Goal: Task Accomplishment & Management: Manage account settings

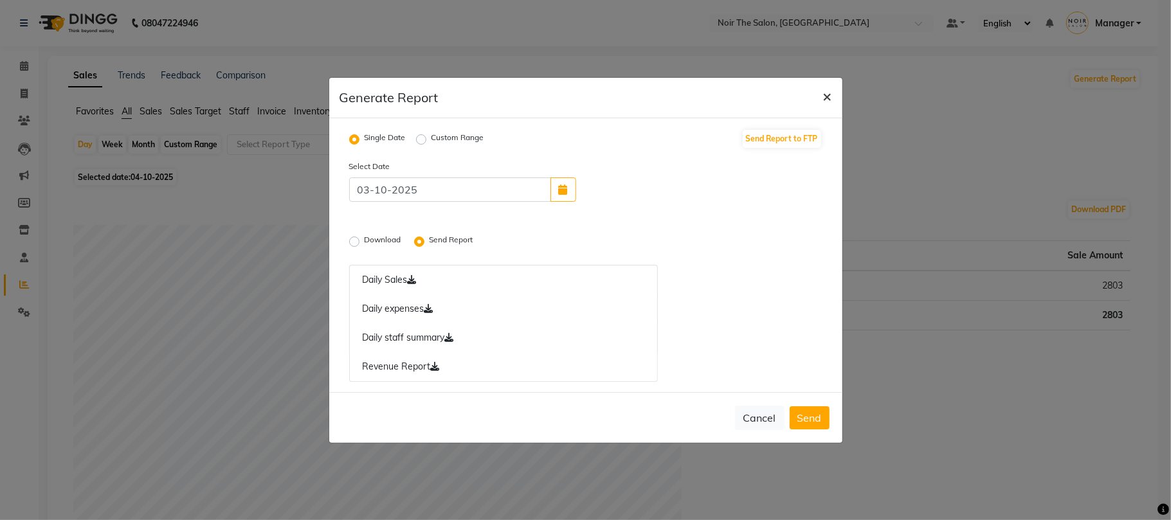
click at [823, 96] on span "×" at bounding box center [827, 95] width 9 height 19
radio input "false"
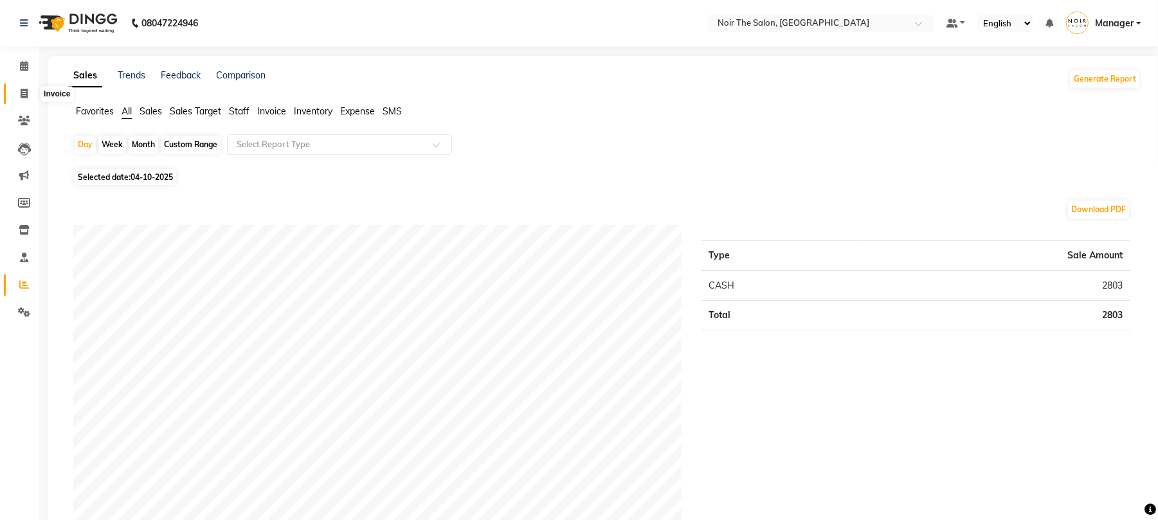
click at [17, 87] on span at bounding box center [24, 94] width 23 height 15
select select "service"
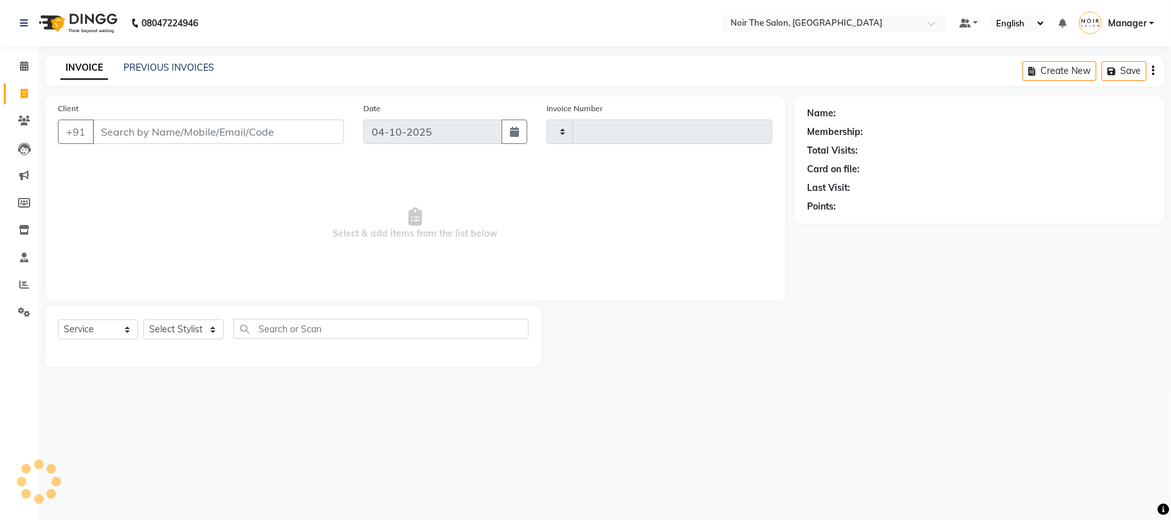
type input "3704"
select select "8026"
click at [148, 126] on input "Client" at bounding box center [218, 132] width 251 height 24
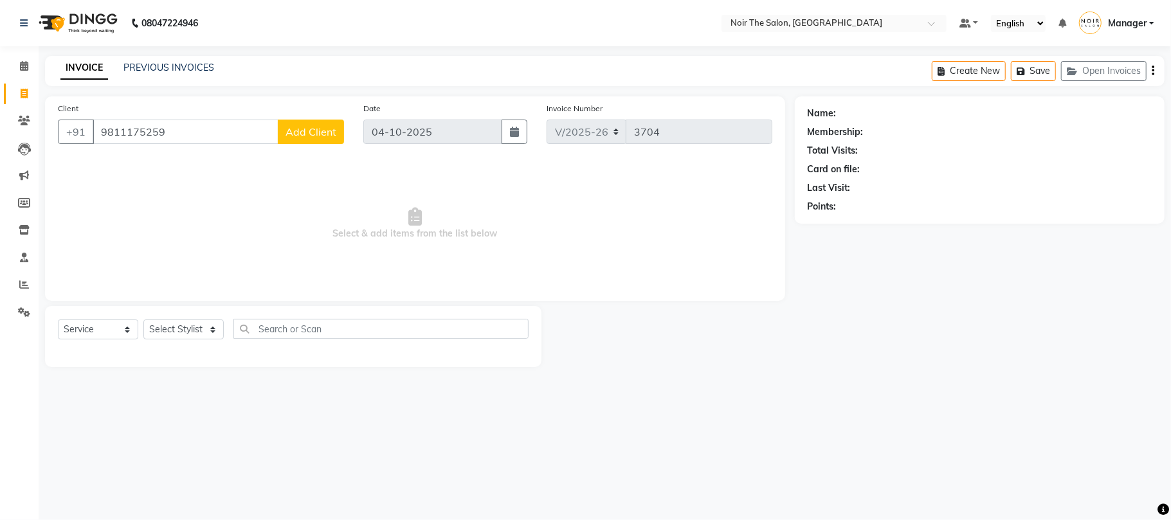
type input "9811175259"
click at [294, 139] on button "Add Client" at bounding box center [311, 132] width 66 height 24
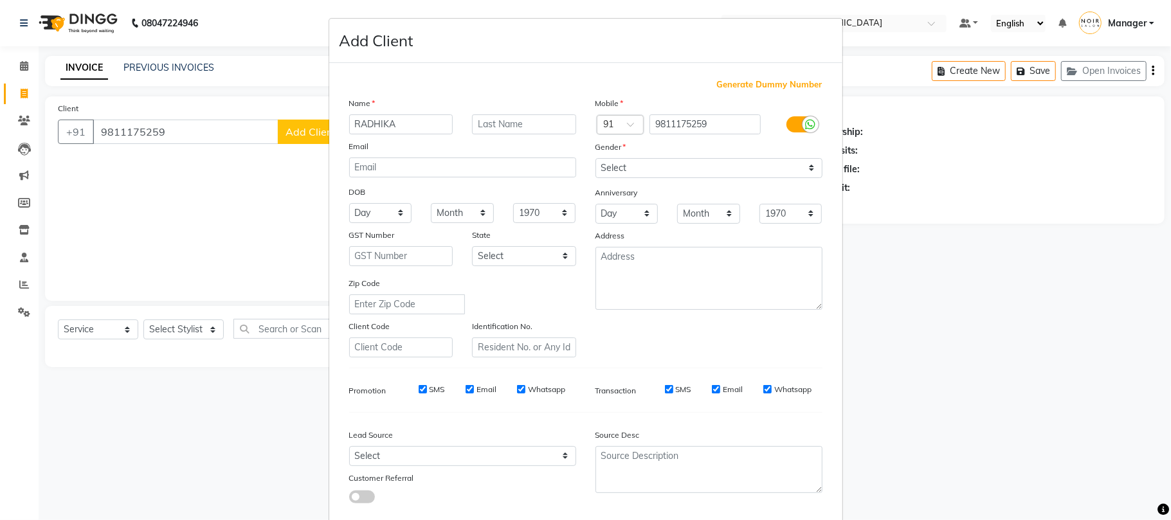
type input "RADHIKA"
type input "MAAM"
click at [674, 157] on div "Gender" at bounding box center [709, 149] width 246 height 18
click at [641, 165] on select "Select [DEMOGRAPHIC_DATA] [DEMOGRAPHIC_DATA] Other Prefer Not To Say" at bounding box center [708, 168] width 227 height 20
select select "female"
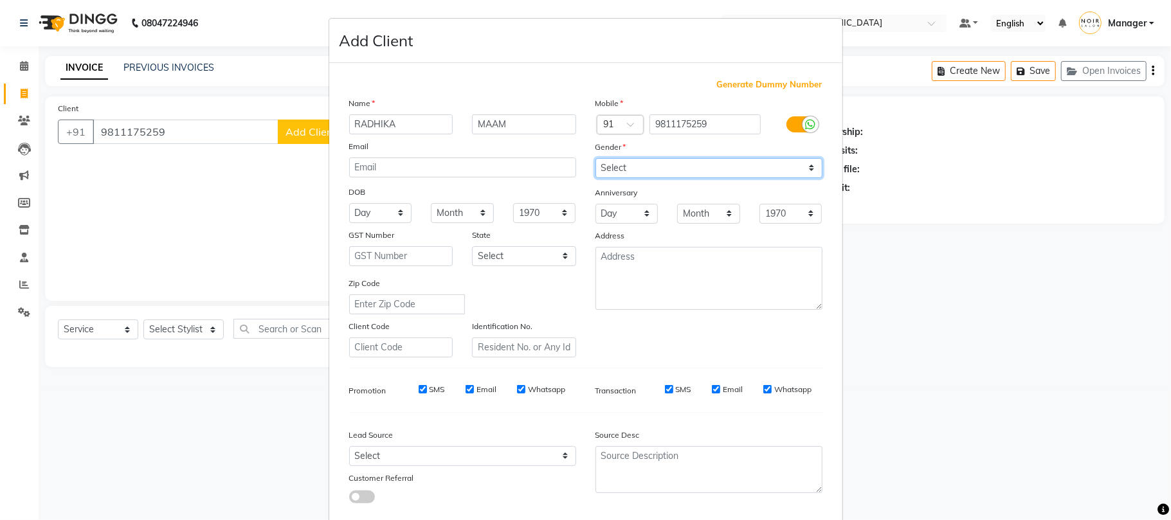
click at [595, 158] on select "Select [DEMOGRAPHIC_DATA] [DEMOGRAPHIC_DATA] Other Prefer Not To Say" at bounding box center [708, 168] width 227 height 20
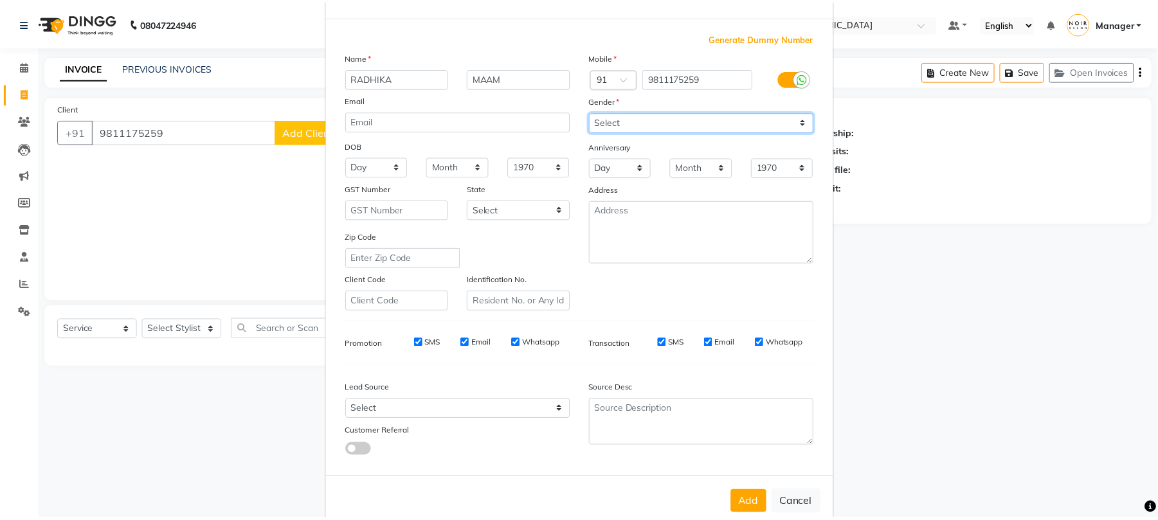
scroll to position [70, 0]
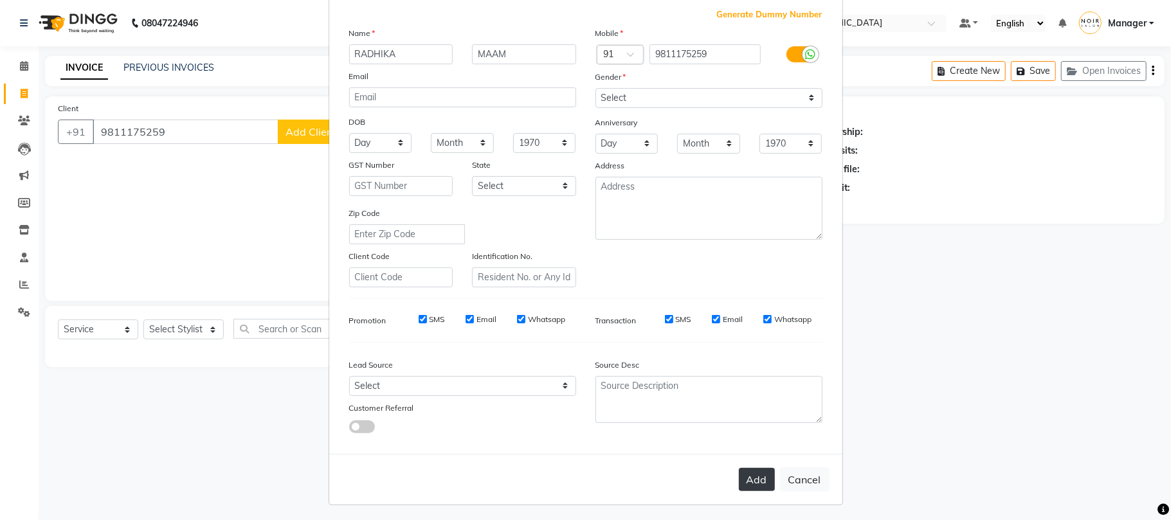
click at [739, 475] on button "Add" at bounding box center [757, 479] width 36 height 23
select select
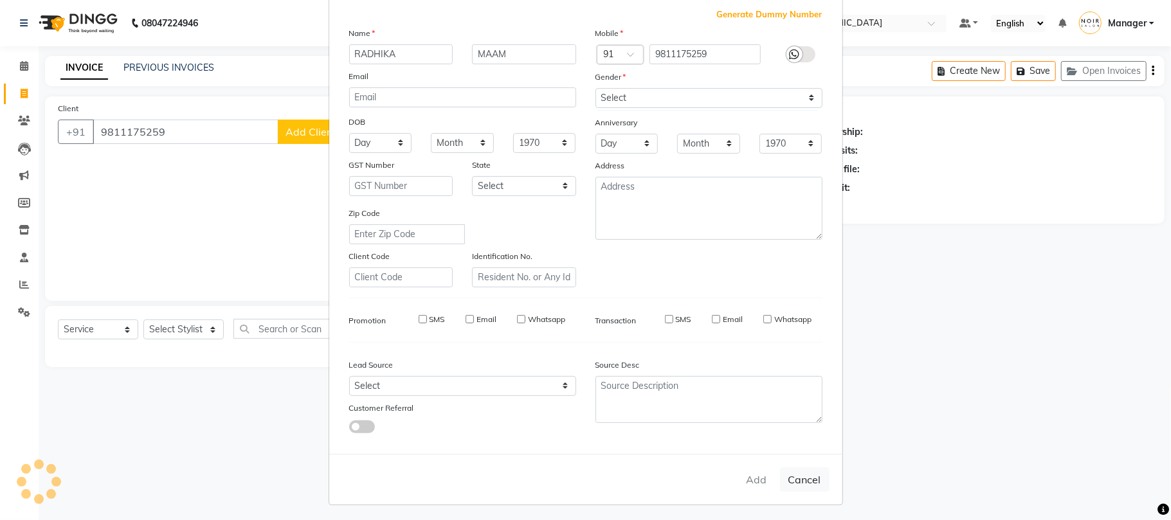
select select
checkbox input "false"
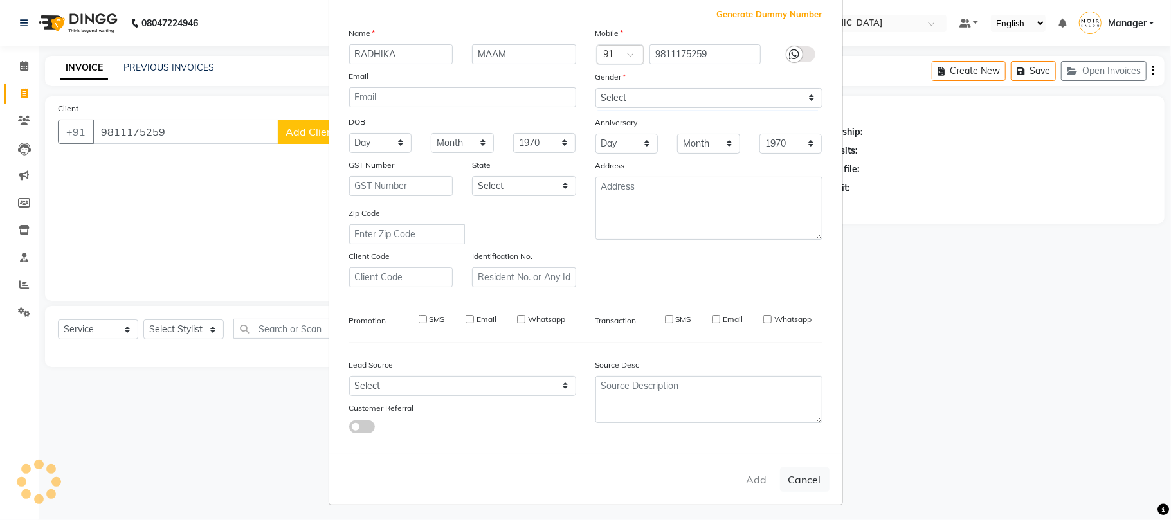
checkbox input "false"
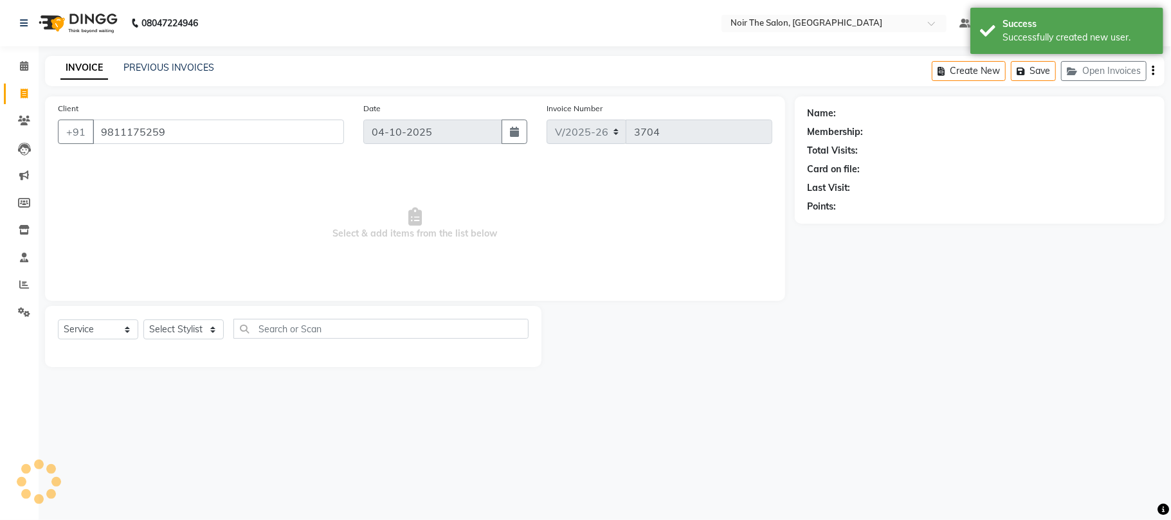
select select "1: Object"
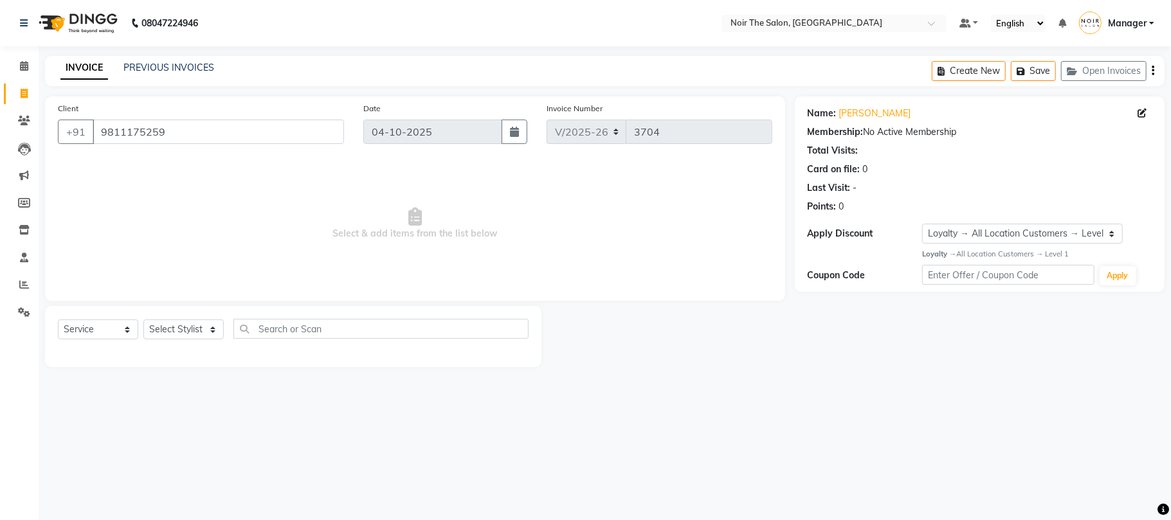
click at [212, 343] on div "Select Service Product Membership Package Voucher Prepaid Gift Card Select Styl…" at bounding box center [293, 334] width 471 height 30
click at [196, 325] on select "Select Stylist Aalam Abhishek_Mgr Abhishek_Pdct [PERSON_NAME] Counter_Sales Man…" at bounding box center [183, 330] width 80 height 20
select select "72623"
click at [143, 320] on select "Select Stylist Aalam Abhishek_Mgr Abhishek_Pdct [PERSON_NAME] Counter_Sales Man…" at bounding box center [183, 330] width 80 height 20
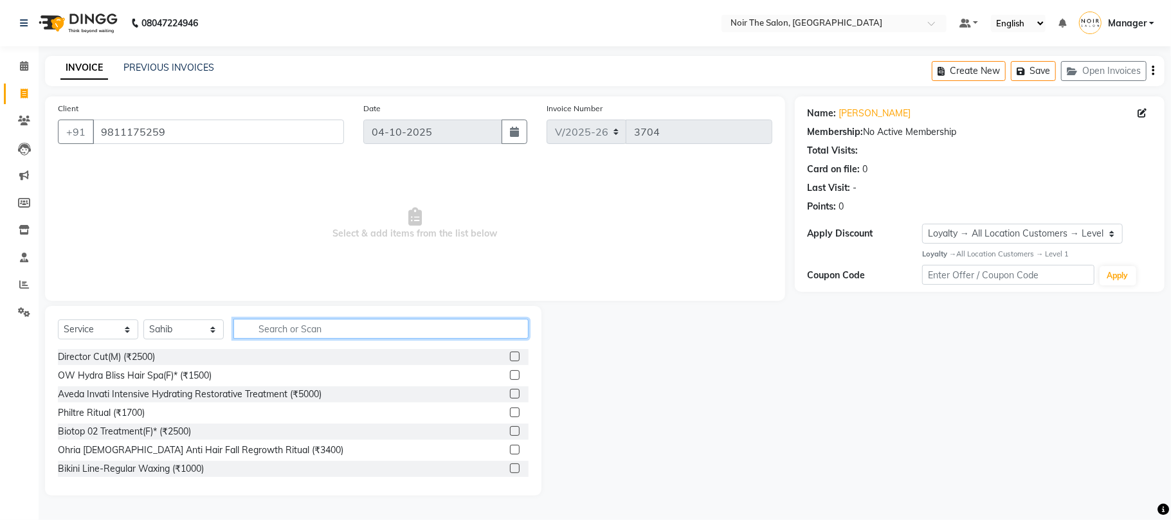
click at [291, 337] on input "text" at bounding box center [380, 329] width 295 height 20
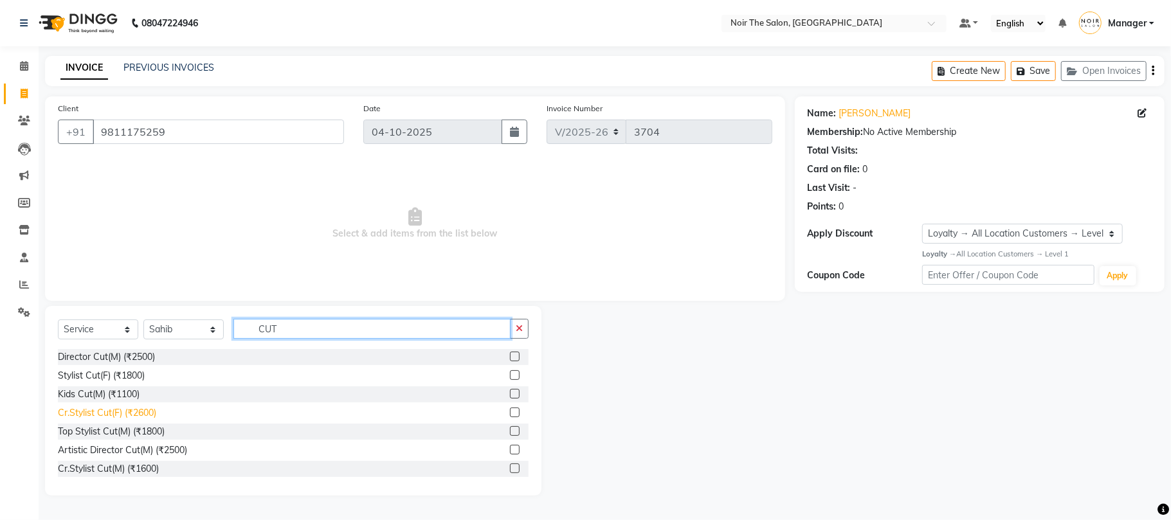
type input "CUT"
click at [122, 413] on div "Cr.Stylist Cut(F) (₹2600)" at bounding box center [107, 413] width 98 height 14
checkbox input "false"
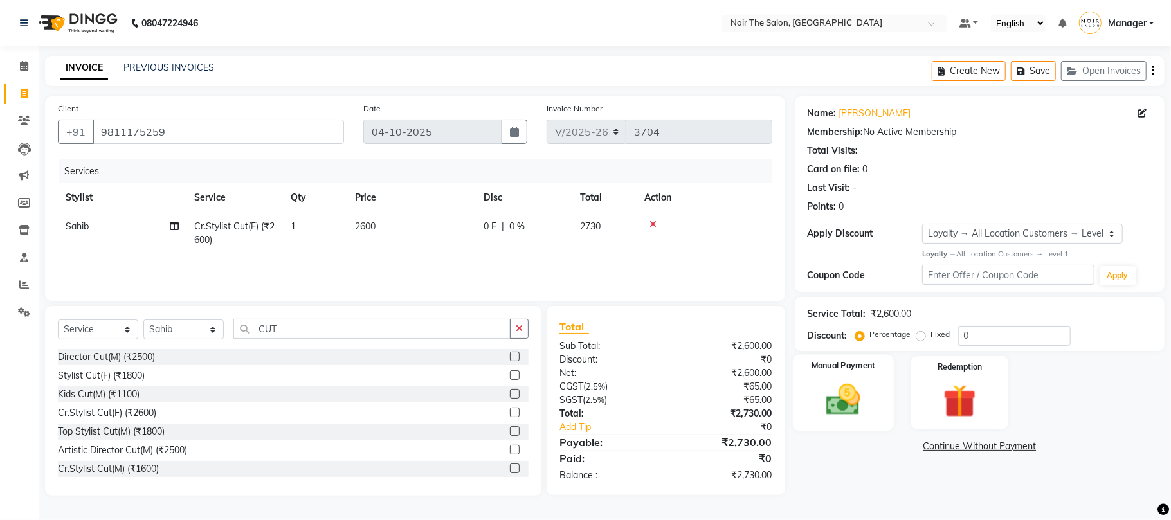
click at [854, 426] on div "Manual Payment" at bounding box center [843, 393] width 101 height 76
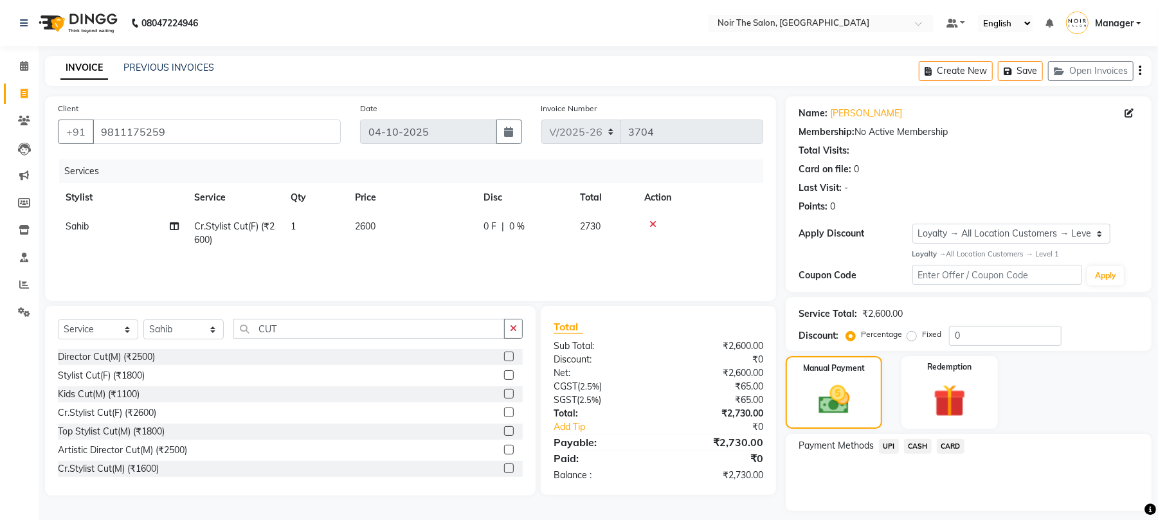
click at [916, 456] on div "CASH" at bounding box center [915, 447] width 33 height 17
click at [916, 438] on div "Payment Methods UPI CASH CARD" at bounding box center [969, 472] width 366 height 77
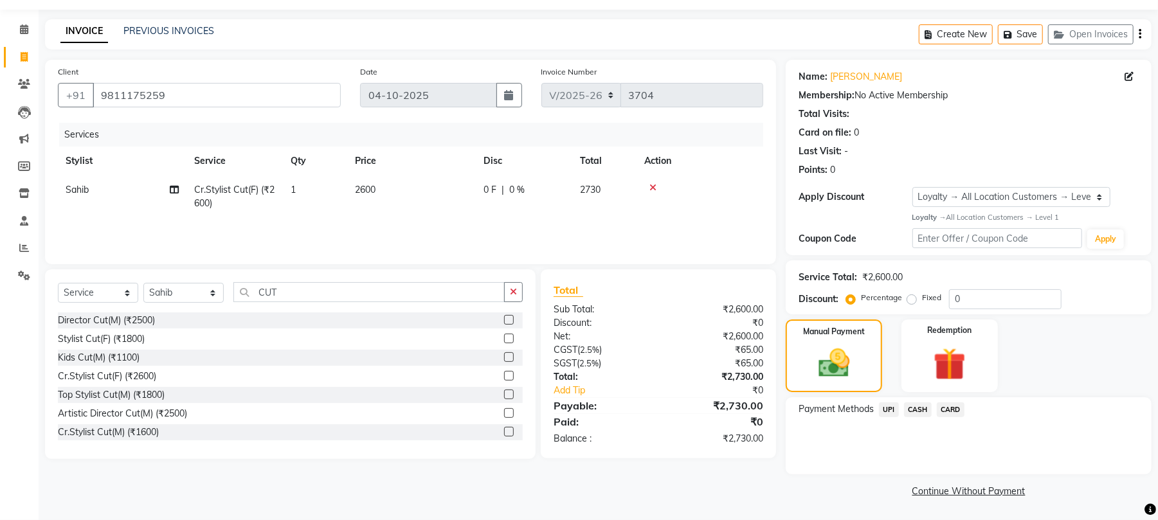
click at [914, 410] on span "CASH" at bounding box center [918, 409] width 28 height 15
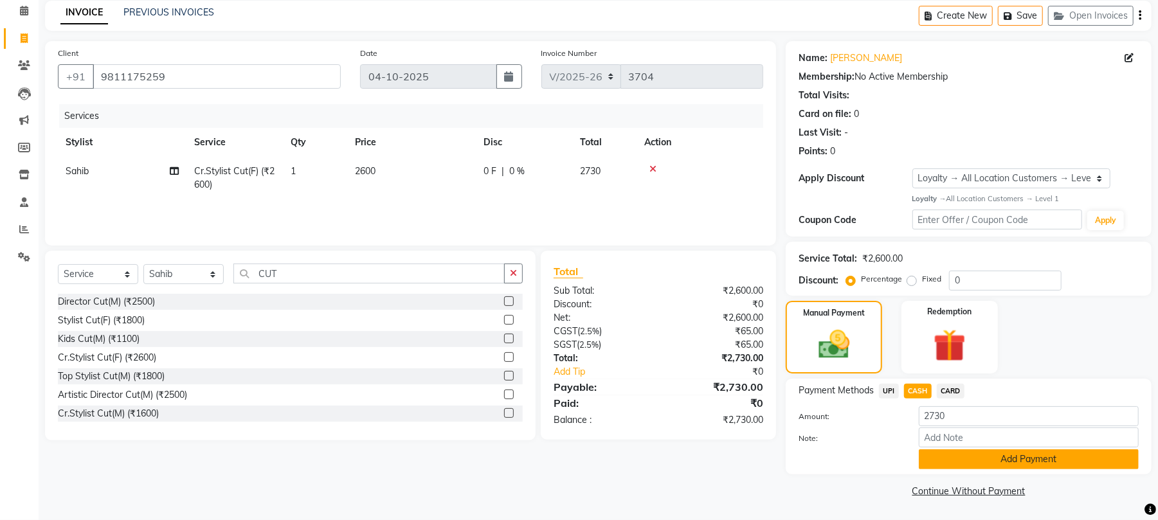
click at [976, 454] on button "Add Payment" at bounding box center [1029, 459] width 220 height 20
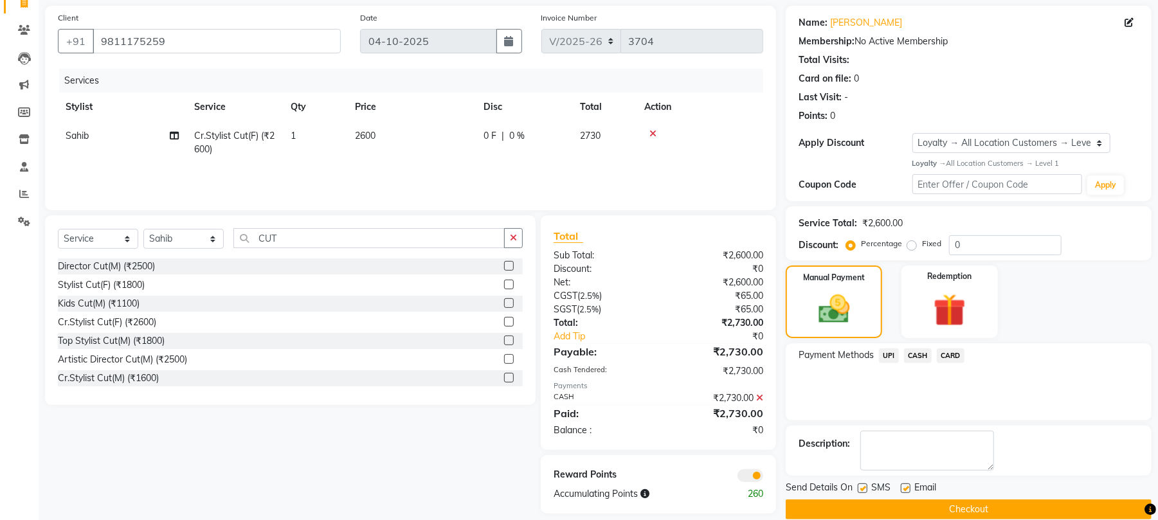
scroll to position [111, 0]
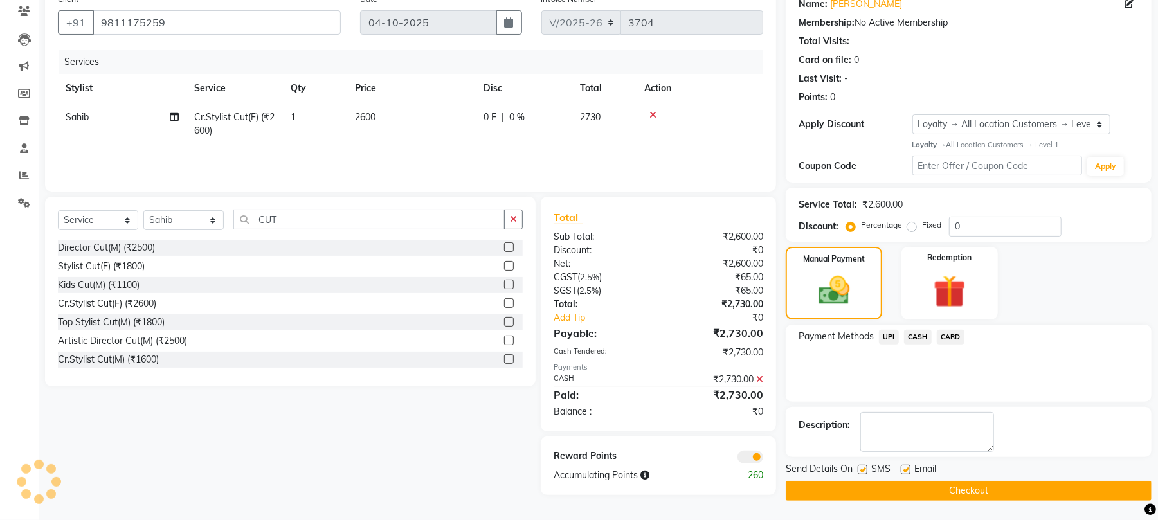
click at [748, 453] on span at bounding box center [750, 457] width 26 height 13
click at [763, 459] on input "checkbox" at bounding box center [763, 459] width 0 height 0
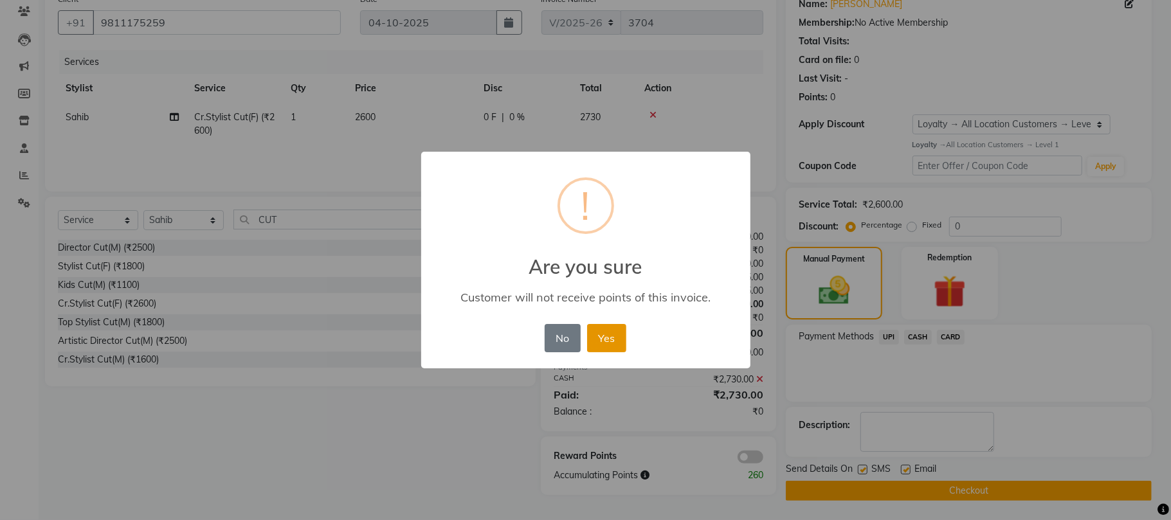
click at [619, 332] on button "Yes" at bounding box center [606, 338] width 39 height 28
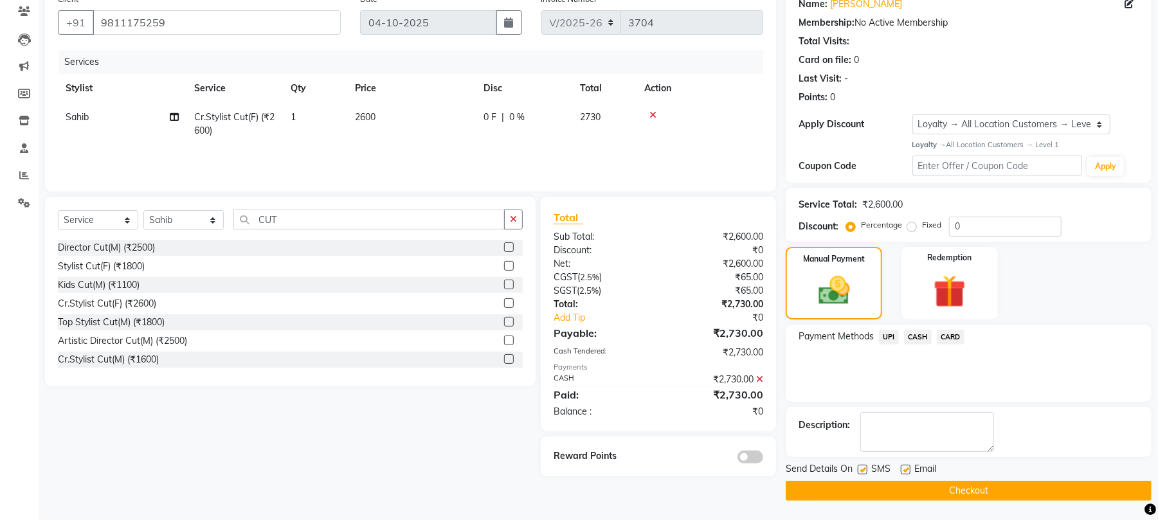
click at [865, 469] on label at bounding box center [863, 470] width 10 height 10
click at [865, 469] on input "checkbox" at bounding box center [862, 470] width 8 height 8
checkbox input "false"
click at [903, 469] on label at bounding box center [906, 470] width 10 height 10
click at [903, 469] on input "checkbox" at bounding box center [905, 470] width 8 height 8
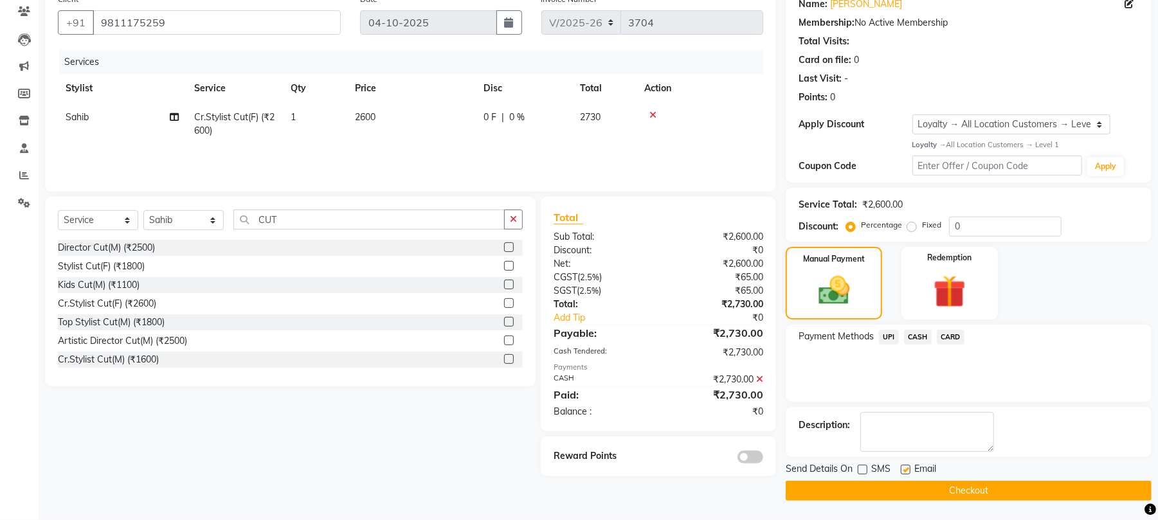
checkbox input "false"
click at [913, 482] on button "Checkout" at bounding box center [969, 491] width 366 height 20
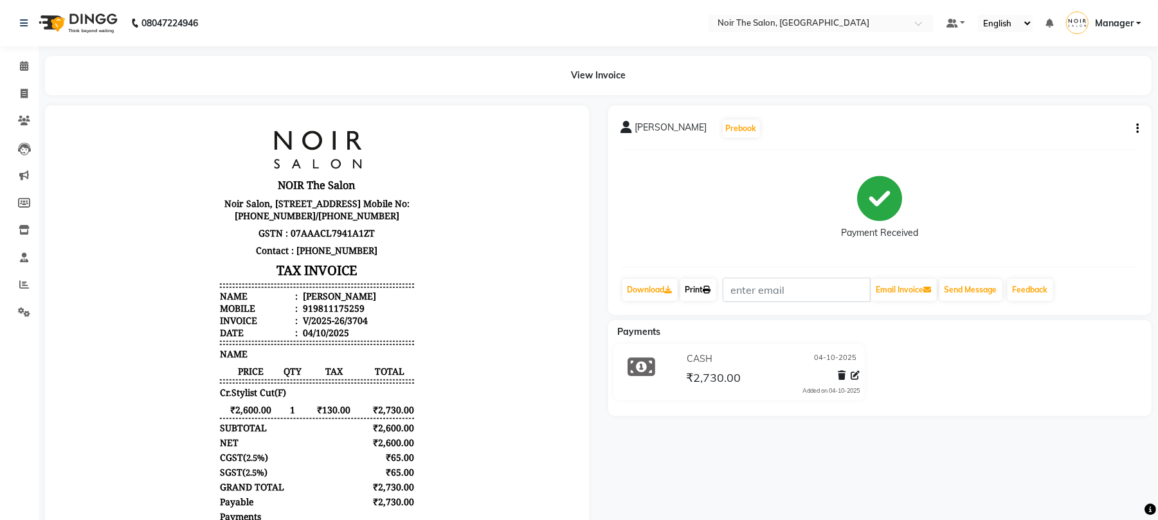
click at [711, 289] on icon at bounding box center [707, 290] width 8 height 8
click at [24, 68] on icon at bounding box center [24, 66] width 8 height 10
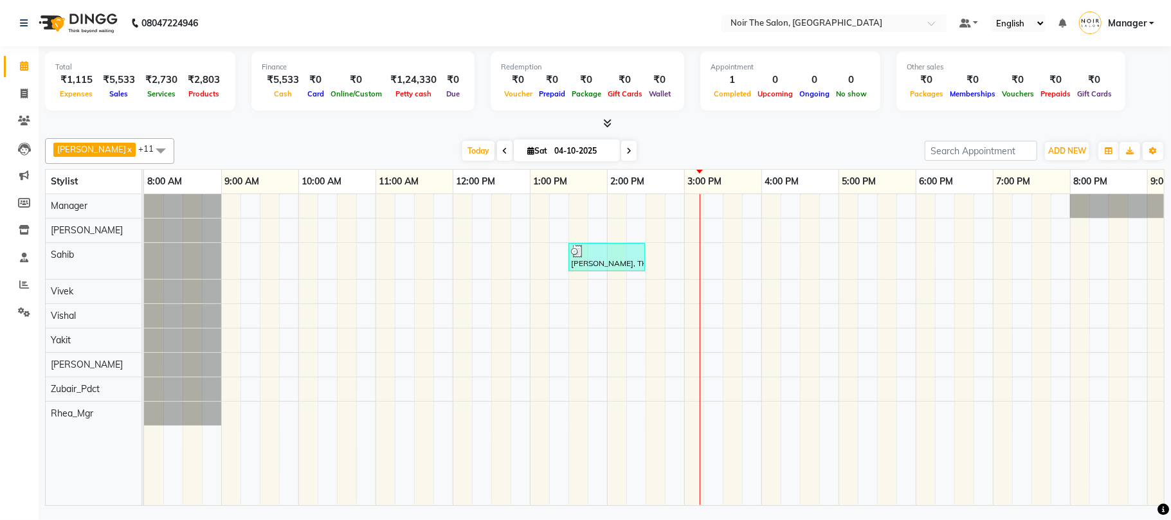
click at [356, 133] on div "Bhupinder x Guddu x Manager x Nicky x Raveena_Mgr x Rhea_Mgr x Rinki_Mgr x Sahi…" at bounding box center [604, 319] width 1119 height 373
click at [14, 89] on span at bounding box center [24, 94] width 23 height 15
select select "service"
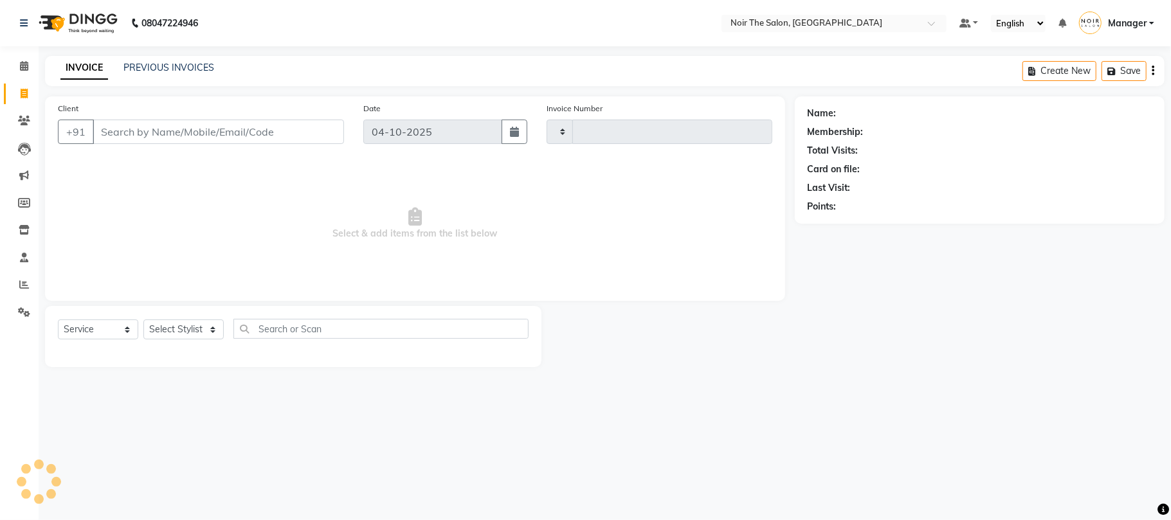
type input "3705"
select select "8026"
click at [168, 324] on select "Select Stylist" at bounding box center [183, 330] width 80 height 20
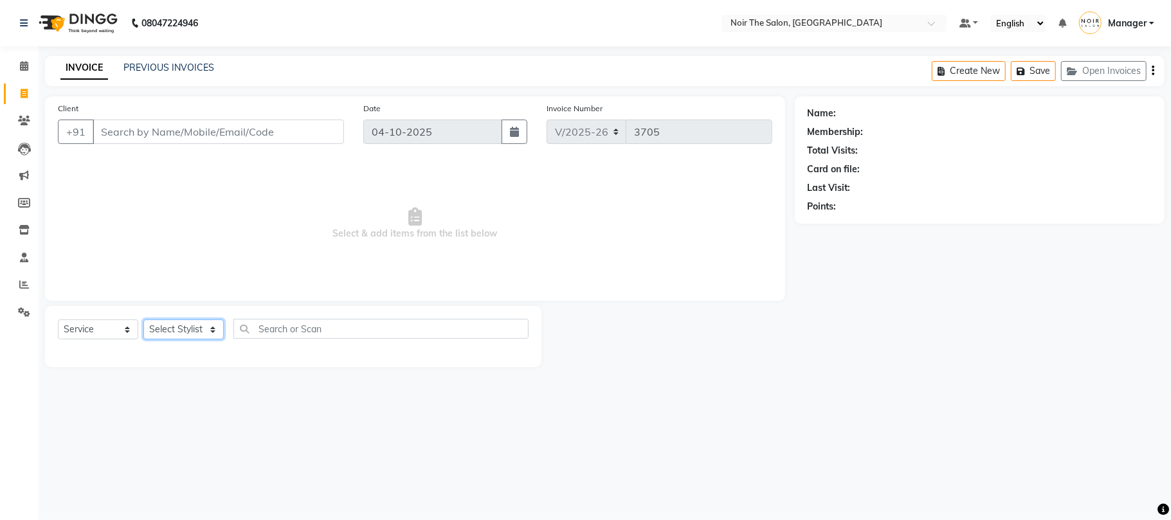
click at [174, 332] on select "Select Stylist" at bounding box center [183, 330] width 80 height 20
click at [174, 332] on select "Select Stylist Aalam Abhishek_Mgr Abhishek_Pdct [PERSON_NAME] Counter_Sales Man…" at bounding box center [183, 330] width 80 height 20
click at [327, 219] on span "Select & add items from the list below" at bounding box center [415, 223] width 714 height 129
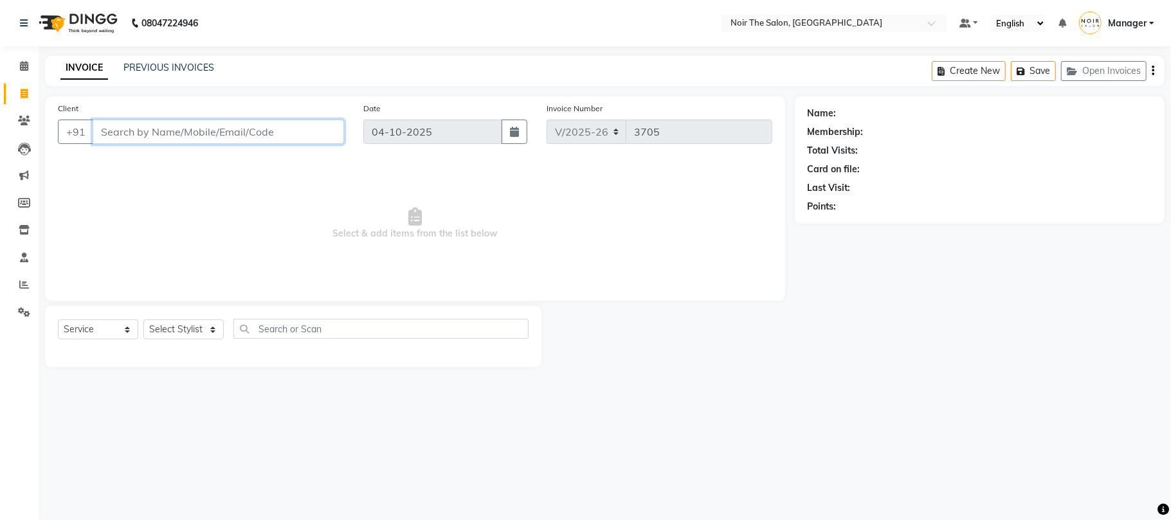
click at [294, 138] on input "Client" at bounding box center [218, 132] width 251 height 24
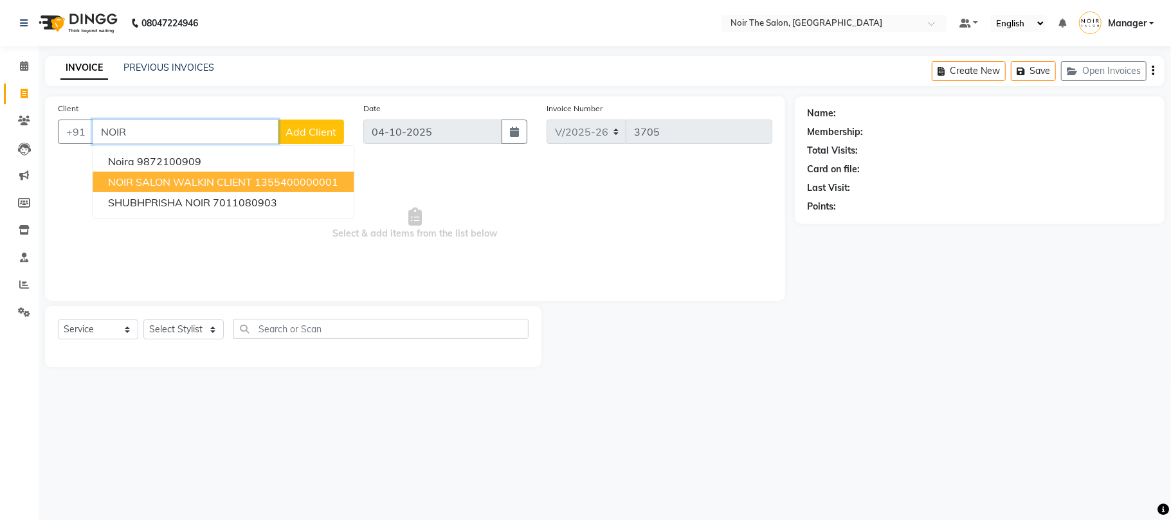
click at [141, 172] on button "NOIR SALON WALKIN CLIENT 1355400000001" at bounding box center [223, 182] width 261 height 21
type input "1355400000001"
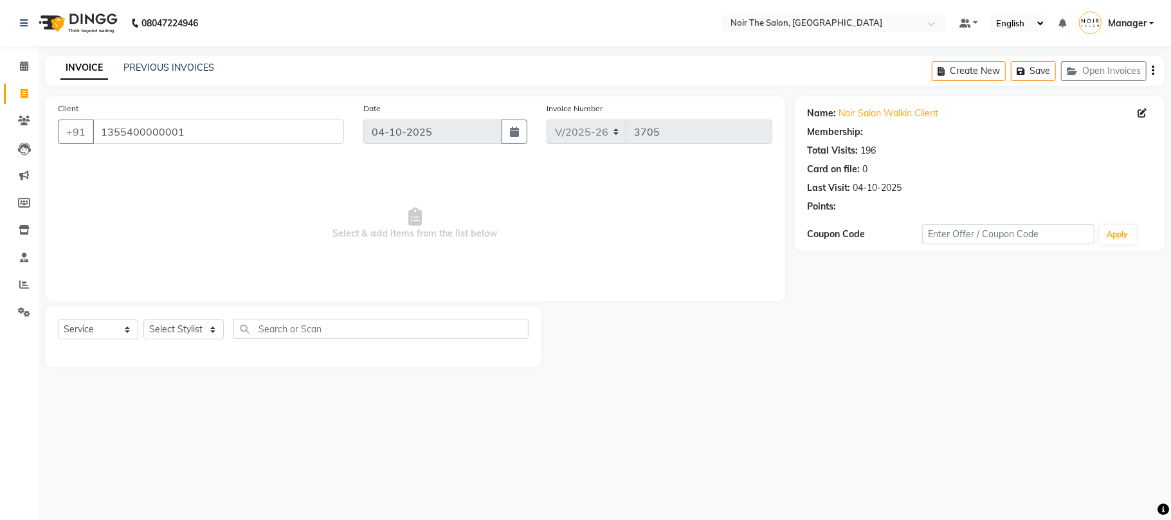
select select "1: Object"
click at [224, 317] on div "Select Service Product Membership Package Voucher Prepaid Gift Card Select Styl…" at bounding box center [293, 336] width 496 height 61
click at [176, 335] on select "Select Stylist Aalam Abhishek_Mgr Abhishek_Pdct [PERSON_NAME] Counter_Sales Man…" at bounding box center [183, 330] width 80 height 20
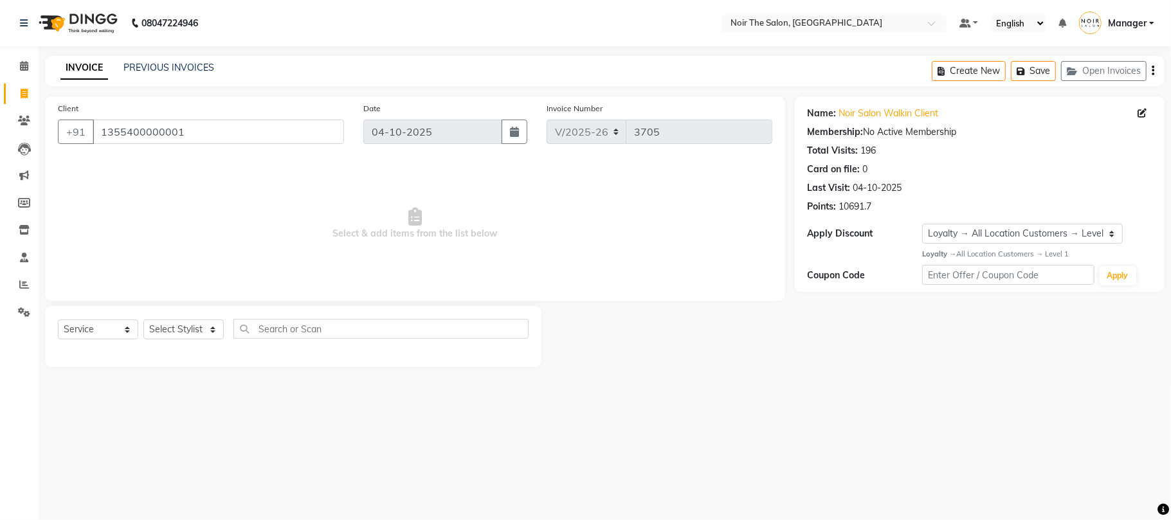
click at [404, 240] on span "Select & add items from the list below" at bounding box center [415, 223] width 714 height 129
click at [179, 324] on select "Select Stylist Aalam Abhishek_Mgr Abhishek_Pdct [PERSON_NAME] Counter_Sales Man…" at bounding box center [183, 330] width 80 height 20
select select "72630"
click at [143, 320] on select "Select Stylist Aalam Abhishek_Mgr Abhishek_Pdct [PERSON_NAME] Counter_Sales Man…" at bounding box center [183, 330] width 80 height 20
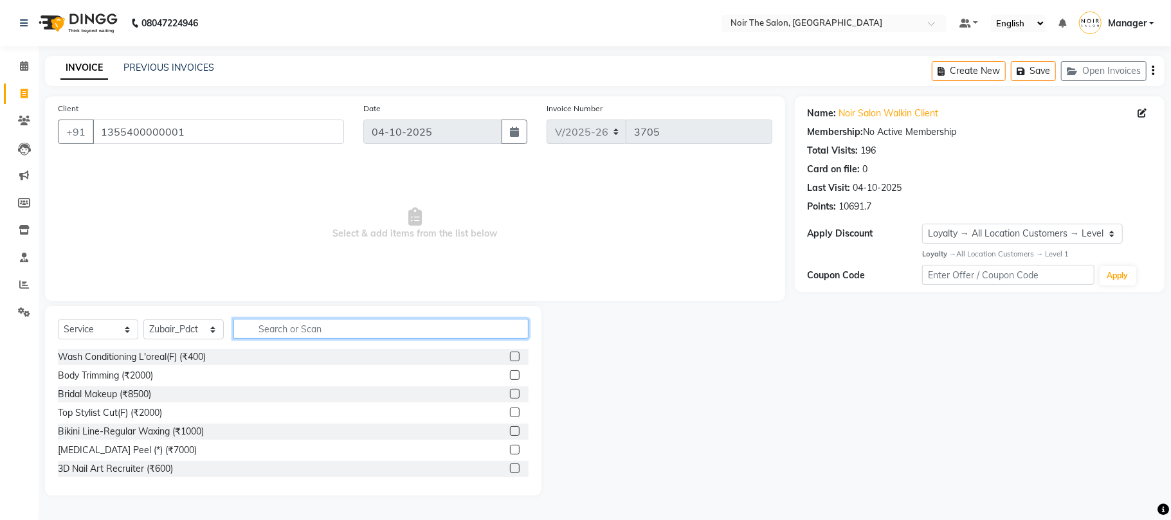
click at [253, 332] on input "text" at bounding box center [380, 329] width 295 height 20
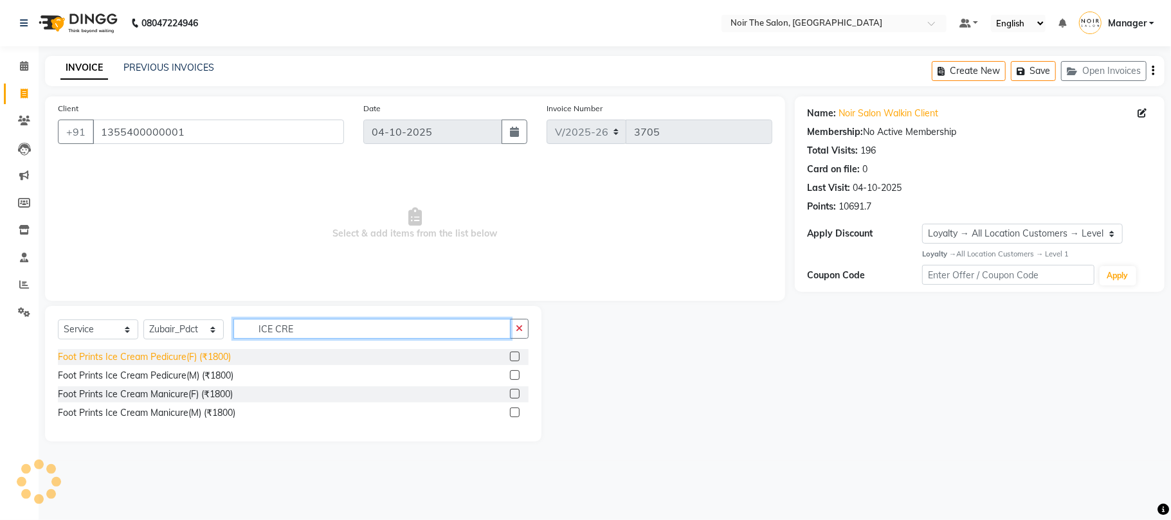
type input "ICE CRE"
click at [149, 361] on div "Foot Prints Ice Cream Pedicure(F) (₹1800)" at bounding box center [144, 357] width 173 height 14
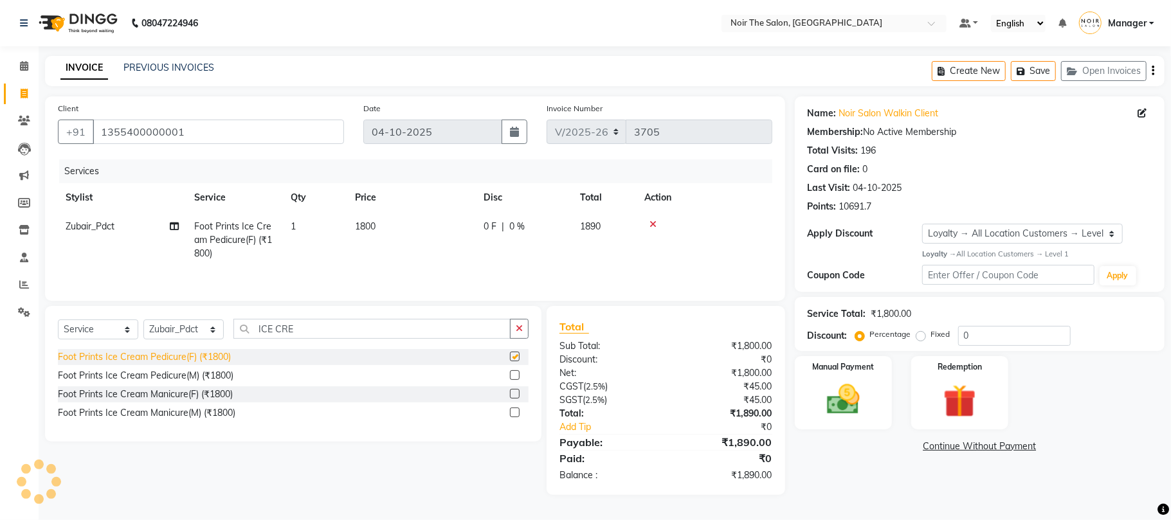
checkbox input "false"
click at [165, 395] on div "Foot Prints Ice Cream Manicure(F) (₹1800)" at bounding box center [145, 395] width 175 height 14
checkbox input "false"
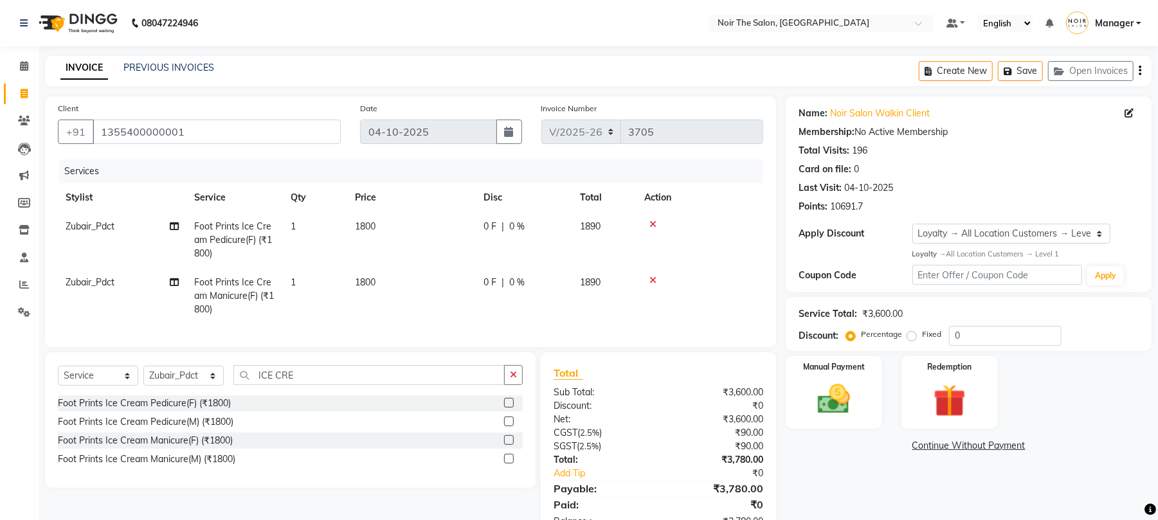
click at [111, 291] on td "Zubair_Pdct" at bounding box center [122, 296] width 129 height 56
select select "72630"
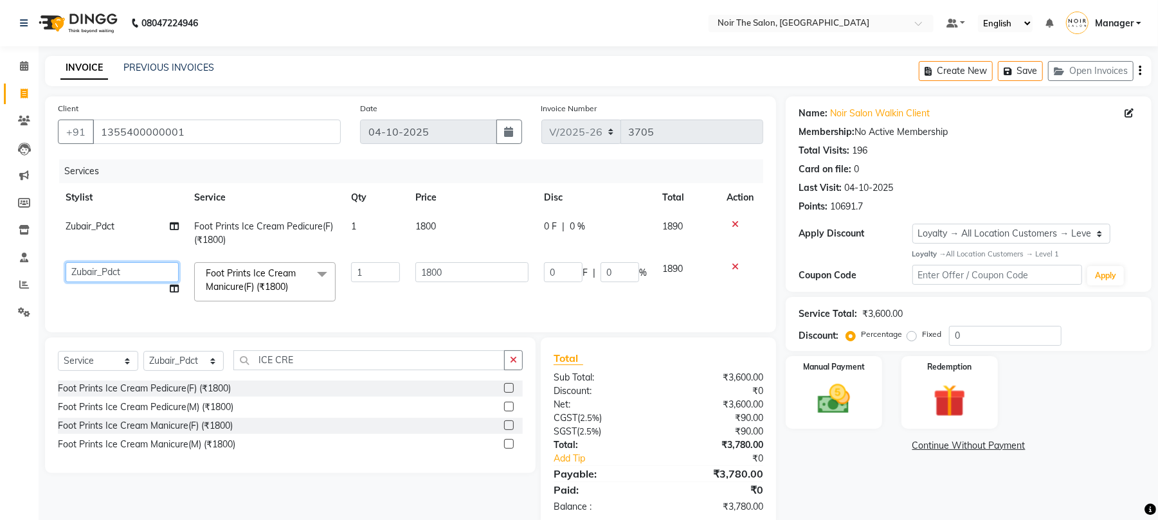
click at [116, 266] on select "Aalam Abhishek_Mgr Abhishek_Pdct [PERSON_NAME] Counter_Sales Manager [PERSON_NA…" at bounding box center [122, 272] width 113 height 20
select select "72631"
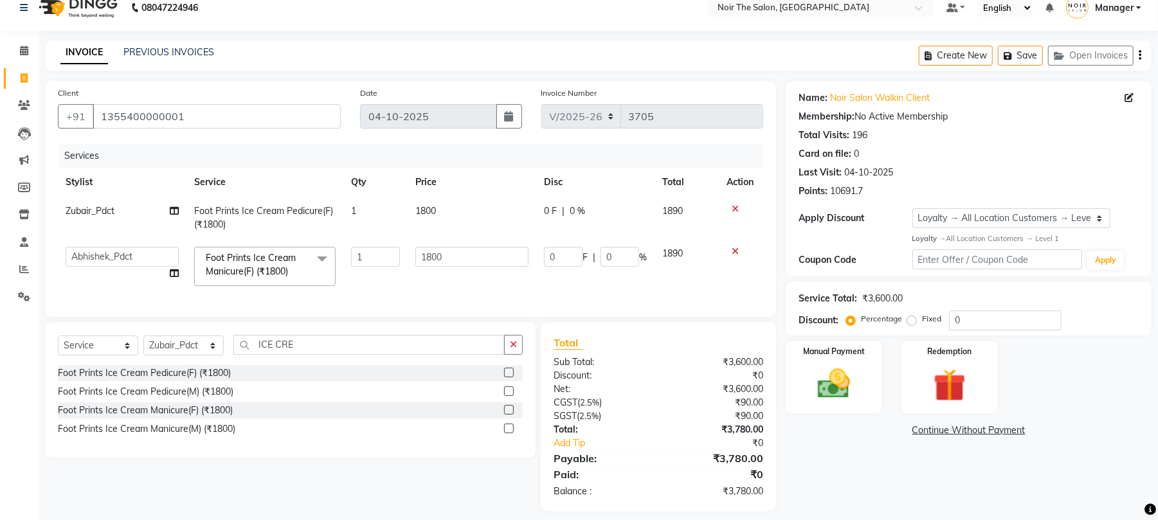
scroll to position [39, 0]
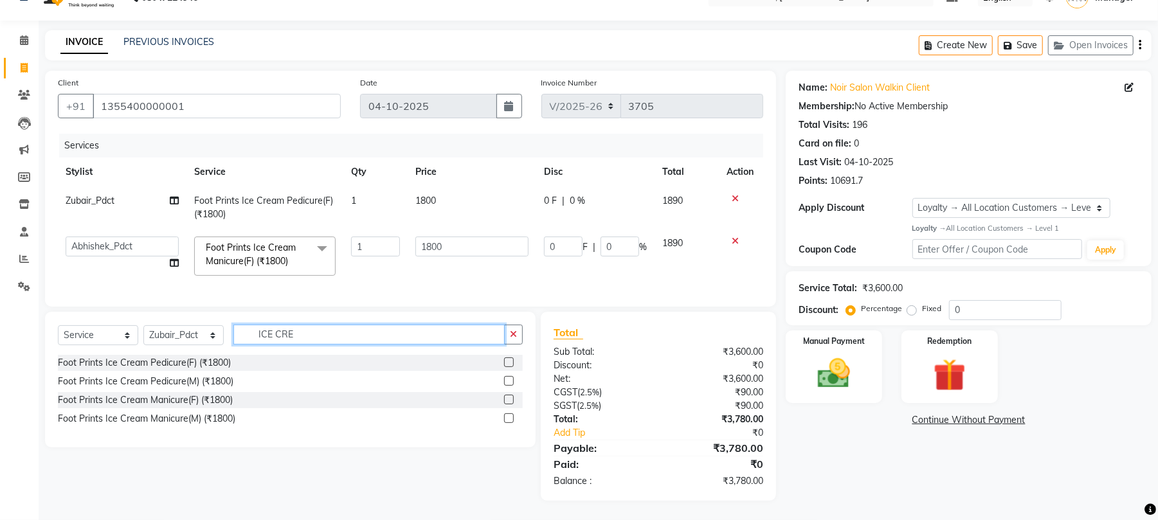
click at [289, 325] on input "ICE CRE" at bounding box center [368, 335] width 271 height 20
click at [307, 342] on input "ICE CRE" at bounding box center [368, 335] width 271 height 20
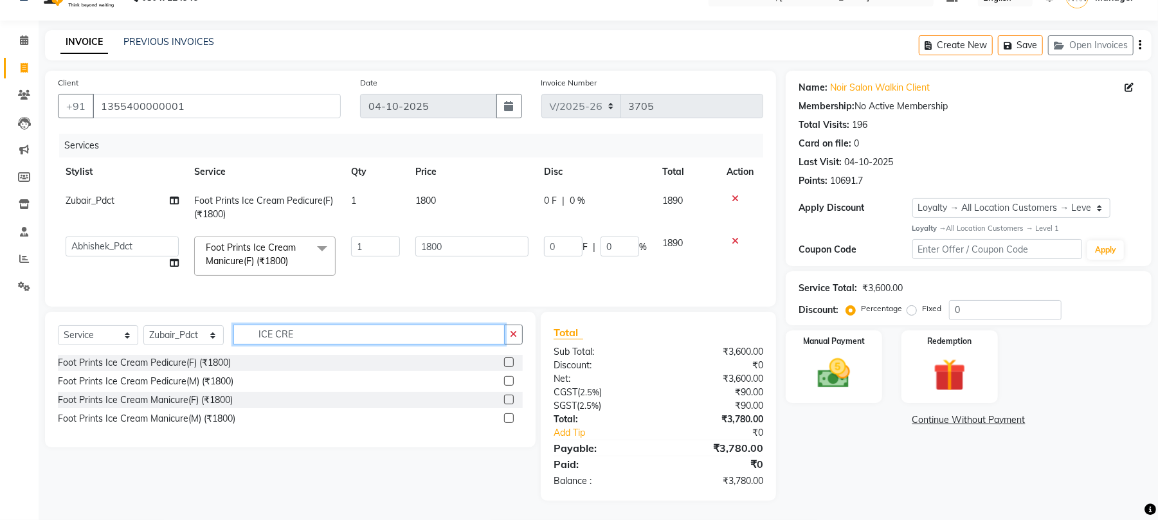
click at [307, 342] on input "ICE CRE" at bounding box center [368, 335] width 271 height 20
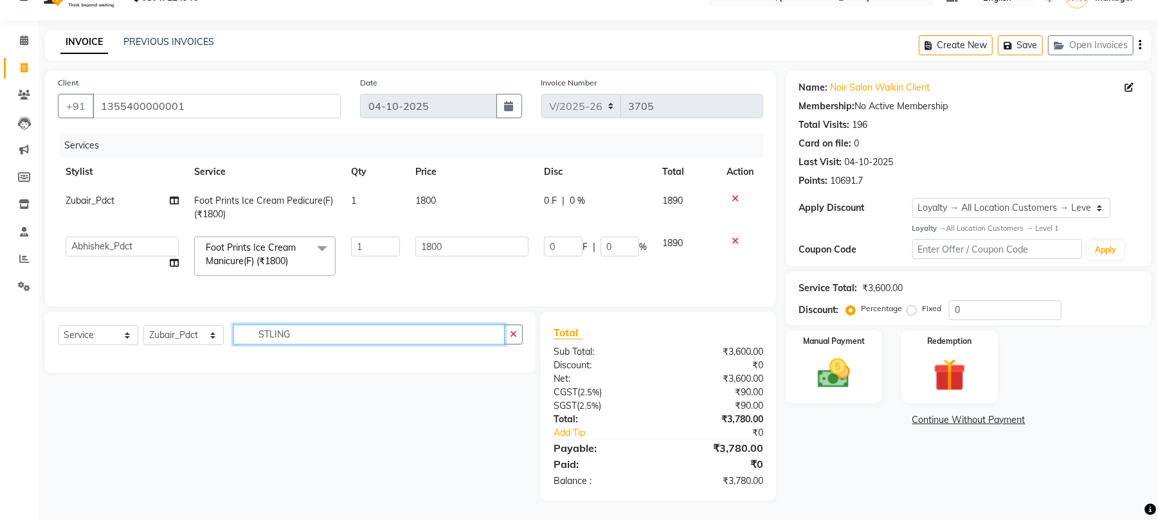
type input "STLING"
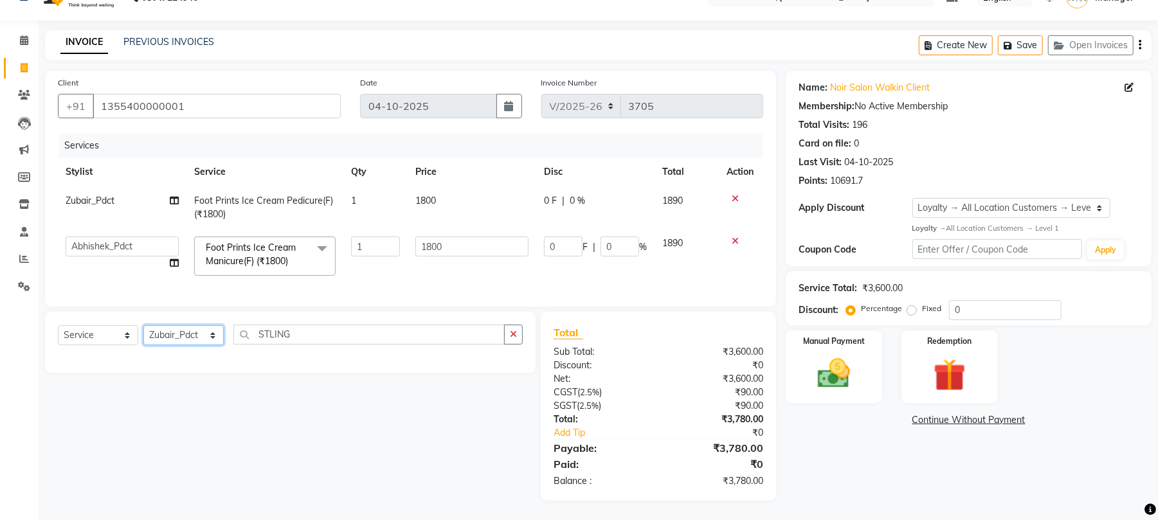
click at [211, 341] on select "Select Stylist Aalam Abhishek_Mgr Abhishek_Pdct [PERSON_NAME] Counter_Sales Man…" at bounding box center [183, 335] width 80 height 20
select select "83407"
click at [143, 325] on select "Select Stylist Aalam Abhishek_Mgr Abhishek_Pdct [PERSON_NAME] Counter_Sales Man…" at bounding box center [183, 335] width 80 height 20
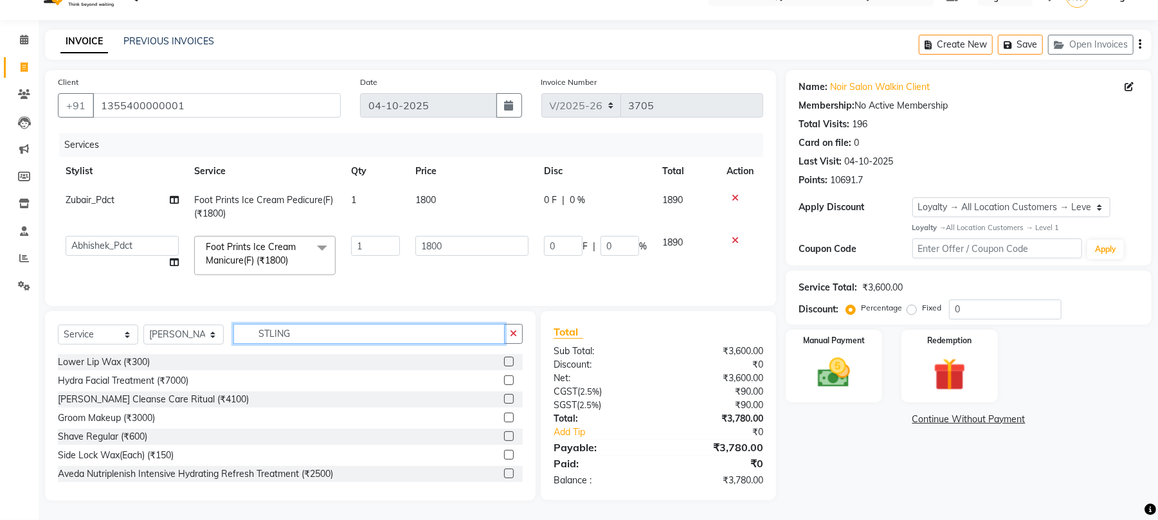
click at [325, 330] on input "STLING" at bounding box center [368, 334] width 271 height 20
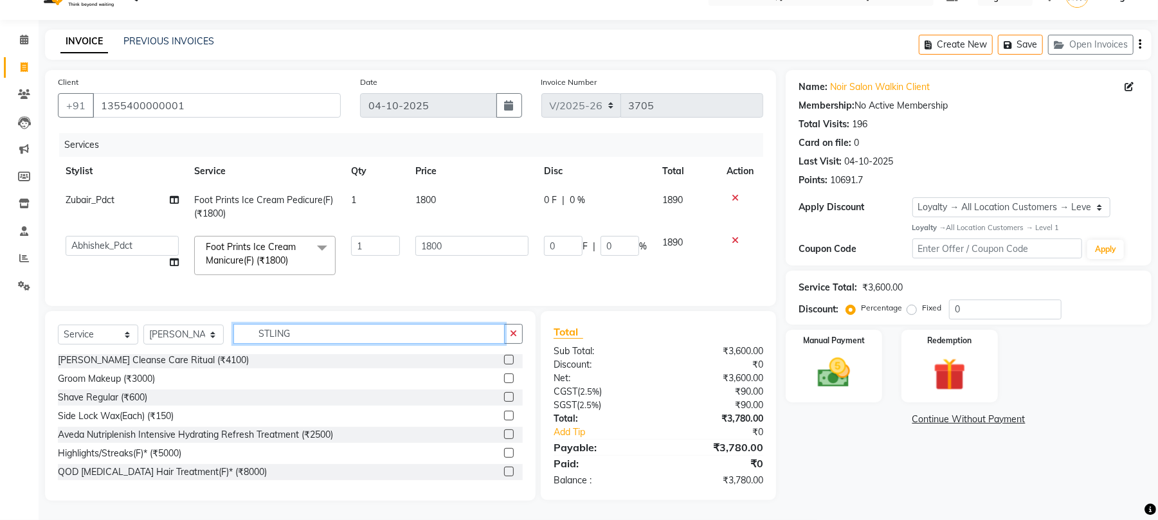
scroll to position [0, 0]
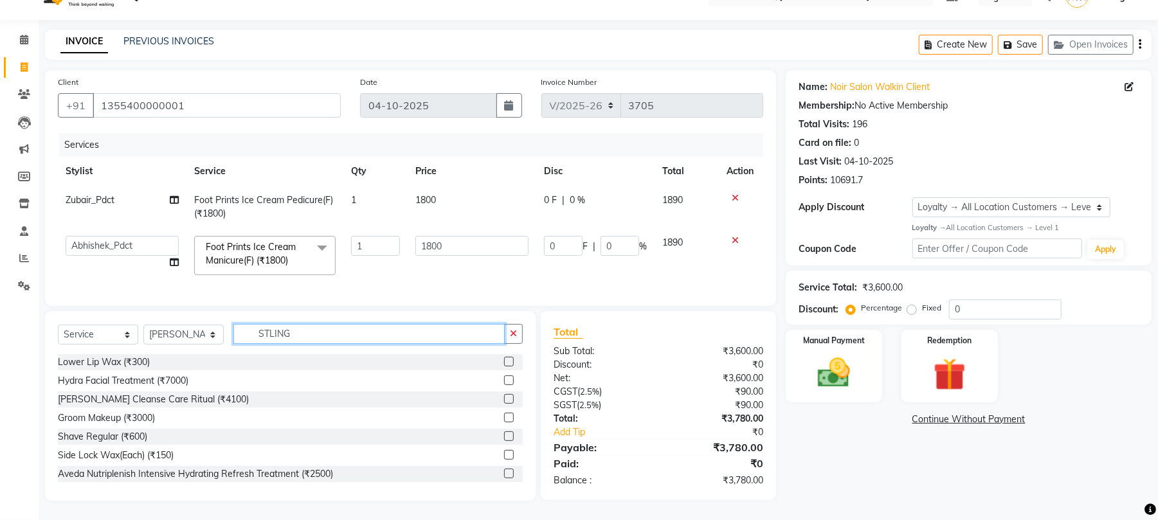
click at [299, 330] on input "STLING" at bounding box center [368, 334] width 271 height 20
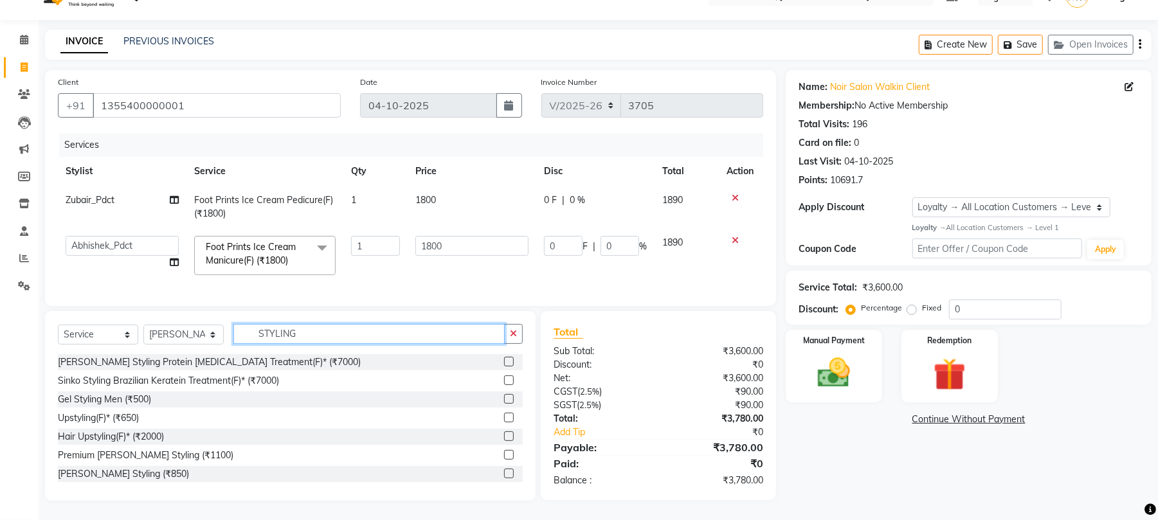
type input "STYLING"
click at [152, 440] on div "Hair Upstyling(F)* (₹2000)" at bounding box center [111, 437] width 106 height 14
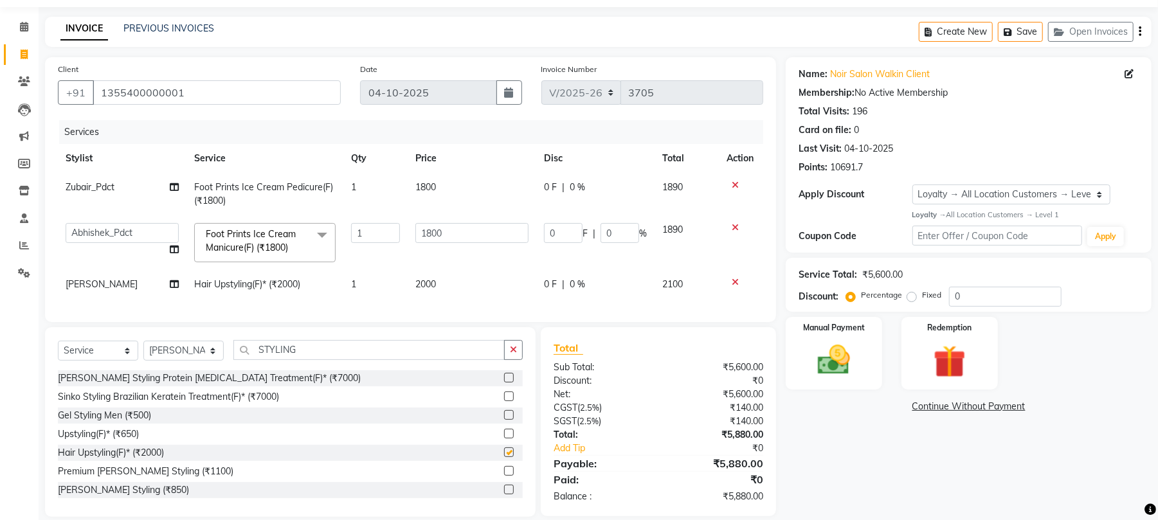
checkbox input "false"
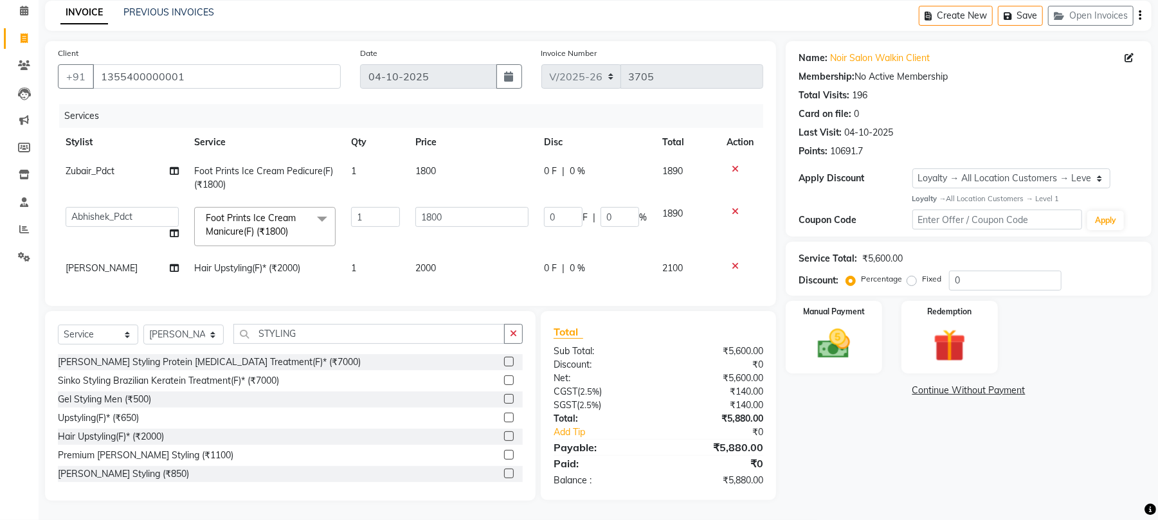
scroll to position [68, 0]
click at [440, 258] on td "2000" at bounding box center [472, 268] width 129 height 29
select select "83407"
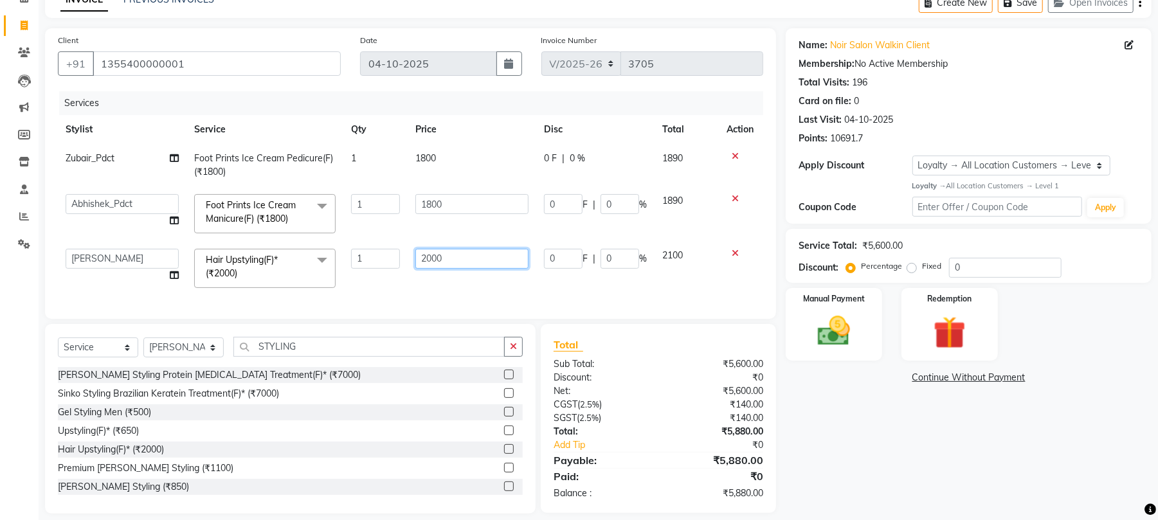
click at [431, 257] on input "2000" at bounding box center [471, 259] width 113 height 20
type input "2100"
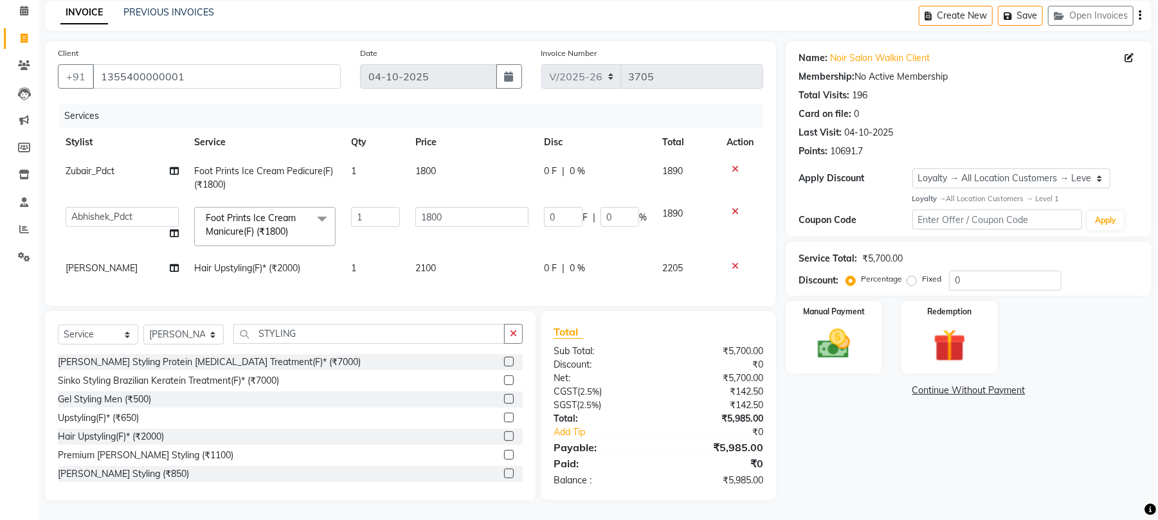
click at [445, 282] on div "Services Stylist Service Qty Price Disc Total Action Zubair_Pdct Foot Prints Ic…" at bounding box center [410, 198] width 705 height 189
click at [448, 256] on td "2100" at bounding box center [472, 268] width 129 height 29
select select "83407"
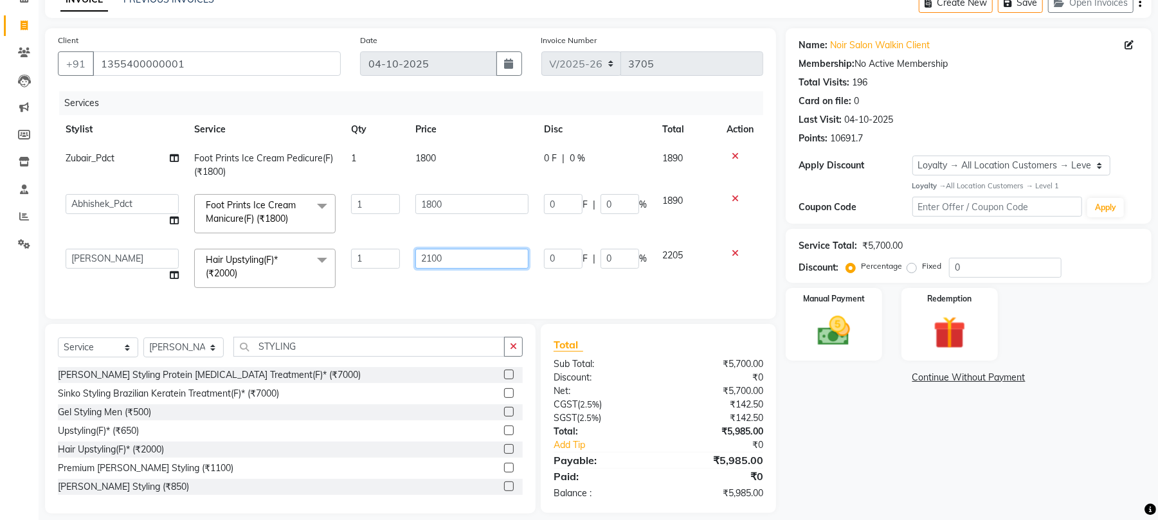
click at [453, 255] on input "2100" at bounding box center [471, 259] width 113 height 20
type input "2000"
click at [442, 301] on div "Client +91 1355400000001 Date 04-10-2025 Invoice Number V/2025 V/2025-26 3705 S…" at bounding box center [410, 173] width 731 height 291
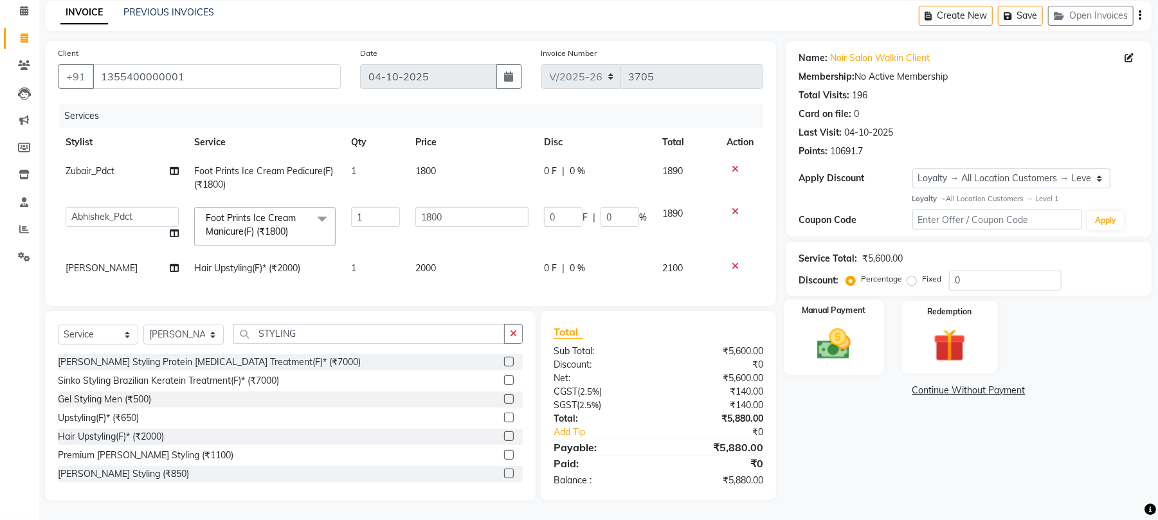
click at [836, 342] on img at bounding box center [833, 344] width 55 height 39
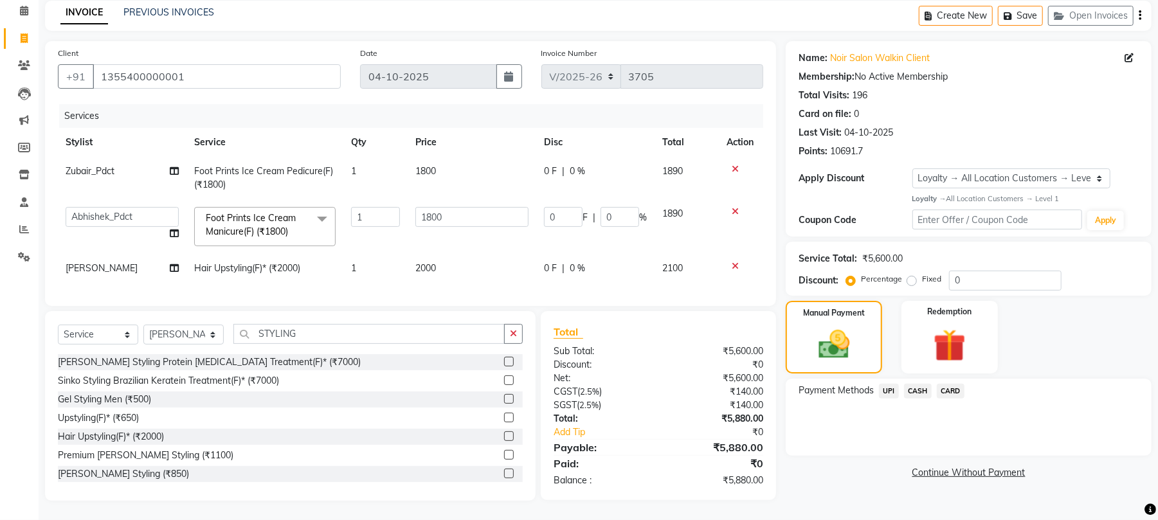
click at [919, 384] on span "CASH" at bounding box center [918, 391] width 28 height 15
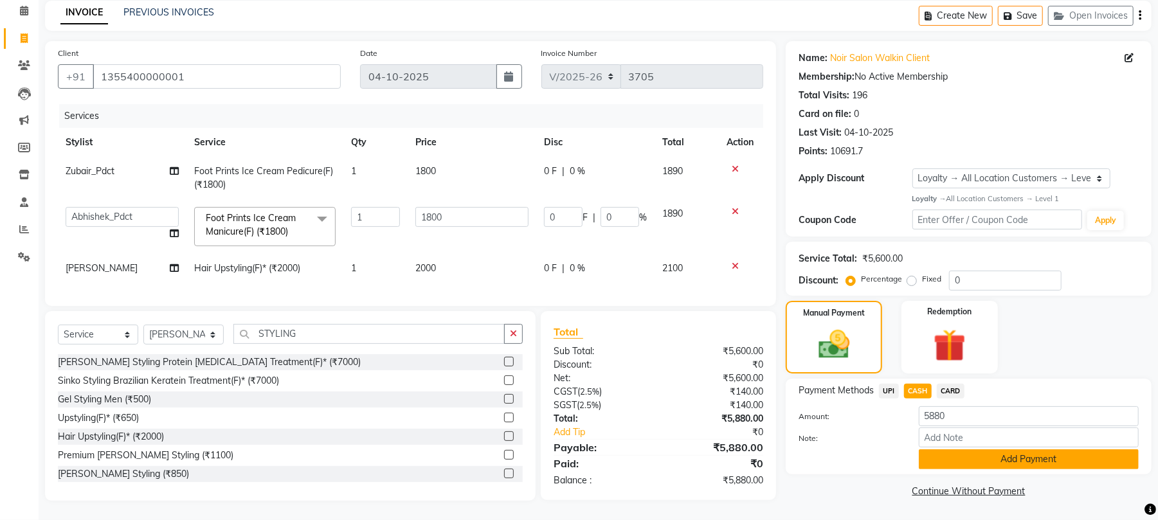
click at [959, 449] on button "Add Payment" at bounding box center [1029, 459] width 220 height 20
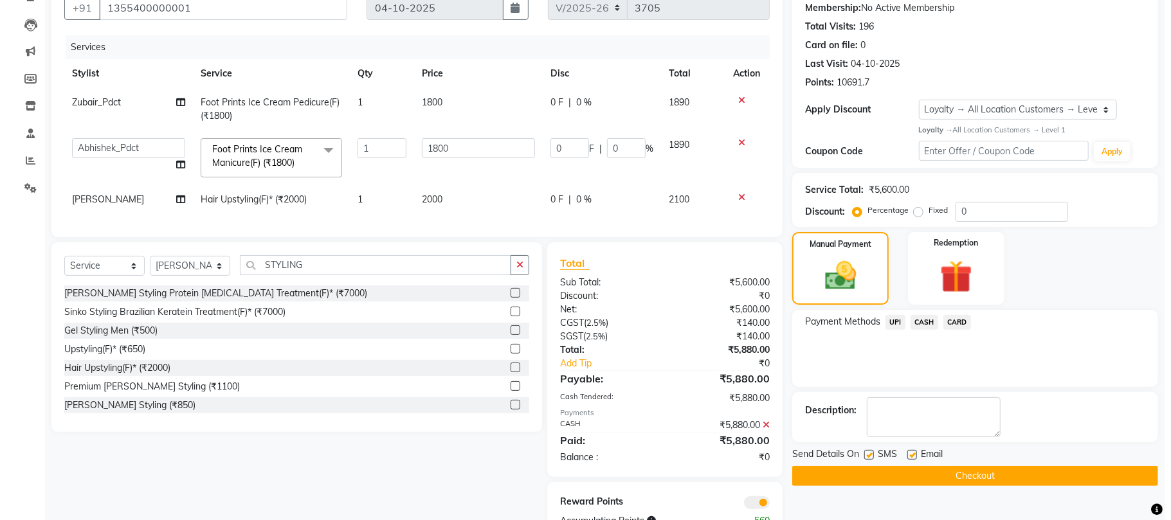
scroll to position [176, 0]
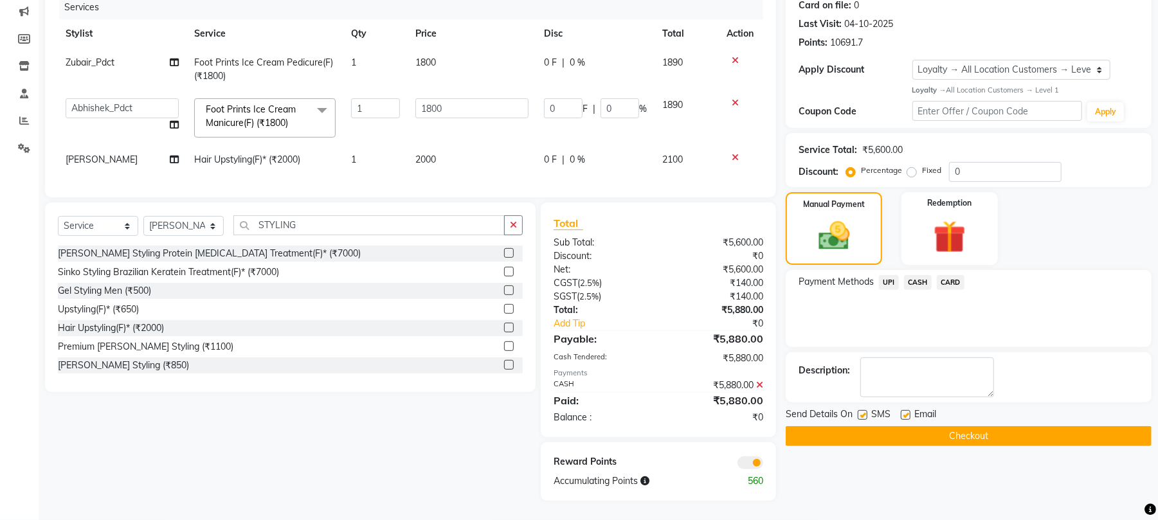
click at [748, 457] on span at bounding box center [750, 463] width 26 height 13
click at [763, 465] on input "checkbox" at bounding box center [763, 465] width 0 height 0
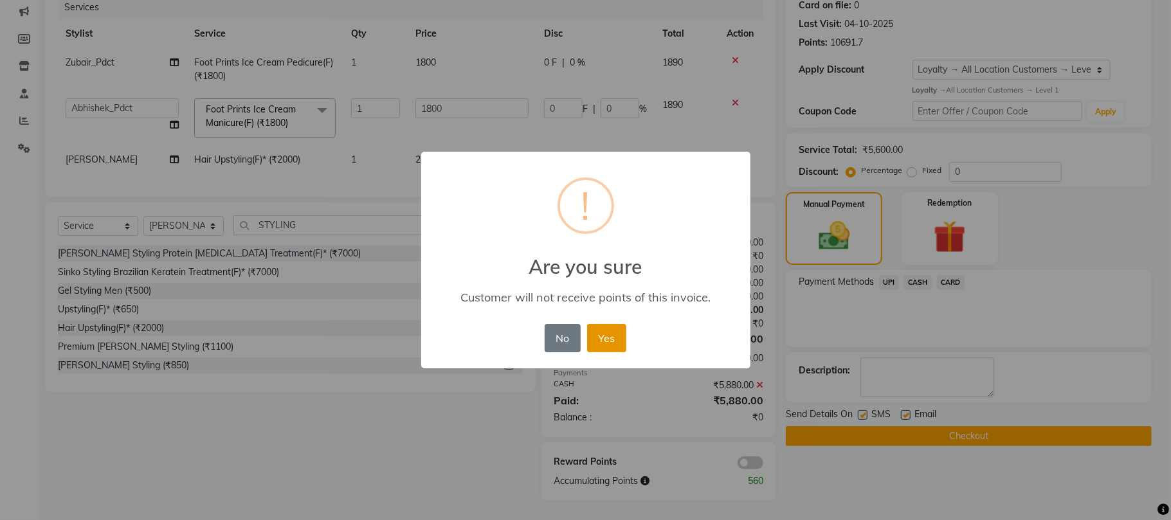
click at [618, 334] on button "Yes" at bounding box center [606, 338] width 39 height 28
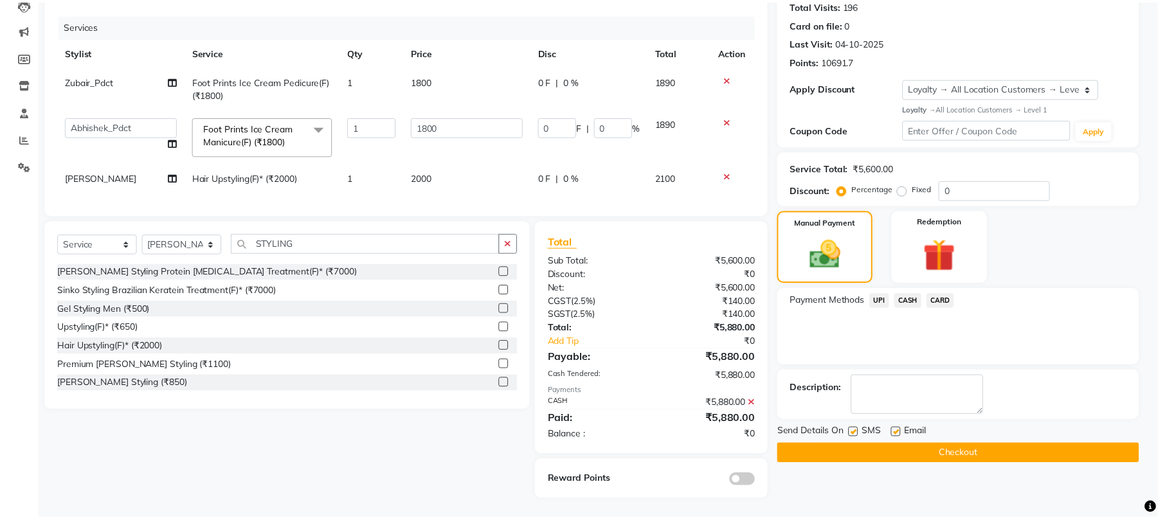
scroll to position [158, 0]
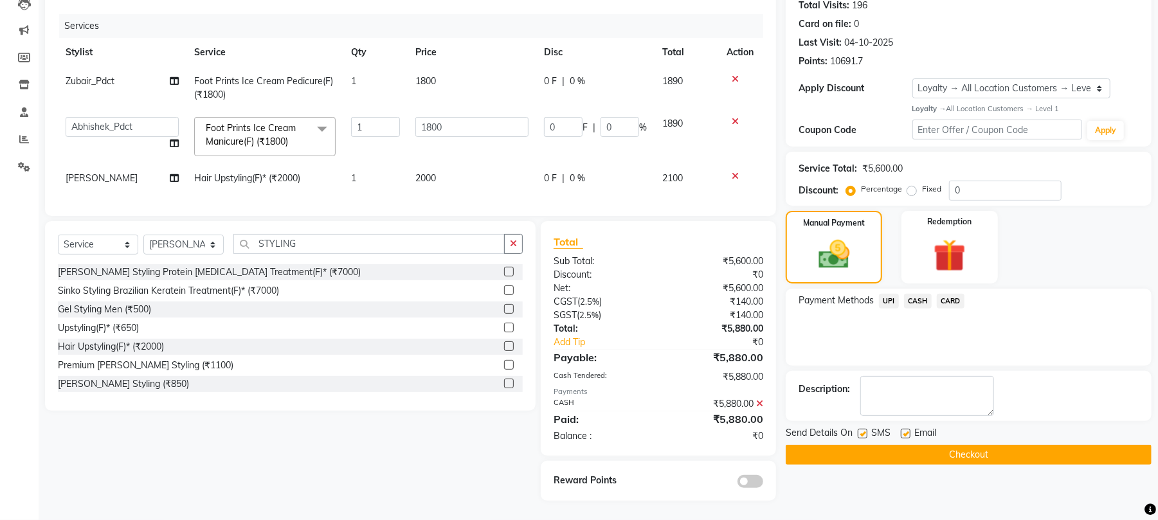
click at [860, 429] on label at bounding box center [863, 434] width 10 height 10
click at [860, 430] on input "checkbox" at bounding box center [862, 434] width 8 height 8
checkbox input "false"
drag, startPoint x: 906, startPoint y: 425, endPoint x: 912, endPoint y: 431, distance: 8.2
click at [909, 429] on label at bounding box center [906, 434] width 10 height 10
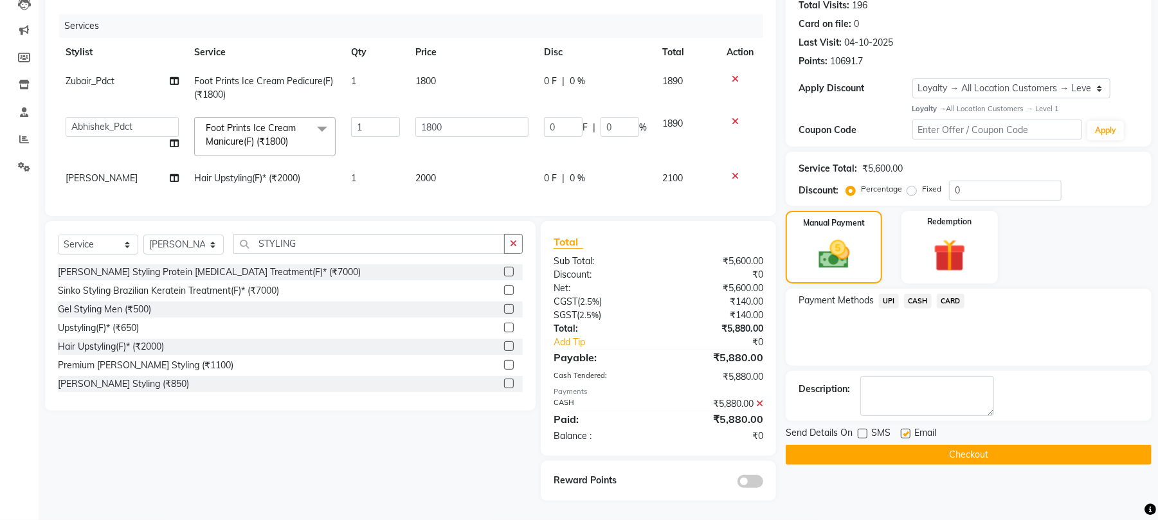
click at [909, 430] on input "checkbox" at bounding box center [905, 434] width 8 height 8
checkbox input "false"
click at [909, 445] on button "Checkout" at bounding box center [969, 455] width 366 height 20
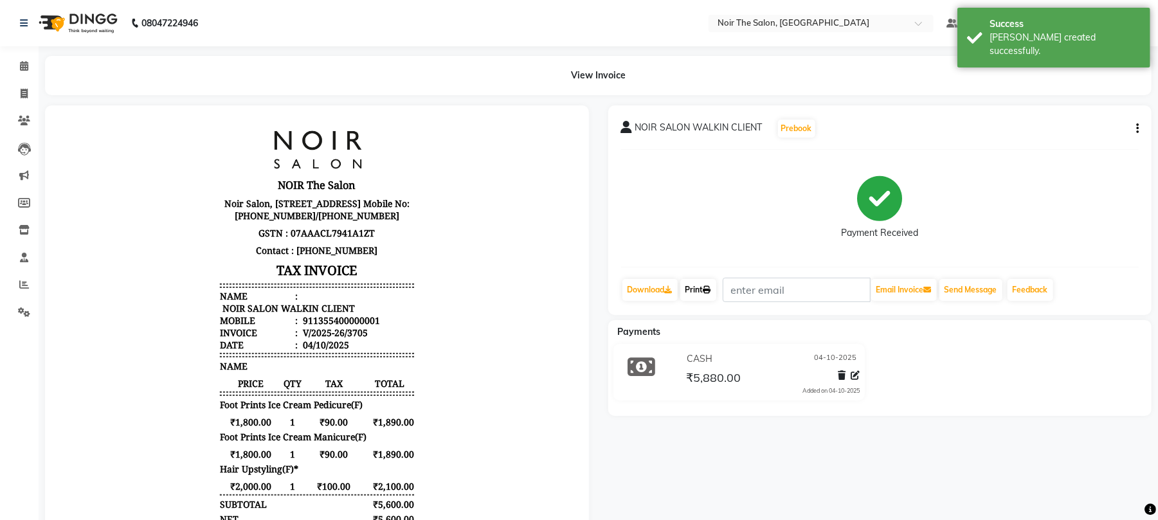
click at [703, 289] on link "Print" at bounding box center [698, 290] width 36 height 22
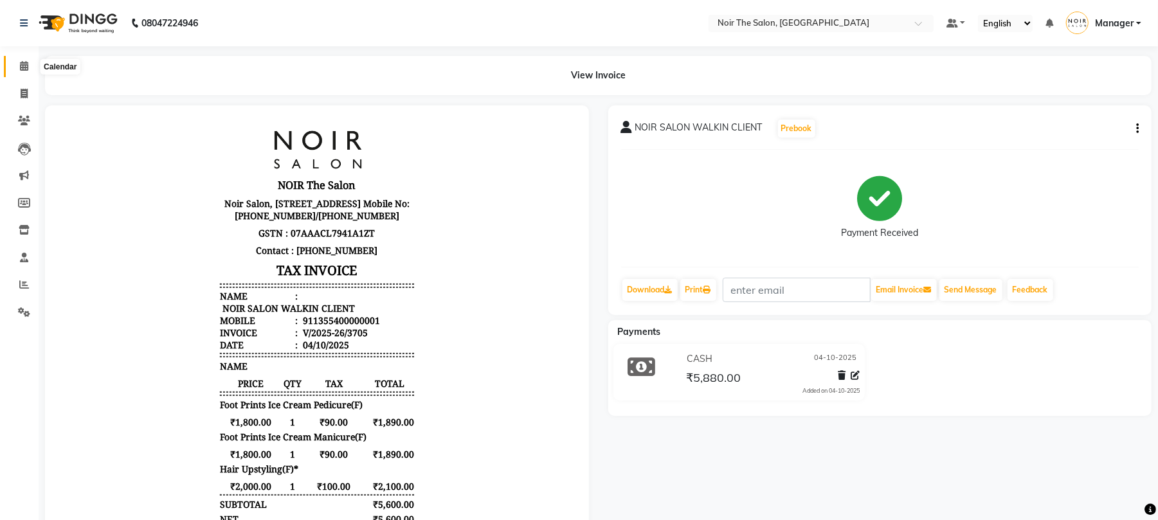
click at [18, 69] on span at bounding box center [24, 66] width 23 height 15
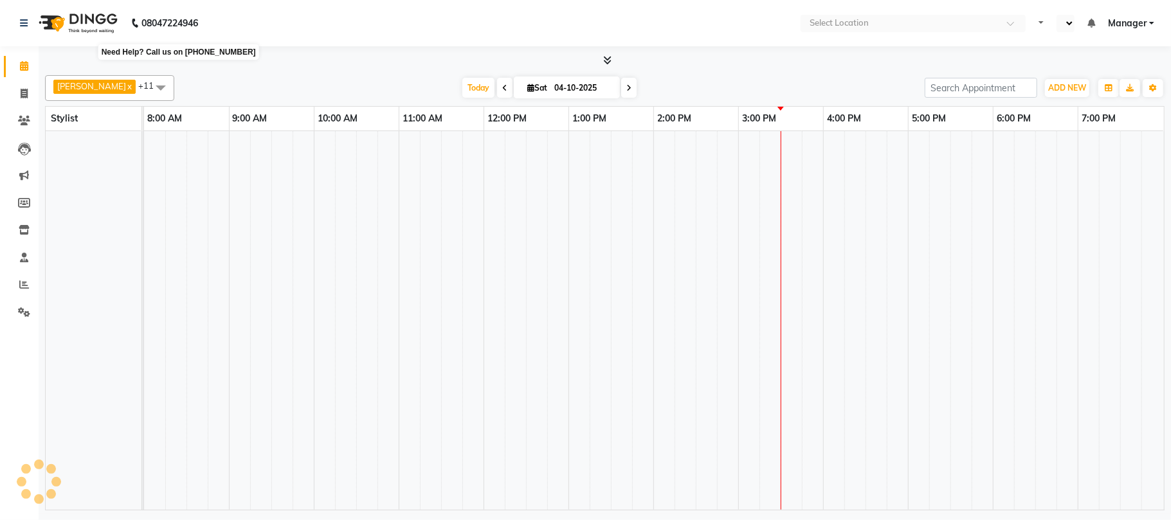
scroll to position [0, 138]
select select "en"
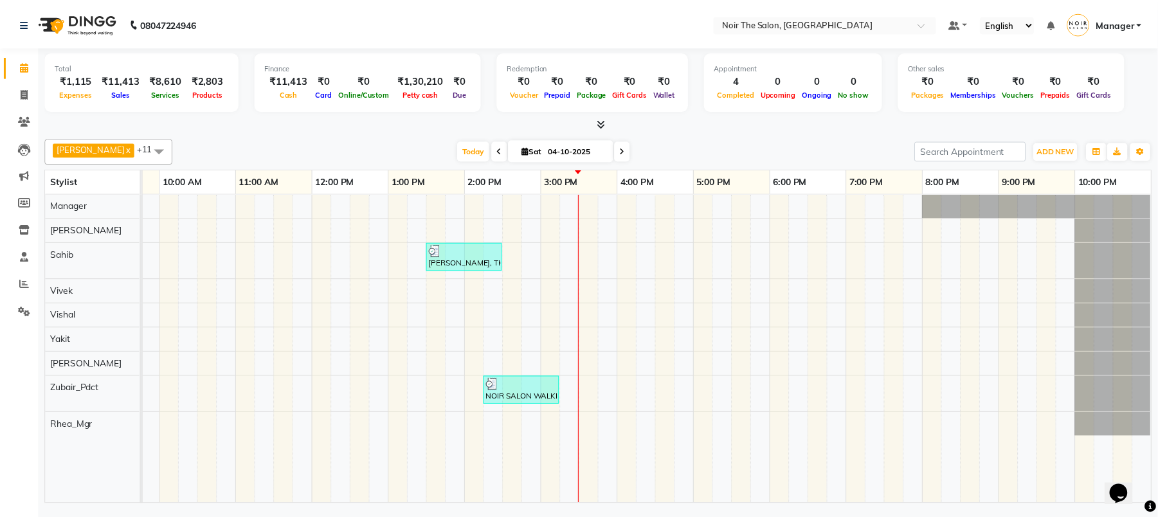
scroll to position [0, 0]
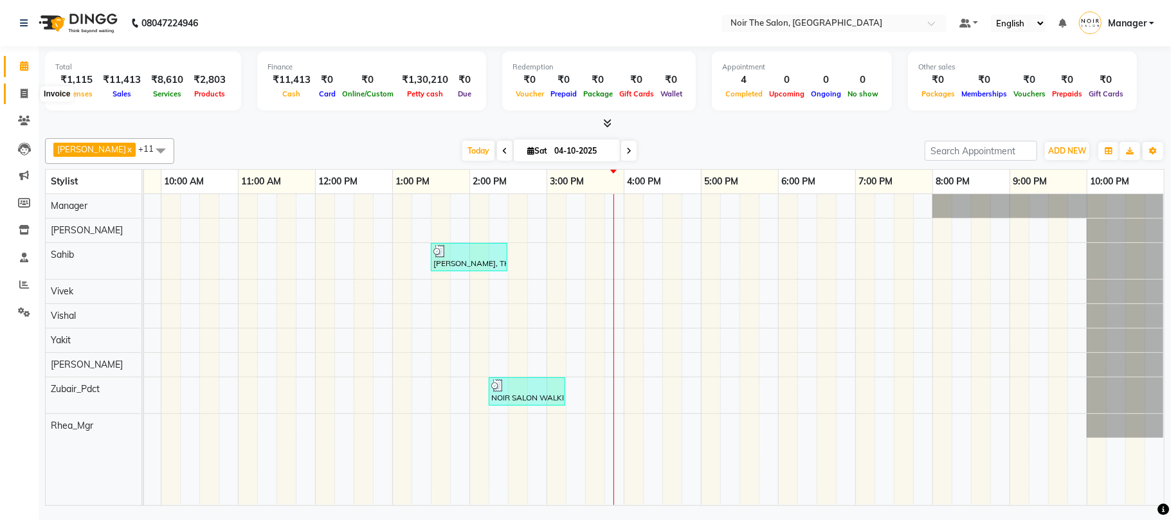
click at [22, 91] on icon at bounding box center [24, 94] width 7 height 10
select select "service"
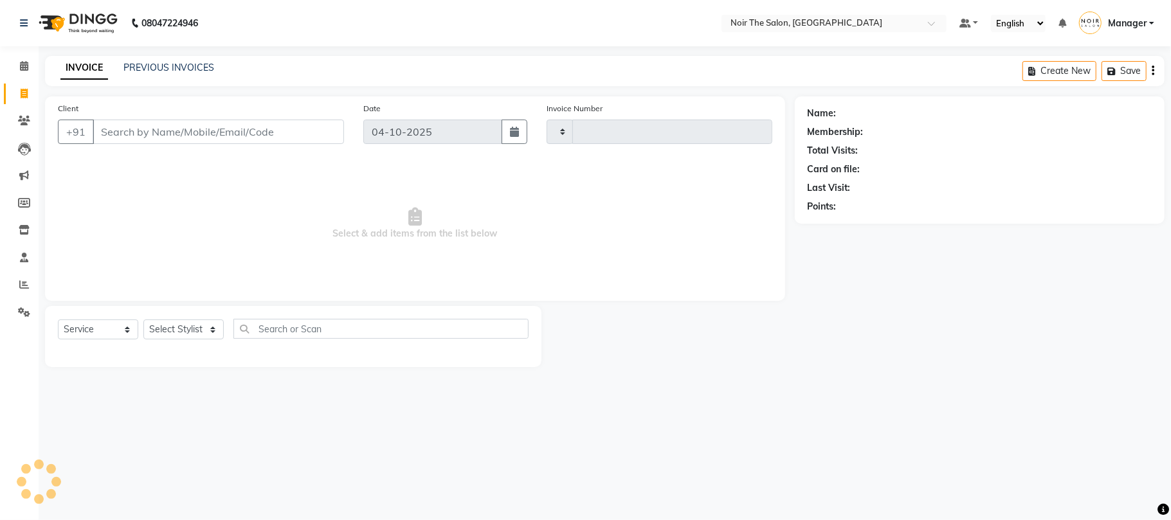
type input "3706"
select select "8026"
click at [183, 323] on select "Select Stylist" at bounding box center [183, 330] width 80 height 20
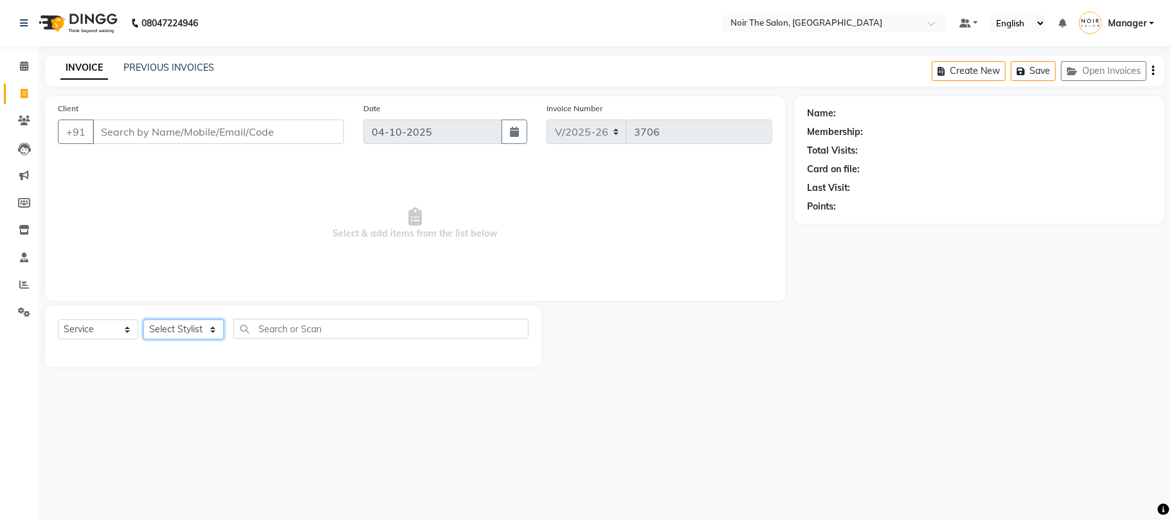
select select "72630"
click at [143, 320] on select "Select Stylist Aalam Abhishek_Mgr Abhishek_Pdct [PERSON_NAME] Counter_Sales Man…" at bounding box center [183, 330] width 80 height 20
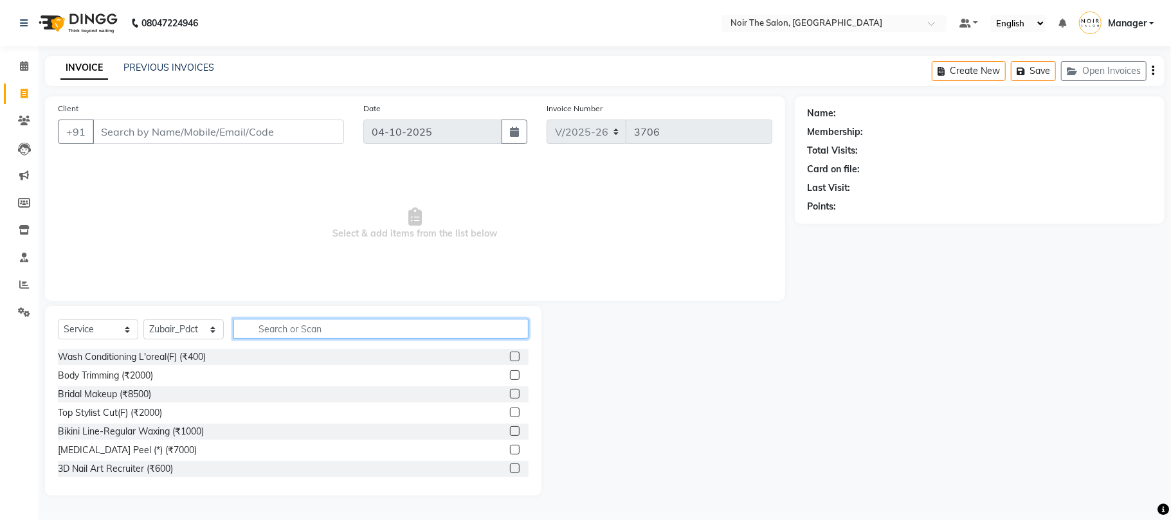
click at [296, 324] on input "text" at bounding box center [380, 329] width 295 height 20
type input "SHAMPOO"
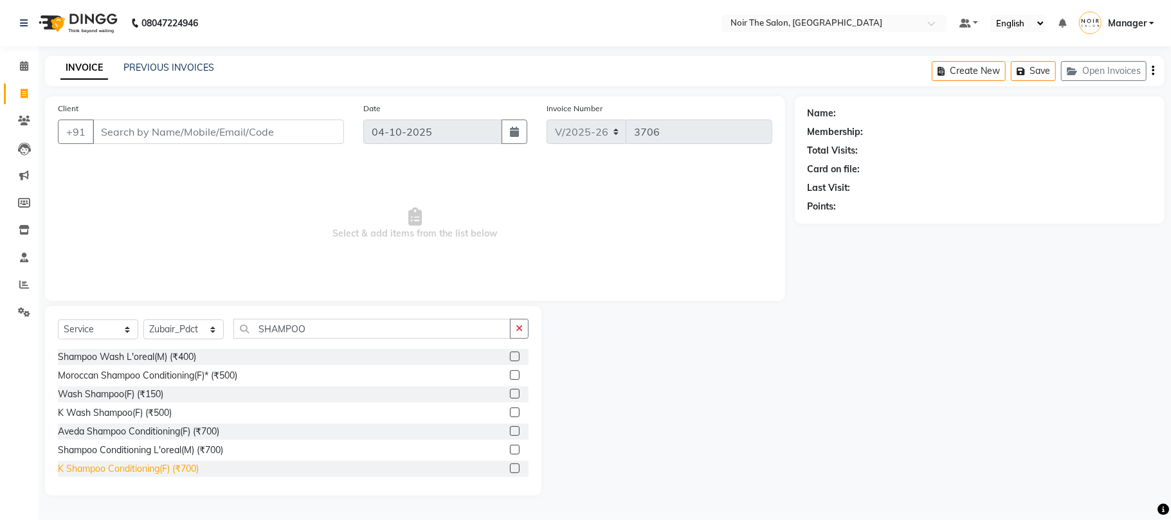
click at [158, 464] on div "K Shampoo Conditioning(F) (₹700)" at bounding box center [128, 469] width 141 height 14
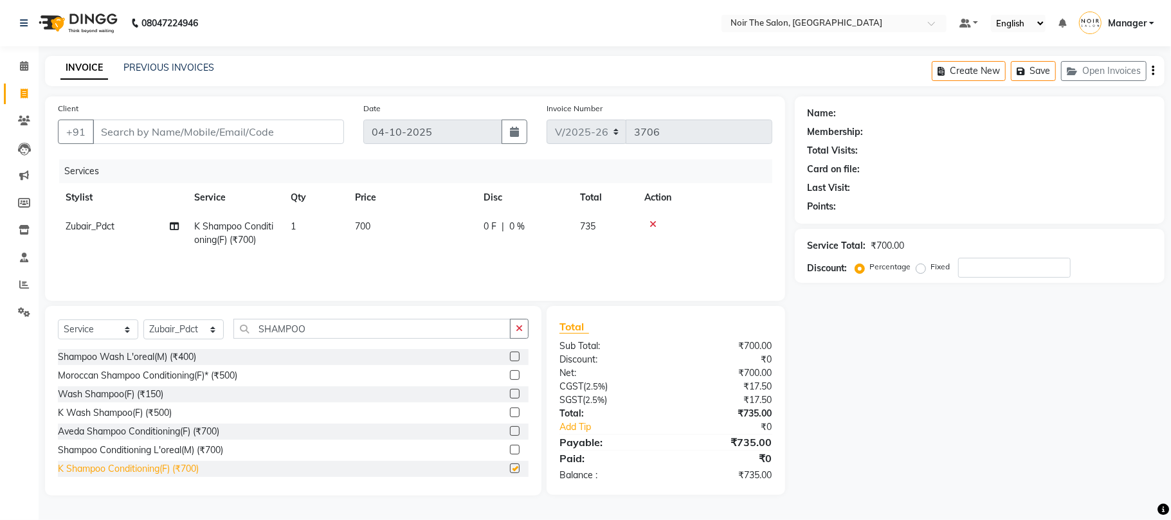
checkbox input "false"
click at [165, 129] on input "Client" at bounding box center [218, 132] width 251 height 24
click at [183, 124] on input "Client" at bounding box center [218, 132] width 251 height 24
type input "9"
type input "0"
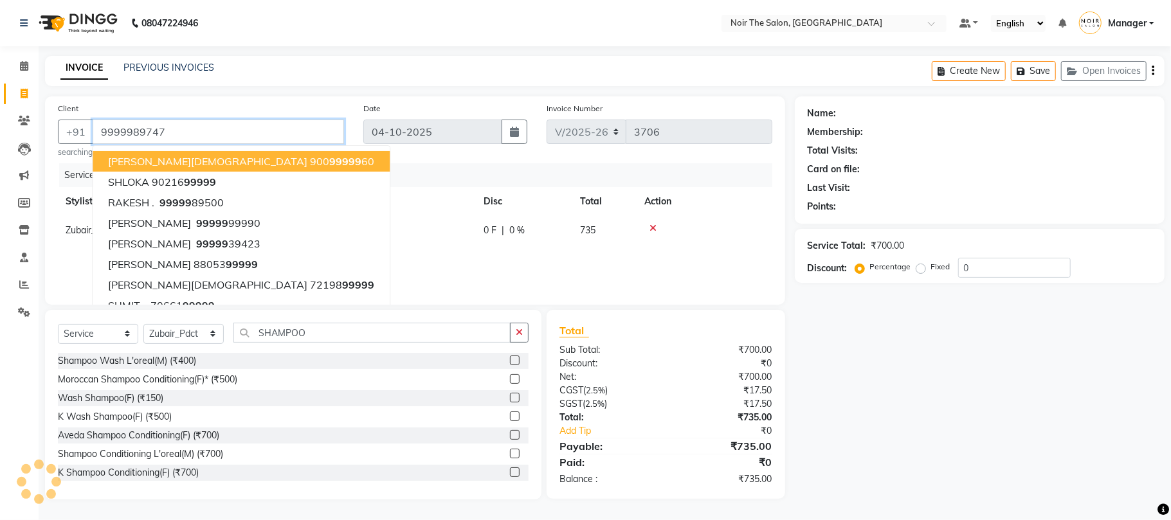
type input "9999989747"
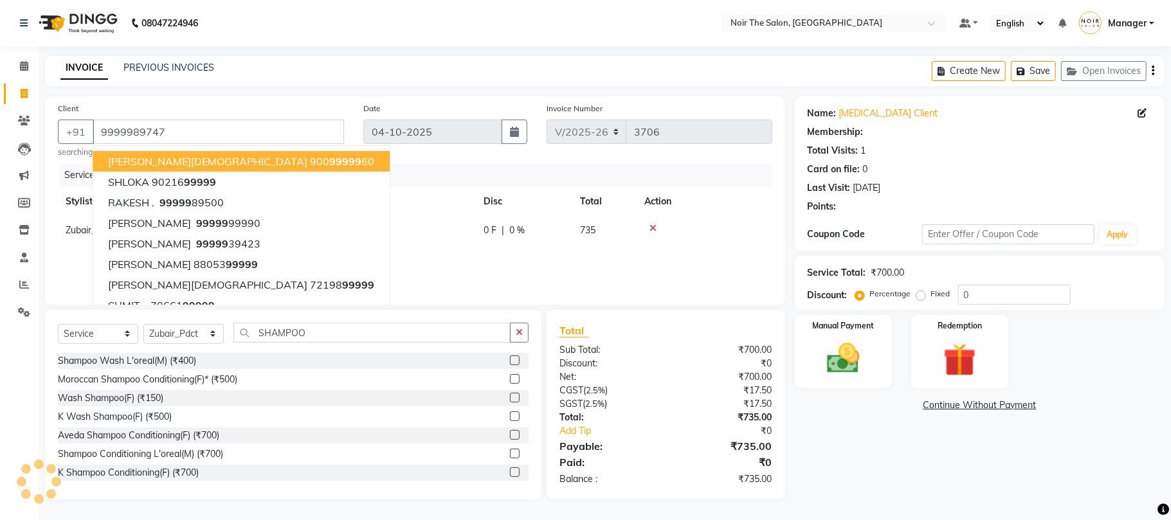
select select "1: Object"
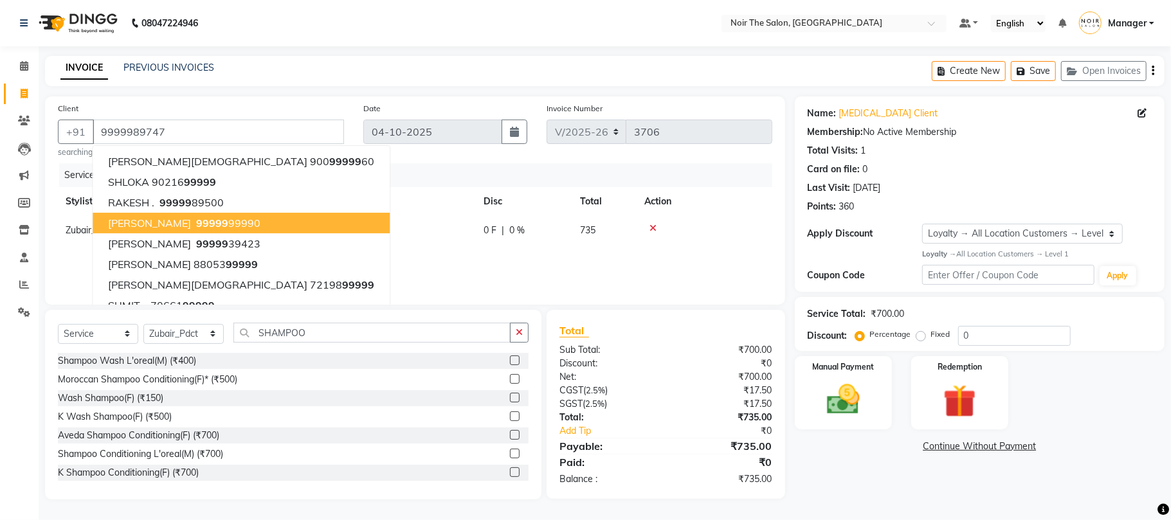
click at [723, 237] on td at bounding box center [705, 237] width 136 height 42
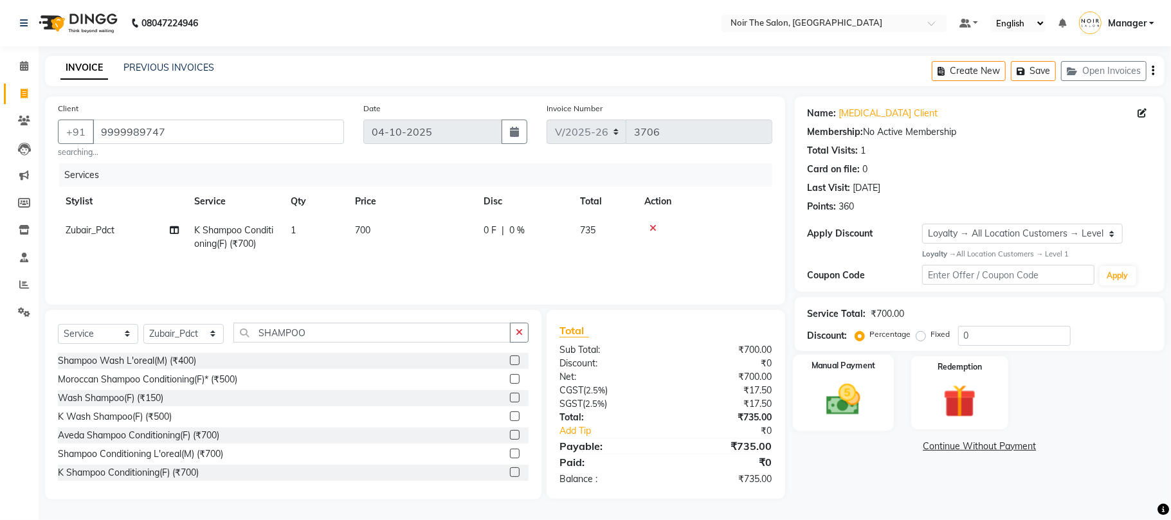
click at [837, 399] on img at bounding box center [843, 400] width 56 height 40
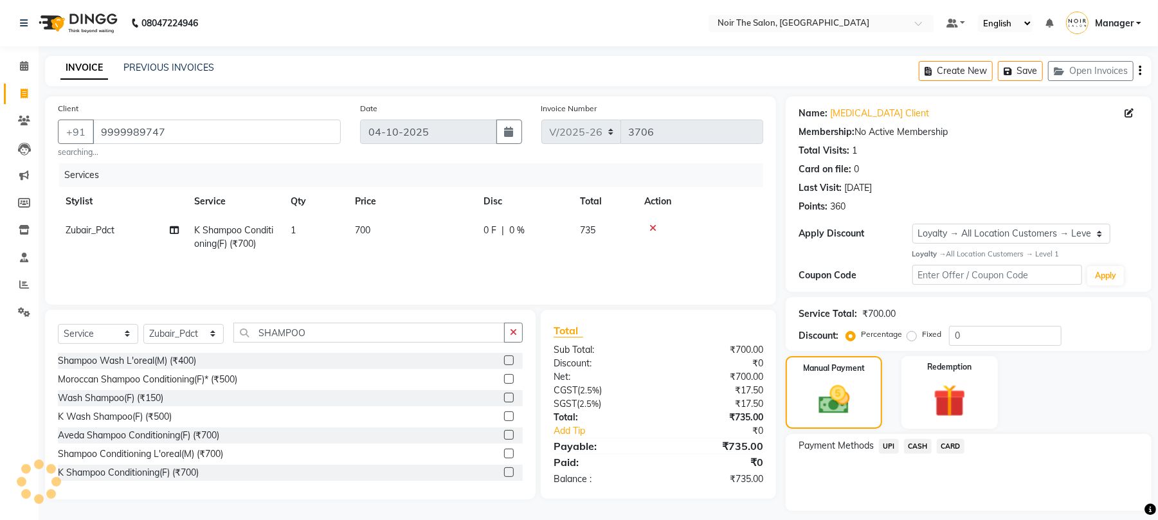
click at [891, 446] on span "UPI" at bounding box center [889, 446] width 20 height 15
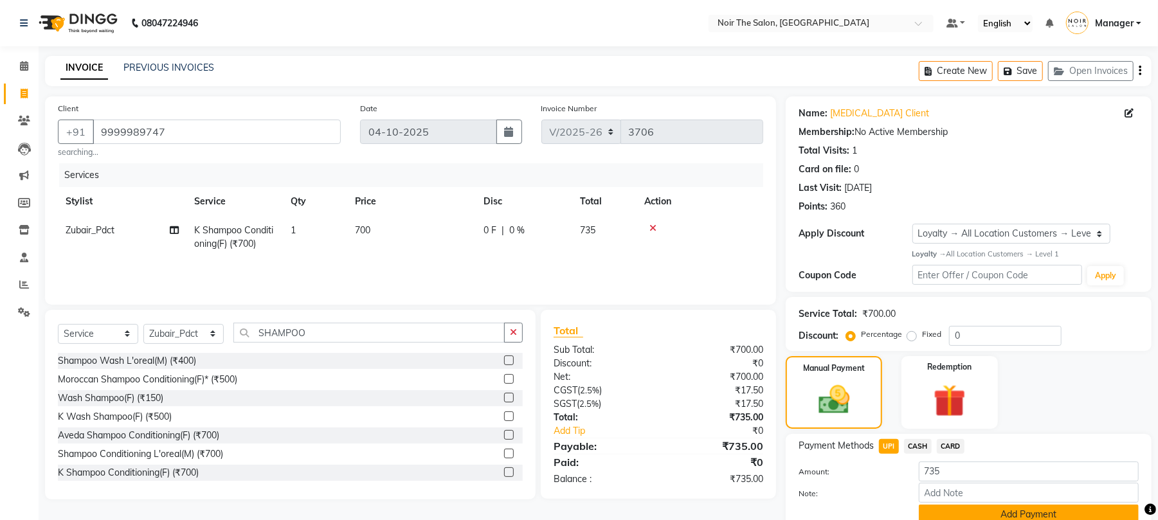
click at [940, 512] on button "Add Payment" at bounding box center [1029, 515] width 220 height 20
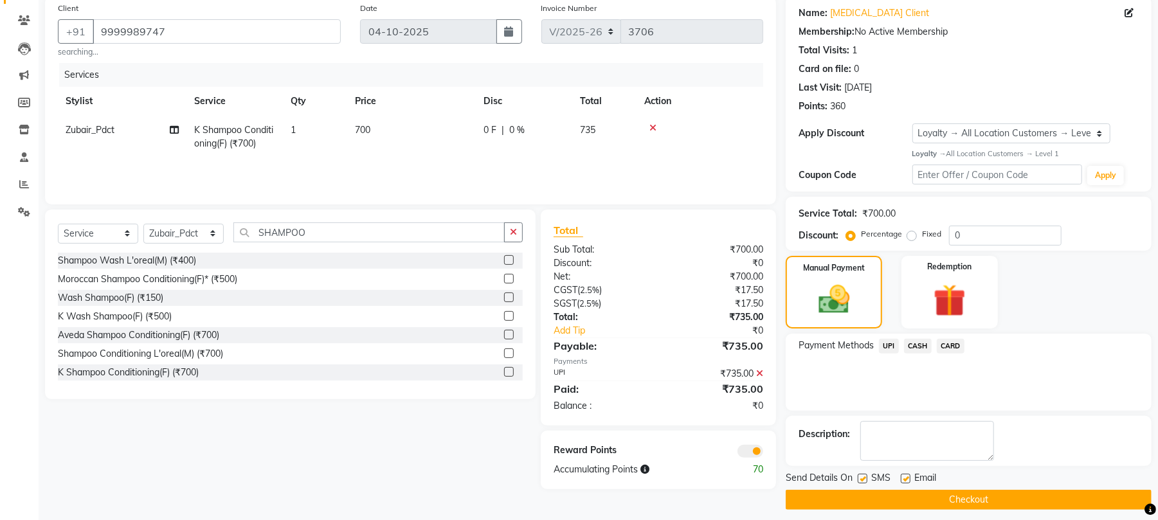
scroll to position [111, 0]
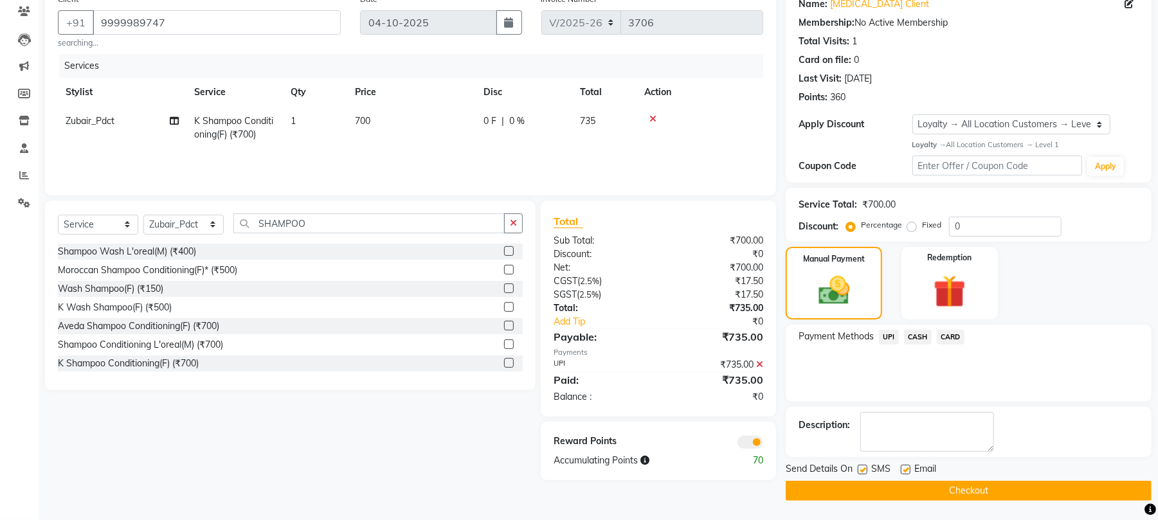
click at [746, 438] on span at bounding box center [750, 442] width 26 height 13
click at [763, 444] on input "checkbox" at bounding box center [763, 444] width 0 height 0
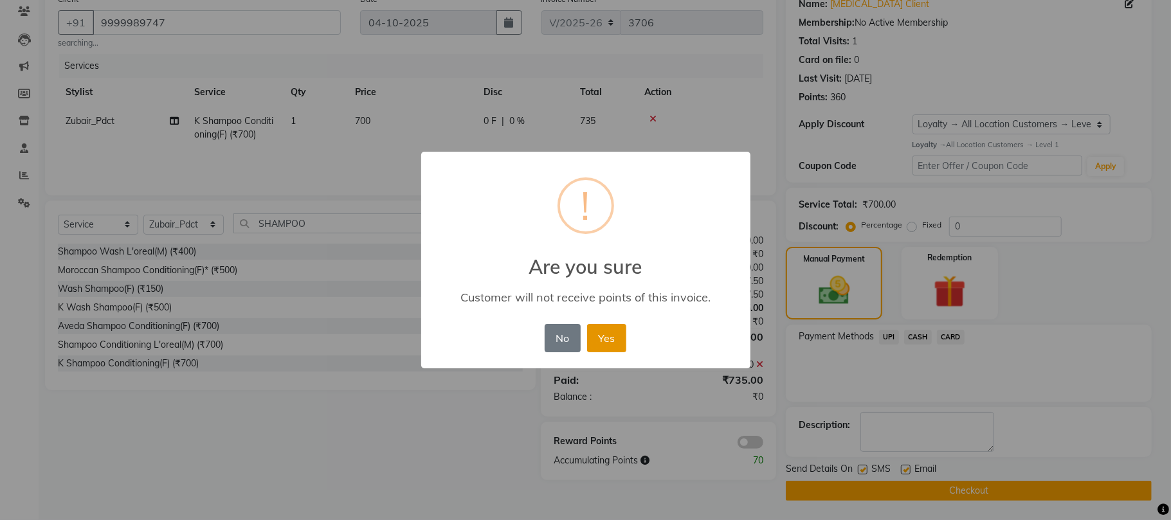
click at [606, 327] on button "Yes" at bounding box center [606, 338] width 39 height 28
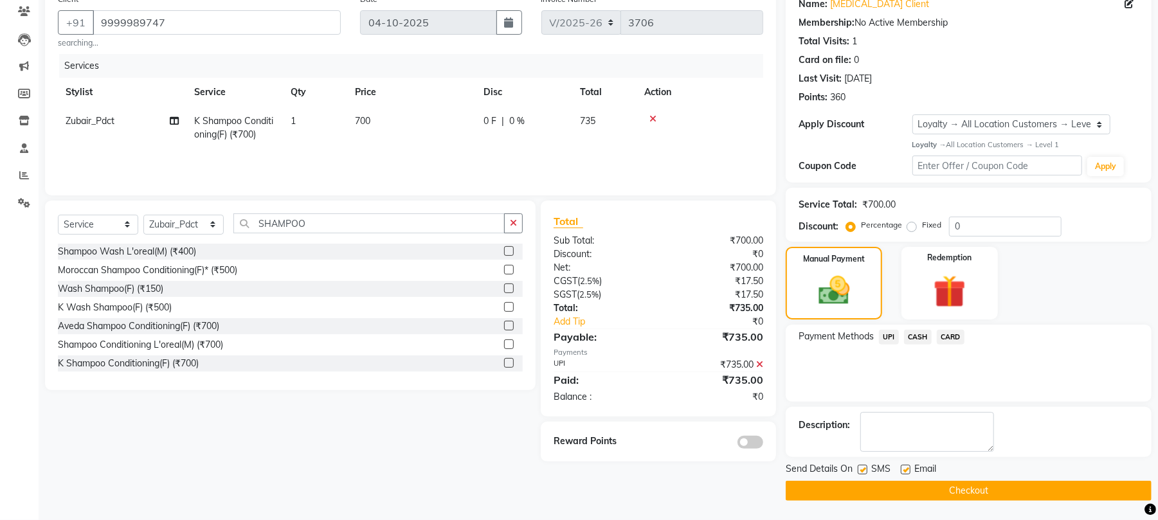
click at [864, 471] on label at bounding box center [863, 470] width 10 height 10
click at [864, 471] on input "checkbox" at bounding box center [862, 470] width 8 height 8
checkbox input "false"
click at [908, 468] on label at bounding box center [906, 470] width 10 height 10
click at [908, 468] on input "checkbox" at bounding box center [905, 470] width 8 height 8
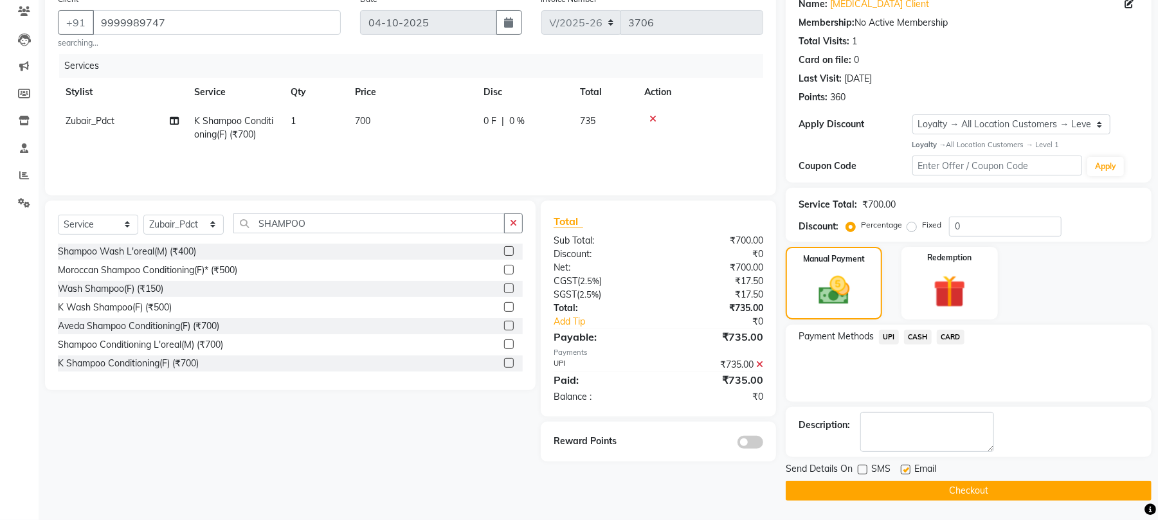
checkbox input "false"
click at [901, 481] on button "Checkout" at bounding box center [969, 491] width 366 height 20
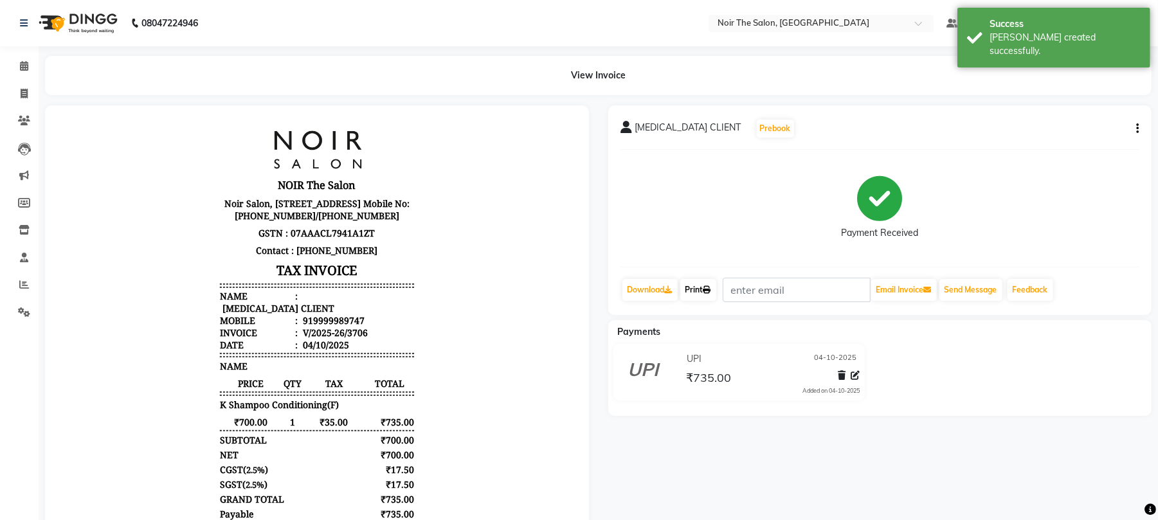
click at [698, 289] on link "Print" at bounding box center [698, 290] width 36 height 22
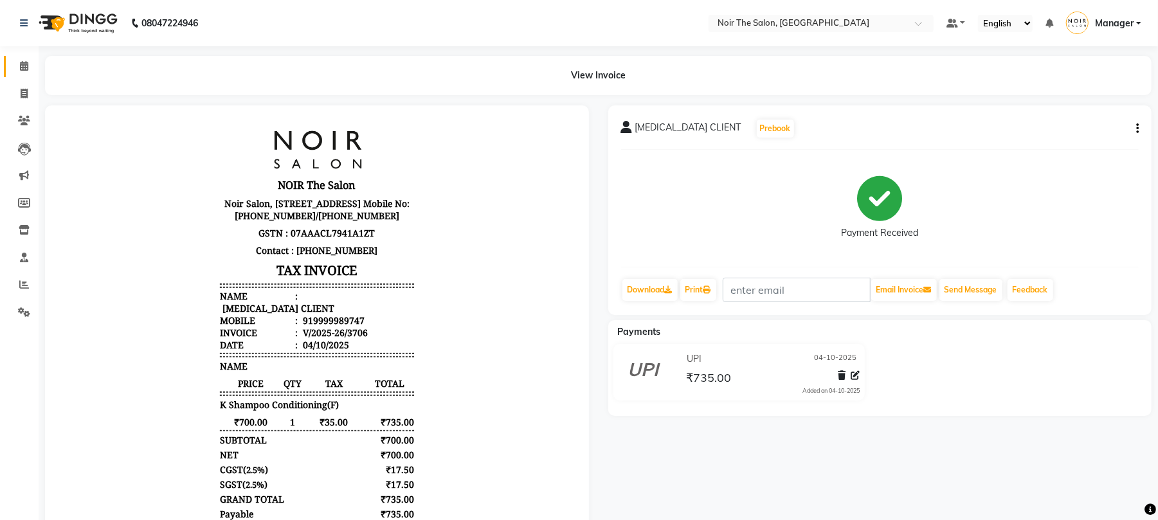
click at [17, 57] on link "Calendar" at bounding box center [19, 66] width 31 height 21
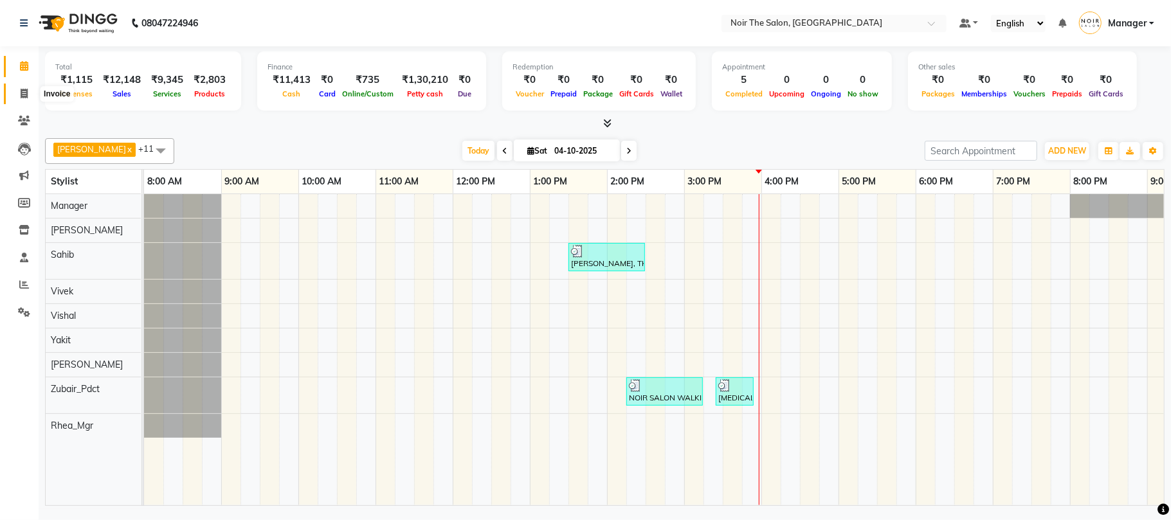
click at [24, 91] on icon at bounding box center [24, 94] width 7 height 10
select select "service"
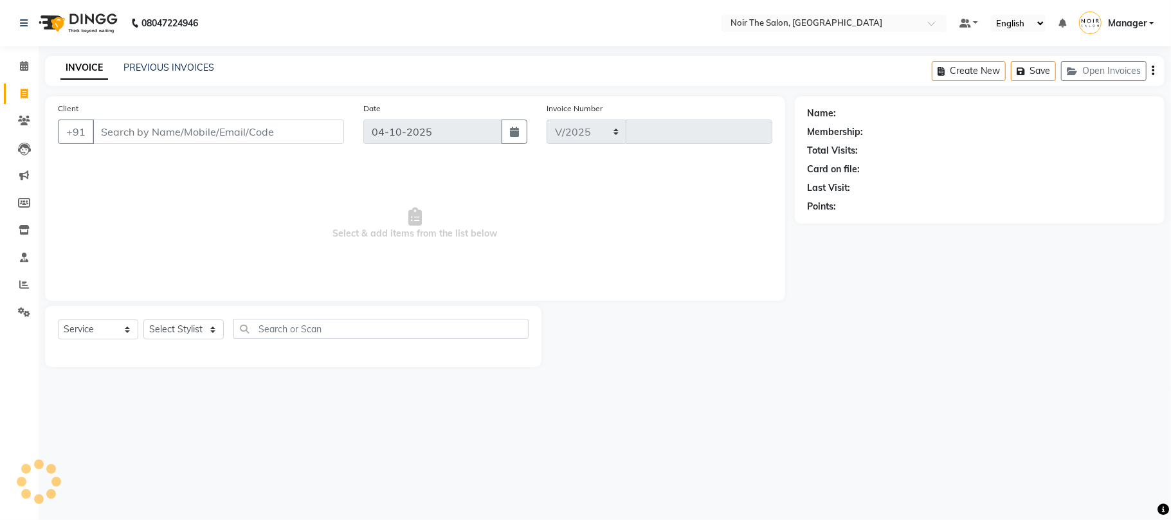
select select "8026"
type input "3707"
click at [165, 329] on select "Select Stylist Aalam Abhishek_Mgr Abhishek_Pdct [PERSON_NAME] Counter_Sales Man…" at bounding box center [183, 330] width 80 height 20
click at [415, 243] on span "Select & add items from the list below" at bounding box center [415, 223] width 714 height 129
click at [26, 121] on icon at bounding box center [24, 121] width 12 height 10
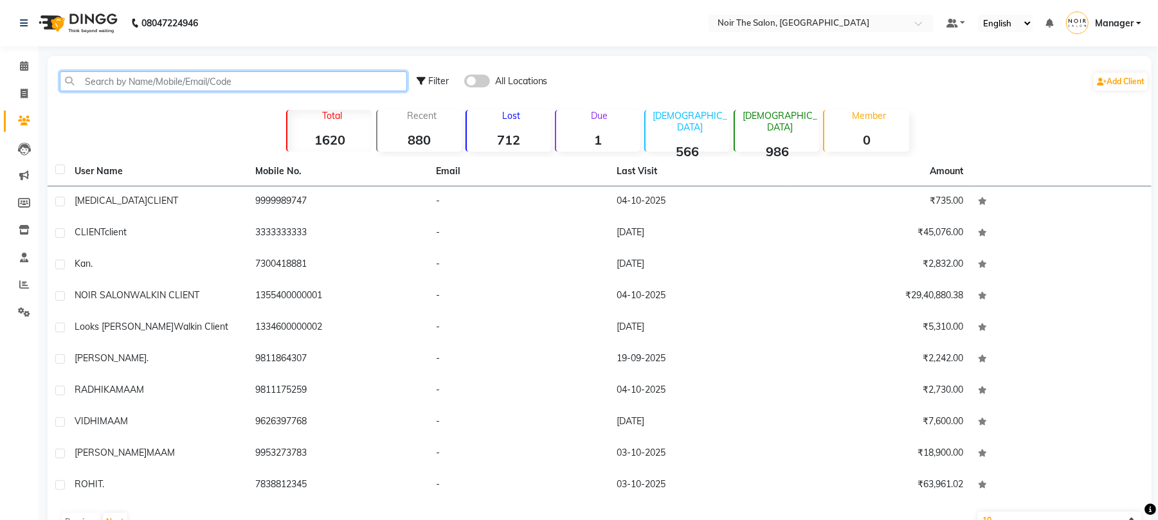
click at [214, 82] on input "text" at bounding box center [233, 81] width 347 height 20
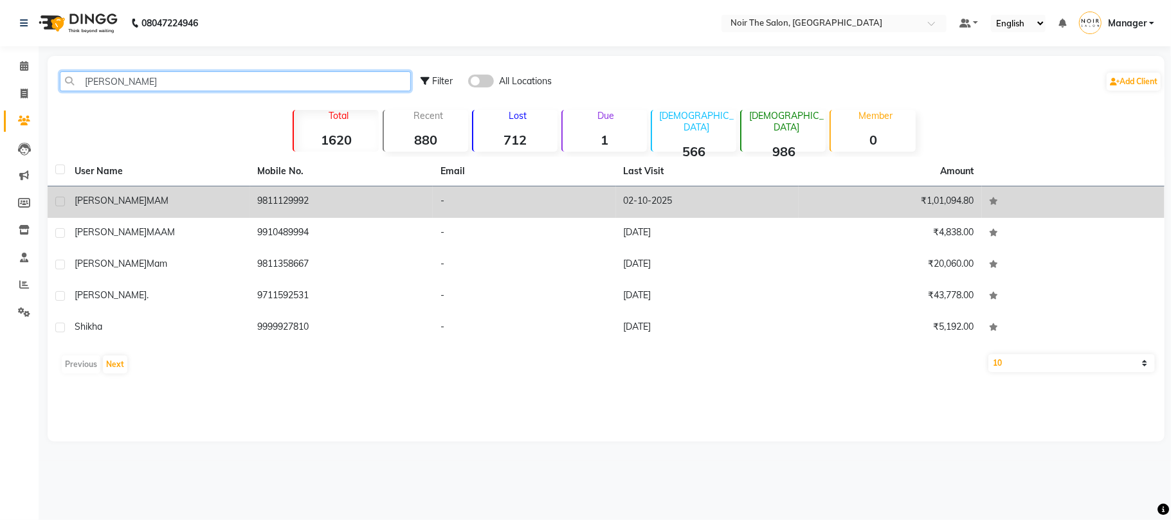
type input "[PERSON_NAME]"
click at [291, 199] on td "9811129992" at bounding box center [341, 202] width 183 height 32
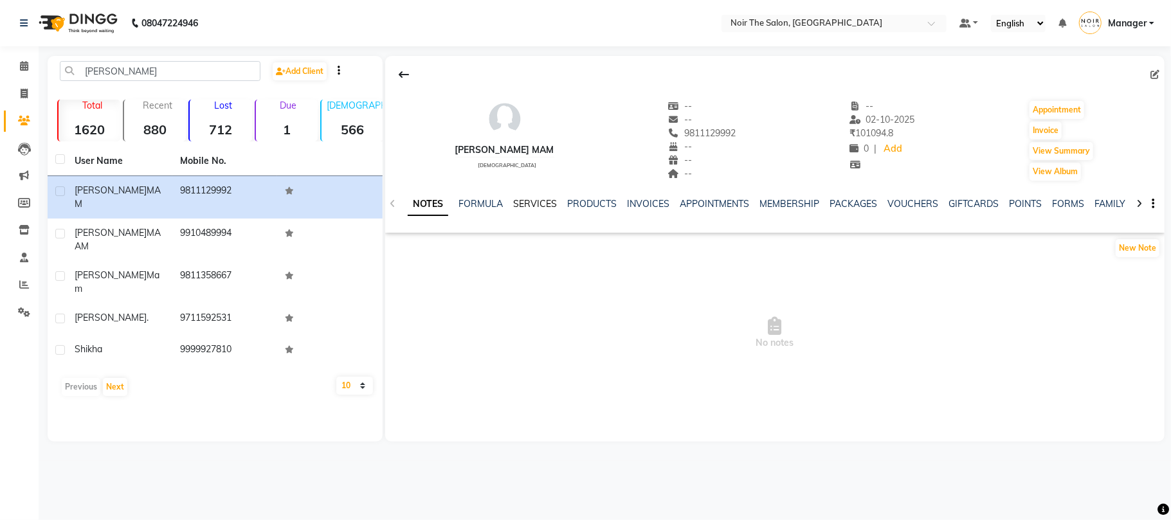
click at [536, 199] on link "SERVICES" at bounding box center [535, 204] width 44 height 12
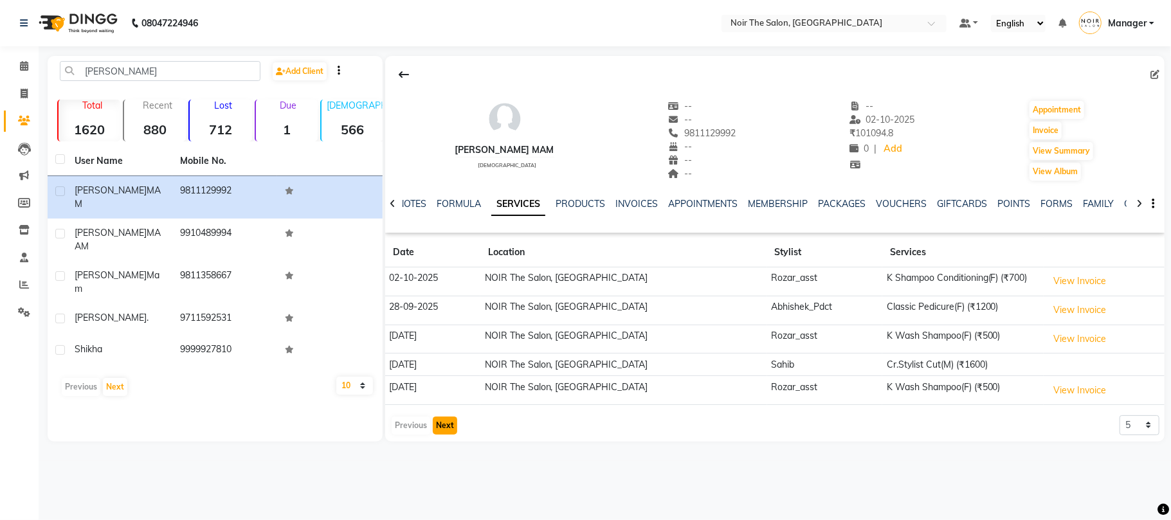
click at [435, 435] on button "Next" at bounding box center [445, 426] width 24 height 18
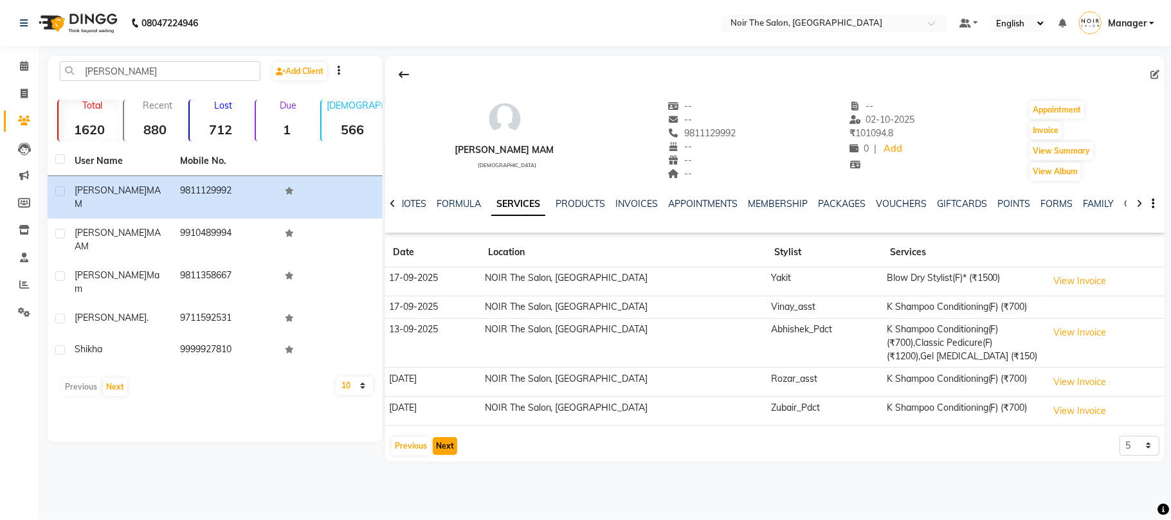
click at [439, 443] on button "Next" at bounding box center [445, 446] width 24 height 18
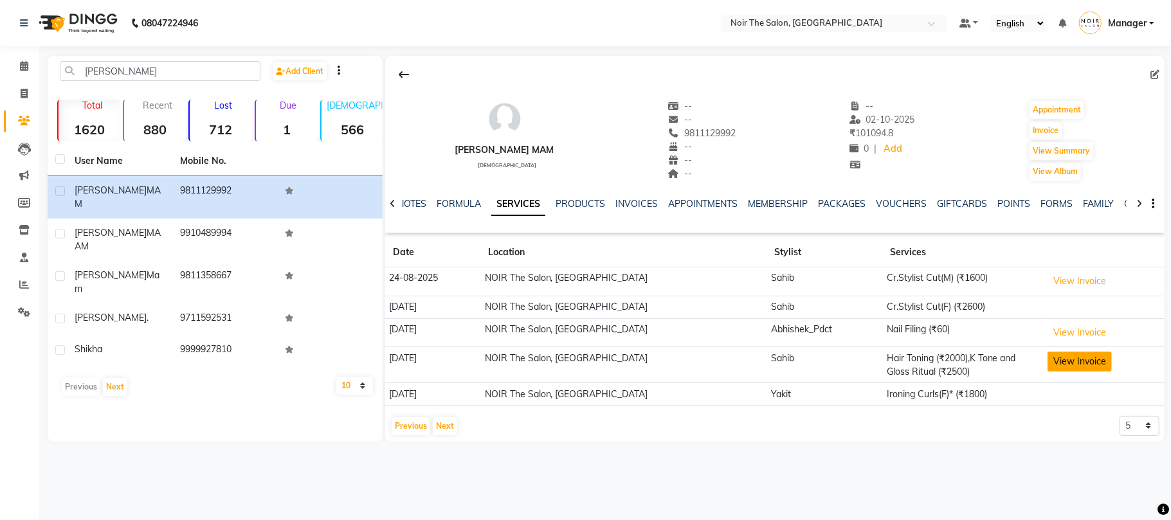
click at [1081, 368] on button "View Invoice" at bounding box center [1079, 362] width 64 height 20
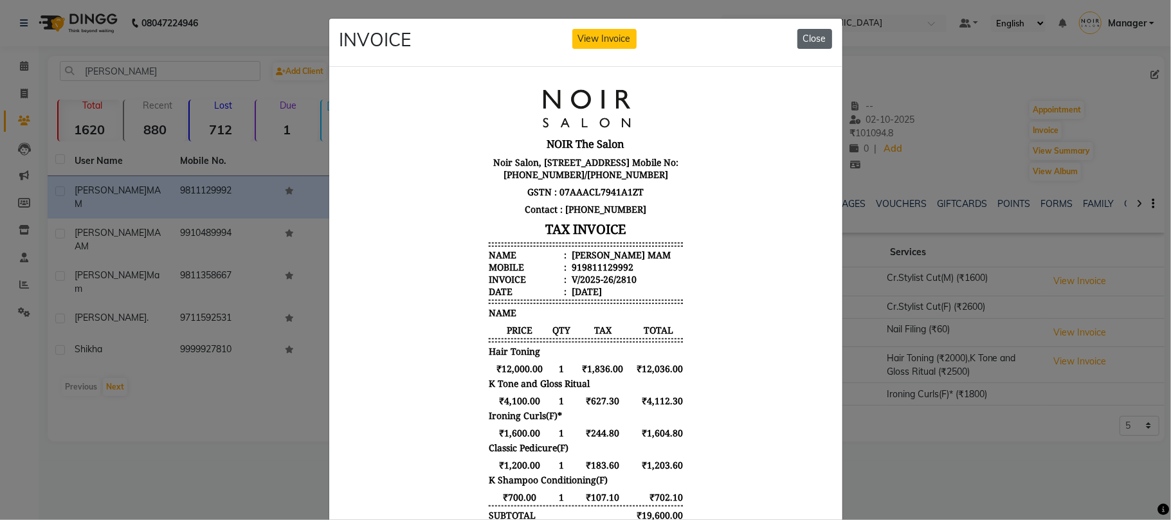
click at [802, 44] on button "Close" at bounding box center [814, 39] width 35 height 20
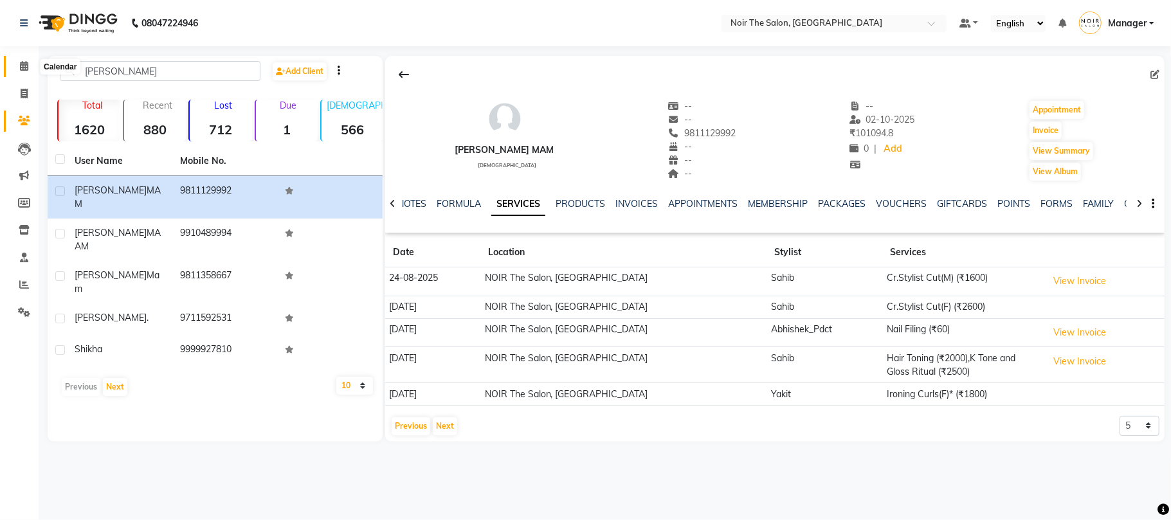
click at [20, 68] on icon at bounding box center [24, 66] width 8 height 10
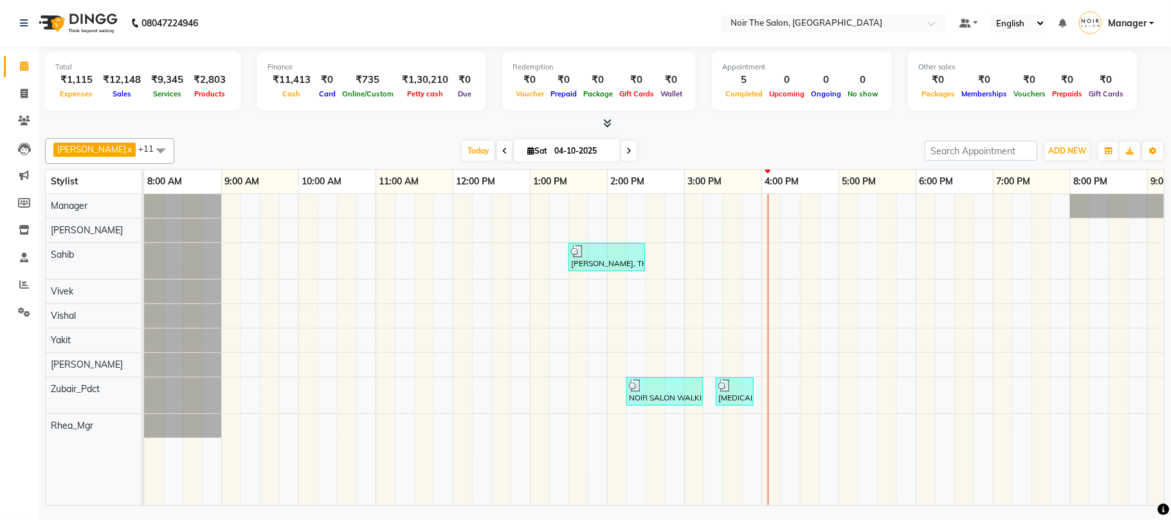
click at [826, 445] on td at bounding box center [828, 349] width 19 height 311
click at [24, 123] on icon at bounding box center [24, 121] width 12 height 10
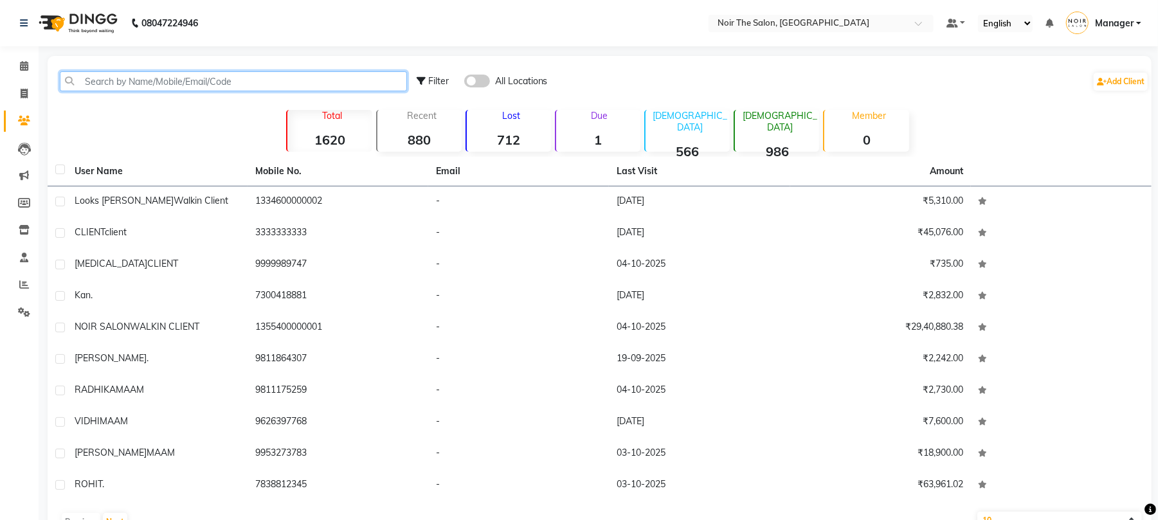
click at [123, 82] on input "text" at bounding box center [233, 81] width 347 height 20
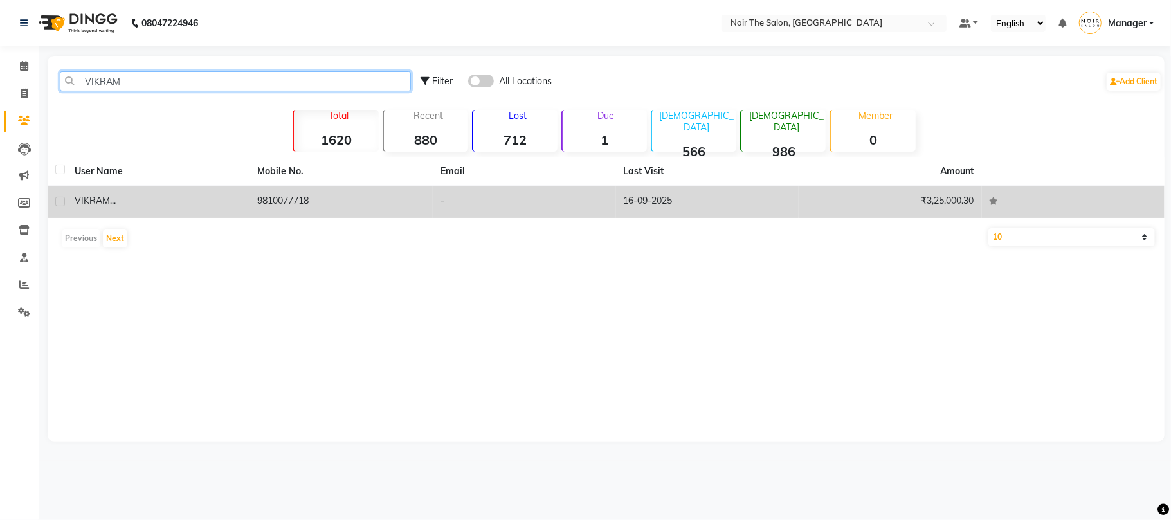
type input "VIKRAM"
click at [283, 198] on td "9810077718" at bounding box center [341, 202] width 183 height 32
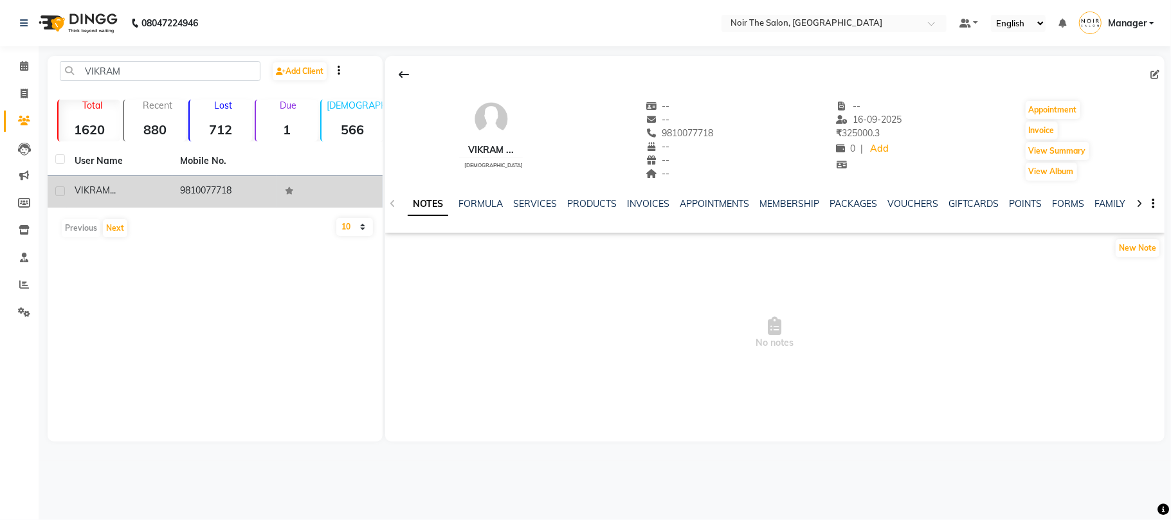
drag, startPoint x: 235, startPoint y: 193, endPoint x: 181, endPoint y: 202, distance: 55.4
click at [181, 202] on td "9810077718" at bounding box center [224, 192] width 105 height 32
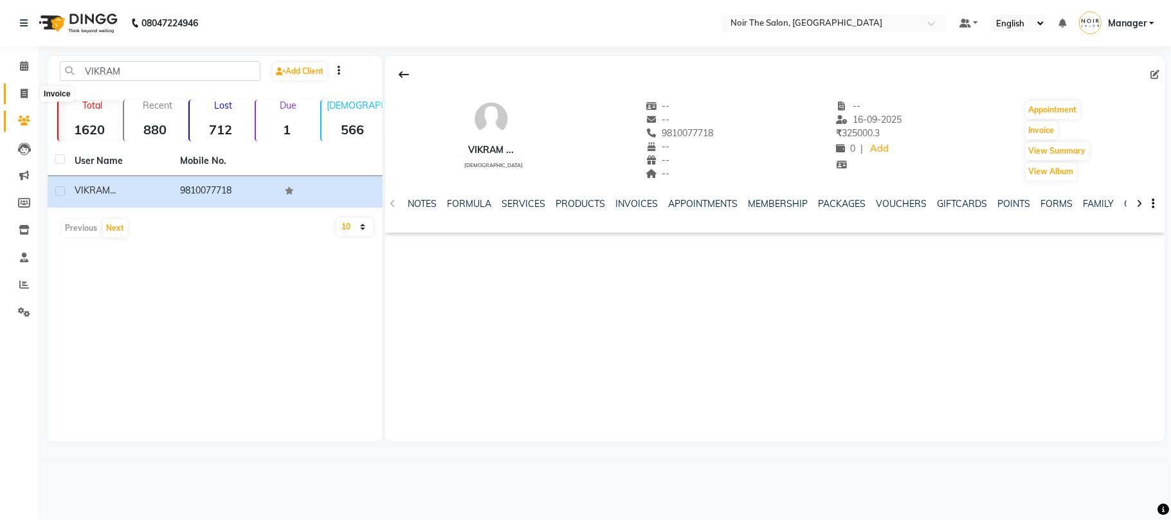
click at [21, 93] on icon at bounding box center [24, 94] width 7 height 10
select select "service"
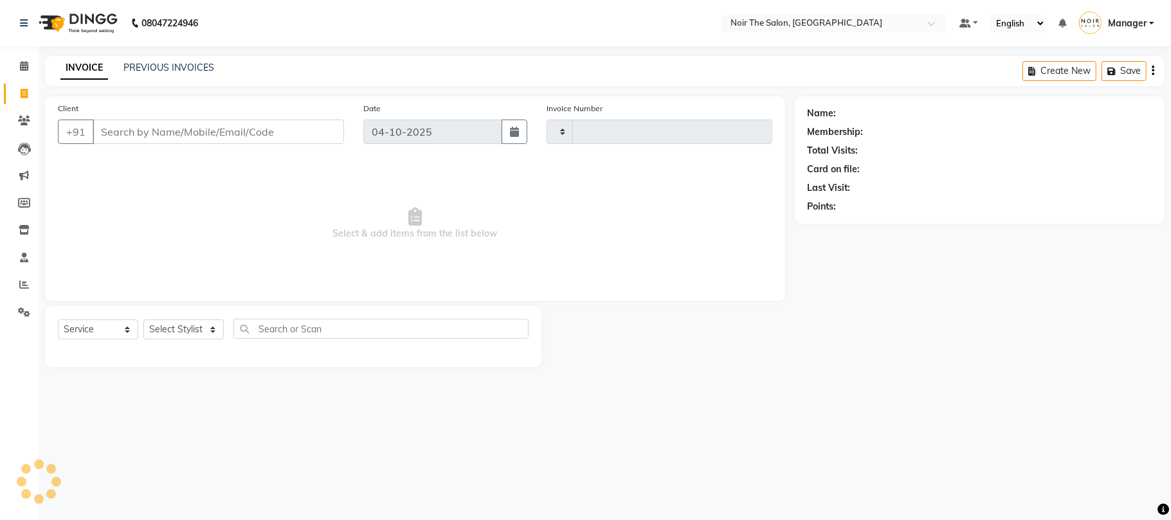
type input "3707"
select select "8026"
click at [125, 134] on input "Client" at bounding box center [218, 132] width 251 height 24
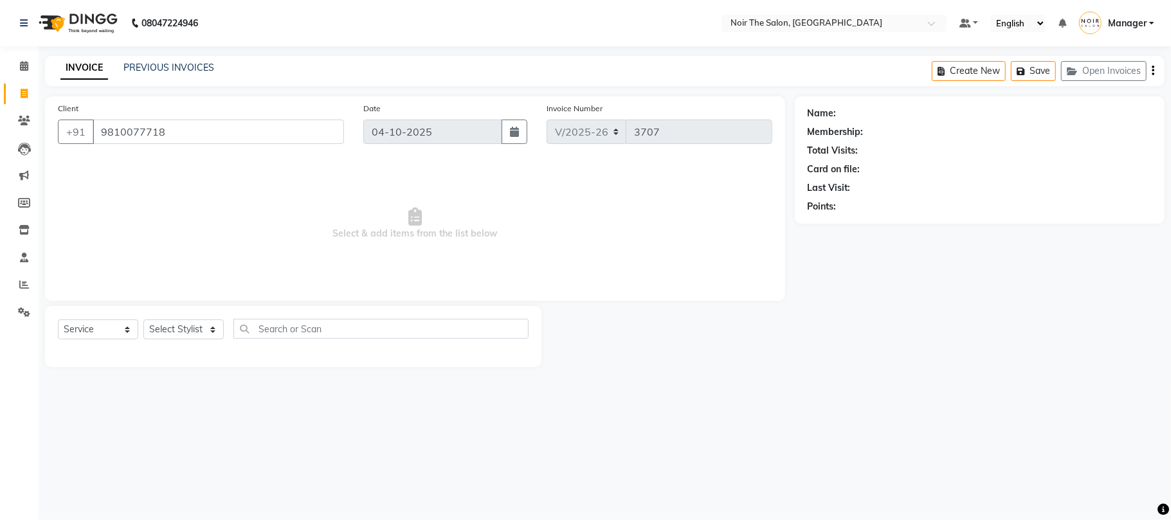
type input "9810077718"
select select "1: Object"
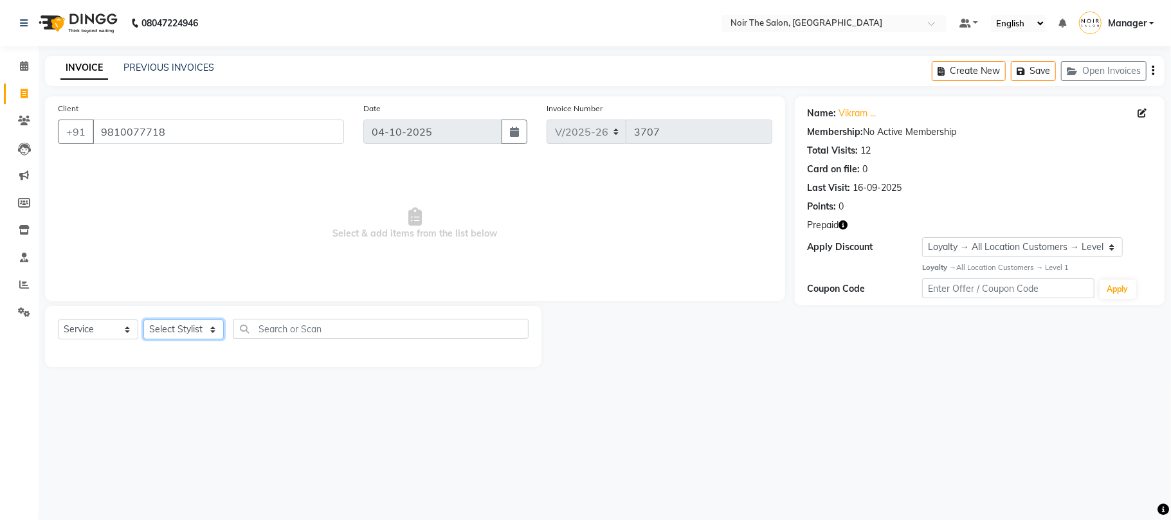
click at [165, 327] on select "Select Stylist Aalam Abhishek_Mgr Abhishek_Pdct [PERSON_NAME] Counter_Sales Man…" at bounding box center [183, 330] width 80 height 20
select select "72628"
click at [143, 320] on select "Select Stylist Aalam Abhishek_Mgr Abhishek_Pdct [PERSON_NAME] Counter_Sales Man…" at bounding box center [183, 330] width 80 height 20
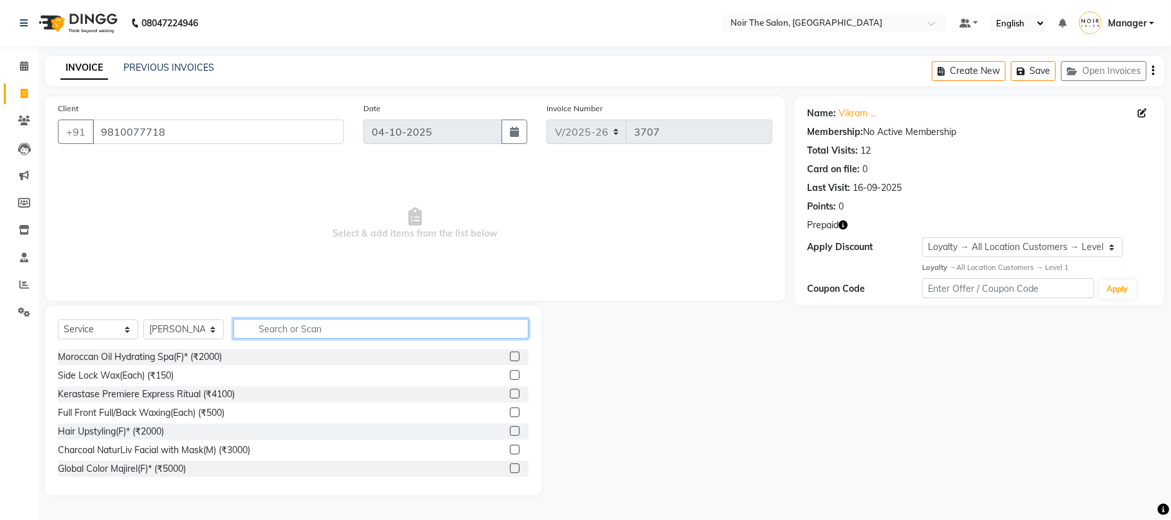
click at [267, 322] on input "text" at bounding box center [380, 329] width 295 height 20
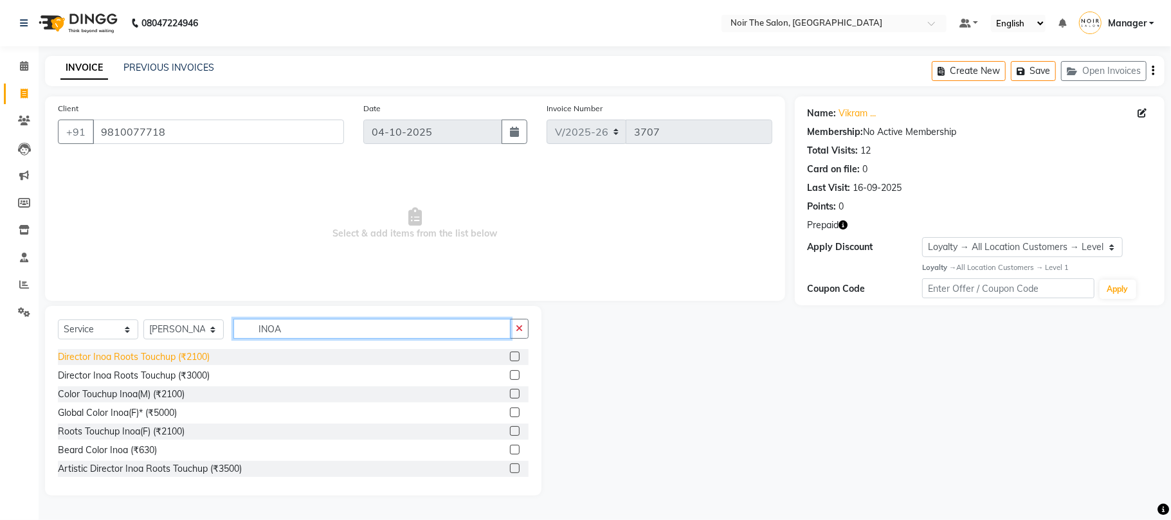
type input "INOA"
click at [186, 358] on div "Director Inoa Roots Touchup (₹2100)" at bounding box center [134, 357] width 152 height 14
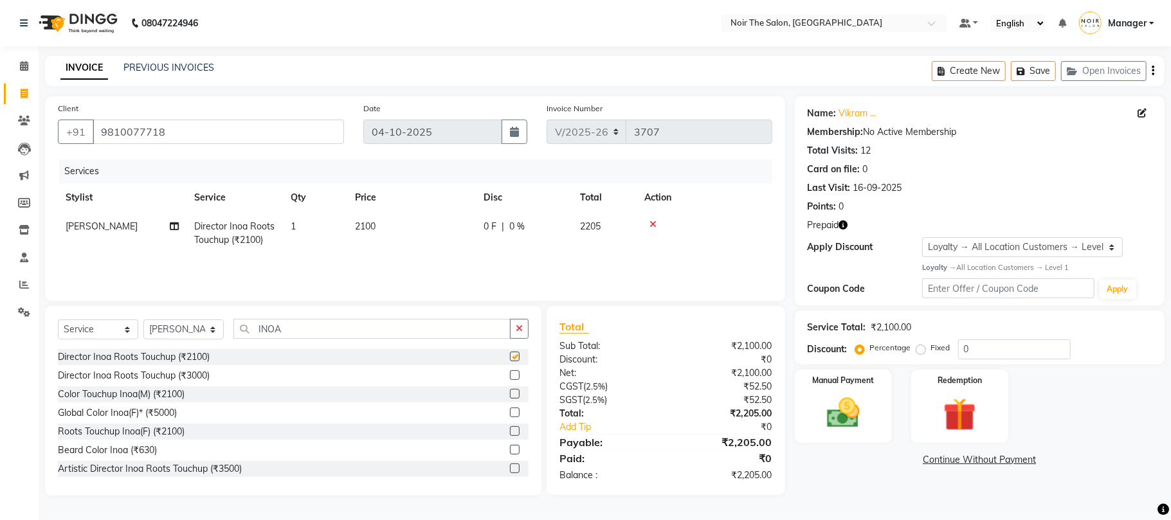
checkbox input "false"
drag, startPoint x: 289, startPoint y: 327, endPoint x: 230, endPoint y: 335, distance: 59.7
click at [230, 335] on div "Select Service Product Membership Package Voucher Prepaid Gift Card Select Styl…" at bounding box center [293, 334] width 471 height 30
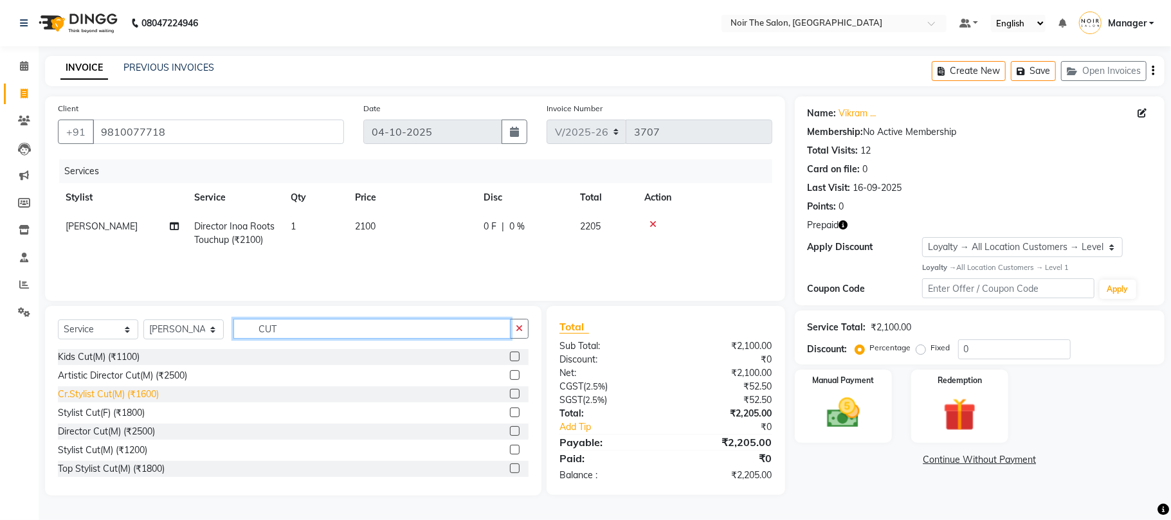
type input "CUT"
click at [138, 392] on div "Cr.Stylist Cut(M) (₹1600)" at bounding box center [108, 395] width 101 height 14
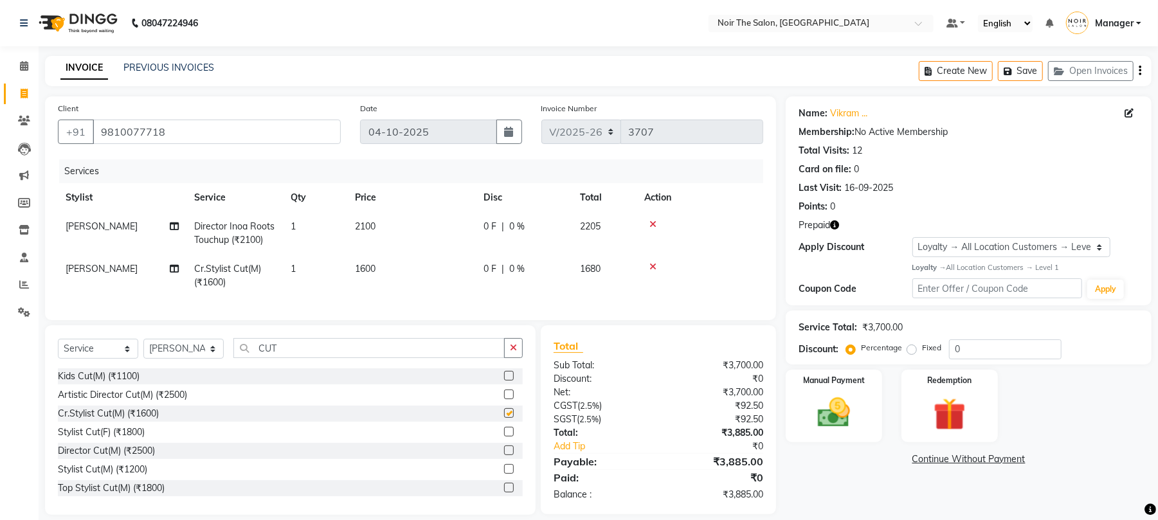
checkbox input "false"
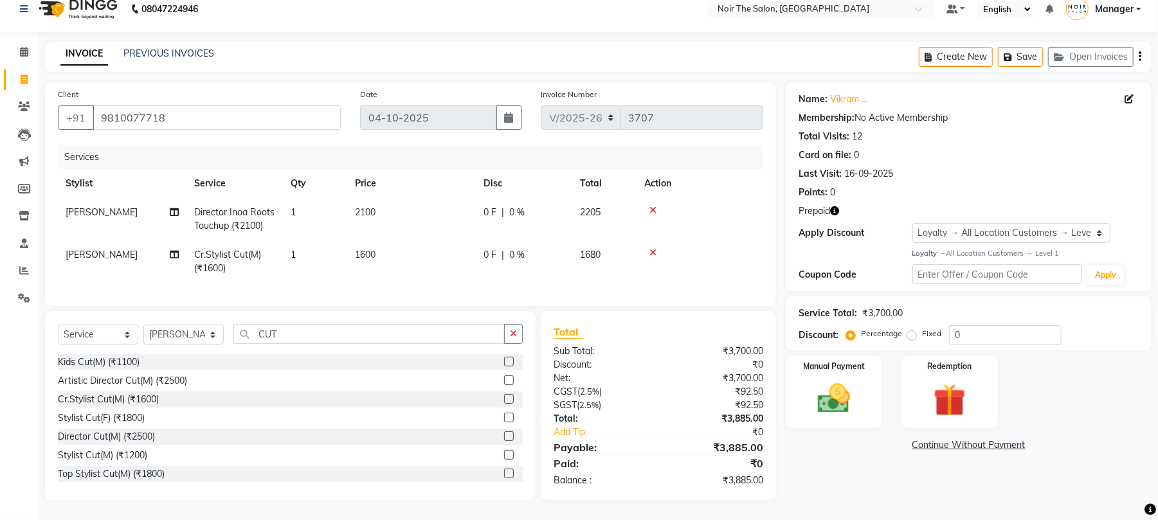
scroll to position [27, 0]
click at [941, 379] on img at bounding box center [949, 400] width 55 height 42
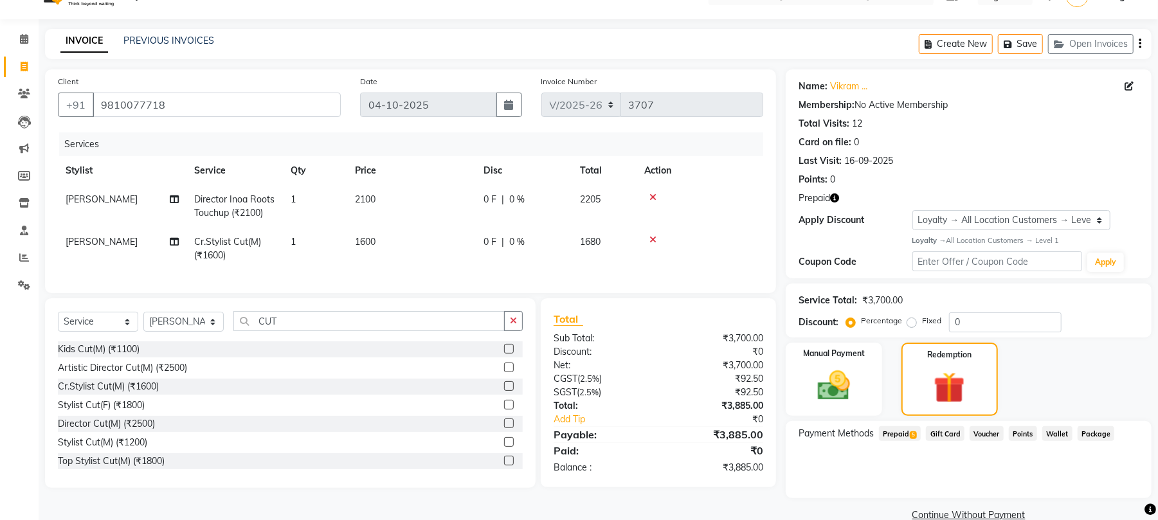
click at [900, 430] on span "Prepaid 5" at bounding box center [900, 433] width 42 height 15
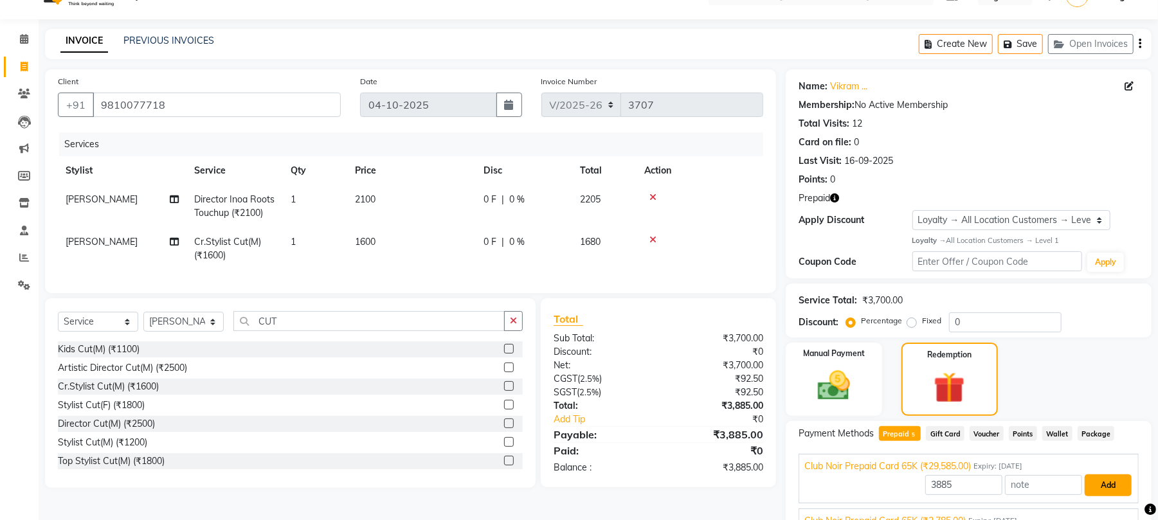
click at [1087, 484] on button "Add" at bounding box center [1108, 486] width 47 height 22
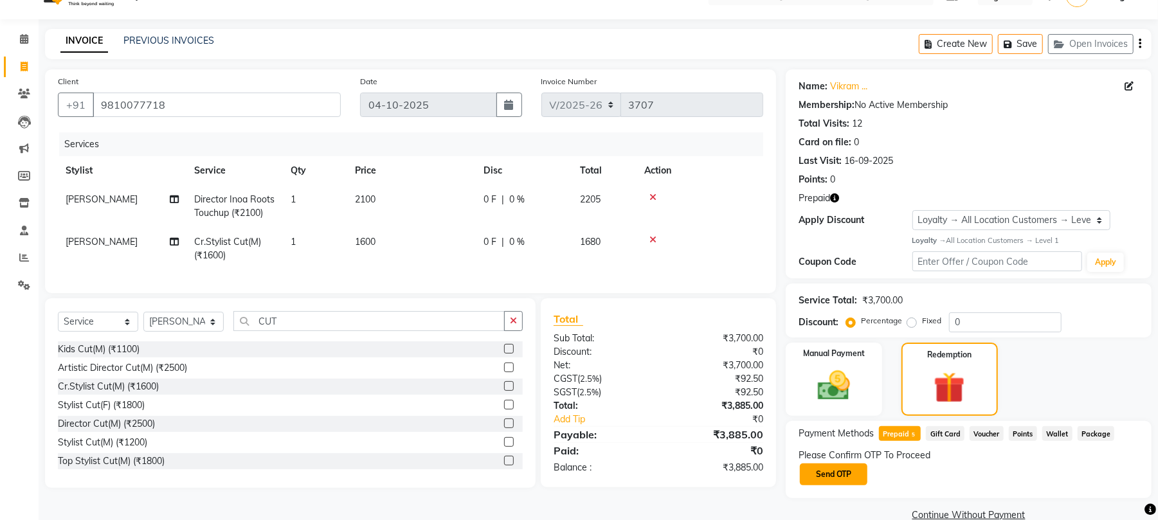
click at [844, 471] on button "Send OTP" at bounding box center [834, 475] width 68 height 22
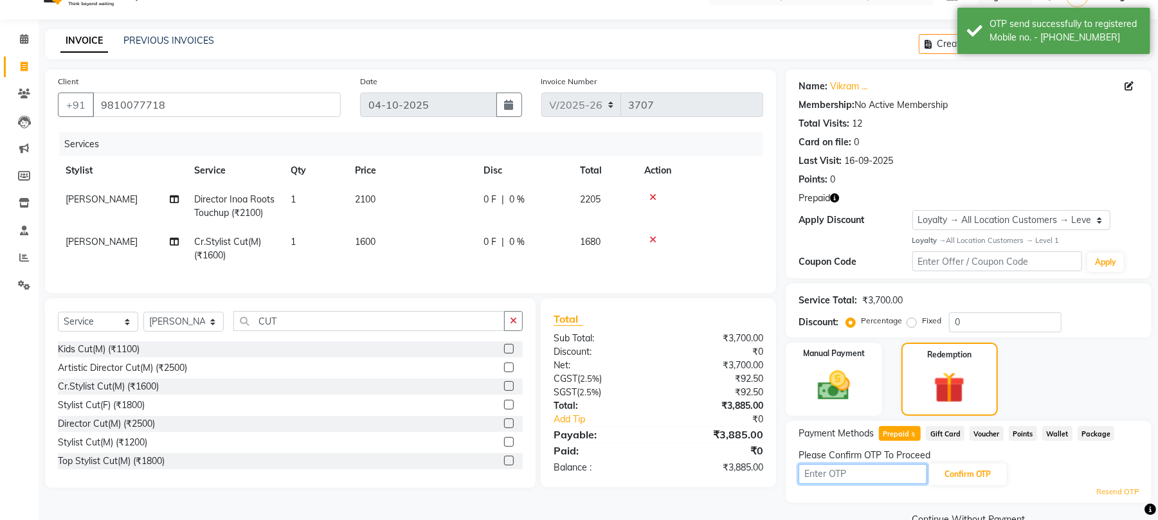
click at [826, 477] on input "text" at bounding box center [863, 474] width 129 height 20
type input "7858"
click at [962, 473] on button "Confirm OTP" at bounding box center [967, 475] width 78 height 22
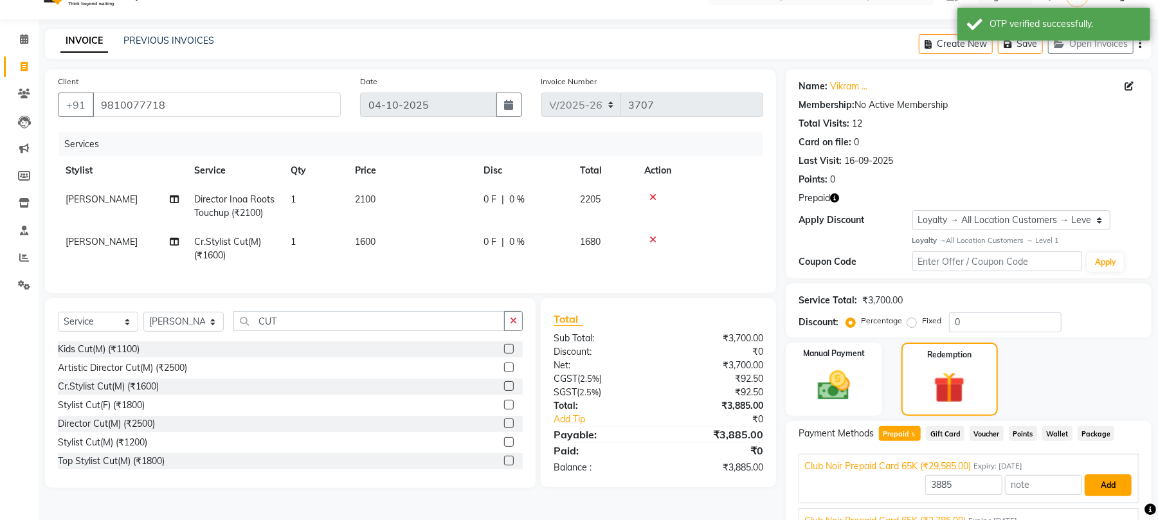
click at [1107, 490] on button "Add" at bounding box center [1108, 486] width 47 height 22
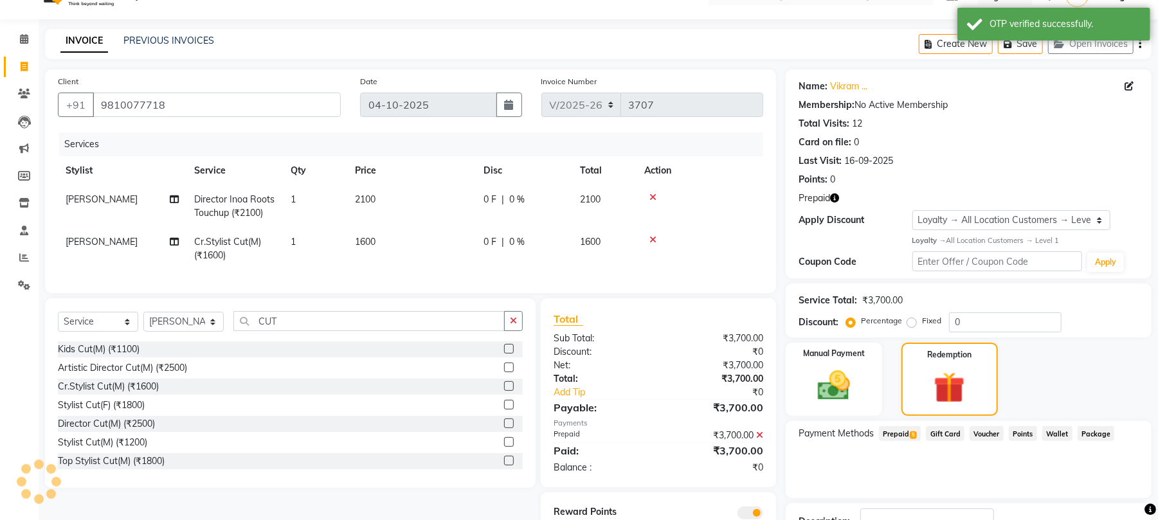
scroll to position [124, 0]
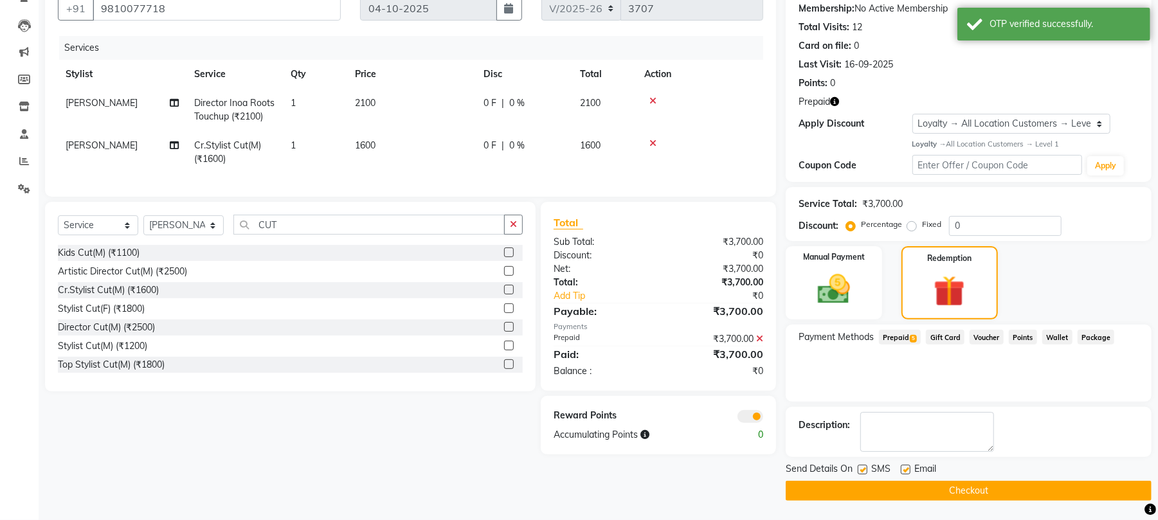
click at [746, 423] on span at bounding box center [750, 416] width 26 height 13
click at [763, 419] on input "checkbox" at bounding box center [763, 419] width 0 height 0
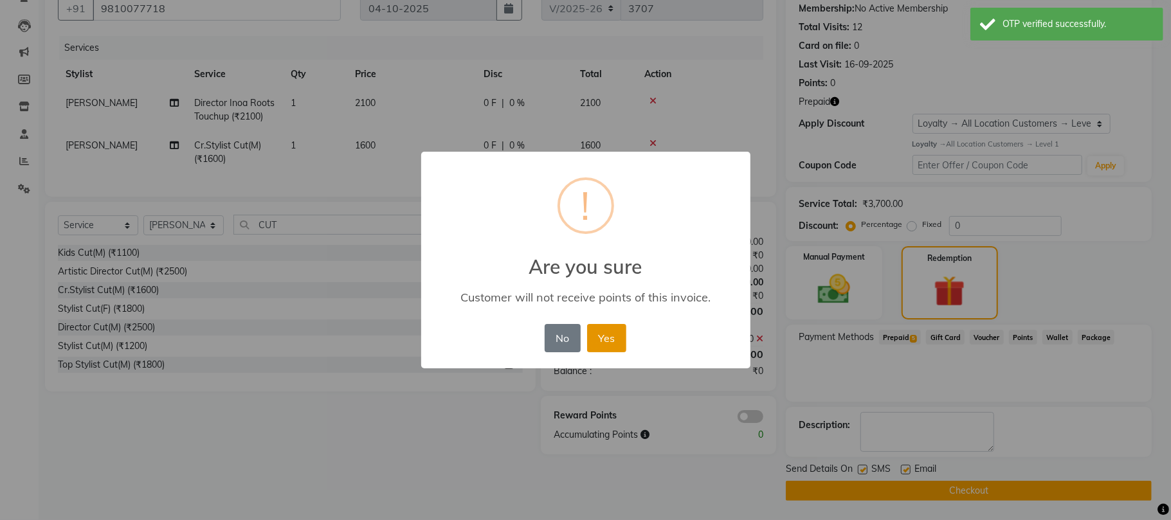
click at [597, 332] on button "Yes" at bounding box center [606, 338] width 39 height 28
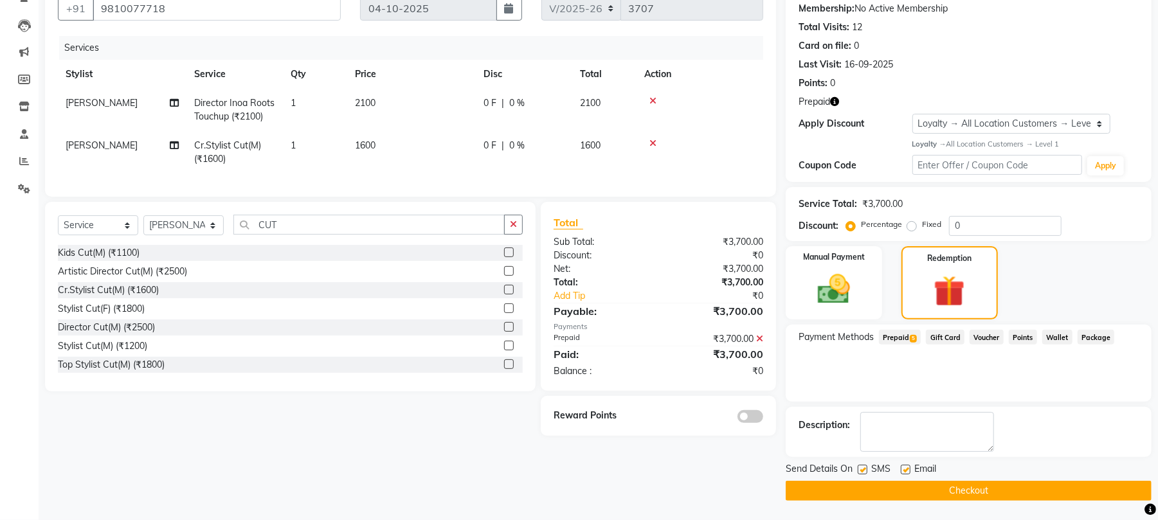
click at [860, 466] on label at bounding box center [863, 470] width 10 height 10
click at [860, 466] on input "checkbox" at bounding box center [862, 470] width 8 height 8
checkbox input "false"
click at [904, 467] on label at bounding box center [906, 470] width 10 height 10
click at [904, 467] on input "checkbox" at bounding box center [905, 470] width 8 height 8
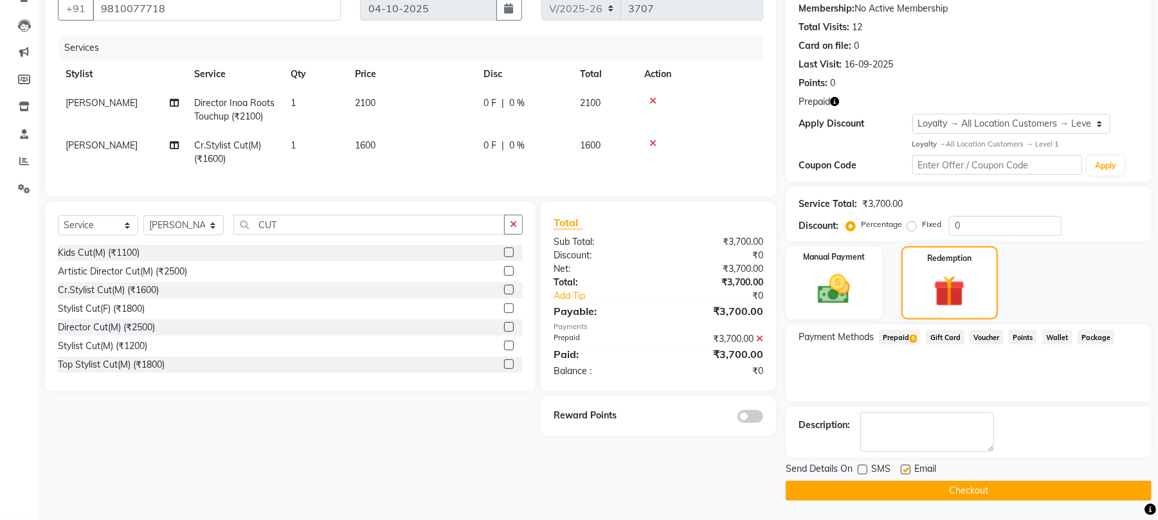
checkbox input "false"
click at [908, 487] on button "Checkout" at bounding box center [969, 491] width 366 height 20
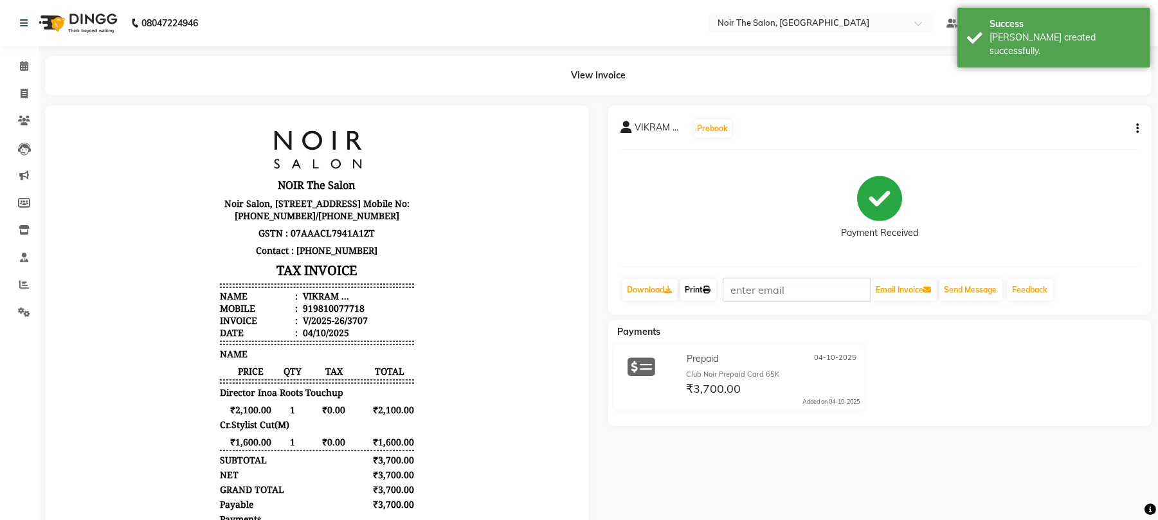
click at [710, 289] on icon at bounding box center [707, 290] width 8 height 8
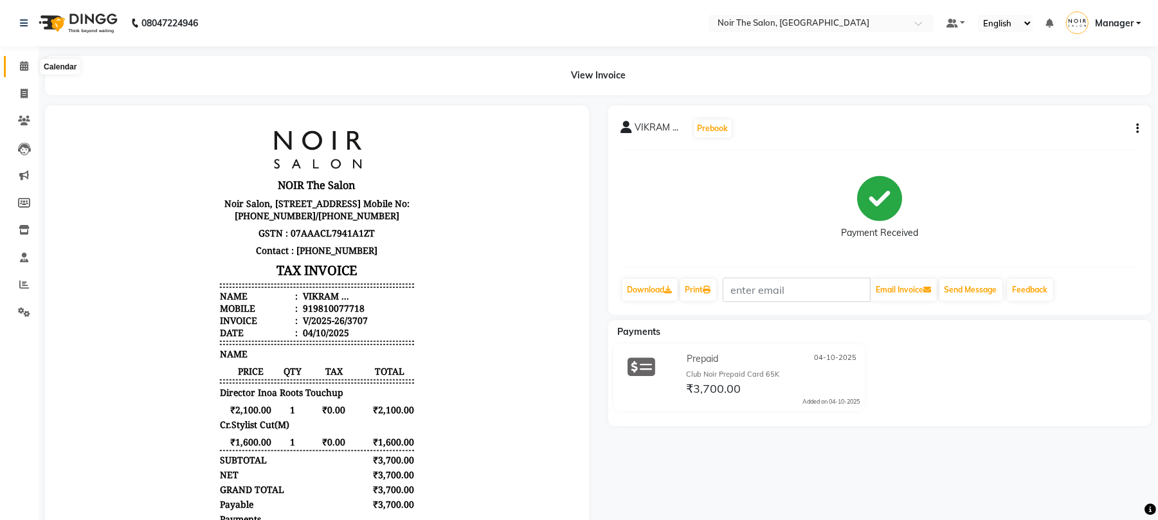
click at [21, 62] on icon at bounding box center [24, 66] width 8 height 10
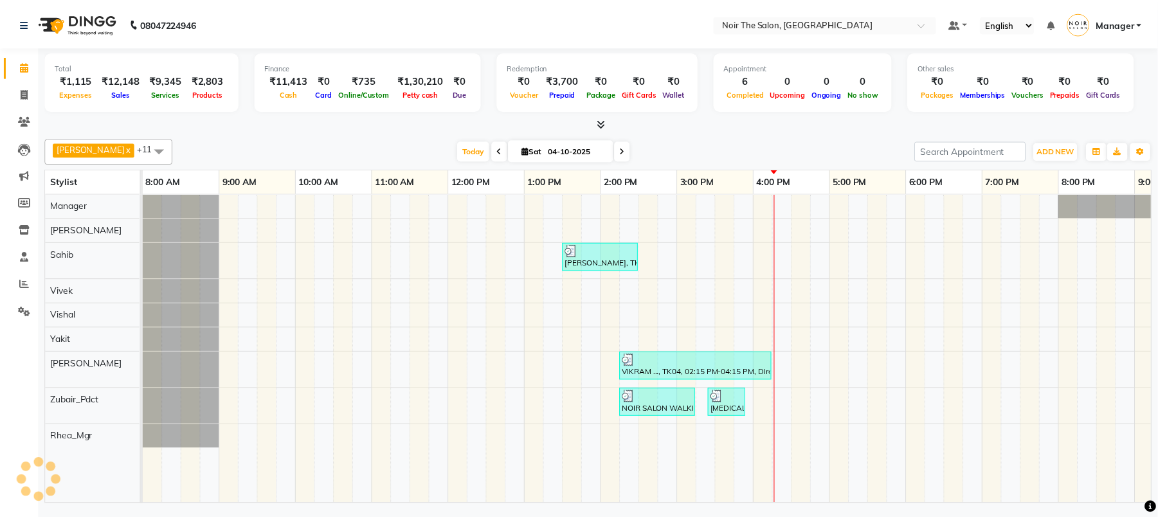
scroll to position [0, 138]
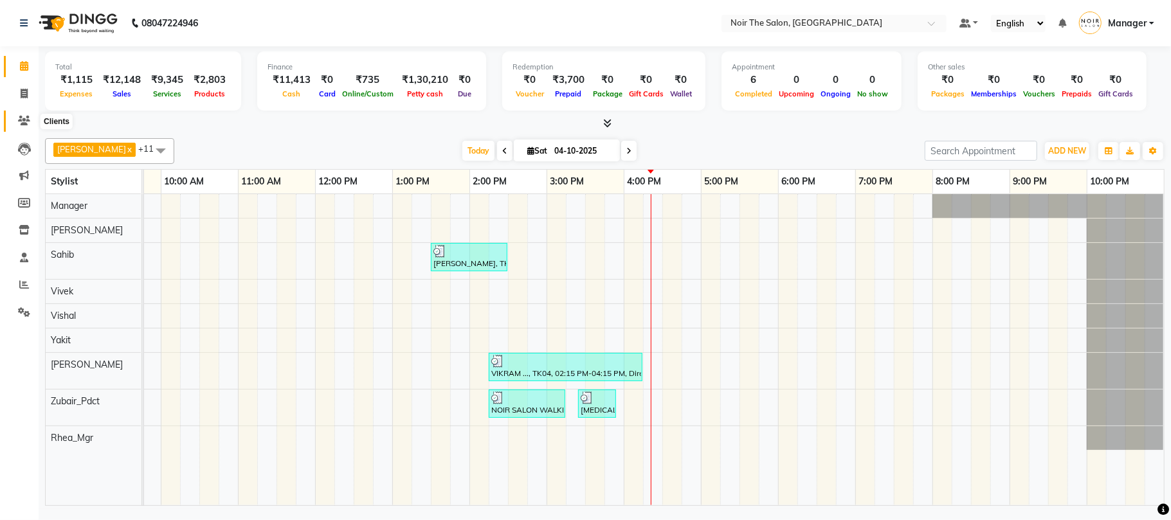
click at [21, 118] on icon at bounding box center [24, 121] width 12 height 10
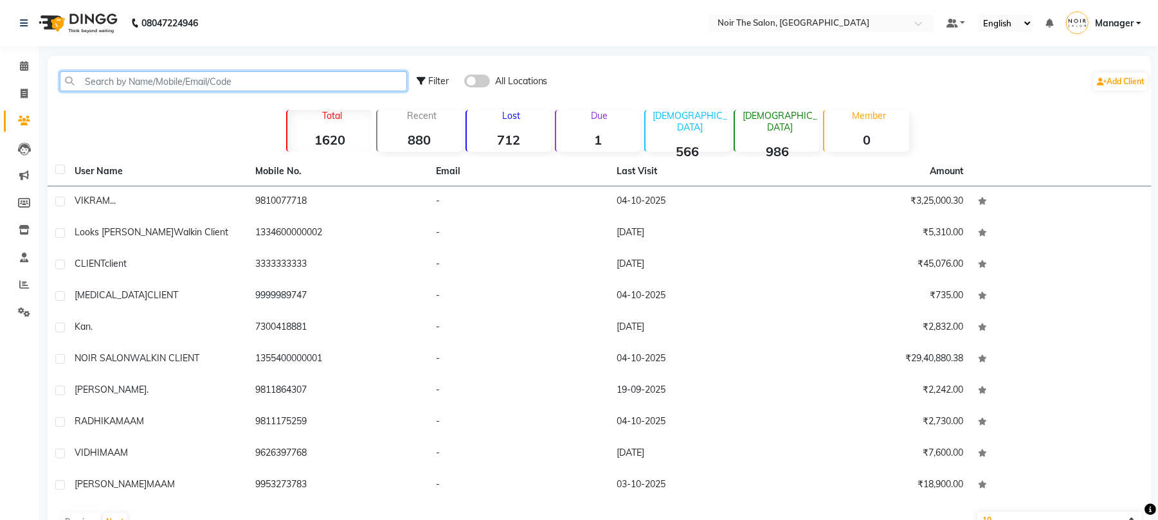
click at [126, 80] on input "text" at bounding box center [233, 81] width 347 height 20
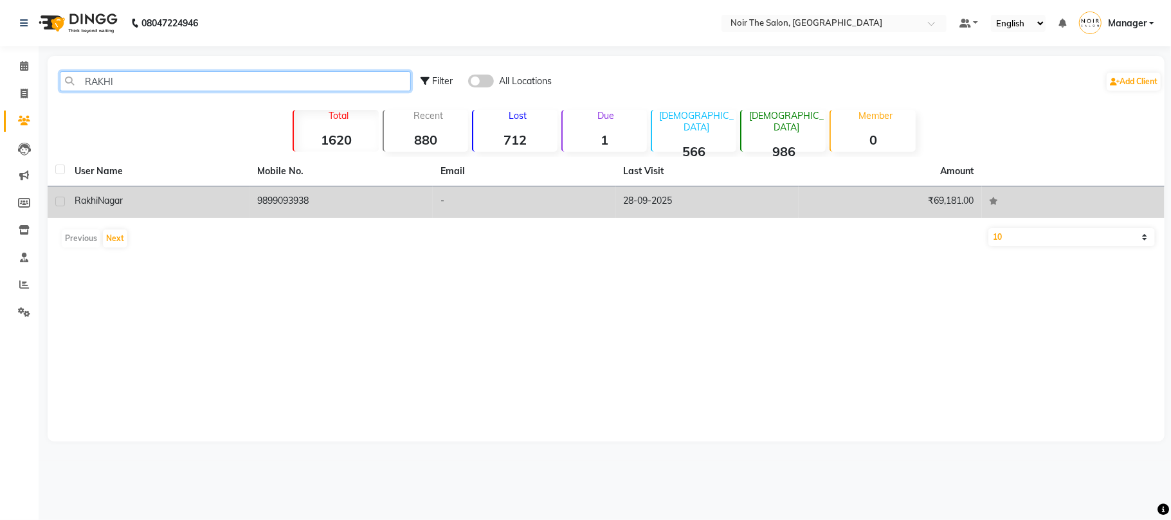
type input "RAKHI"
drag, startPoint x: 317, startPoint y: 196, endPoint x: 232, endPoint y: 196, distance: 84.9
click at [232, 196] on tr "Rakhi Nagar 9899093938 - 28-09-2025 ₹69,181.00" at bounding box center [606, 202] width 1117 height 32
copy tr "9899093938"
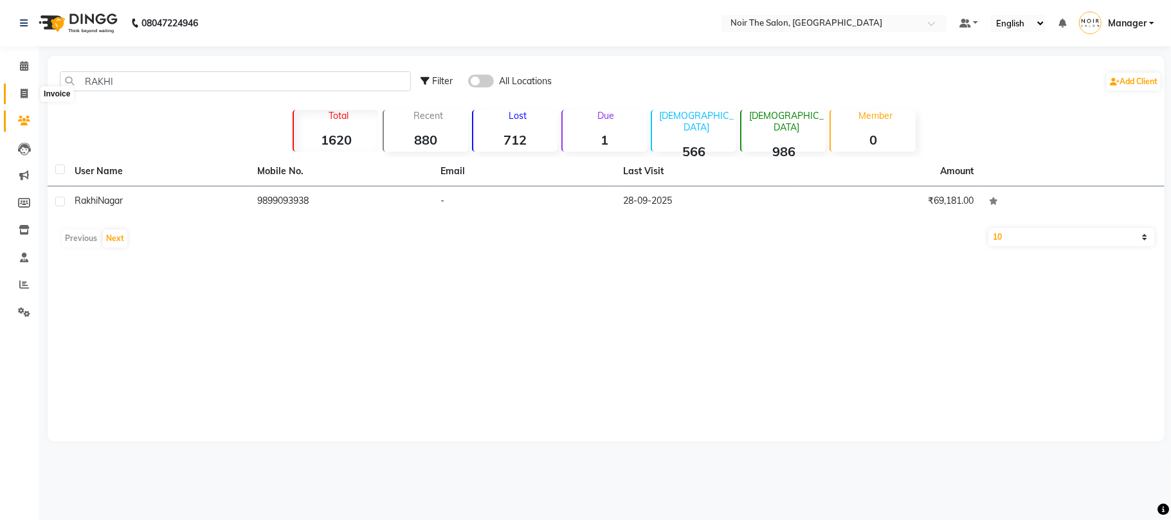
click at [18, 91] on span at bounding box center [24, 94] width 23 height 15
select select "8026"
select select "service"
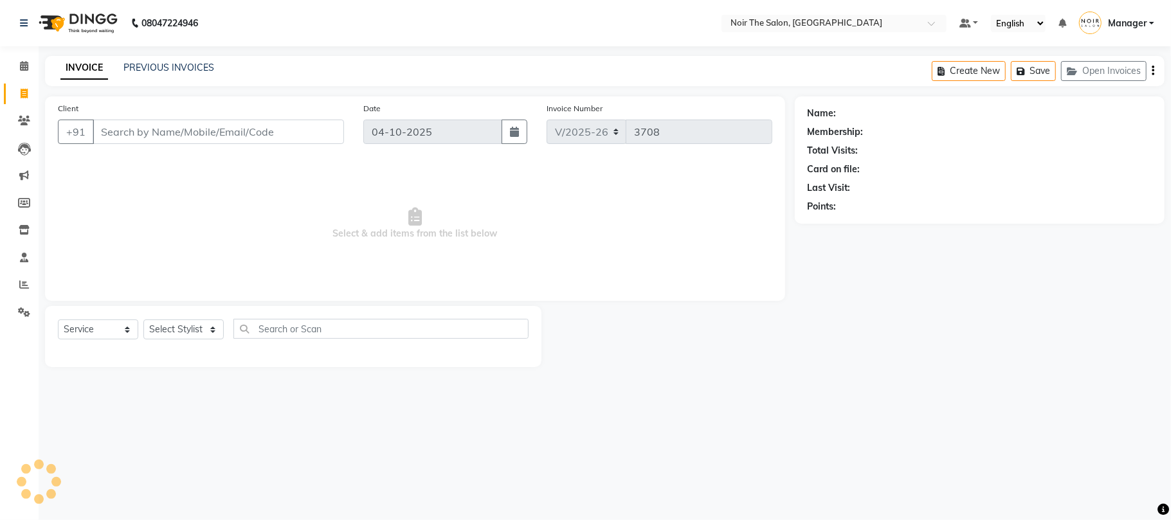
click at [132, 136] on input "Client" at bounding box center [218, 132] width 251 height 24
type input "9899093938"
click at [196, 343] on div "Select Service Product Membership Package Voucher Prepaid Gift Card Select Styl…" at bounding box center [293, 338] width 471 height 30
click at [194, 332] on select "Select Stylist Aalam Abhishek_Mgr Abhishek_Pdct [PERSON_NAME] Counter_Sales Man…" at bounding box center [183, 330] width 80 height 20
select select "72627"
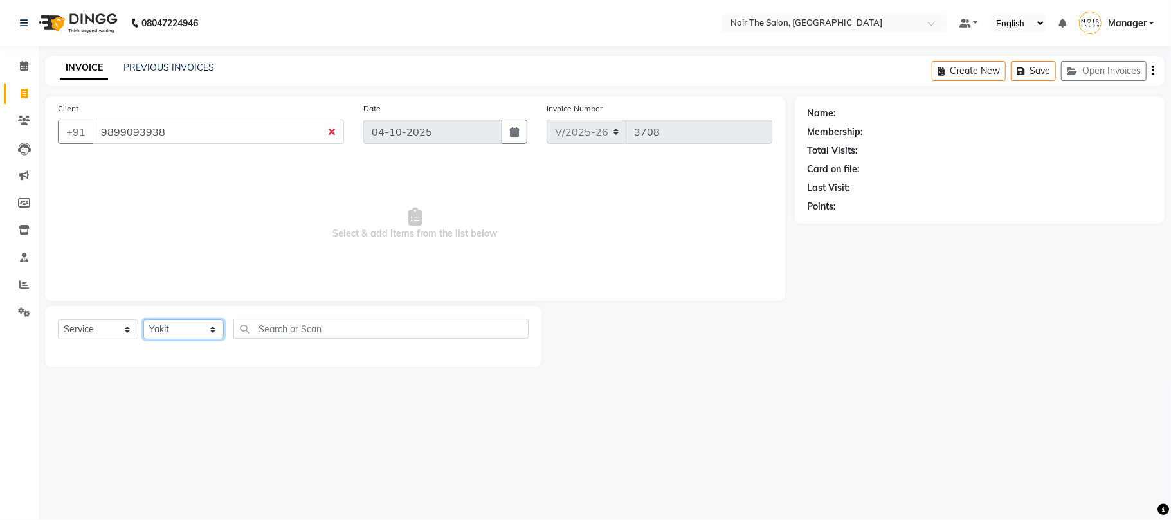
click at [143, 320] on select "Select Stylist Aalam Abhishek_Mgr Abhishek_Pdct [PERSON_NAME] Counter_Sales Man…" at bounding box center [183, 330] width 80 height 20
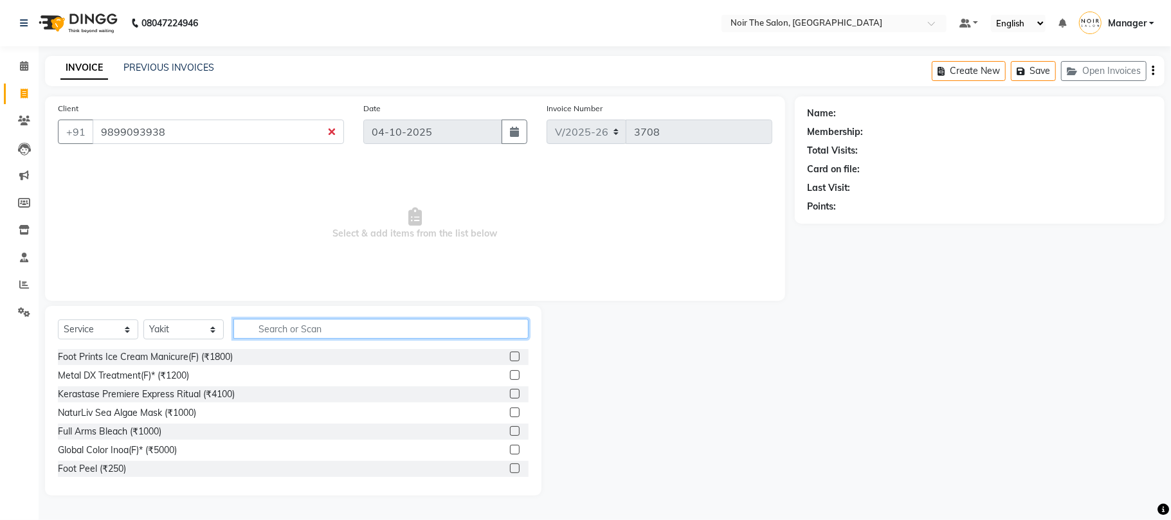
click at [293, 333] on input "text" at bounding box center [380, 329] width 295 height 20
type input "TOUCHU"
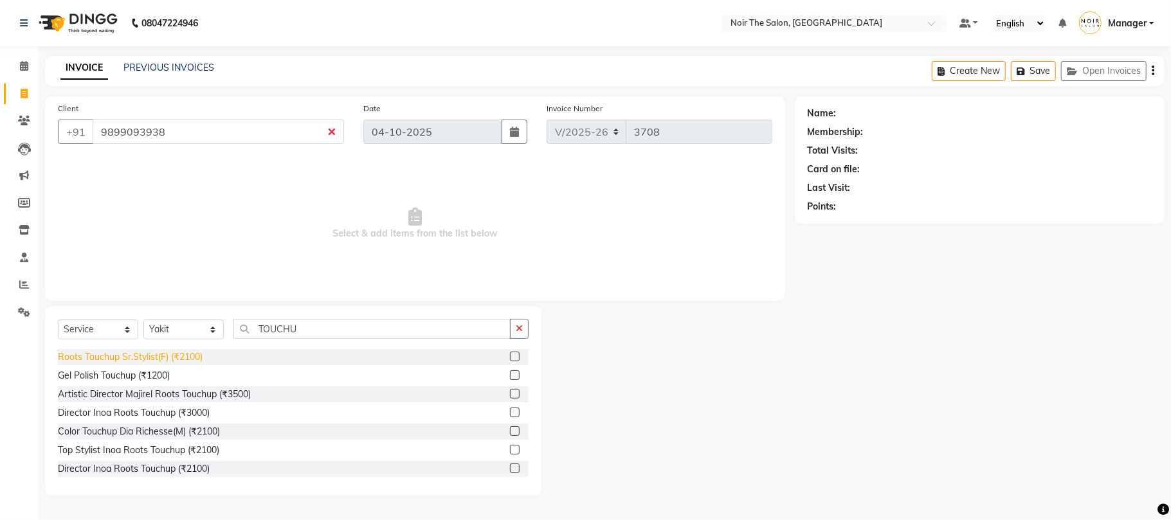
click at [201, 355] on div "Roots Touchup Sr.Stylist(F) (₹2100)" at bounding box center [130, 357] width 145 height 14
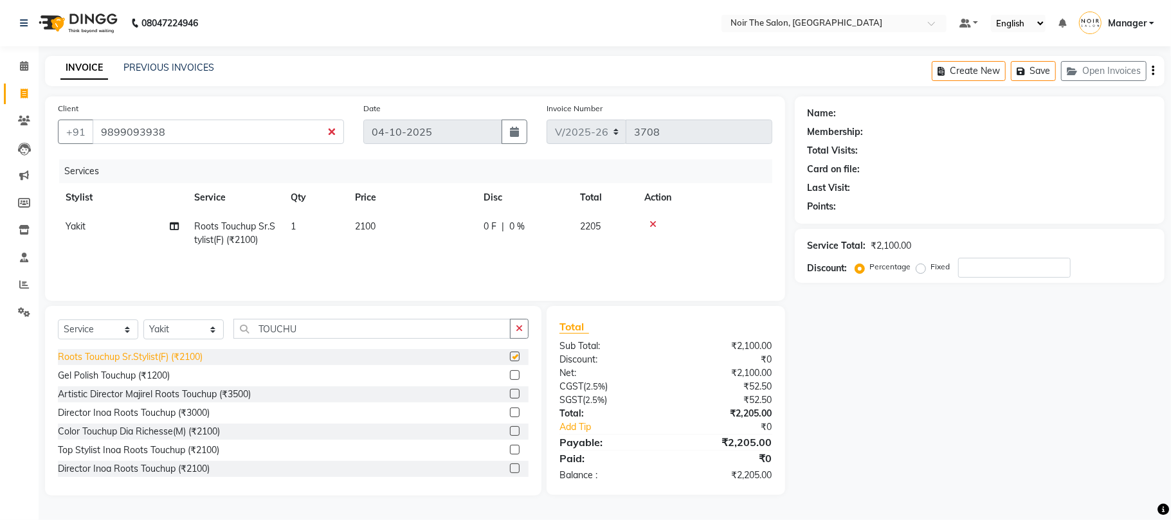
checkbox input "false"
click at [176, 330] on select "Select Stylist Aalam Abhishek_Mgr Abhishek_Pdct [PERSON_NAME] Counter_Sales Man…" at bounding box center [183, 330] width 80 height 20
select select "72630"
click at [143, 320] on select "Select Stylist Aalam Abhishek_Mgr Abhishek_Pdct [PERSON_NAME] Counter_Sales Man…" at bounding box center [183, 330] width 80 height 20
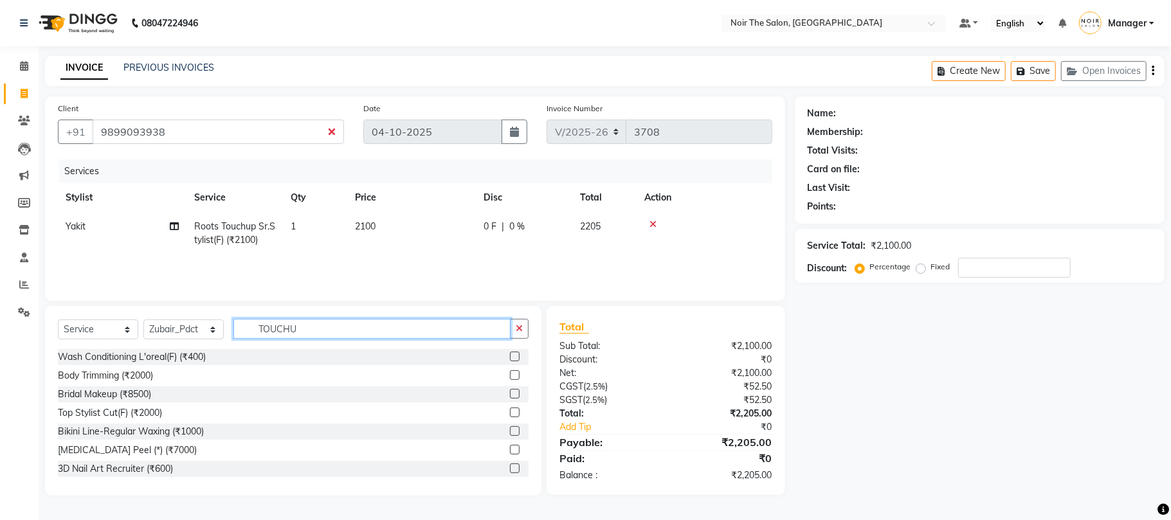
drag, startPoint x: 338, startPoint y: 338, endPoint x: 240, endPoint y: 327, distance: 98.3
click at [240, 327] on input "TOUCHU" at bounding box center [371, 329] width 277 height 20
type input "NAIL"
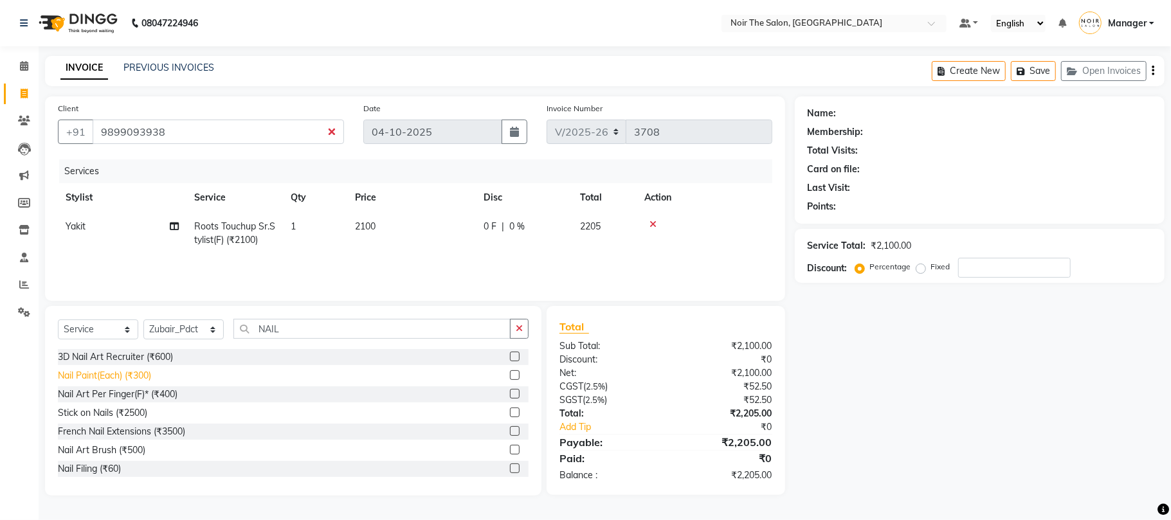
click at [139, 373] on div "Nail Paint(Each) (₹300)" at bounding box center [104, 376] width 93 height 14
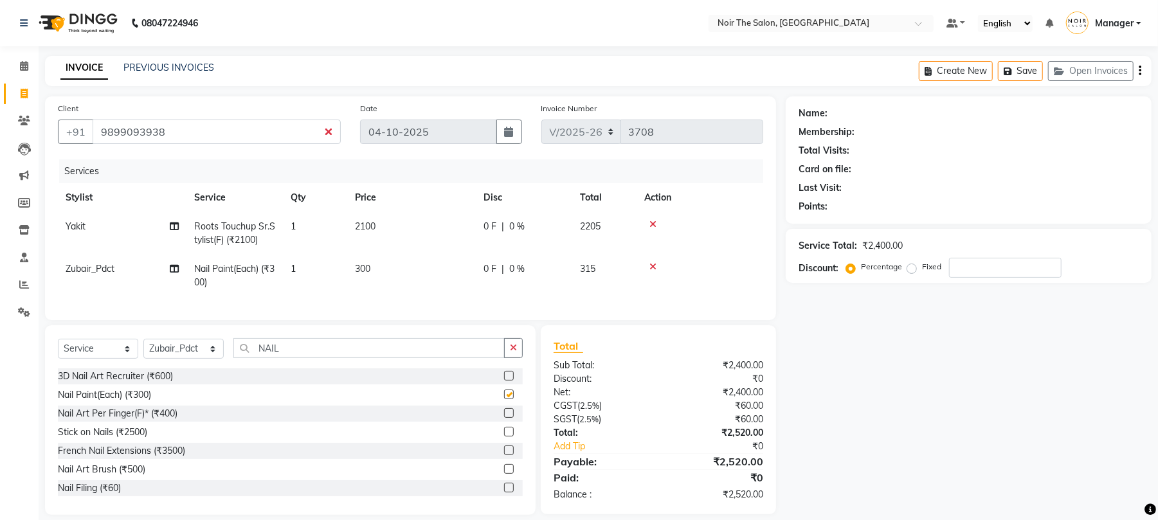
checkbox input "false"
click at [294, 269] on span "1" at bounding box center [293, 269] width 5 height 12
select select "72630"
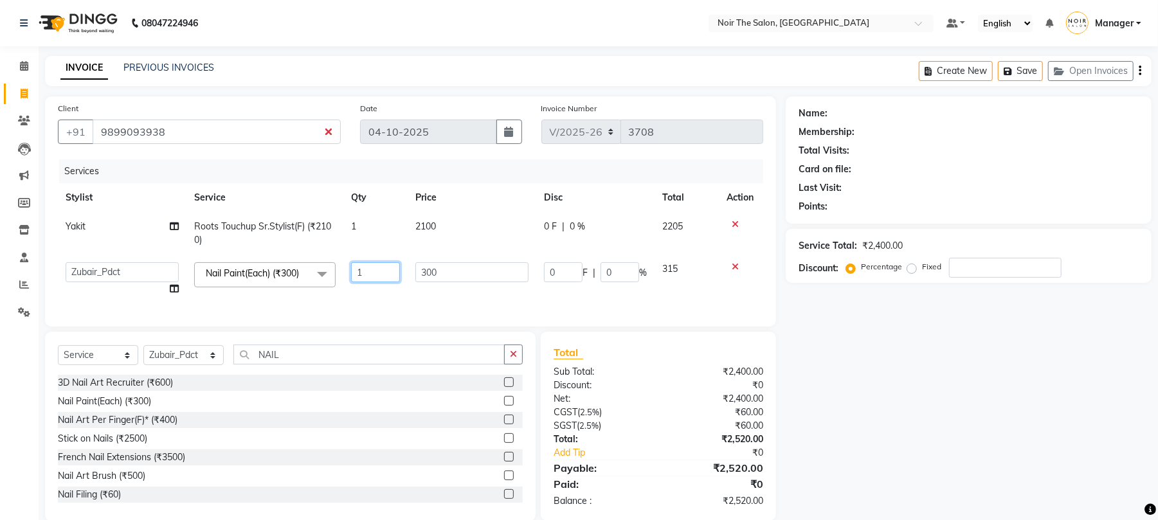
click at [381, 274] on input "1" at bounding box center [375, 272] width 49 height 20
type input "2"
click at [369, 312] on div "Services Stylist Service Qty Price Disc Total Action Yakit Roots Touchup Sr.Sty…" at bounding box center [410, 236] width 705 height 154
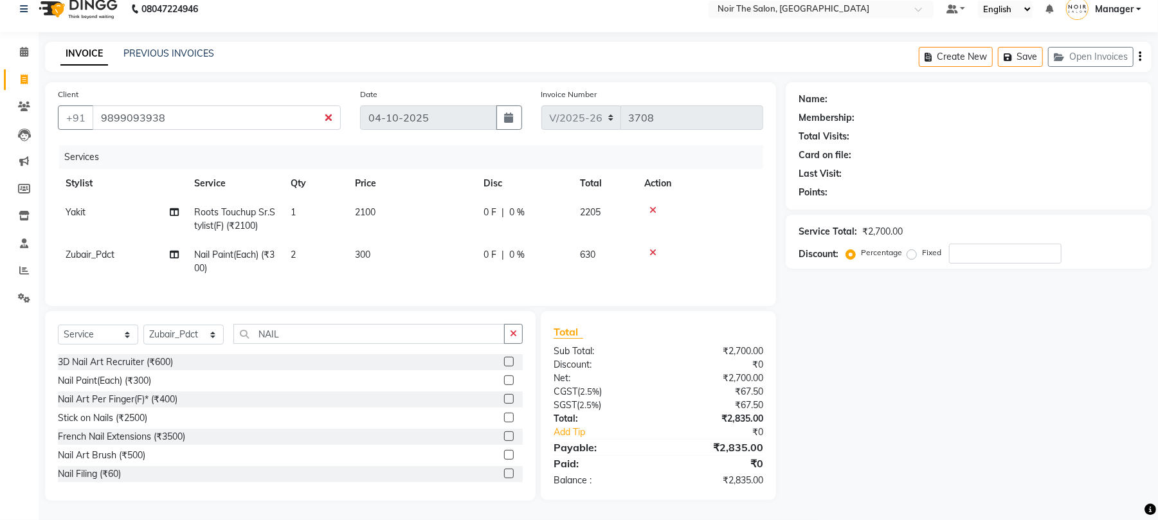
scroll to position [27, 0]
click at [118, 105] on input "9899093938" at bounding box center [217, 117] width 248 height 24
type input "9899093938"
type input "0"
type input "9899093938"
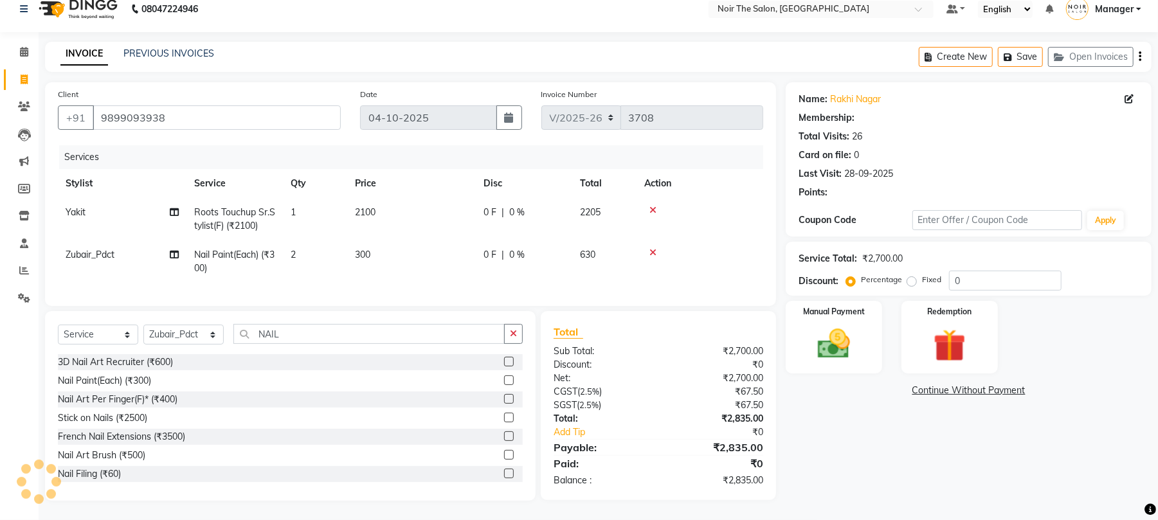
select select "1: Object"
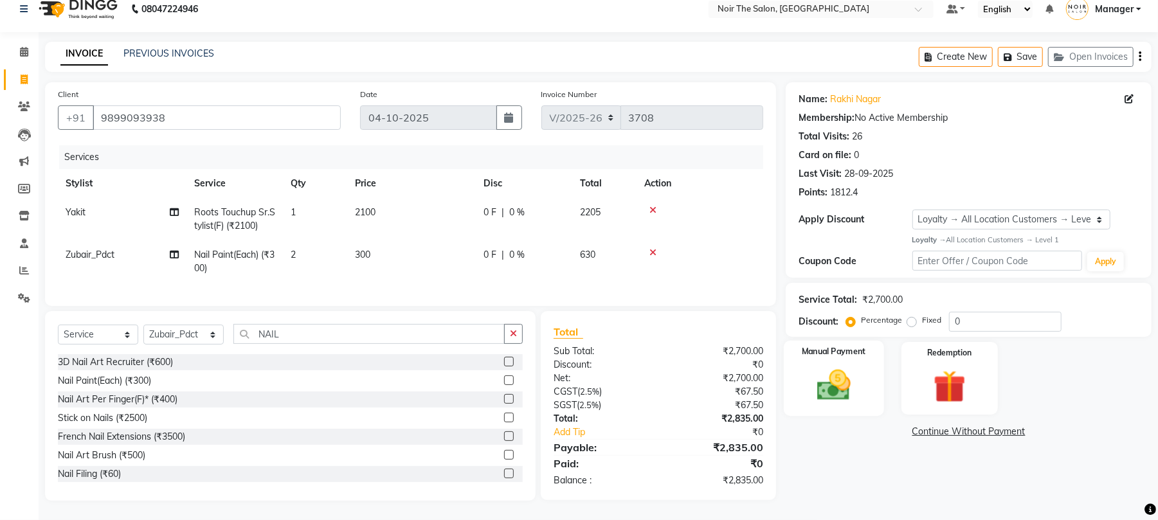
click at [837, 386] on img at bounding box center [833, 385] width 55 height 39
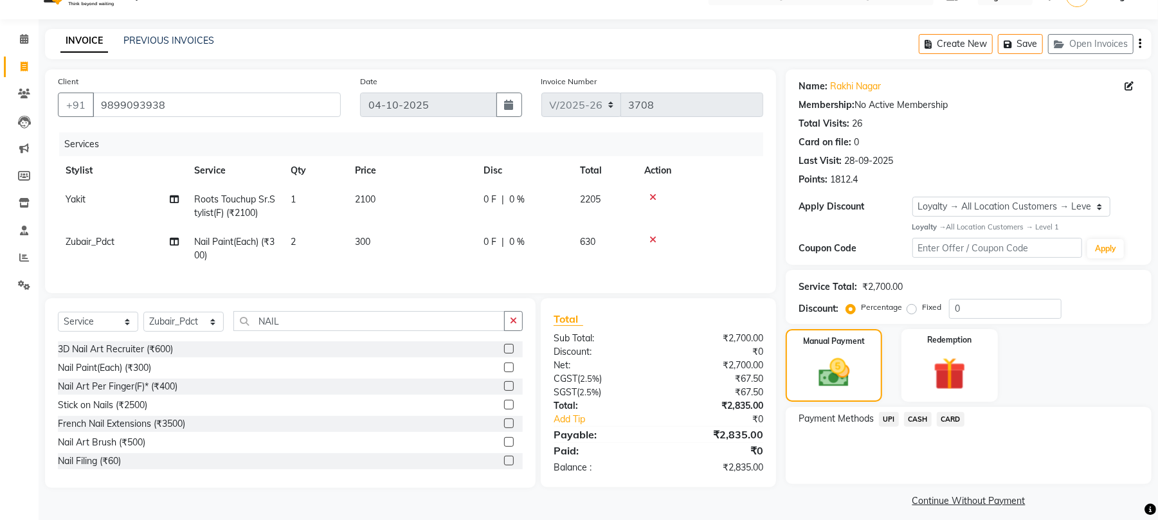
click at [917, 417] on span "CASH" at bounding box center [918, 419] width 28 height 15
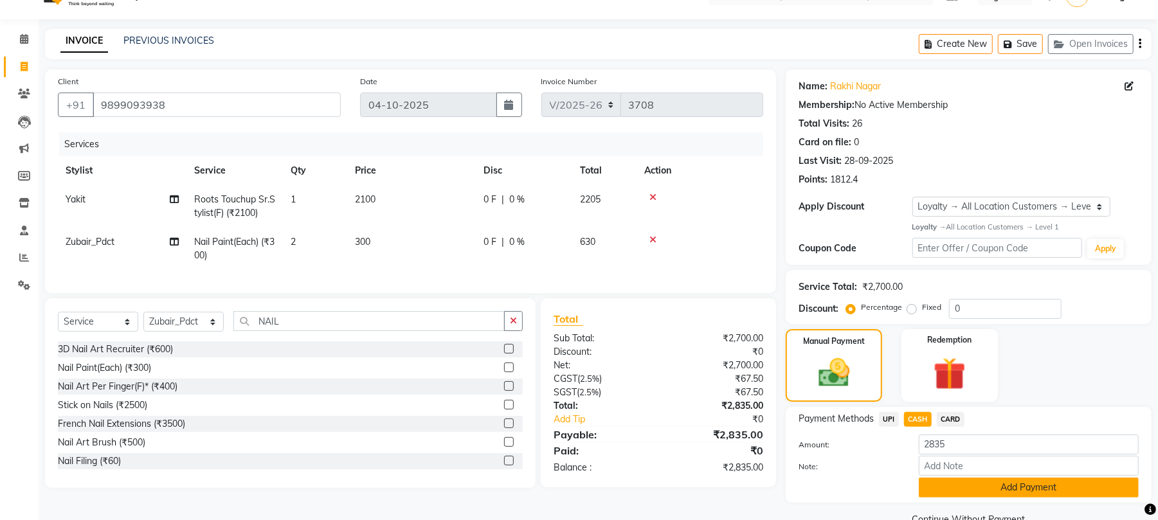
drag, startPoint x: 943, startPoint y: 489, endPoint x: 891, endPoint y: 466, distance: 57.0
click at [941, 489] on button "Add Payment" at bounding box center [1029, 488] width 220 height 20
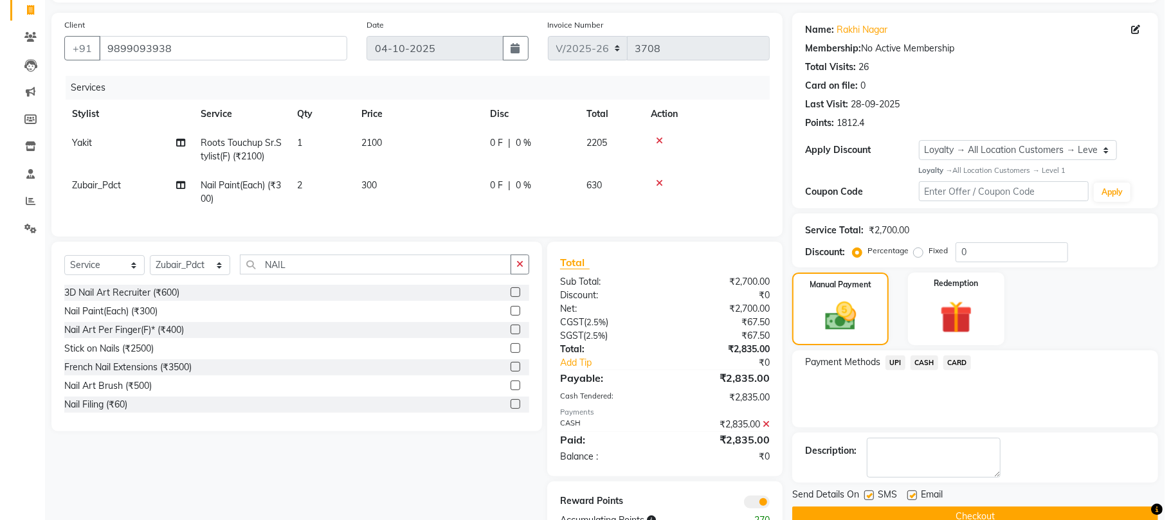
scroll to position [135, 0]
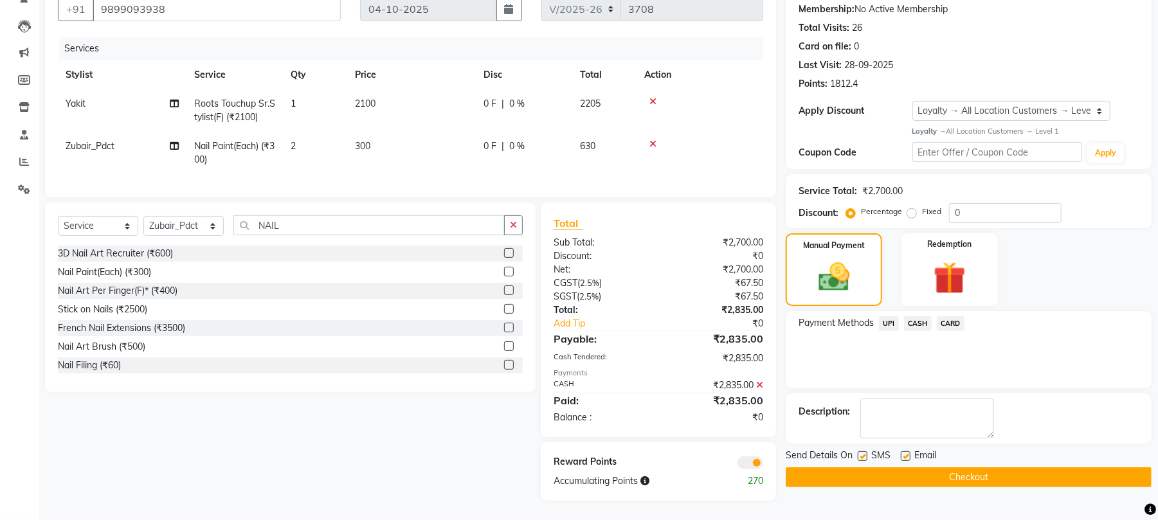
click at [747, 463] on span at bounding box center [750, 463] width 26 height 13
click at [763, 465] on input "checkbox" at bounding box center [763, 465] width 0 height 0
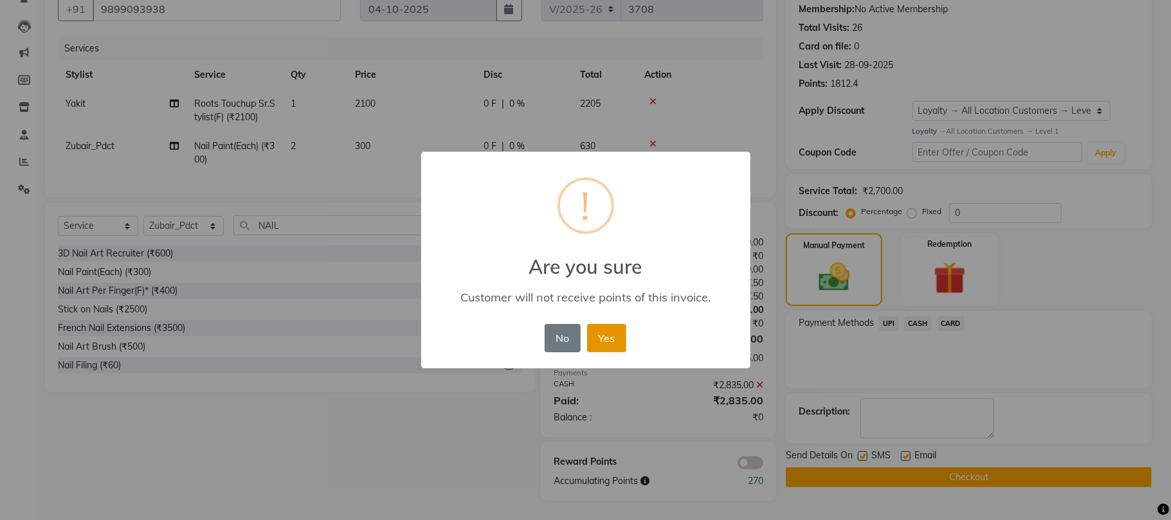
click at [616, 343] on button "Yes" at bounding box center [606, 338] width 39 height 28
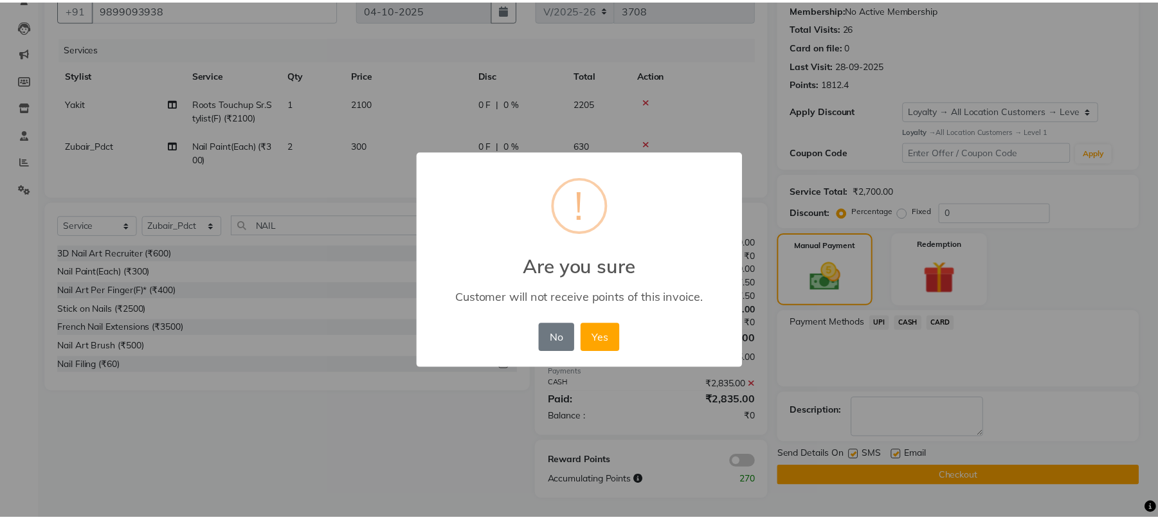
scroll to position [116, 0]
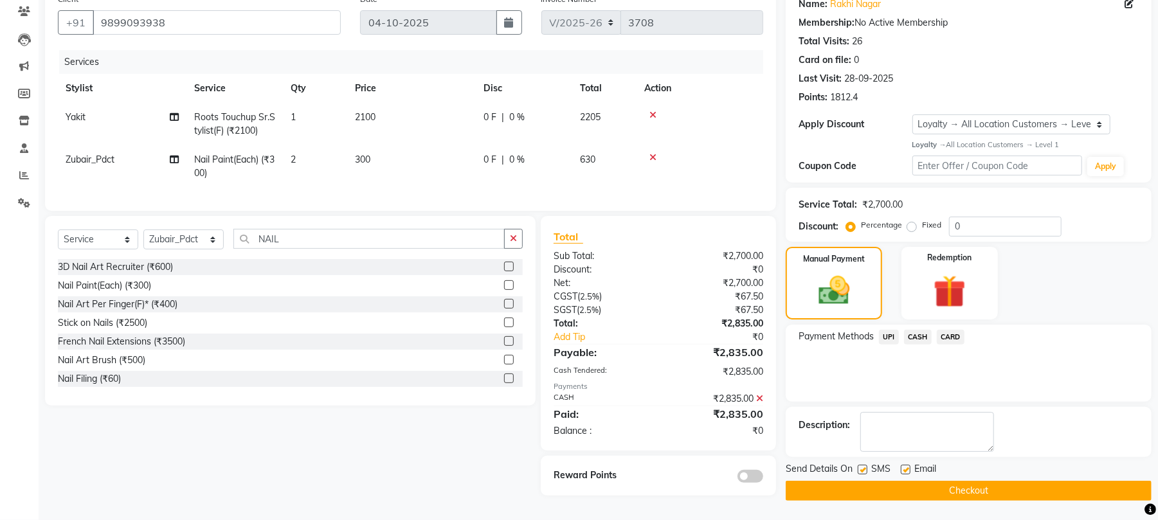
click at [863, 465] on label at bounding box center [863, 470] width 10 height 10
click at [863, 466] on input "checkbox" at bounding box center [862, 470] width 8 height 8
checkbox input "false"
click at [903, 465] on label at bounding box center [906, 470] width 10 height 10
click at [903, 466] on input "checkbox" at bounding box center [905, 470] width 8 height 8
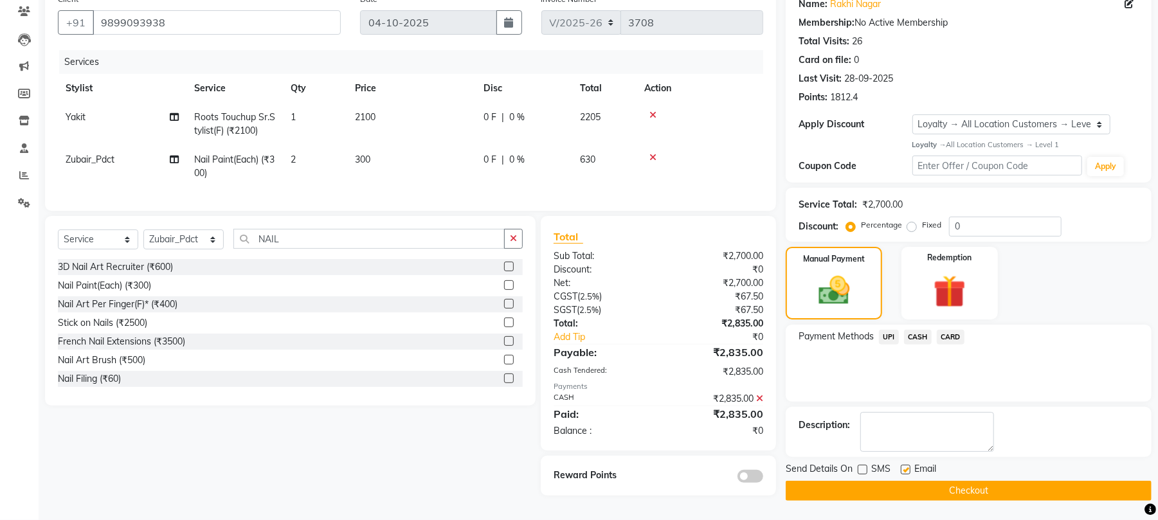
checkbox input "false"
drag, startPoint x: 887, startPoint y: 485, endPoint x: 764, endPoint y: 443, distance: 129.7
click at [886, 485] on button "Checkout" at bounding box center [969, 491] width 366 height 20
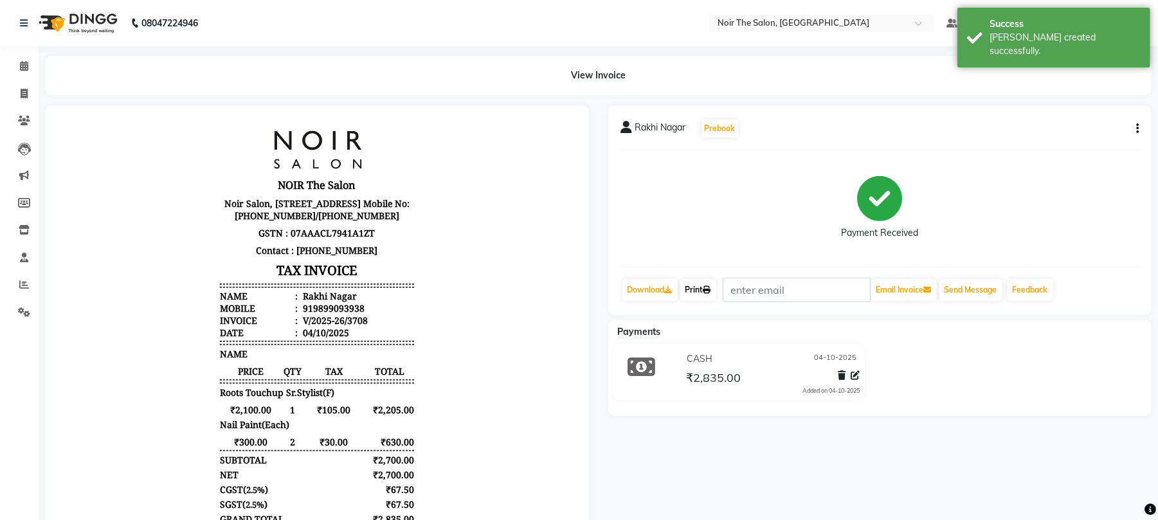
click at [697, 292] on link "Print" at bounding box center [698, 290] width 36 height 22
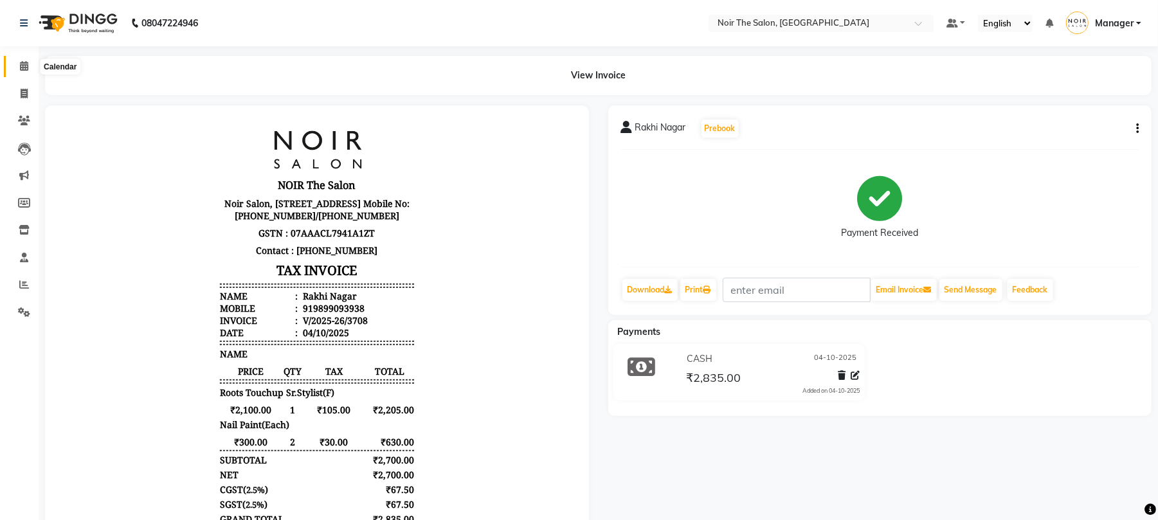
click at [24, 65] on icon at bounding box center [24, 66] width 8 height 10
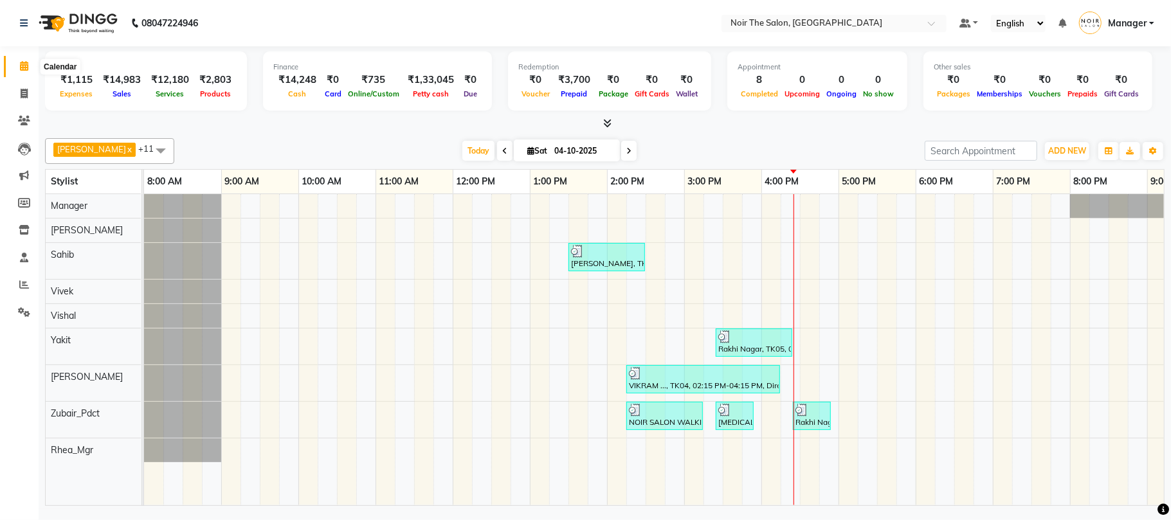
click at [23, 68] on icon at bounding box center [24, 66] width 8 height 10
click at [28, 93] on span at bounding box center [24, 94] width 23 height 15
select select "service"
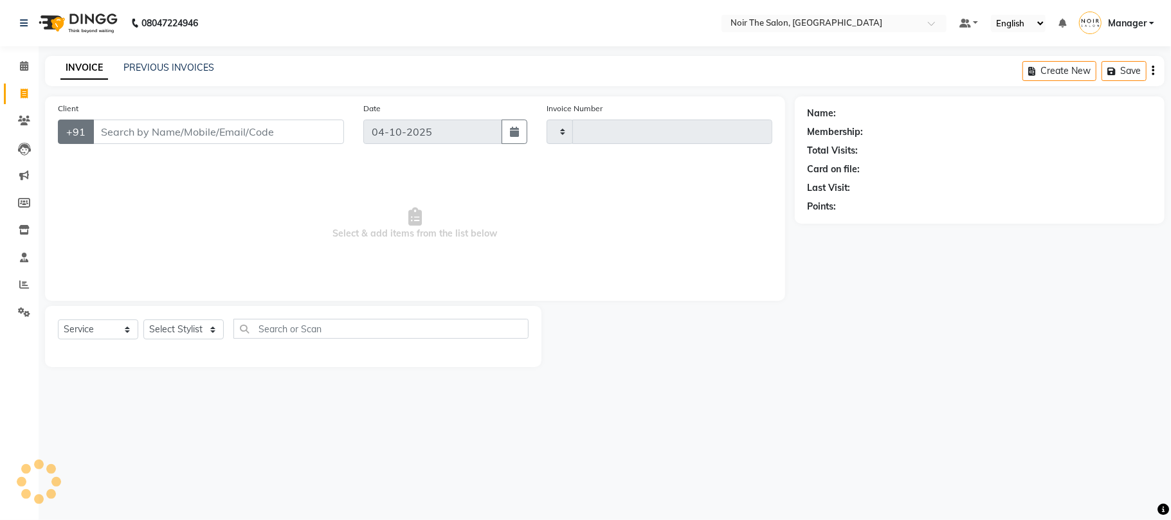
type input "3709"
select select "8026"
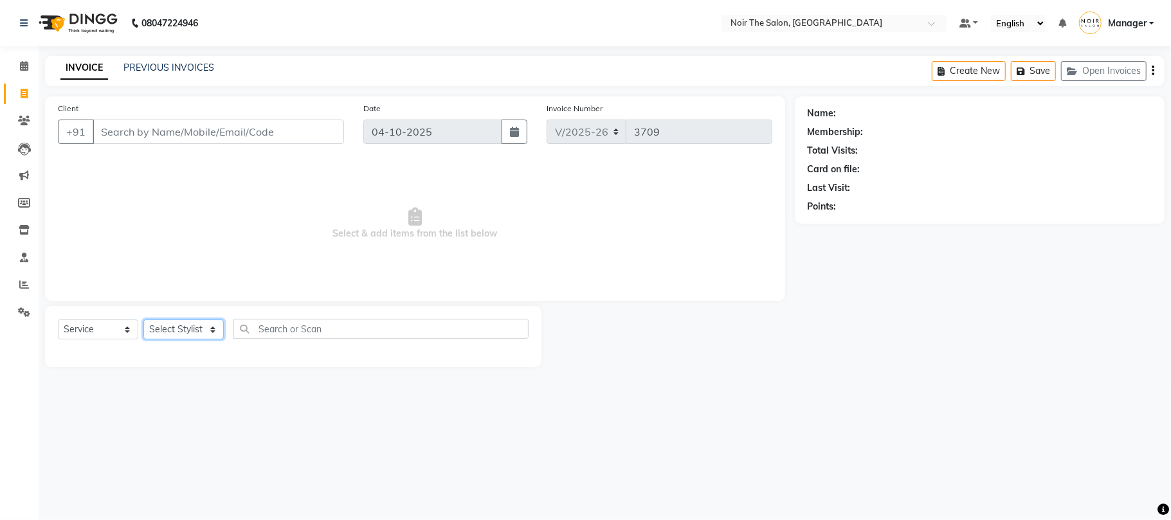
click at [171, 330] on select "Select Stylist Aalam Abhishek_Mgr Abhishek_Pdct [PERSON_NAME] Counter_Sales Man…" at bounding box center [183, 330] width 80 height 20
select select "82967"
click at [143, 320] on select "Select Stylist Aalam Abhishek_Mgr Abhishek_Pdct [PERSON_NAME] Counter_Sales Man…" at bounding box center [183, 330] width 80 height 20
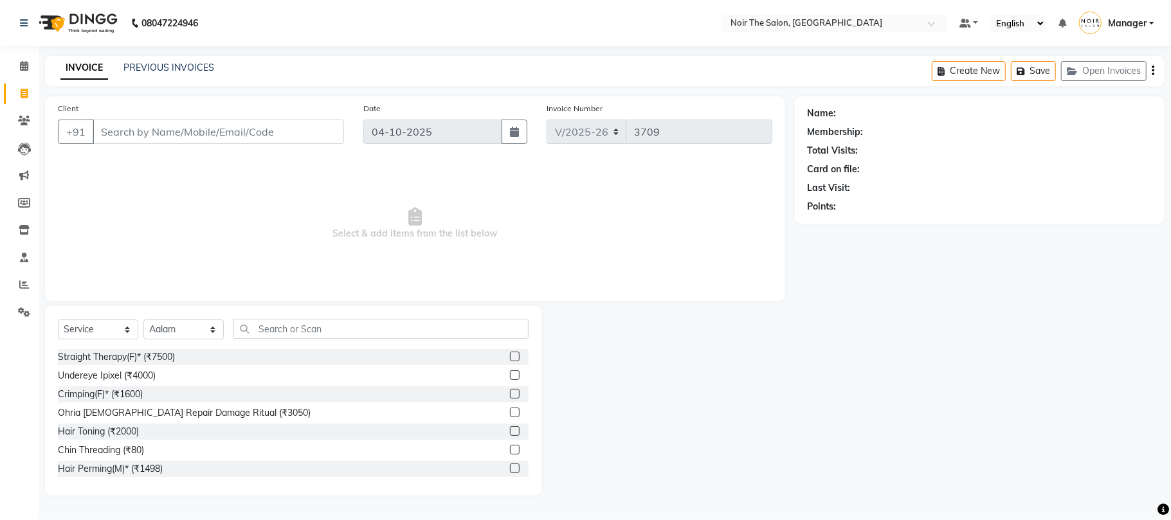
click at [320, 340] on div "Select Service Product Membership Package Voucher Prepaid Gift Card Select Styl…" at bounding box center [293, 334] width 471 height 30
click at [339, 339] on div "Select Service Product Membership Package Voucher Prepaid Gift Card Select Styl…" at bounding box center [293, 334] width 471 height 30
click at [350, 332] on input "text" at bounding box center [380, 329] width 295 height 20
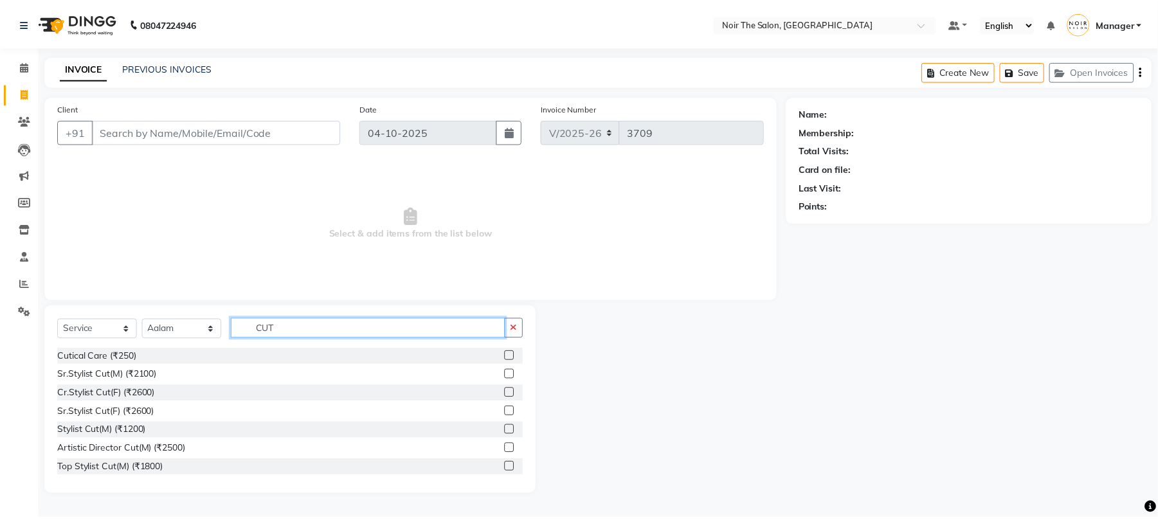
scroll to position [150, 0]
type input "CUT"
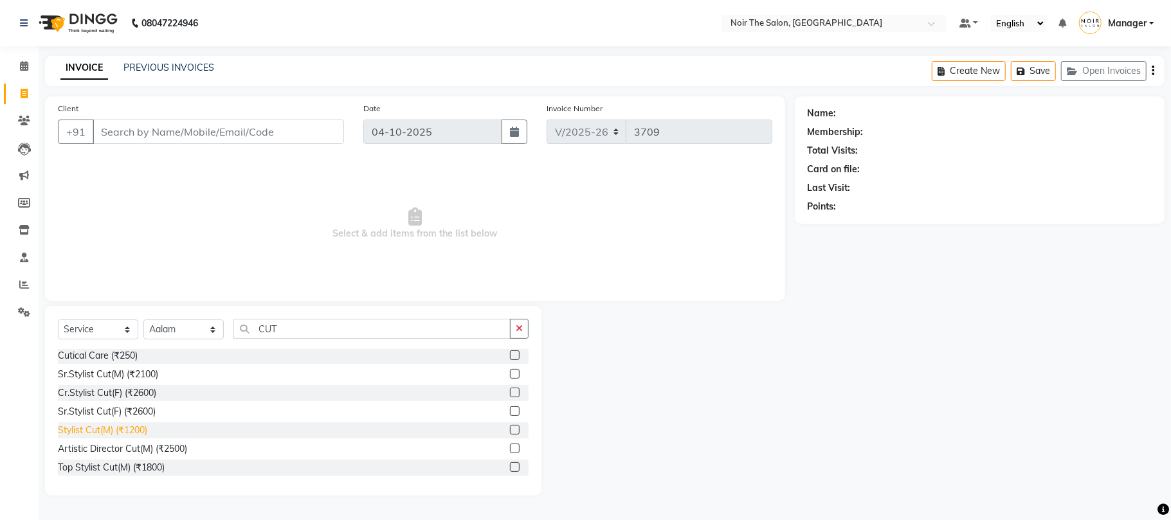
click at [104, 427] on div "Stylist Cut(M) (₹1200)" at bounding box center [102, 431] width 89 height 14
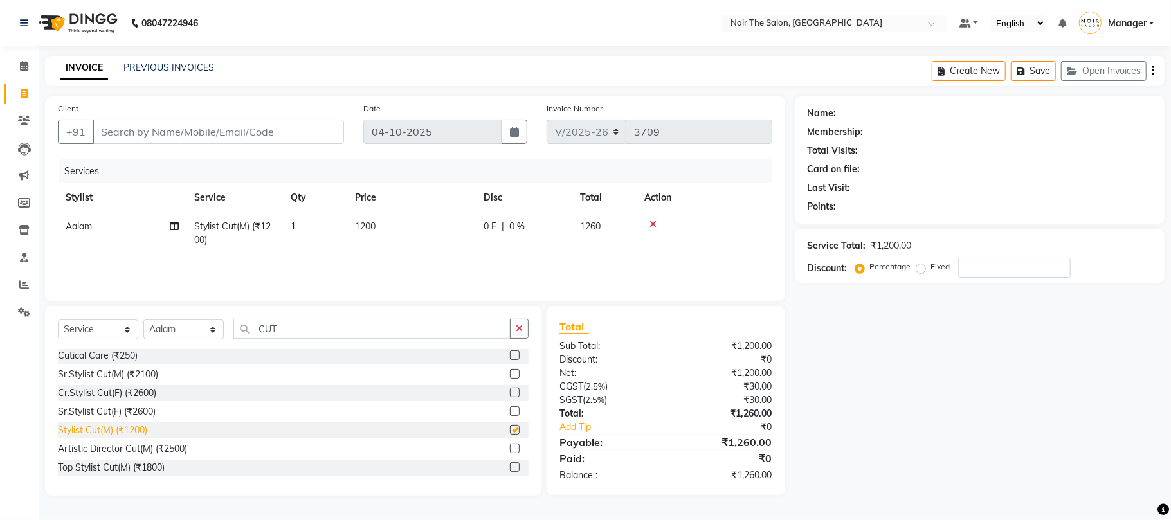
checkbox input "false"
click at [147, 134] on input "Client" at bounding box center [218, 132] width 251 height 24
type input "9"
type input "0"
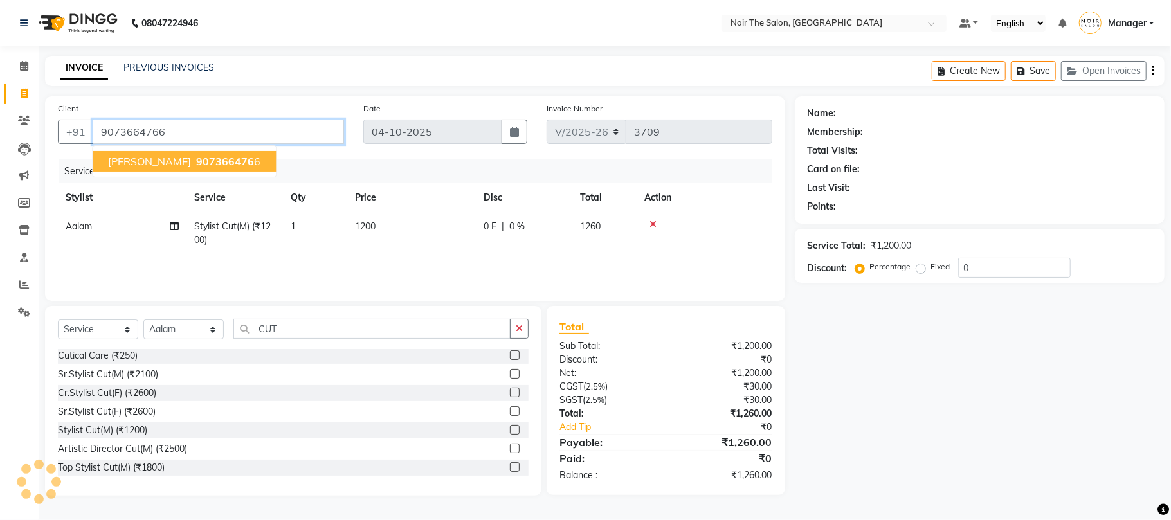
type input "9073664766"
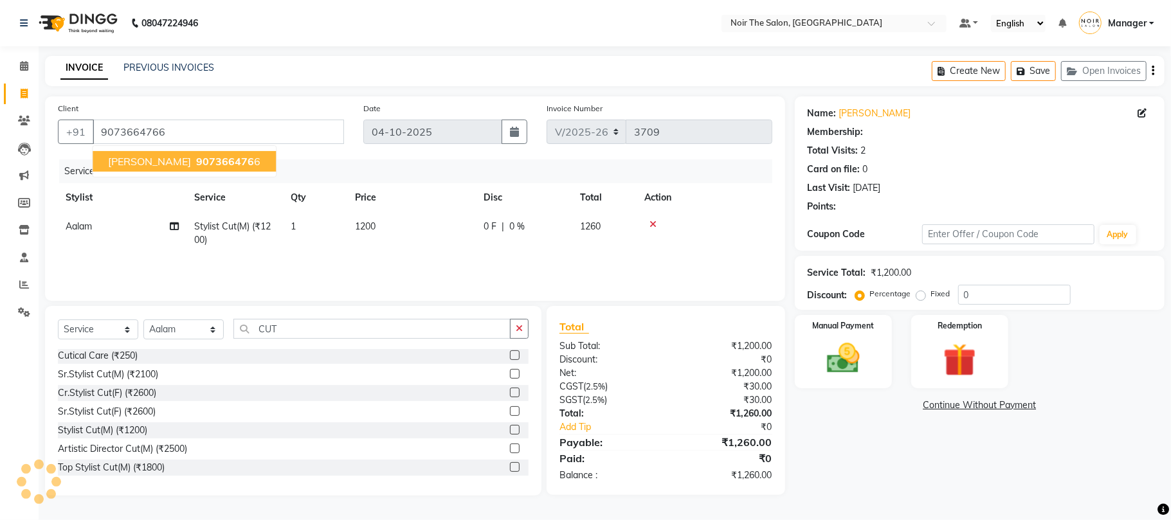
select select "1: Object"
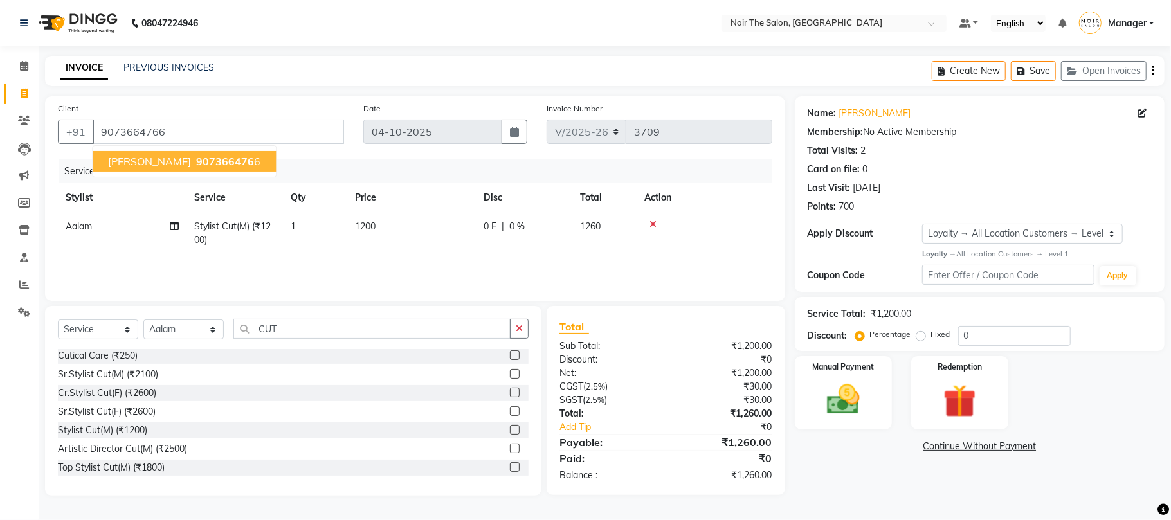
click at [154, 162] on span "Anuj PODDAR" at bounding box center [149, 161] width 83 height 13
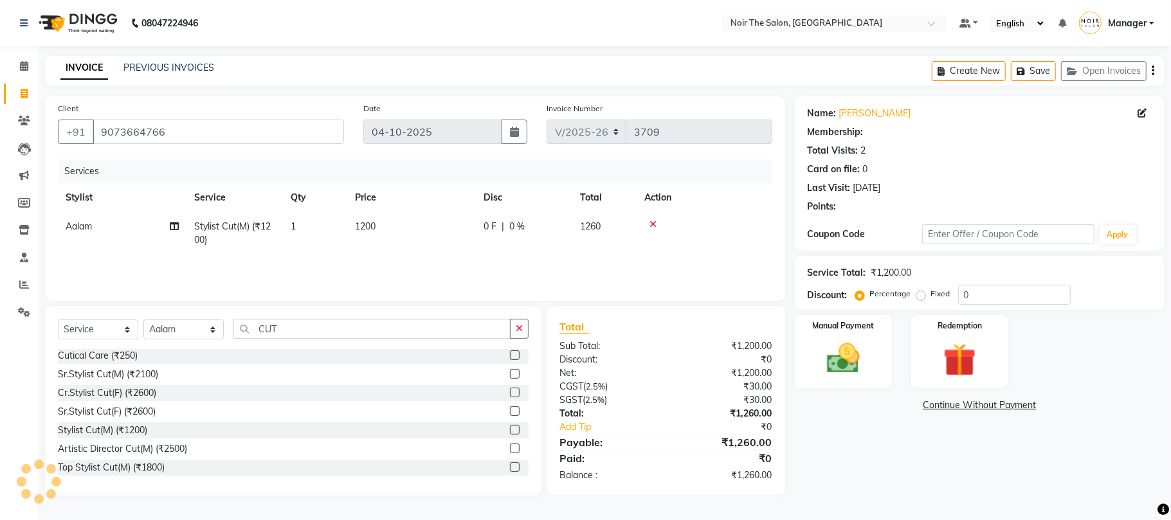
select select "1: Object"
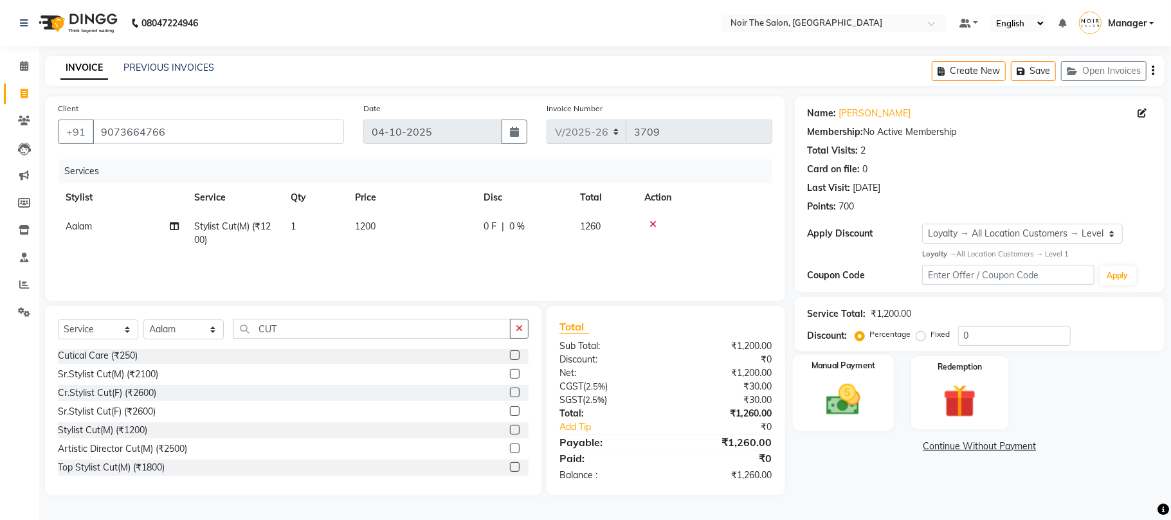
click at [824, 412] on img at bounding box center [843, 400] width 56 height 40
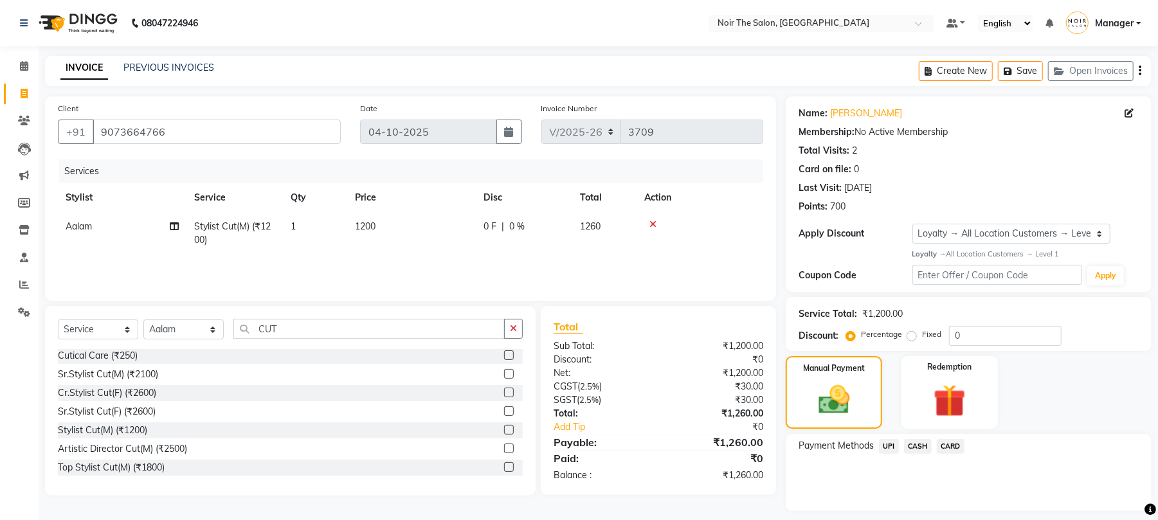
click at [911, 443] on span "CASH" at bounding box center [918, 446] width 28 height 15
click at [962, 514] on button "Add Payment" at bounding box center [1029, 515] width 220 height 20
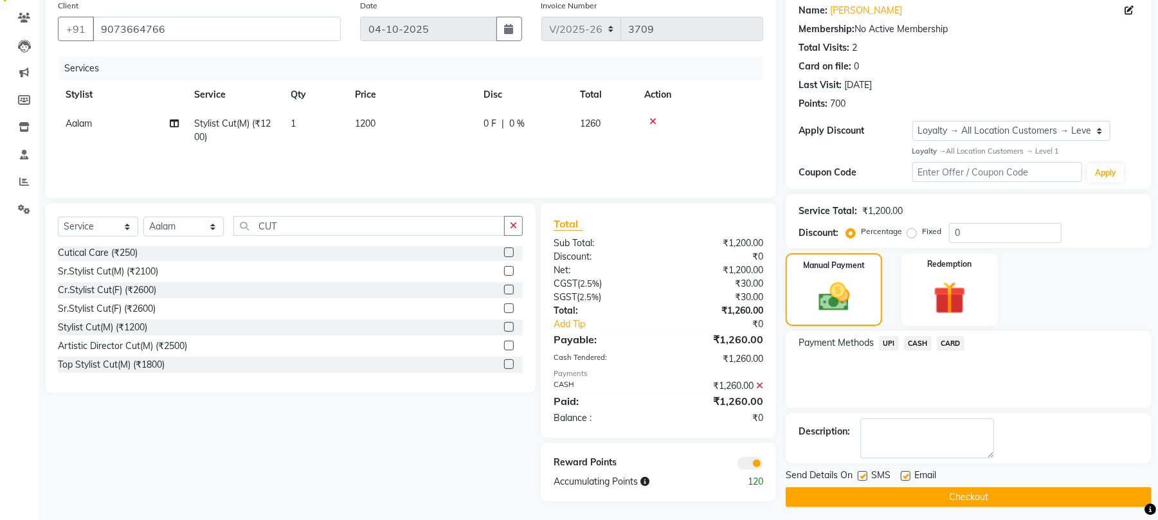
scroll to position [111, 0]
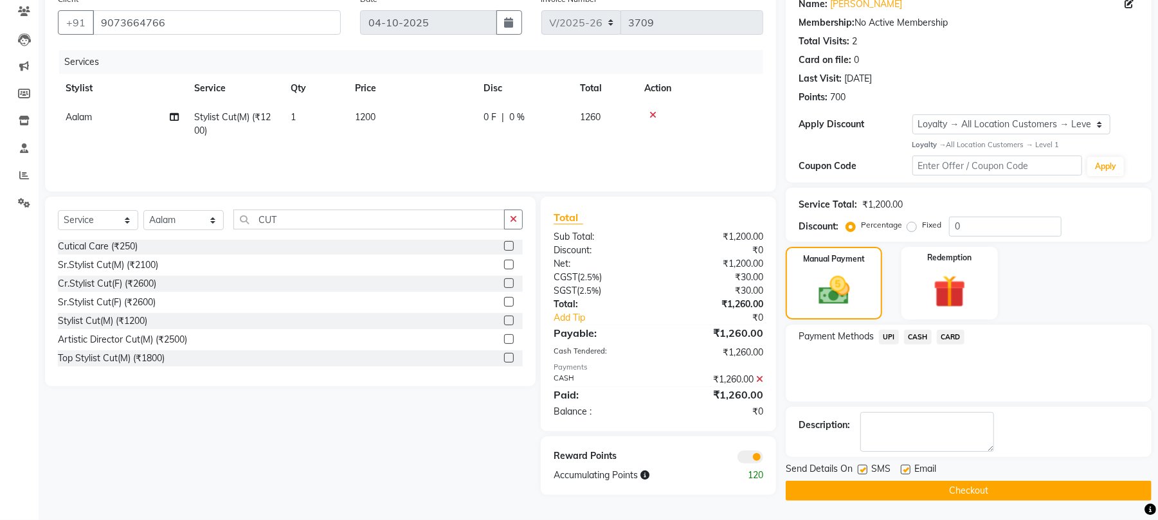
click at [743, 451] on span at bounding box center [750, 457] width 26 height 13
click at [763, 459] on input "checkbox" at bounding box center [763, 459] width 0 height 0
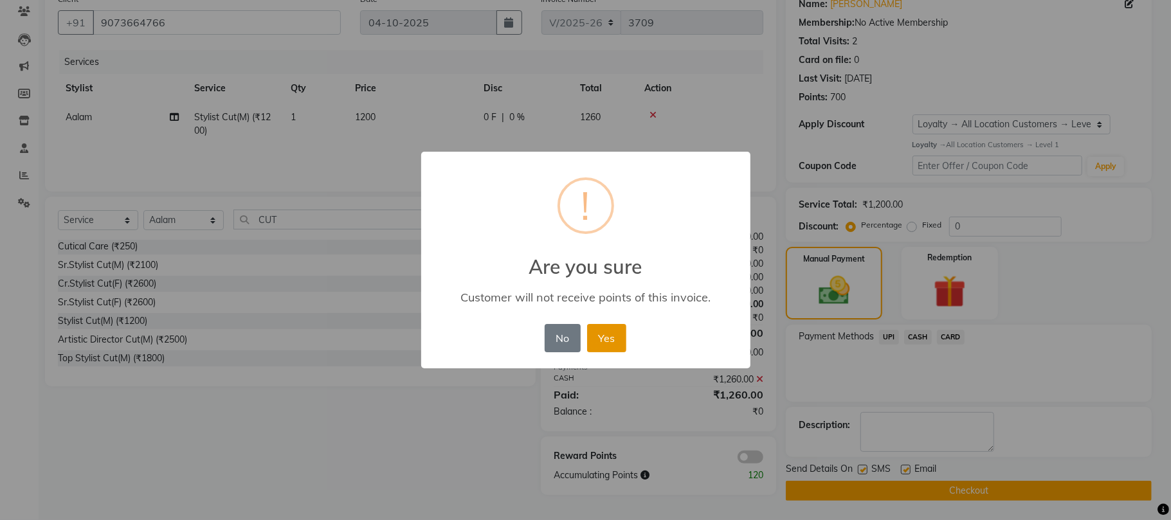
click at [602, 337] on button "Yes" at bounding box center [606, 338] width 39 height 28
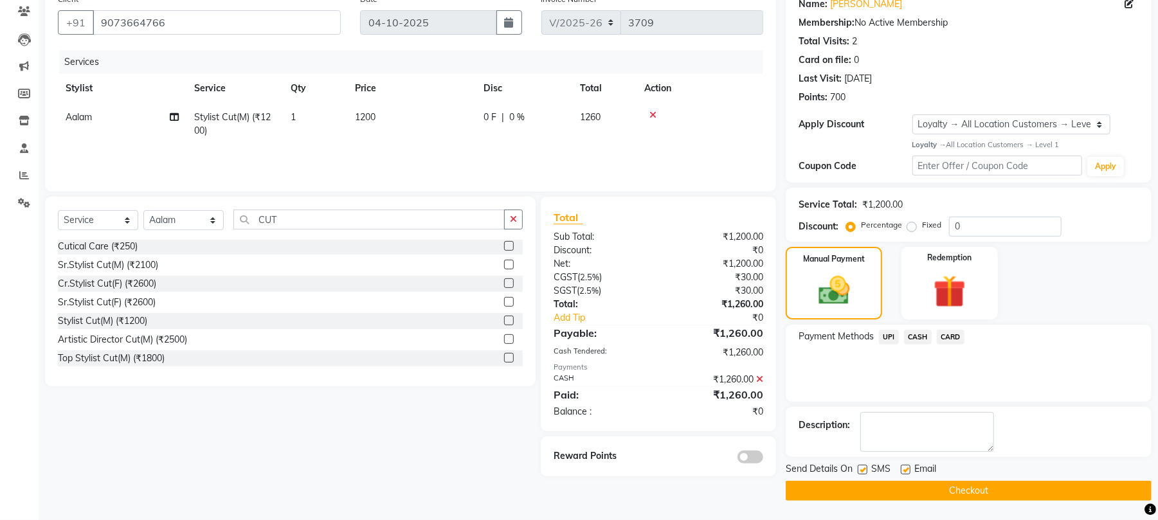
click at [860, 468] on label at bounding box center [863, 470] width 10 height 10
click at [860, 468] on input "checkbox" at bounding box center [862, 470] width 8 height 8
checkbox input "false"
click at [909, 468] on label at bounding box center [906, 470] width 10 height 10
click at [909, 468] on input "checkbox" at bounding box center [905, 470] width 8 height 8
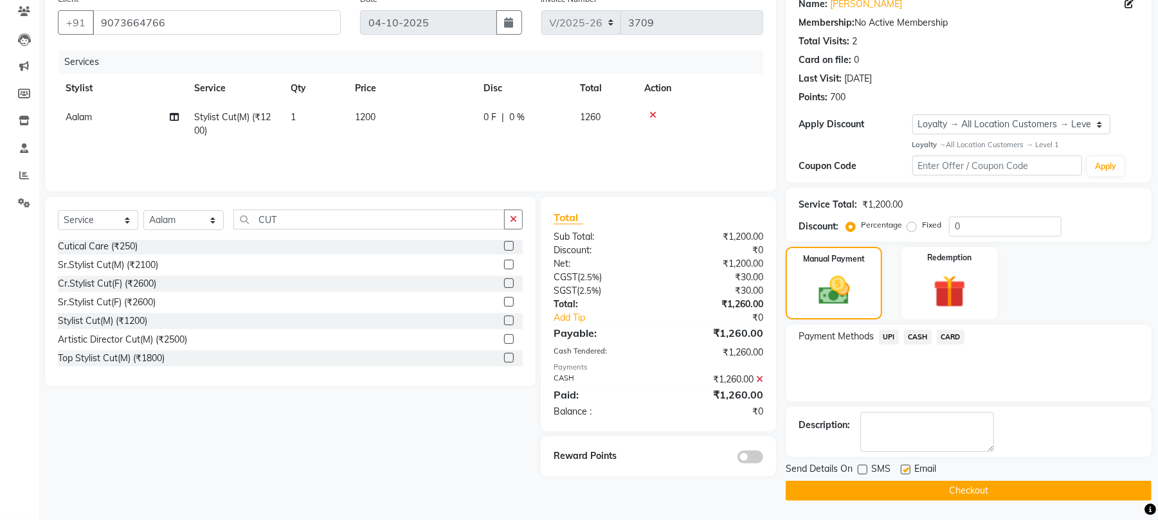
checkbox input "false"
click at [896, 485] on button "Checkout" at bounding box center [969, 491] width 366 height 20
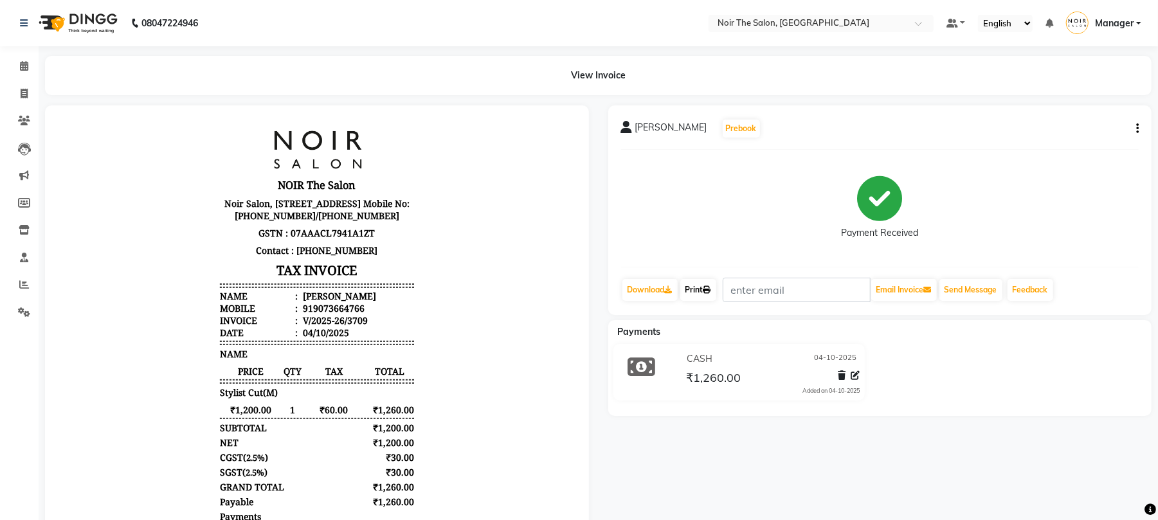
click at [708, 285] on link "Print" at bounding box center [698, 290] width 36 height 22
click at [22, 71] on icon at bounding box center [24, 66] width 8 height 10
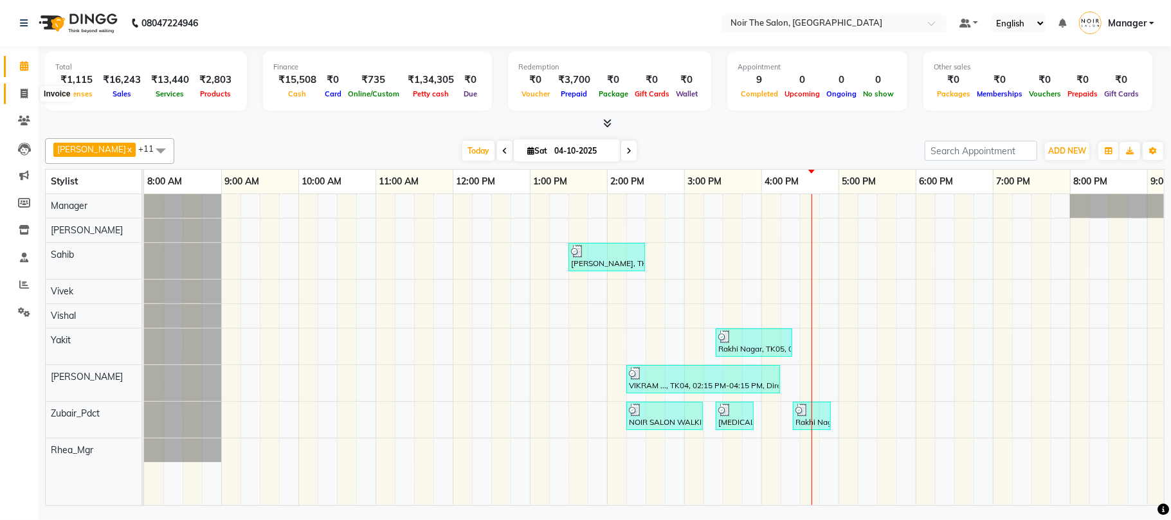
click at [29, 91] on span at bounding box center [24, 94] width 23 height 15
select select "service"
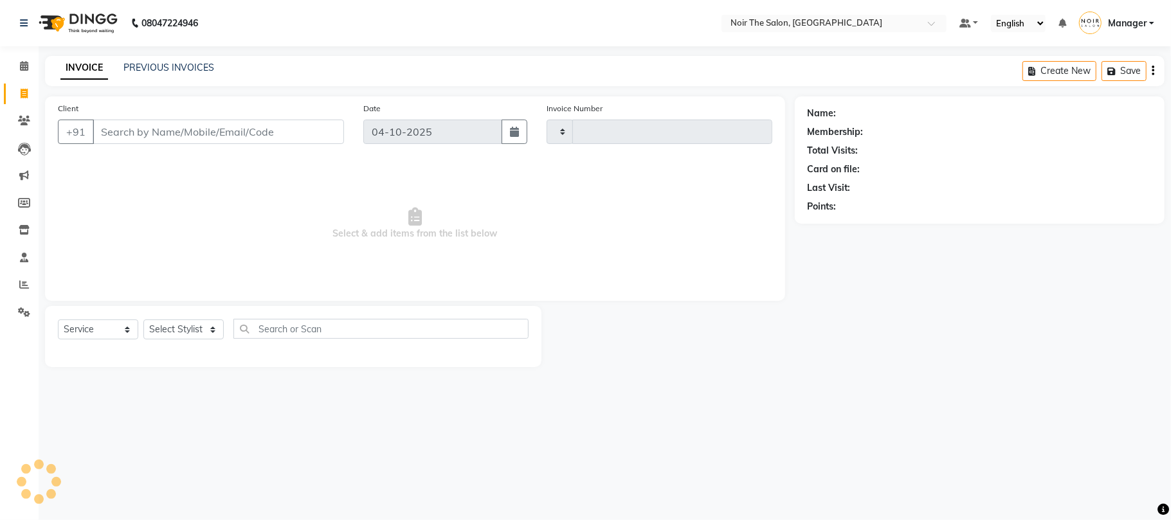
type input "3710"
select select "8026"
click at [158, 125] on input "Client" at bounding box center [218, 132] width 251 height 24
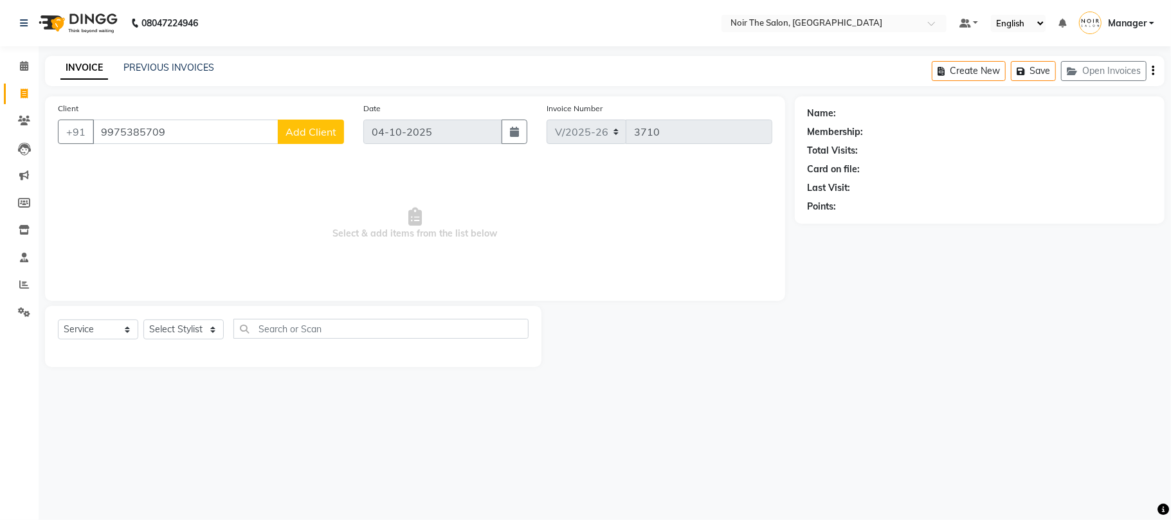
type input "9975385709"
click at [314, 125] on span "Add Client" at bounding box center [310, 131] width 51 height 13
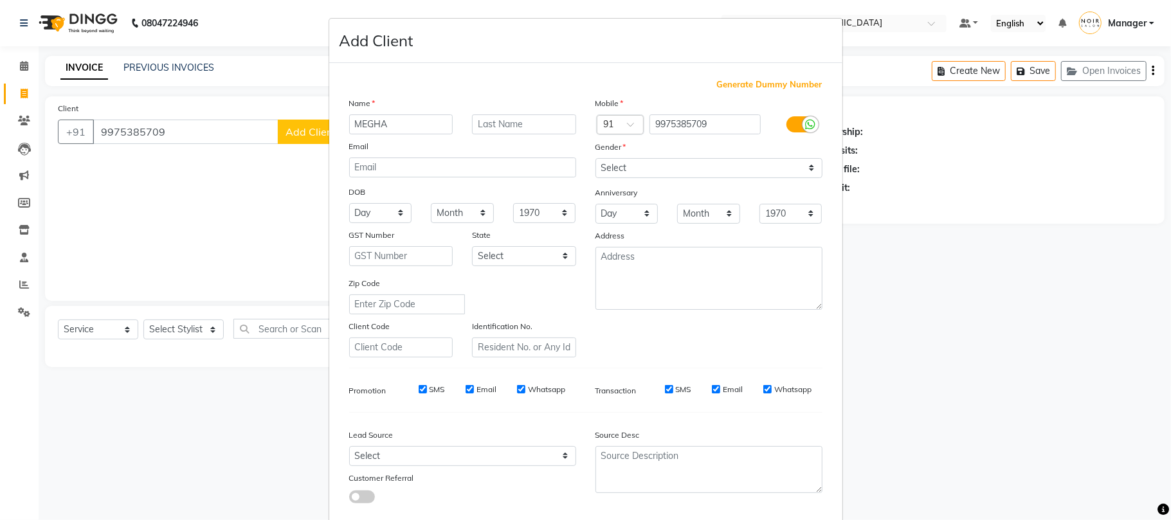
type input "MEGHA"
click at [480, 122] on input "text" at bounding box center [524, 124] width 104 height 20
type input "MAAM"
click at [611, 165] on select "Select [DEMOGRAPHIC_DATA] [DEMOGRAPHIC_DATA] Other Prefer Not To Say" at bounding box center [708, 168] width 227 height 20
select select "female"
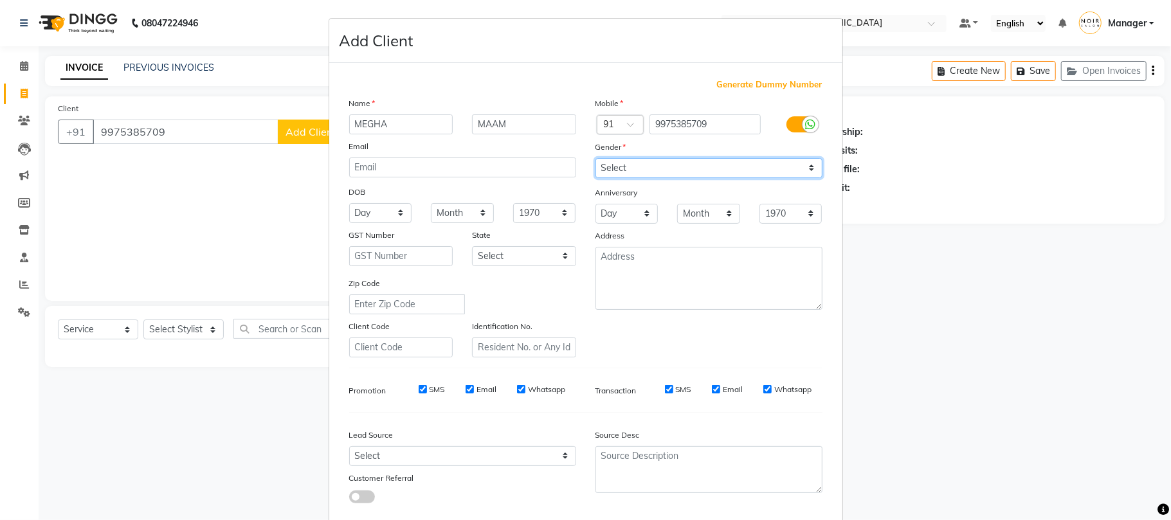
click at [595, 158] on select "Select [DEMOGRAPHIC_DATA] [DEMOGRAPHIC_DATA] Other Prefer Not To Say" at bounding box center [708, 168] width 227 height 20
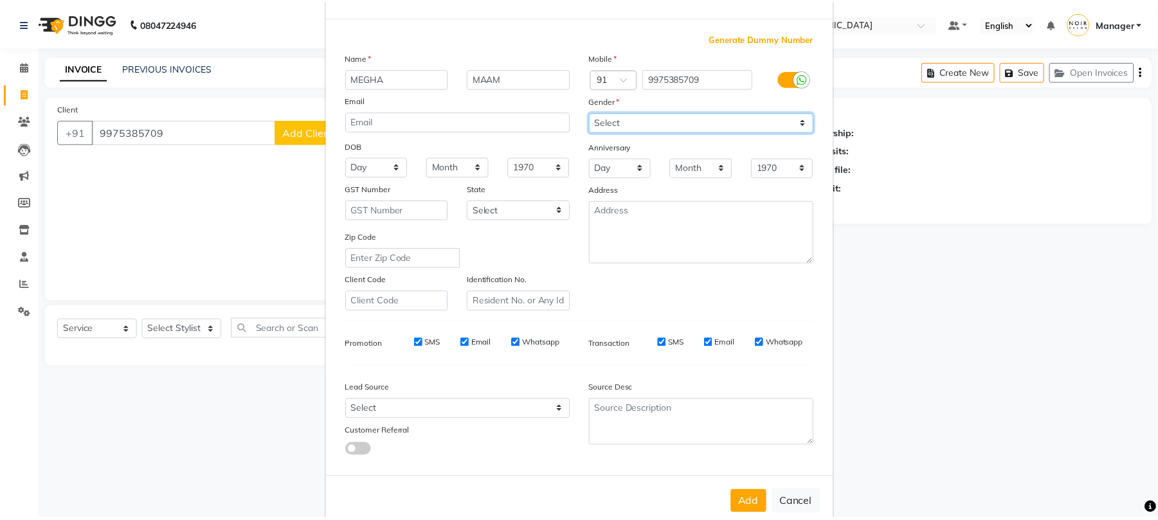
scroll to position [70, 0]
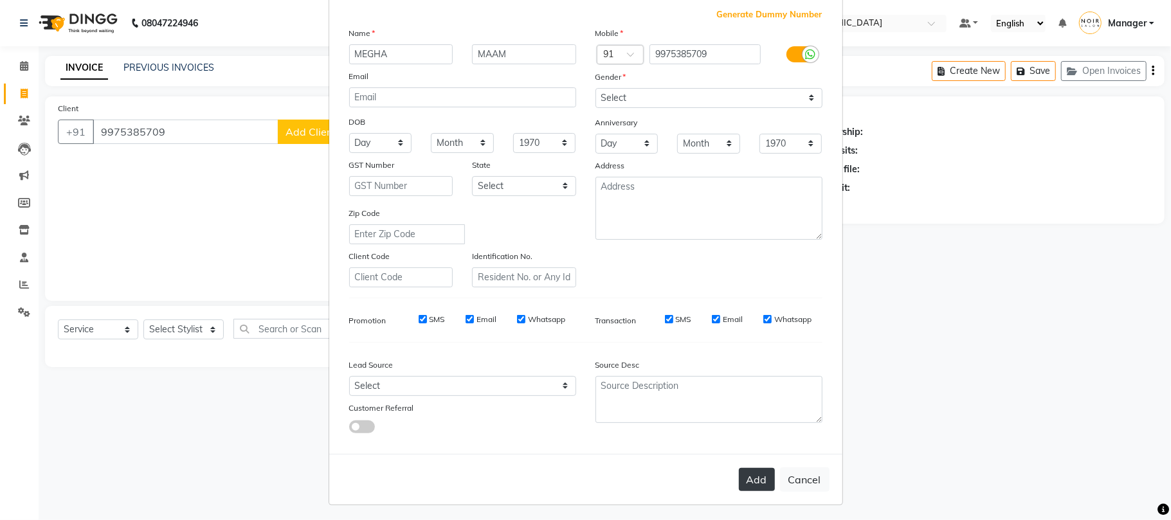
click at [748, 477] on button "Add" at bounding box center [757, 479] width 36 height 23
click at [175, 329] on ngb-modal-window "Add Client Generate Dummy Number Name MEGHA MAAM Email DOB Day 01 02 03 04 05 0…" at bounding box center [585, 260] width 1171 height 520
select select
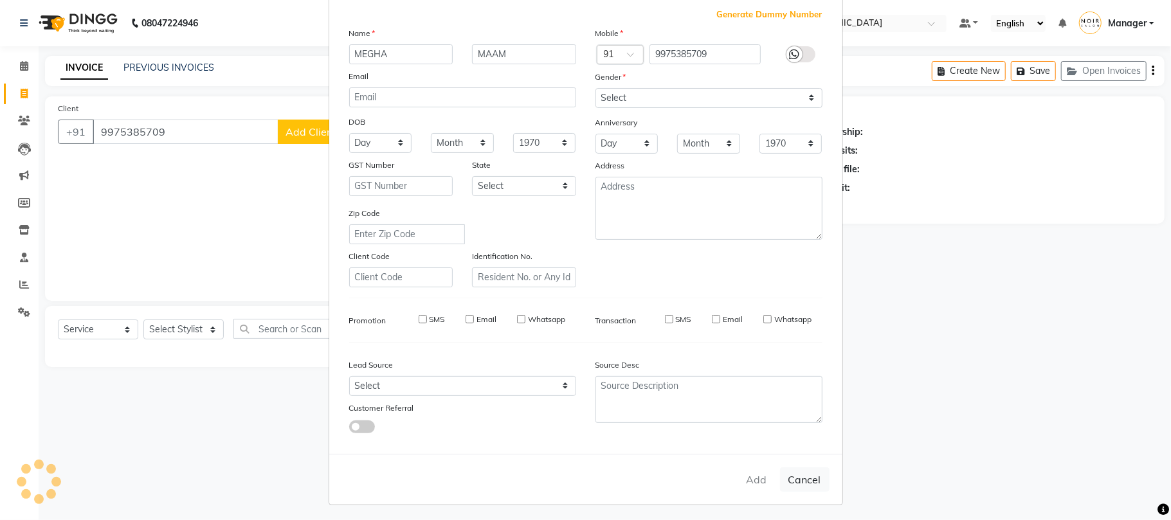
select select
checkbox input "false"
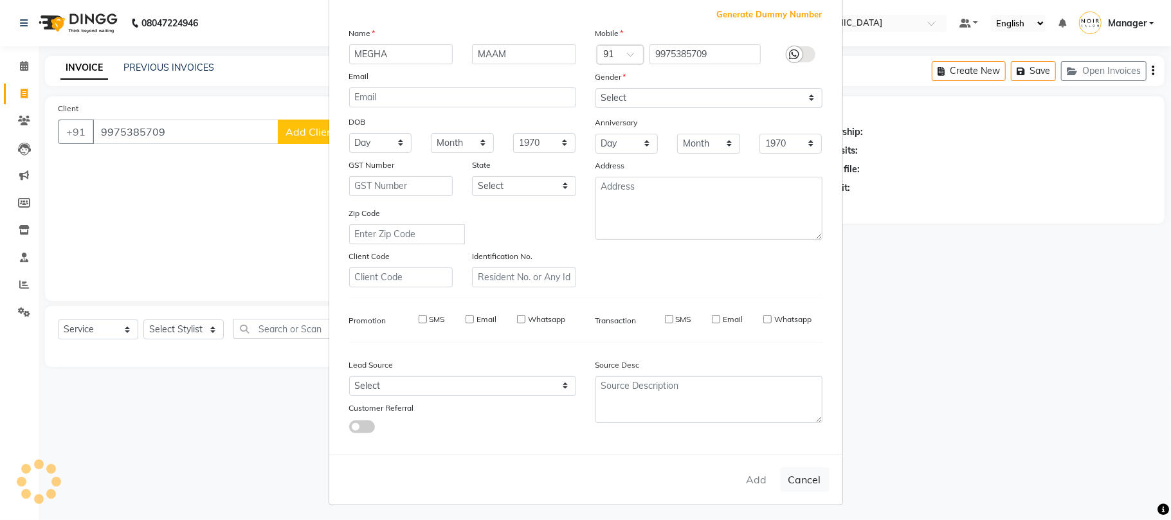
checkbox input "false"
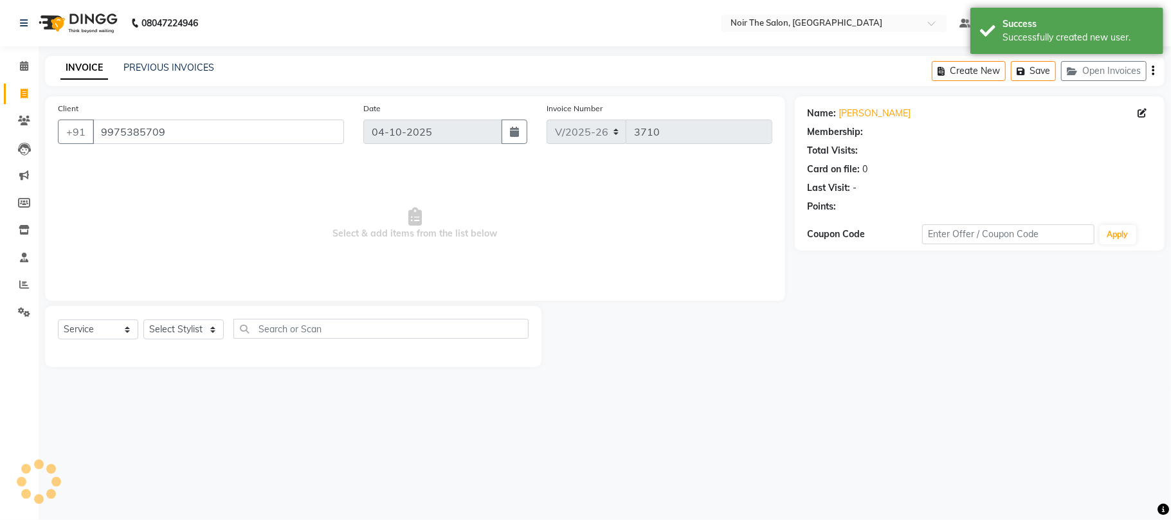
select select "1: Object"
click at [175, 329] on select "Select Stylist Aalam Abhishek_Mgr Abhishek_Pdct [PERSON_NAME] Counter_Sales Man…" at bounding box center [183, 330] width 80 height 20
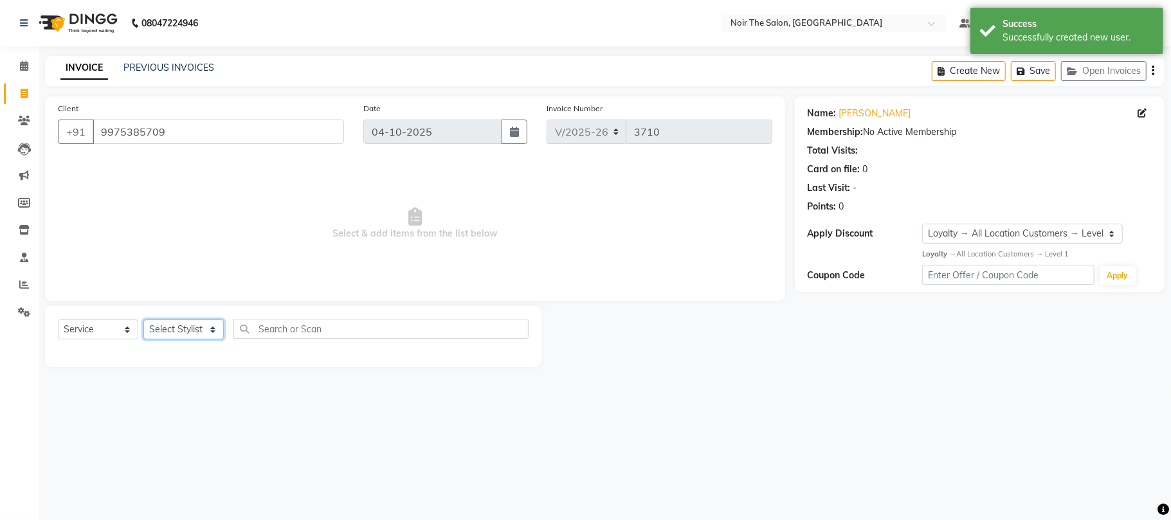
select select "72623"
click at [143, 320] on select "Select Stylist Aalam Abhishek_Mgr Abhishek_Pdct [PERSON_NAME] Counter_Sales Man…" at bounding box center [183, 330] width 80 height 20
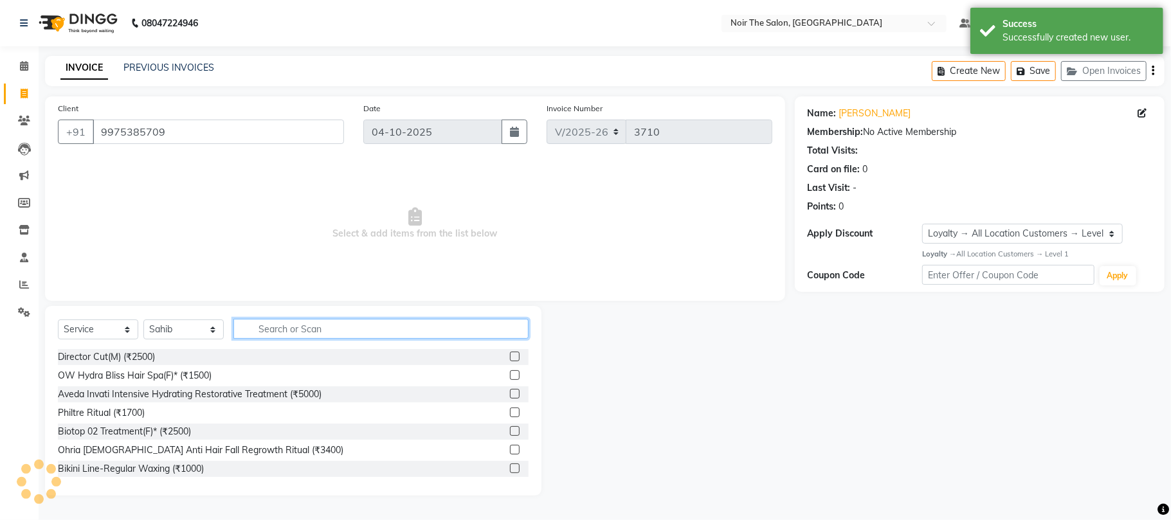
click at [279, 328] on input "text" at bounding box center [380, 329] width 295 height 20
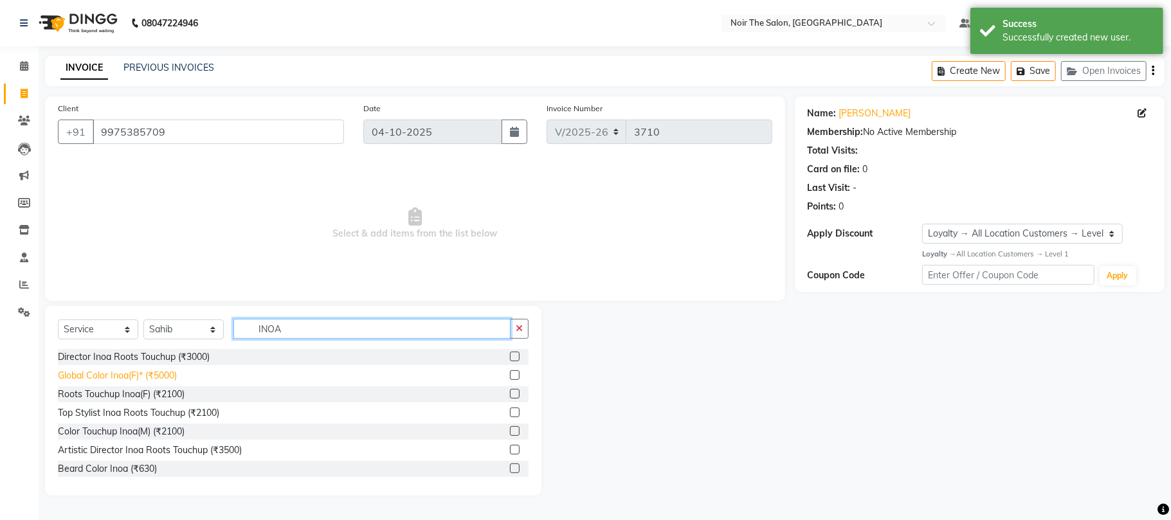
type input "INOA"
click at [122, 382] on div "Global Color Inoa(F)* (₹5000)" at bounding box center [117, 376] width 119 height 14
checkbox input "false"
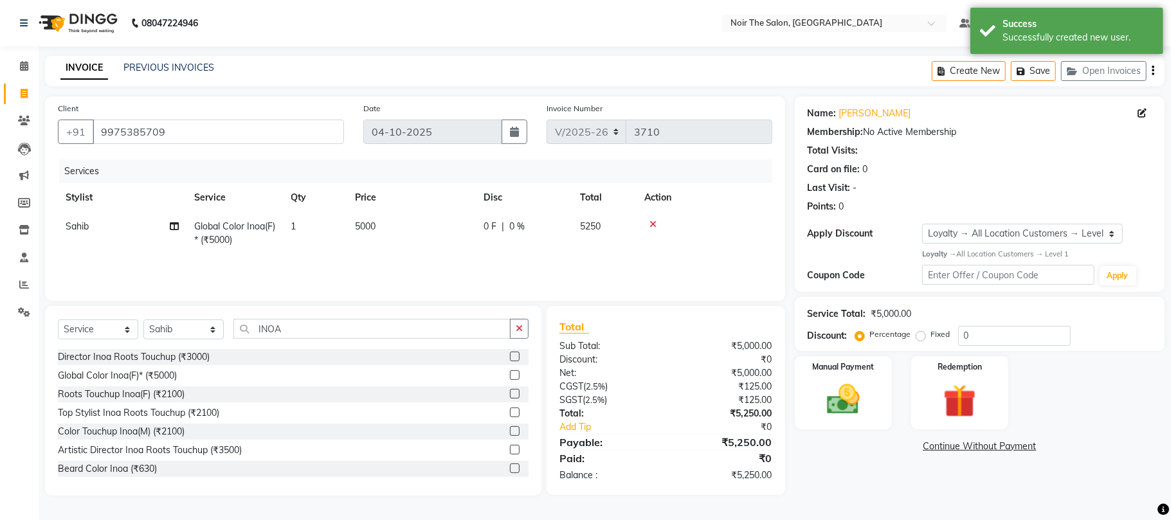
click at [379, 208] on th "Price" at bounding box center [411, 197] width 129 height 29
click at [375, 227] on span "5000" at bounding box center [365, 227] width 21 height 12
select select "72623"
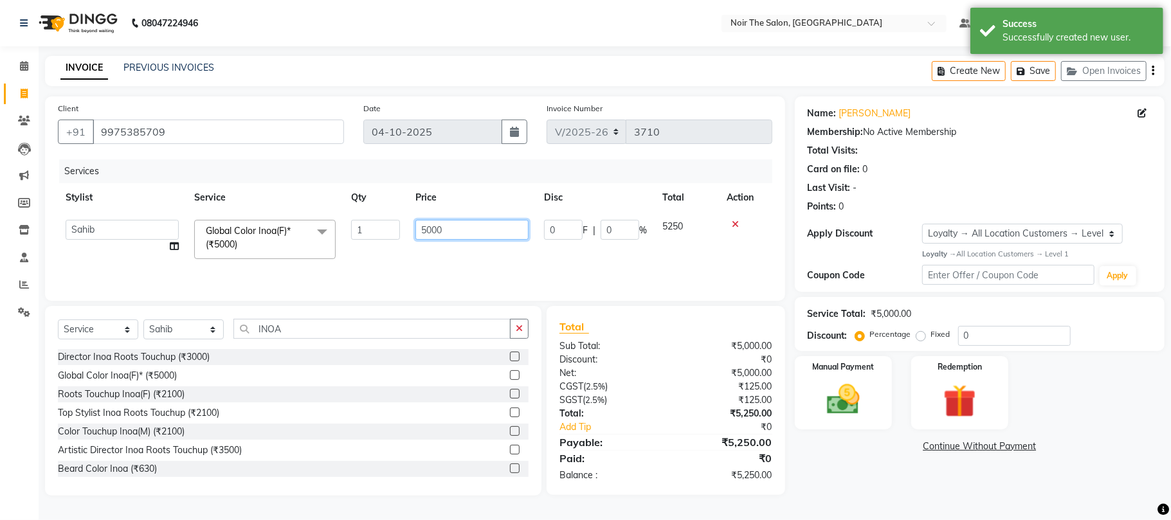
drag, startPoint x: 453, startPoint y: 225, endPoint x: 399, endPoint y: 231, distance: 55.0
click at [399, 231] on tr "Aalam Abhishek_Mgr Abhishek_Pdct Bhupinder Counter_Sales Manager Nicky Prasansh…" at bounding box center [415, 239] width 714 height 55
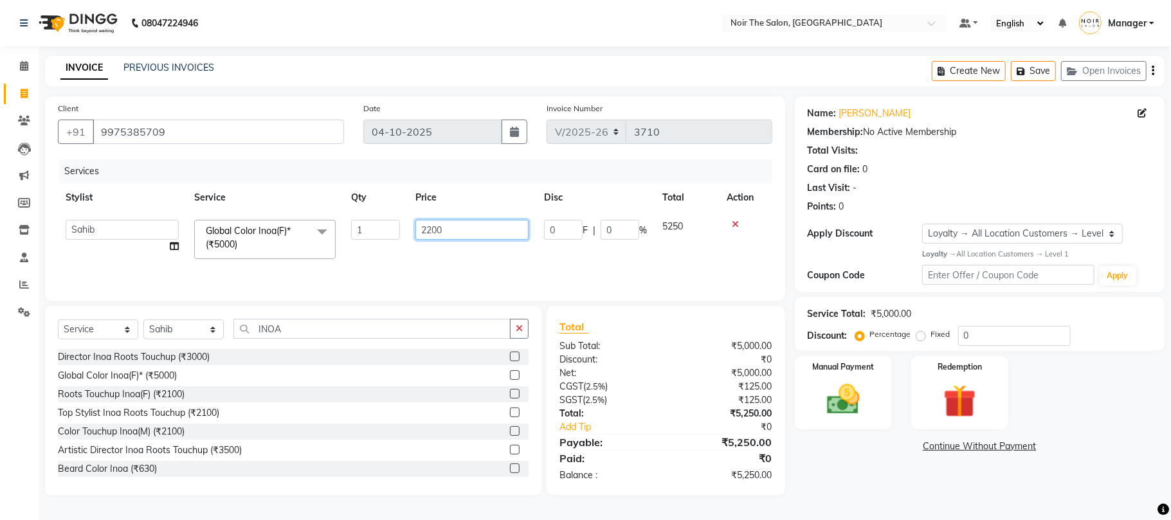
type input "22000"
click at [489, 262] on div "Services Stylist Service Qty Price Disc Total Action Aalam Abhishek_Mgr Abhishe…" at bounding box center [415, 223] width 714 height 129
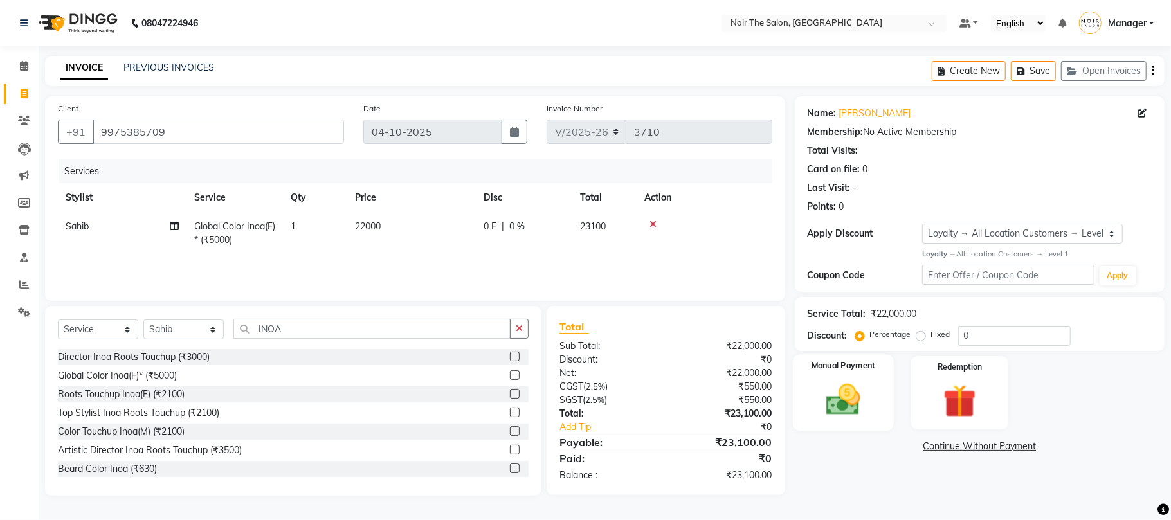
click at [849, 395] on img at bounding box center [843, 400] width 56 height 40
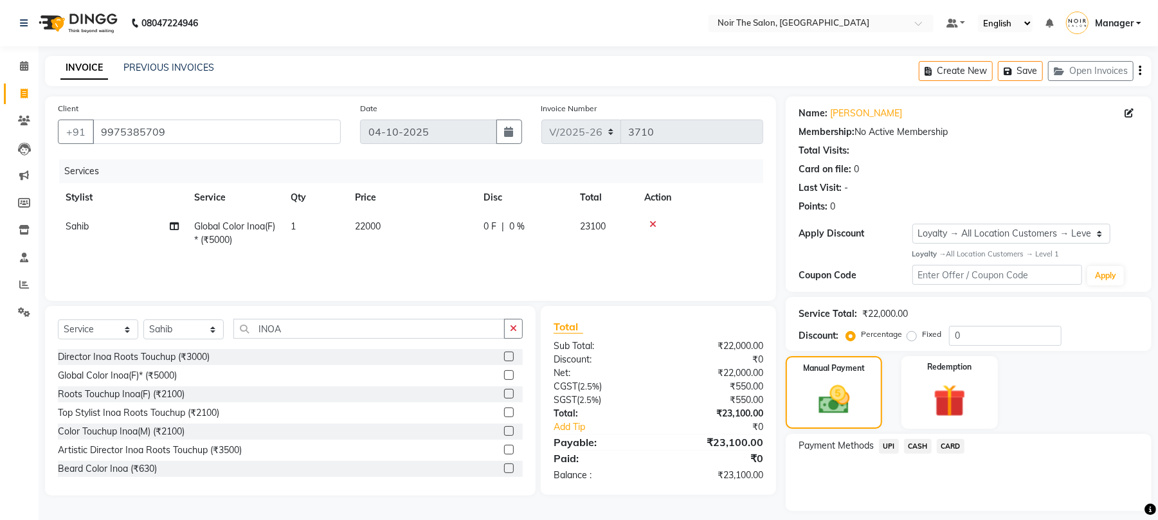
click at [950, 444] on span "CARD" at bounding box center [951, 446] width 28 height 15
click at [954, 510] on button "Add Payment" at bounding box center [1029, 515] width 220 height 20
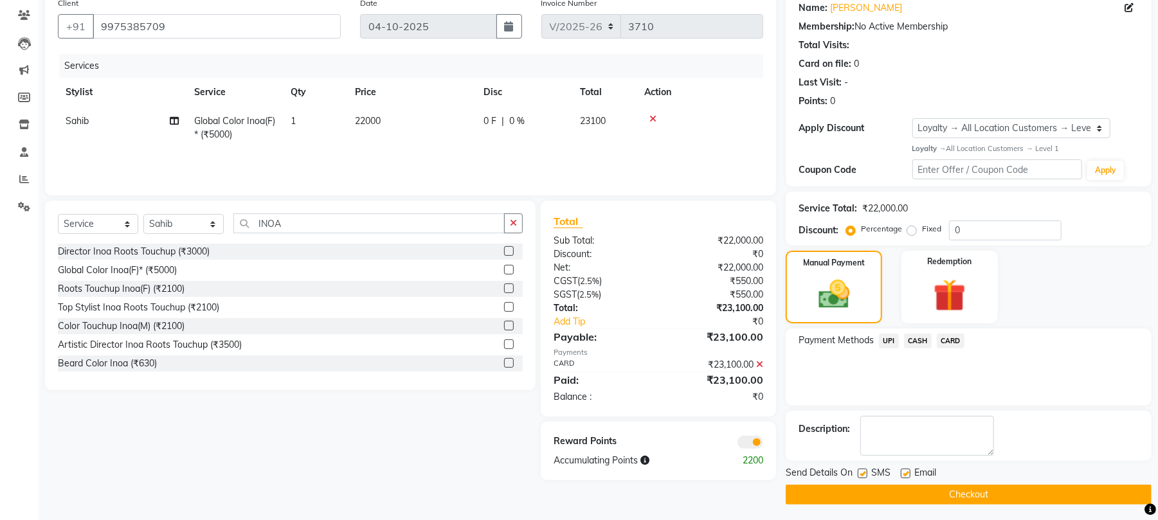
scroll to position [111, 0]
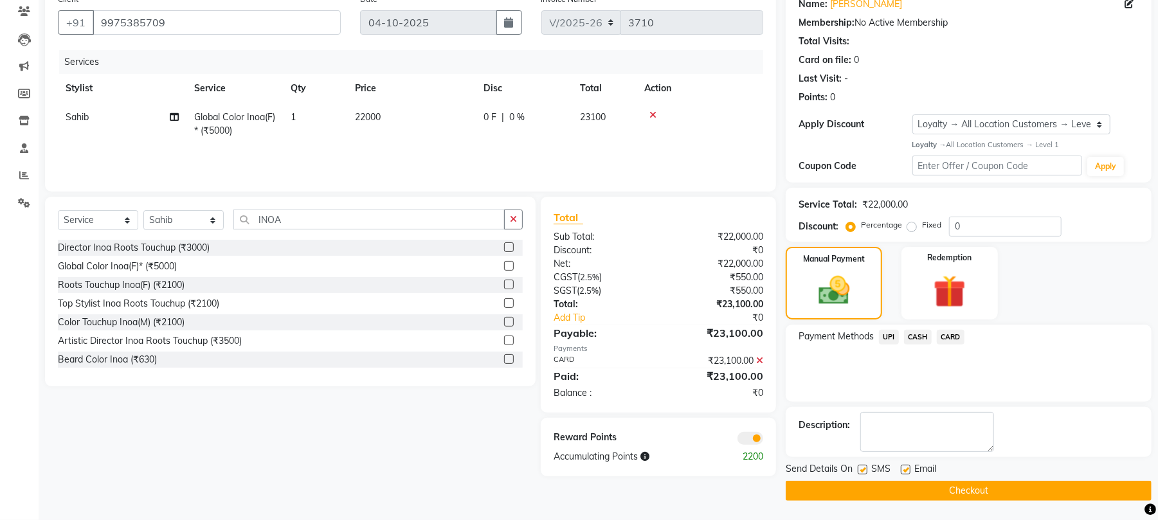
click at [746, 435] on span at bounding box center [750, 438] width 26 height 13
click at [763, 440] on input "checkbox" at bounding box center [763, 440] width 0 height 0
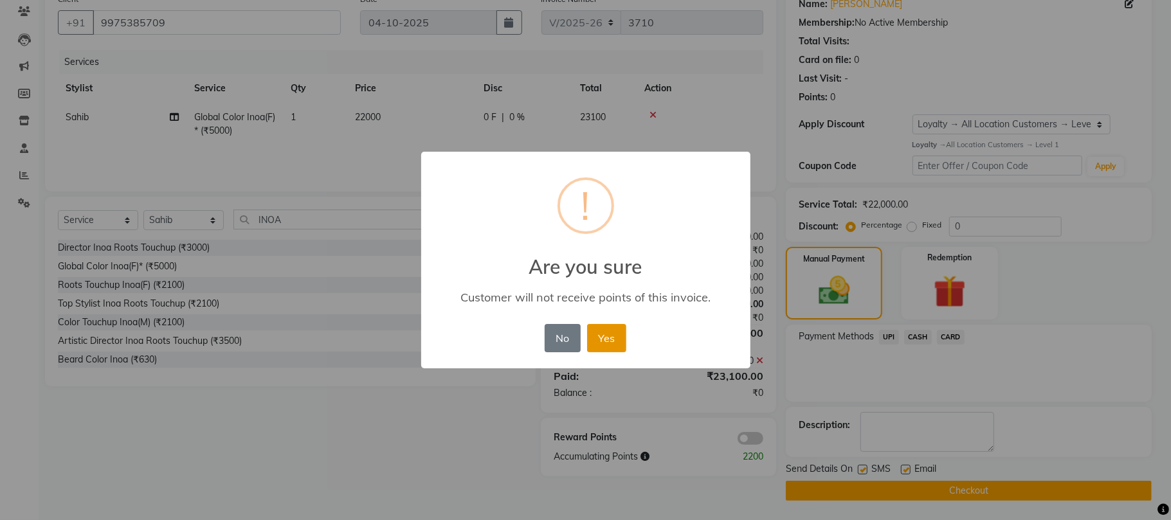
click at [618, 340] on button "Yes" at bounding box center [606, 338] width 39 height 28
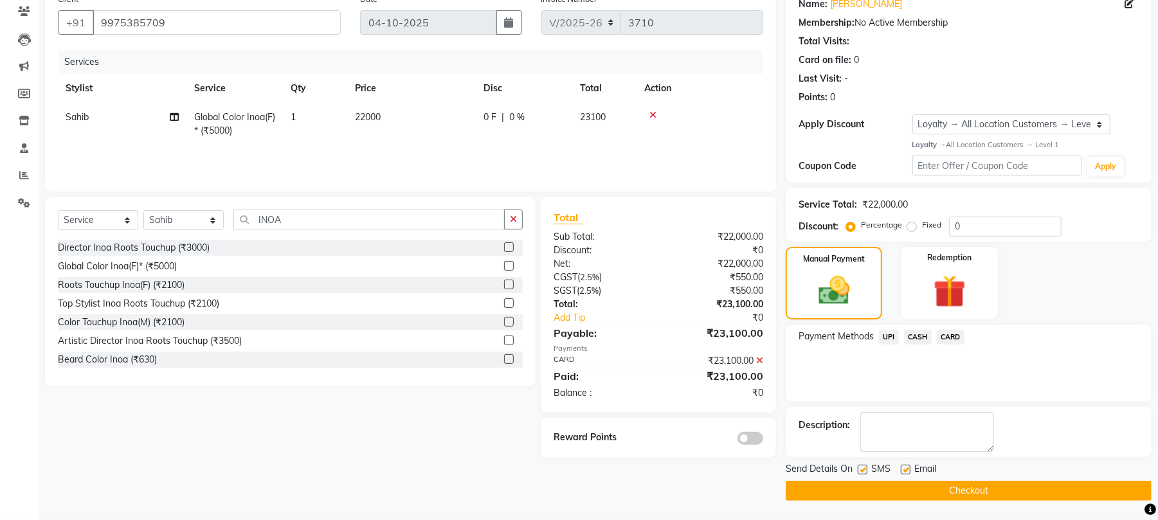
click at [905, 469] on label at bounding box center [906, 470] width 10 height 10
click at [905, 469] on input "checkbox" at bounding box center [905, 470] width 8 height 8
checkbox input "false"
click at [878, 489] on button "Checkout" at bounding box center [969, 491] width 366 height 20
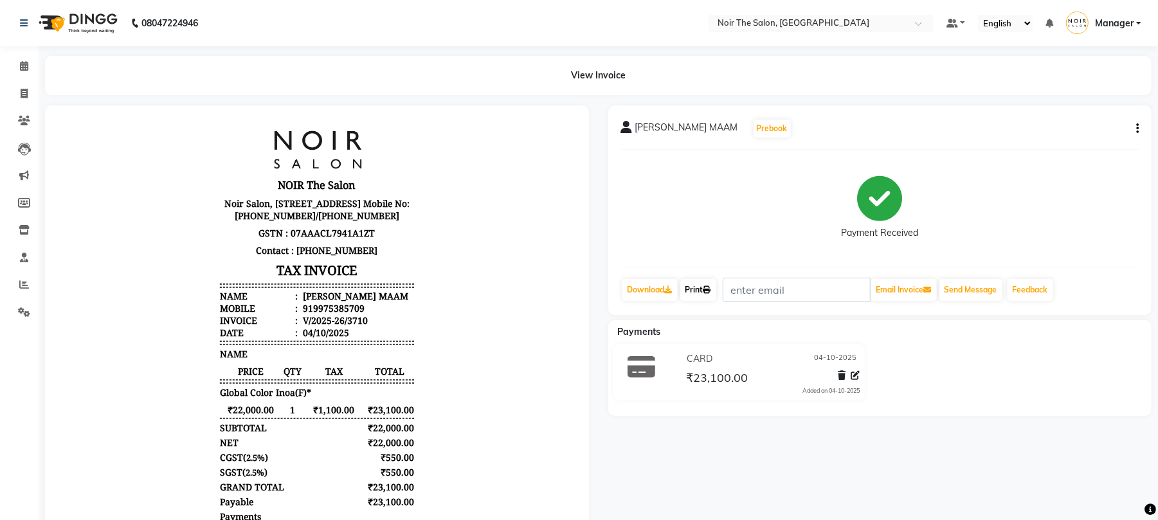
click at [710, 284] on link "Print" at bounding box center [698, 290] width 36 height 22
click at [20, 62] on icon at bounding box center [24, 66] width 8 height 10
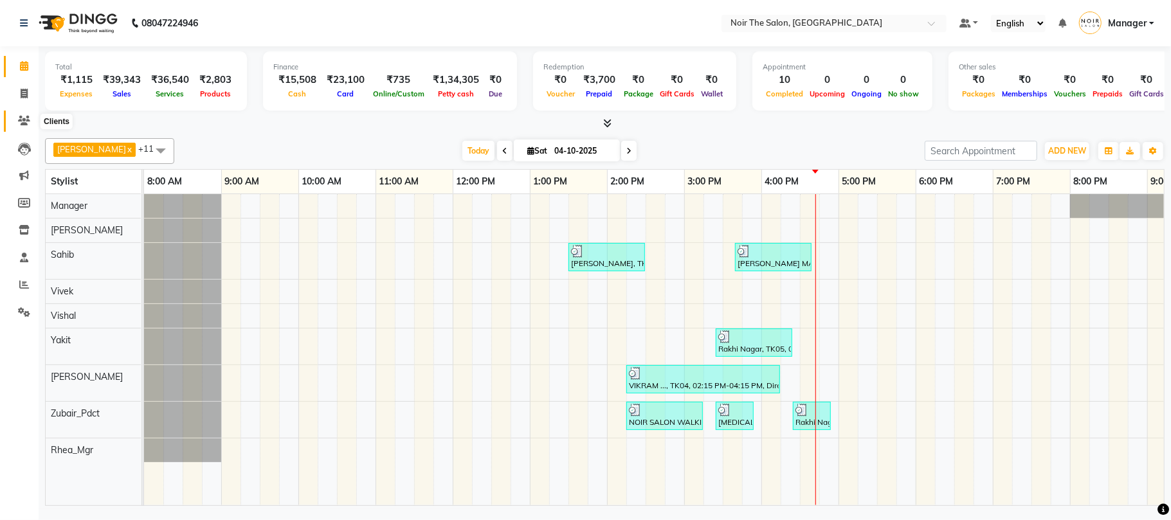
click at [24, 124] on icon at bounding box center [24, 121] width 12 height 10
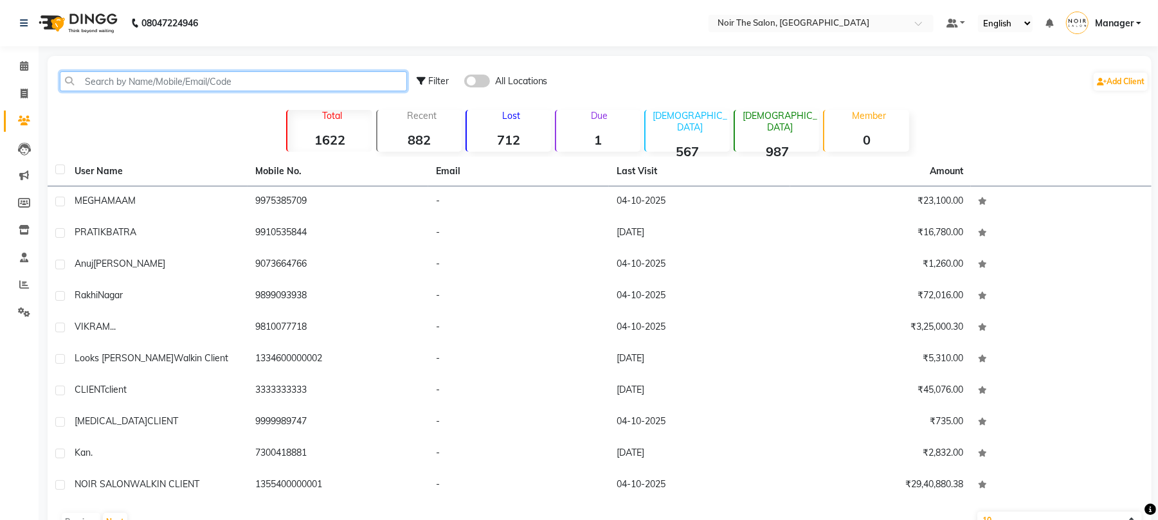
click at [124, 78] on input "text" at bounding box center [233, 81] width 347 height 20
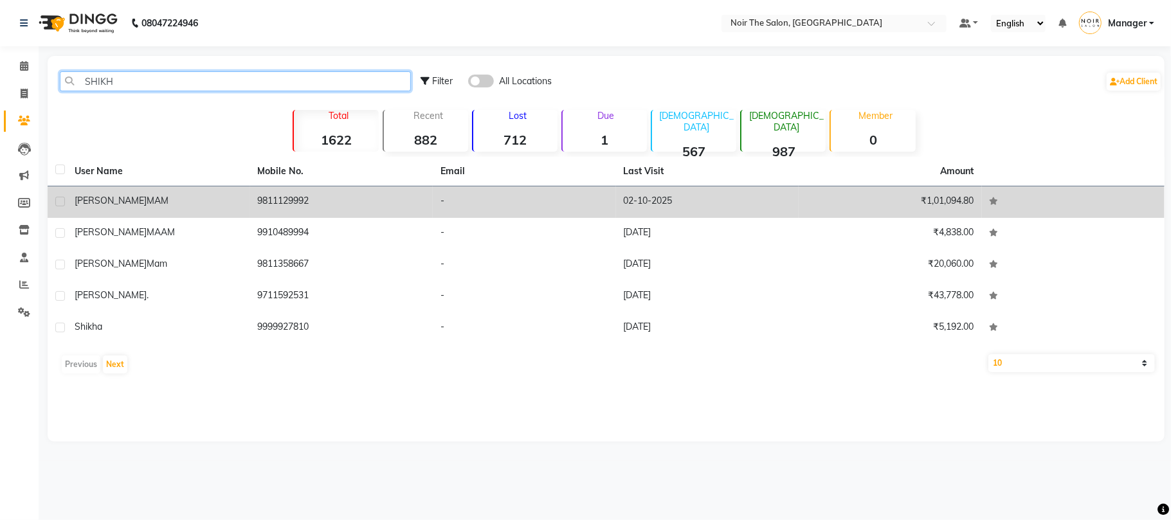
type input "SHIKH"
click at [282, 194] on td "9811129992" at bounding box center [341, 202] width 183 height 32
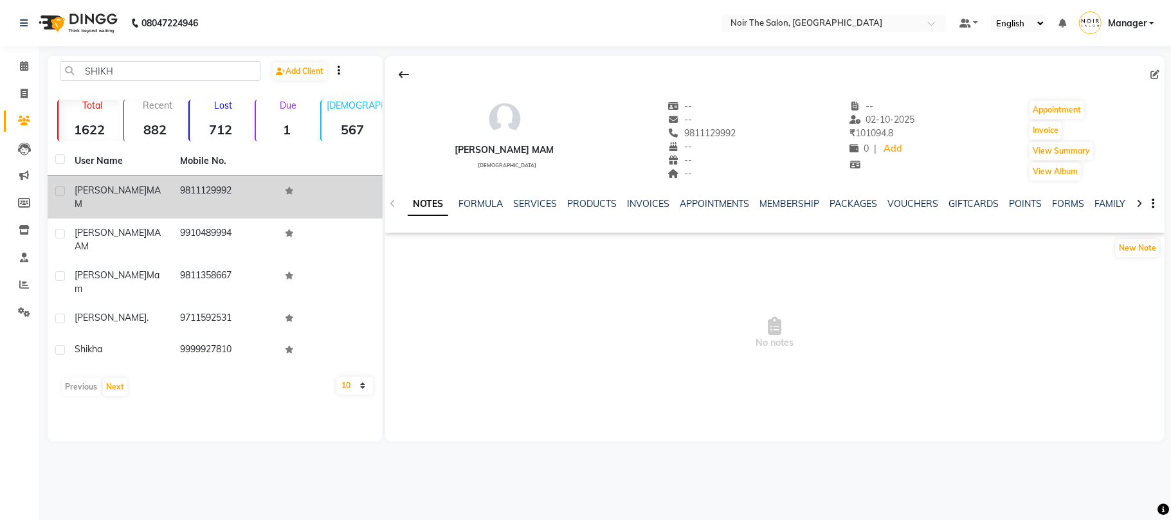
drag, startPoint x: 237, startPoint y: 186, endPoint x: 176, endPoint y: 186, distance: 60.4
click at [176, 186] on td "9811129992" at bounding box center [224, 197] width 105 height 42
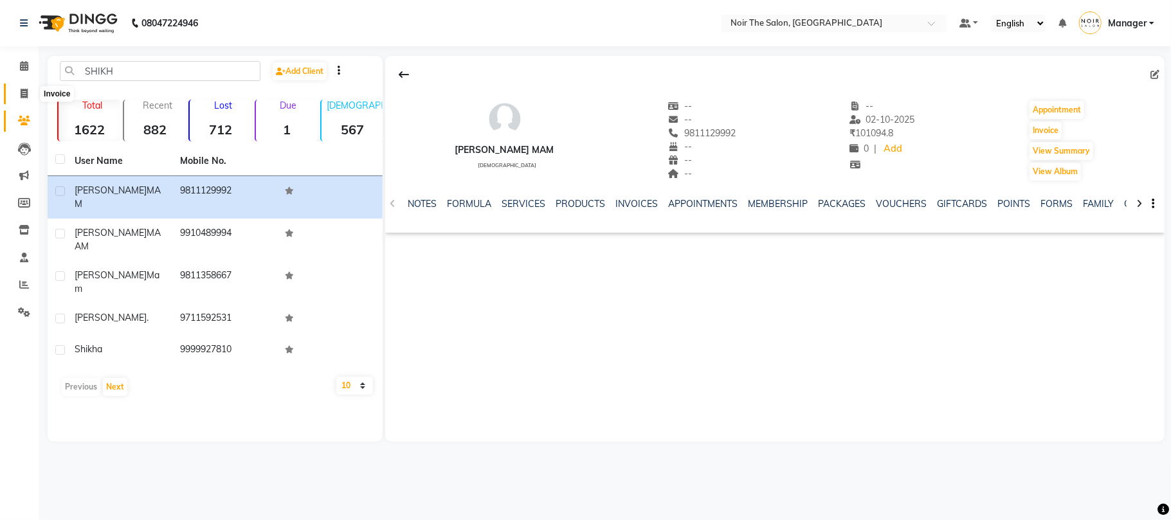
click at [26, 87] on span at bounding box center [24, 94] width 23 height 15
select select "service"
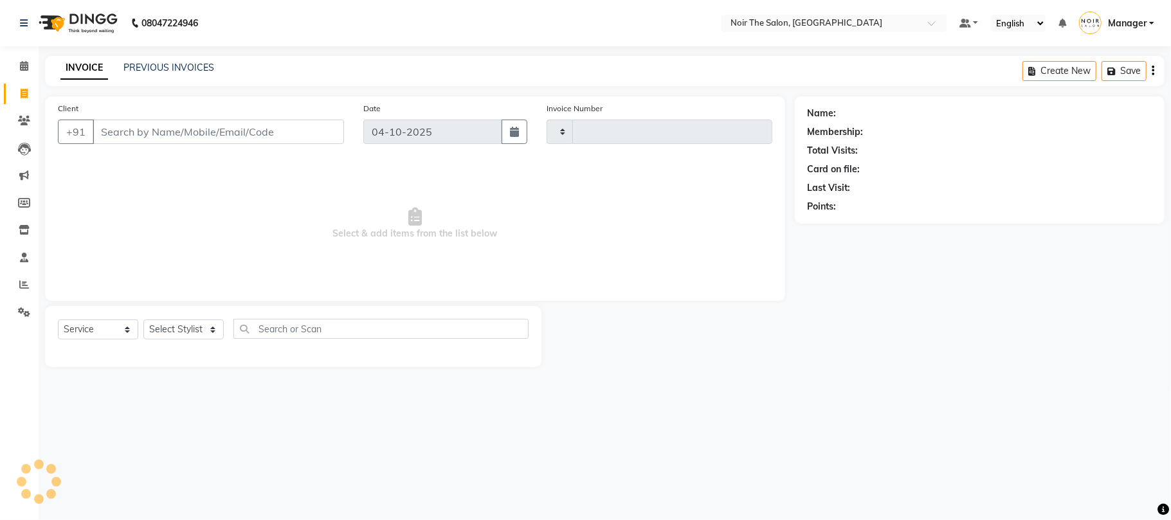
type input "3711"
select select "8026"
click at [135, 131] on input "Client" at bounding box center [218, 132] width 251 height 24
type input "9811129992"
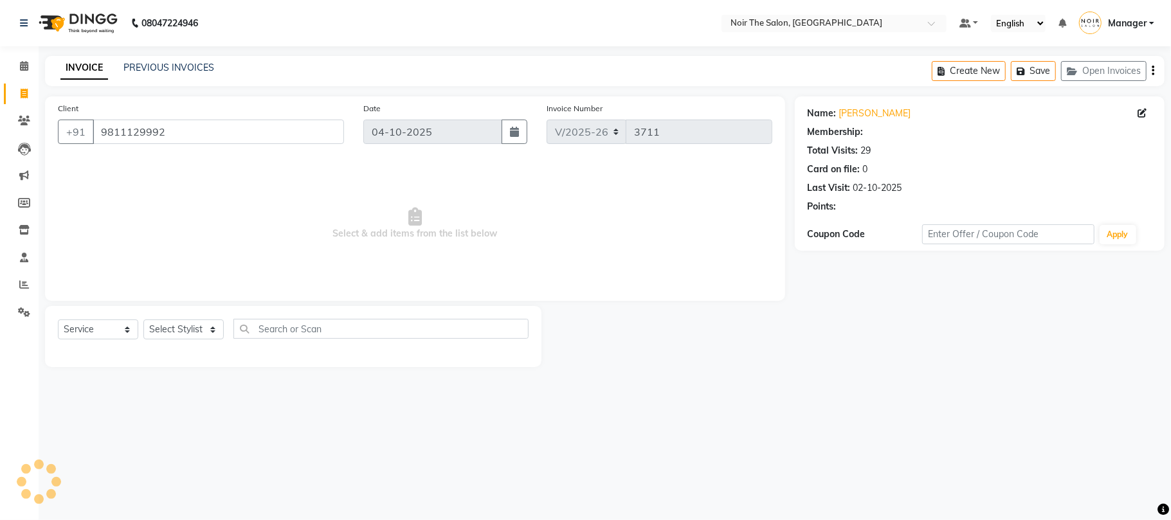
select select "1: Object"
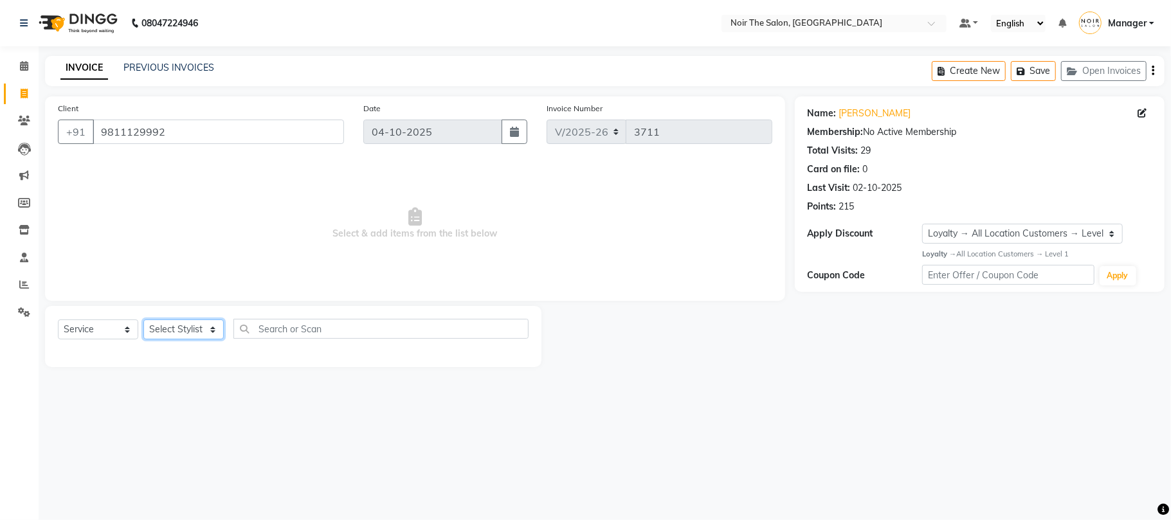
click at [180, 325] on select "Select Stylist Aalam Abhishek_Mgr Abhishek_Pdct [PERSON_NAME] Counter_Sales Man…" at bounding box center [183, 330] width 80 height 20
select select "72623"
click at [143, 320] on select "Select Stylist Aalam Abhishek_Mgr Abhishek_Pdct [PERSON_NAME] Counter_Sales Man…" at bounding box center [183, 330] width 80 height 20
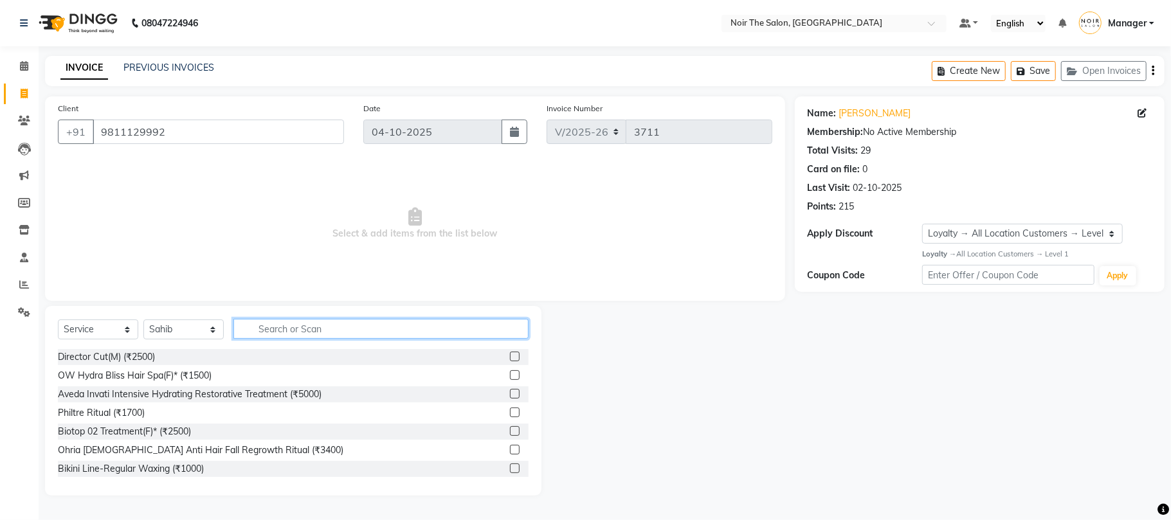
click at [260, 332] on input "text" at bounding box center [380, 329] width 295 height 20
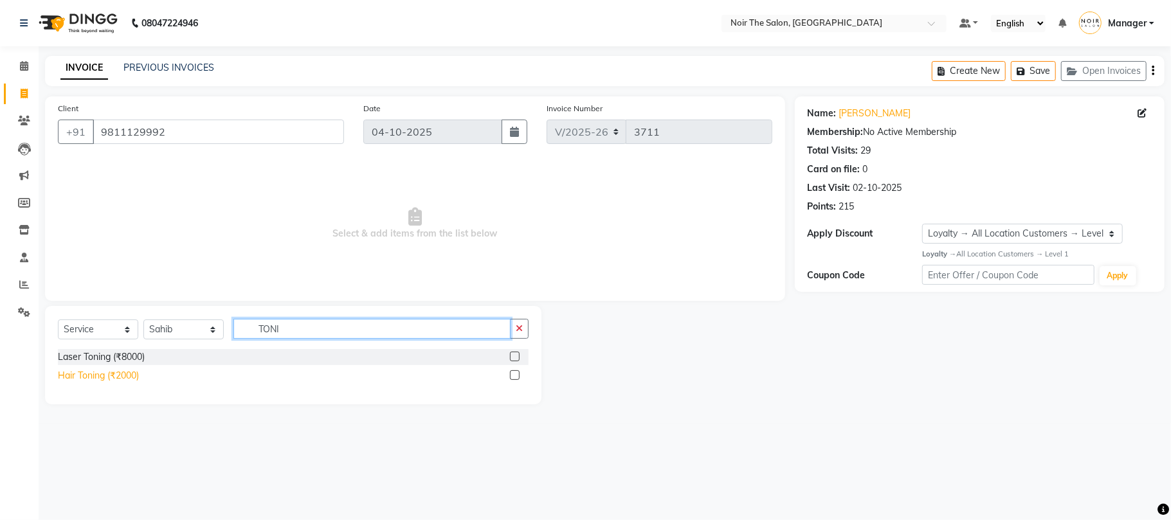
type input "TONI"
click at [108, 379] on div "Hair Toning (₹2000)" at bounding box center [98, 376] width 81 height 14
checkbox input "false"
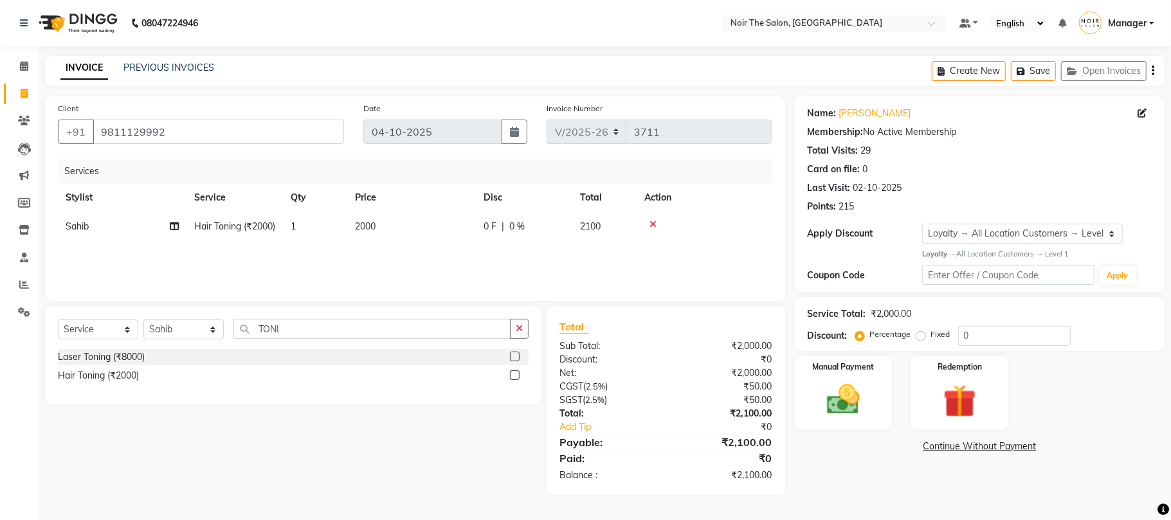
click at [350, 224] on td "2000" at bounding box center [411, 226] width 129 height 29
select select "72623"
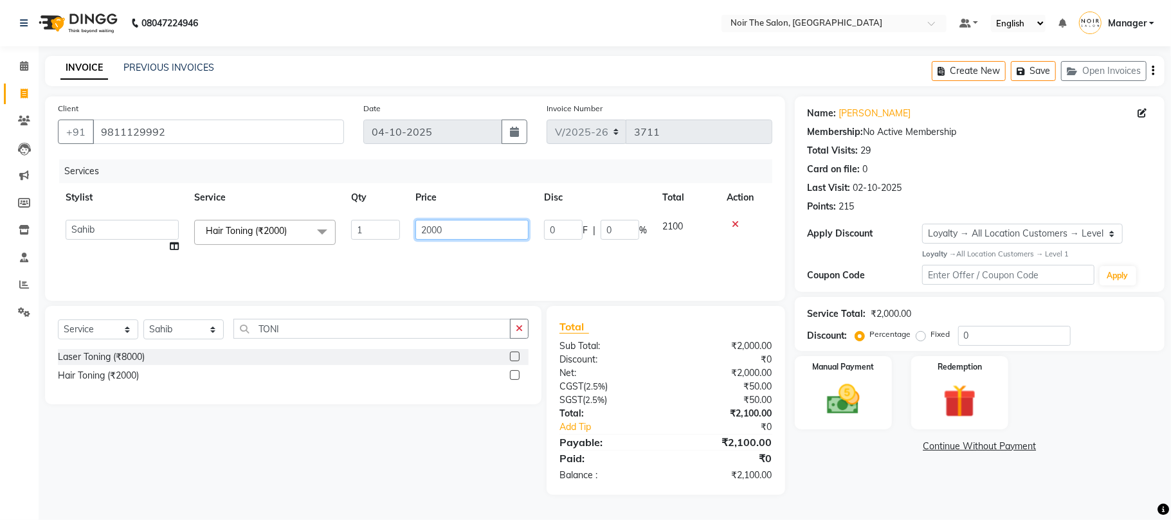
drag, startPoint x: 422, startPoint y: 225, endPoint x: 510, endPoint y: 237, distance: 88.2
click at [423, 225] on input "2000" at bounding box center [471, 230] width 113 height 20
type input "12000"
click at [485, 262] on div "Services Stylist Service Qty Price Disc Total Action Aalam Abhishek_Mgr Abhishe…" at bounding box center [415, 223] width 714 height 129
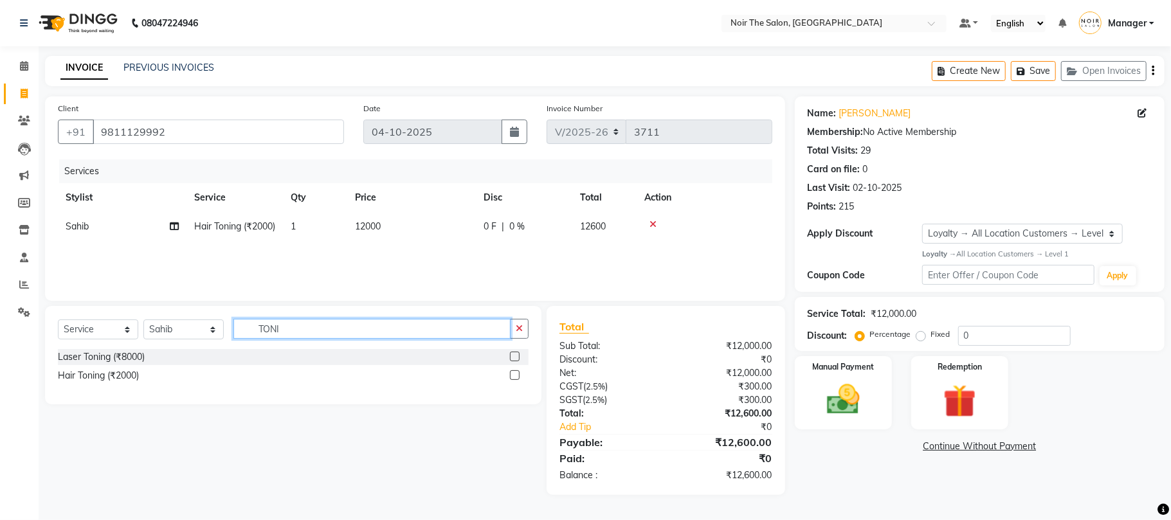
drag, startPoint x: 309, startPoint y: 330, endPoint x: 213, endPoint y: 330, distance: 95.2
click at [213, 330] on div "Select Service Product Membership Package Voucher Prepaid Gift Card Select Styl…" at bounding box center [293, 334] width 471 height 30
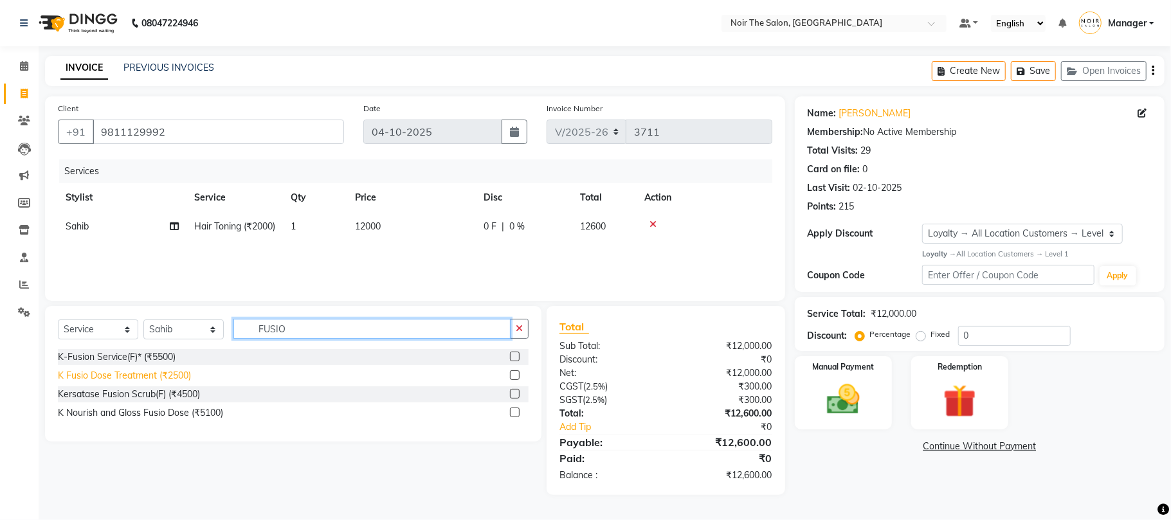
type input "FUSIO"
click at [132, 374] on div "K Fusio Dose Treatment (₹2500)" at bounding box center [124, 376] width 133 height 14
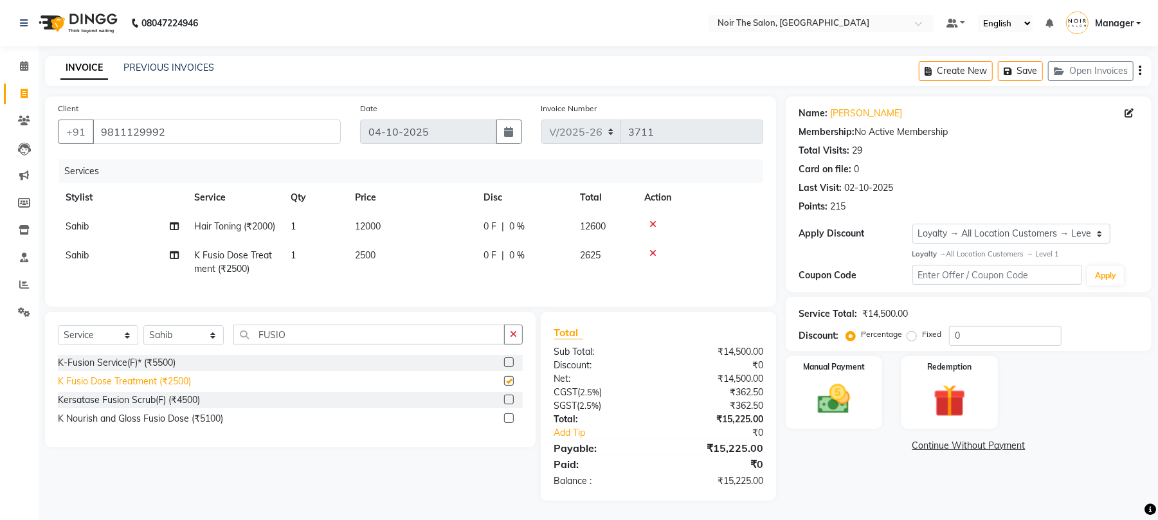
checkbox input "false"
click at [370, 241] on td "2500" at bounding box center [411, 262] width 129 height 42
select select "72623"
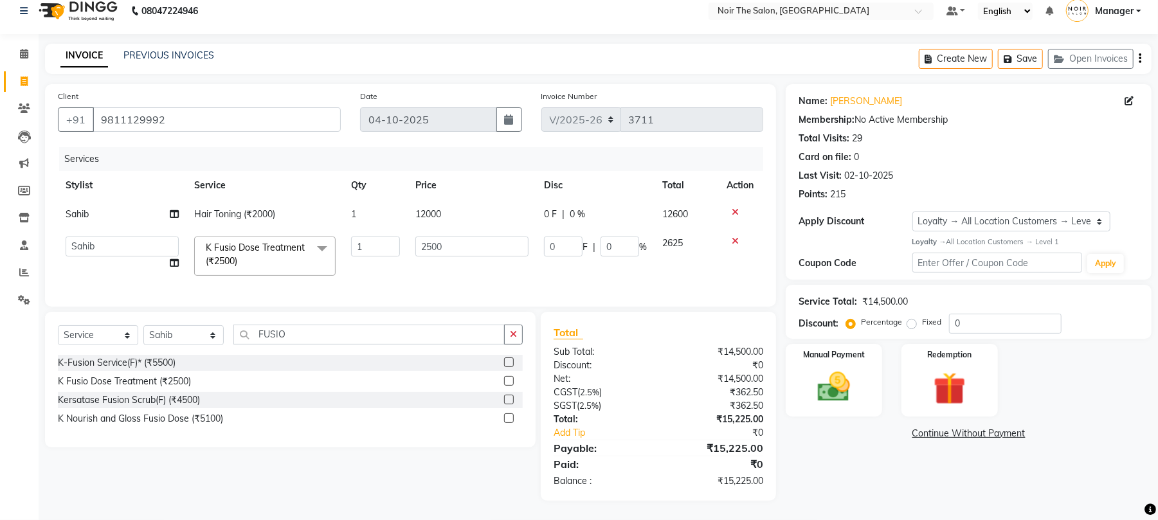
scroll to position [26, 0]
drag, startPoint x: 462, startPoint y: 230, endPoint x: 399, endPoint y: 249, distance: 66.1
click at [399, 249] on tr "Aalam Abhishek_Mgr Abhishek_Pdct Bhupinder Counter_Sales Manager Nicky Prasansh…" at bounding box center [410, 256] width 705 height 55
type input "3600"
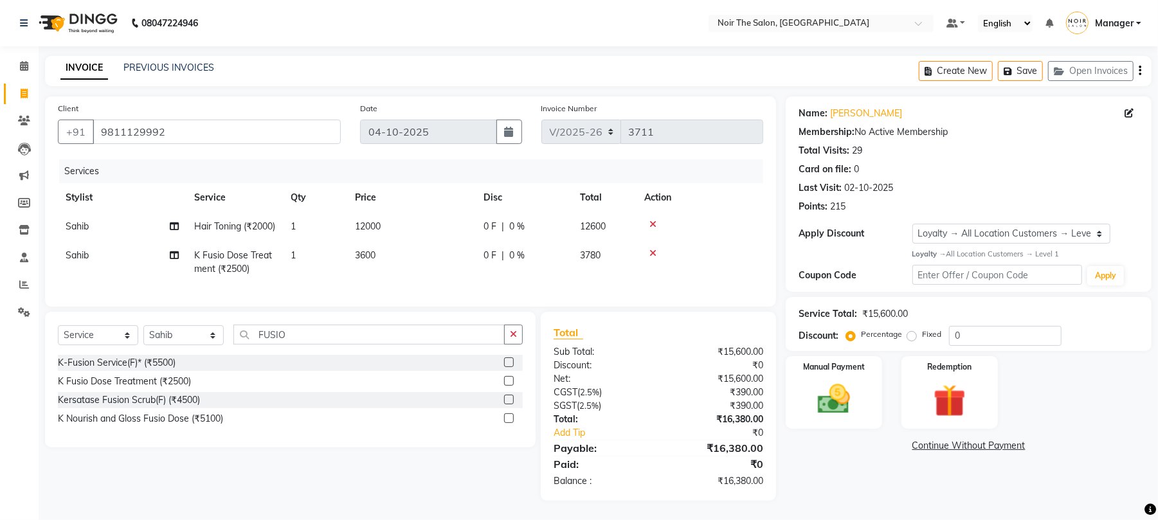
click at [401, 253] on tr "Sahib K Fusio Dose Treatment (₹2500) 1 3600 0 F | 0 % 3780" at bounding box center [410, 262] width 705 height 42
click at [824, 380] on img at bounding box center [833, 399] width 55 height 39
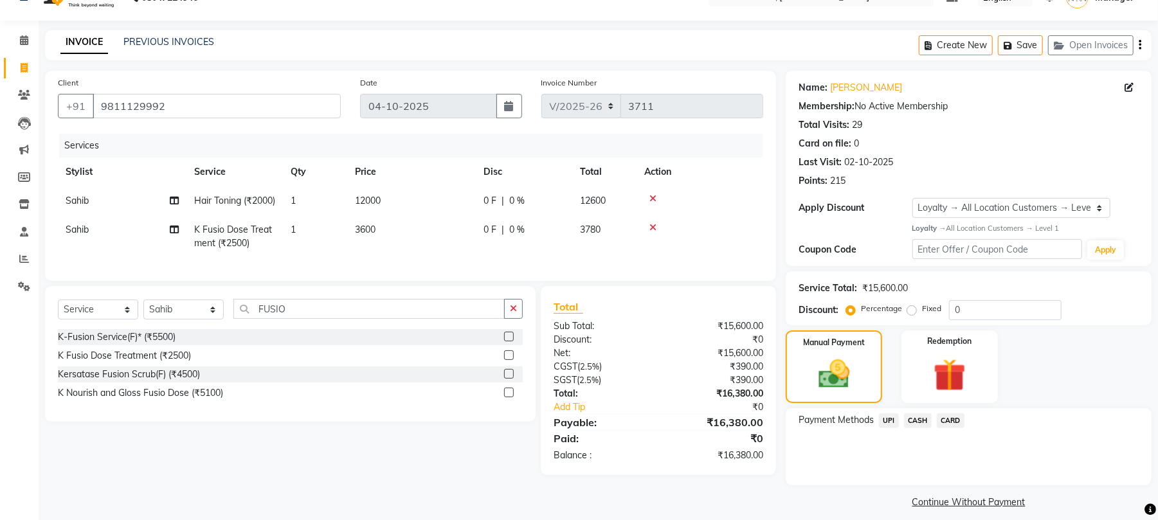
click at [928, 420] on span "CASH" at bounding box center [918, 420] width 28 height 15
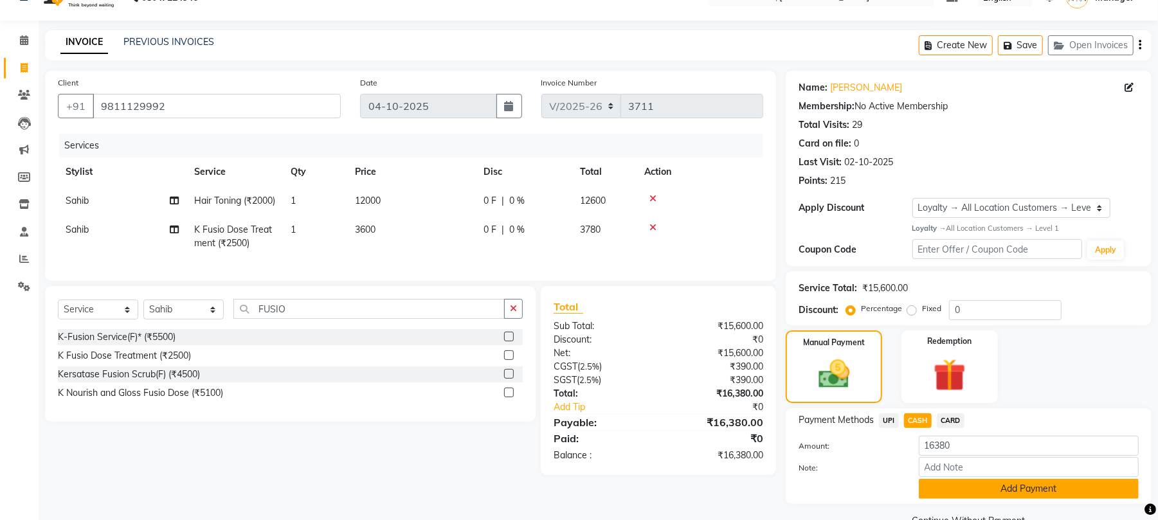
click at [950, 486] on button "Add Payment" at bounding box center [1029, 489] width 220 height 20
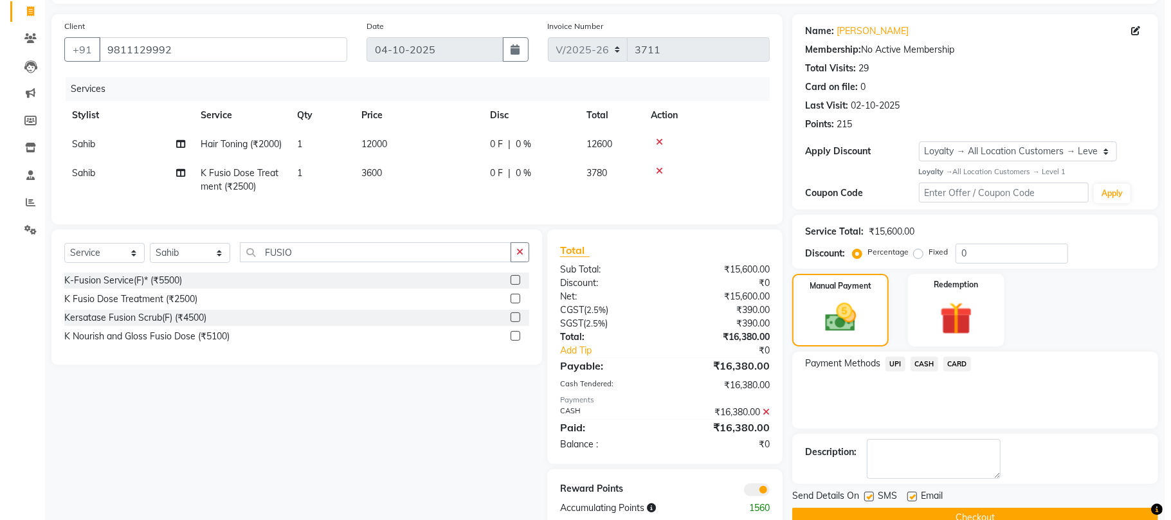
scroll to position [135, 0]
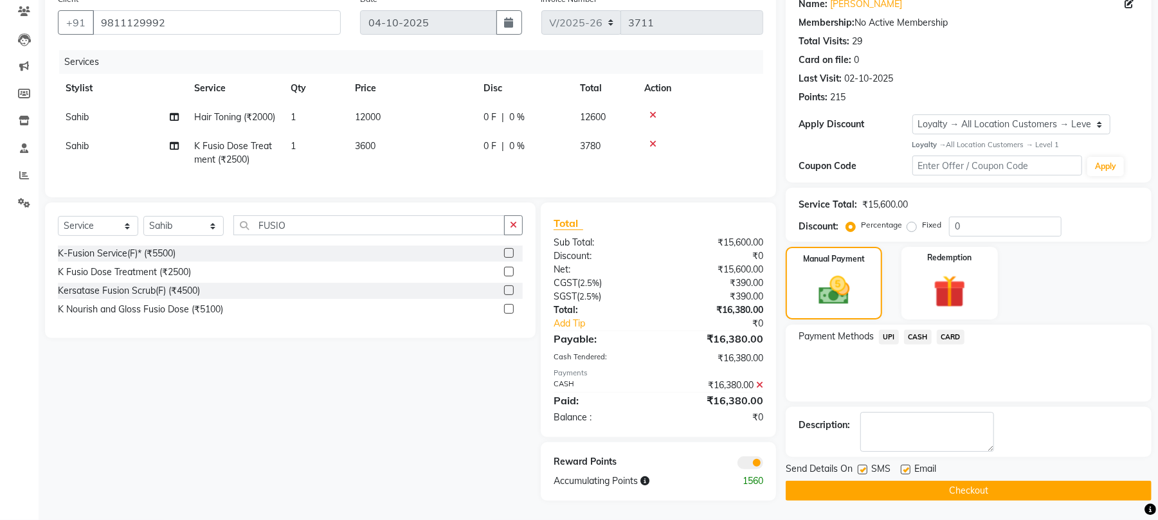
click at [746, 464] on span at bounding box center [750, 463] width 26 height 13
click at [763, 465] on input "checkbox" at bounding box center [763, 465] width 0 height 0
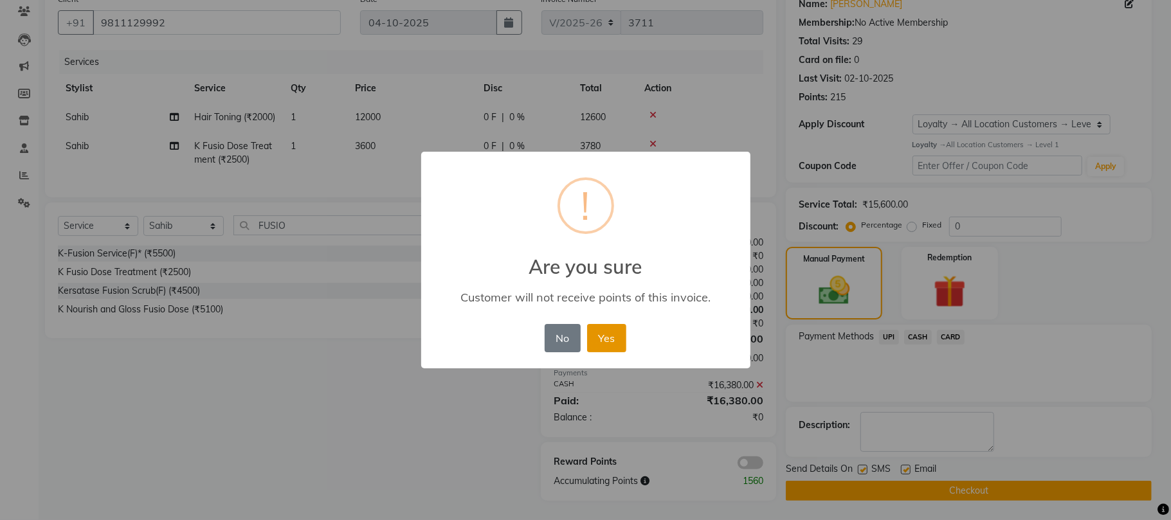
click at [608, 340] on button "Yes" at bounding box center [606, 338] width 39 height 28
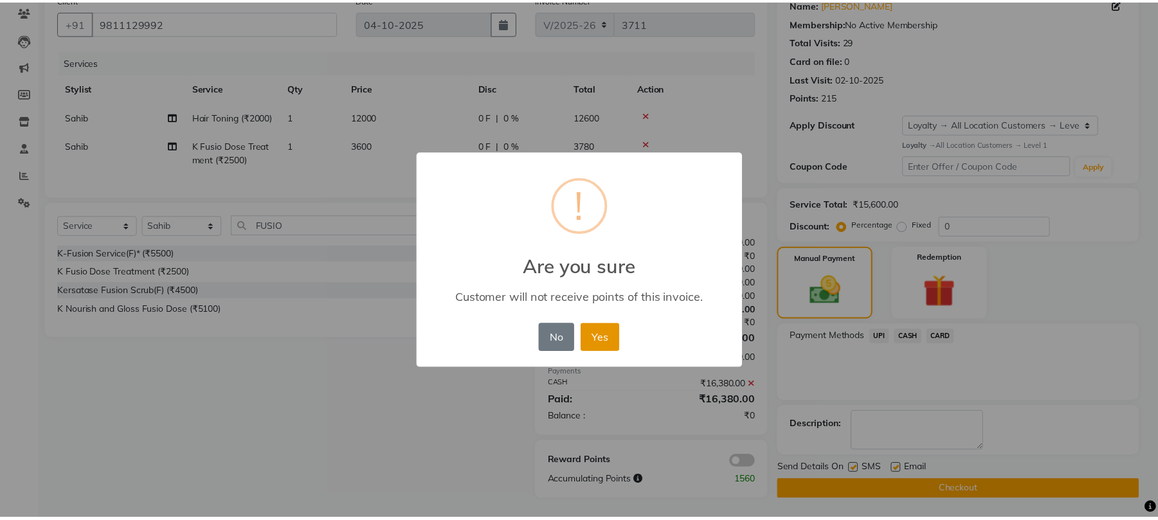
scroll to position [116, 0]
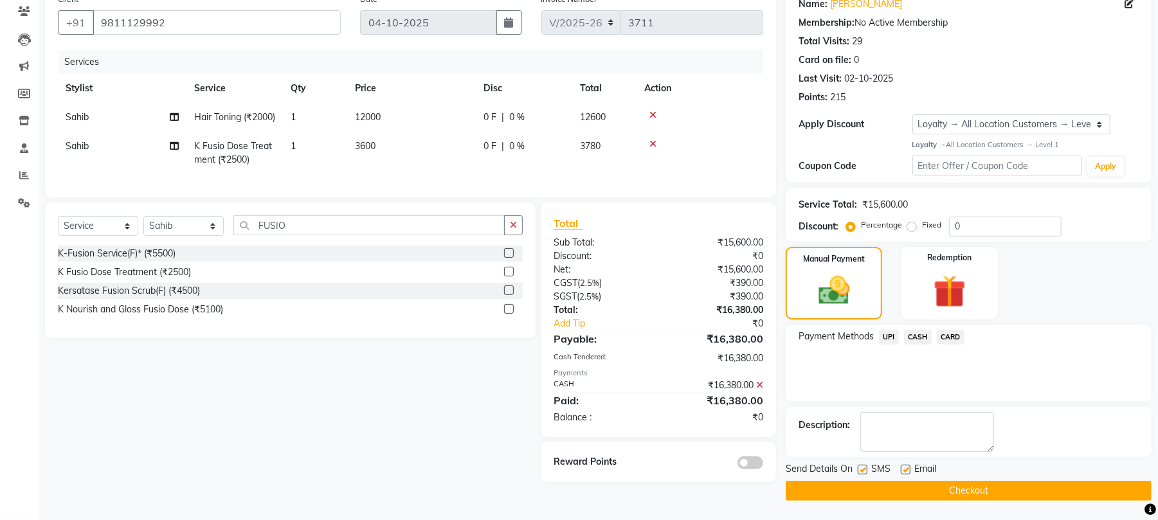
click at [908, 465] on label at bounding box center [906, 470] width 10 height 10
click at [908, 466] on input "checkbox" at bounding box center [905, 470] width 8 height 8
checkbox input "false"
drag, startPoint x: 865, startPoint y: 466, endPoint x: 865, endPoint y: 478, distance: 12.9
click at [865, 469] on div at bounding box center [862, 472] width 8 height 14
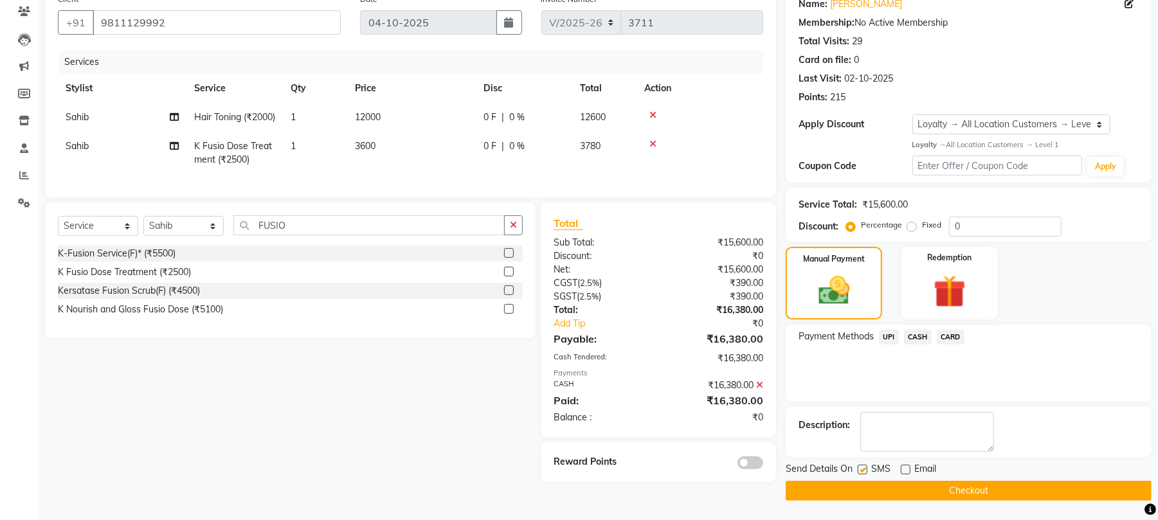
click at [860, 465] on label at bounding box center [863, 470] width 10 height 10
click at [860, 466] on input "checkbox" at bounding box center [862, 470] width 8 height 8
checkbox input "false"
click at [871, 481] on button "Checkout" at bounding box center [969, 491] width 366 height 20
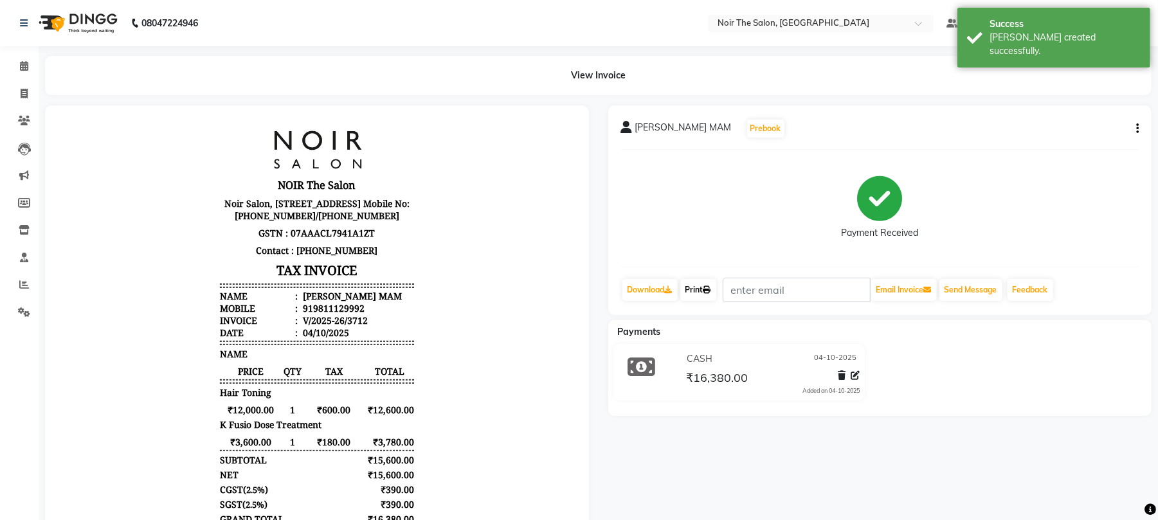
click at [709, 289] on icon at bounding box center [707, 290] width 8 height 8
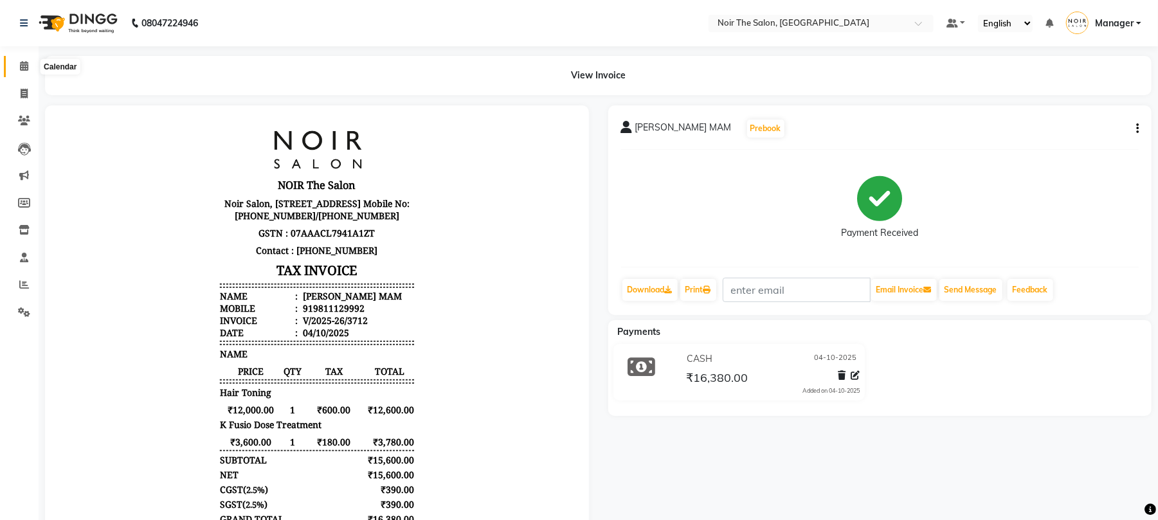
click at [20, 68] on icon at bounding box center [24, 66] width 8 height 10
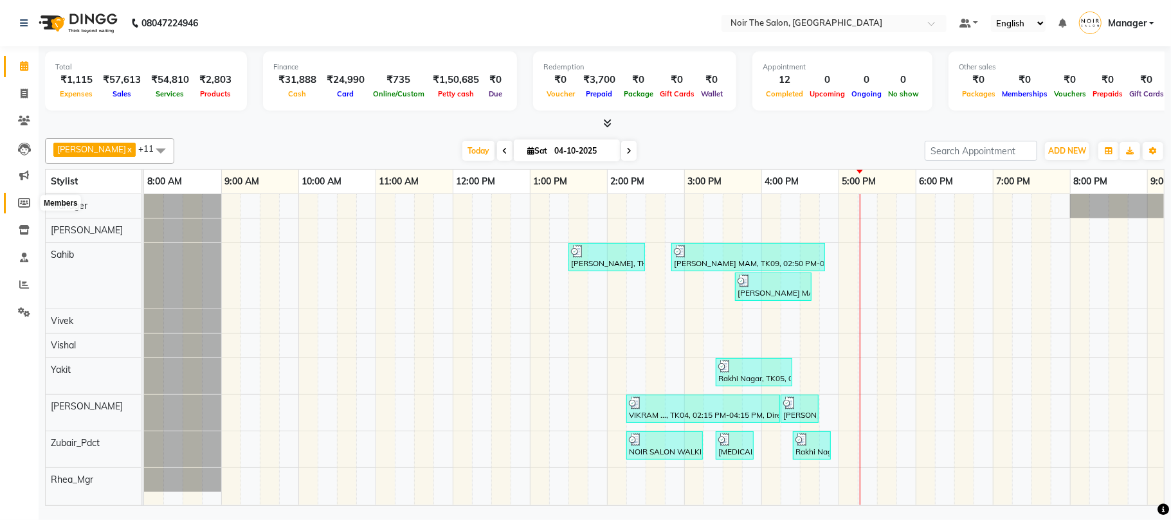
click at [26, 207] on icon at bounding box center [24, 203] width 12 height 10
select select
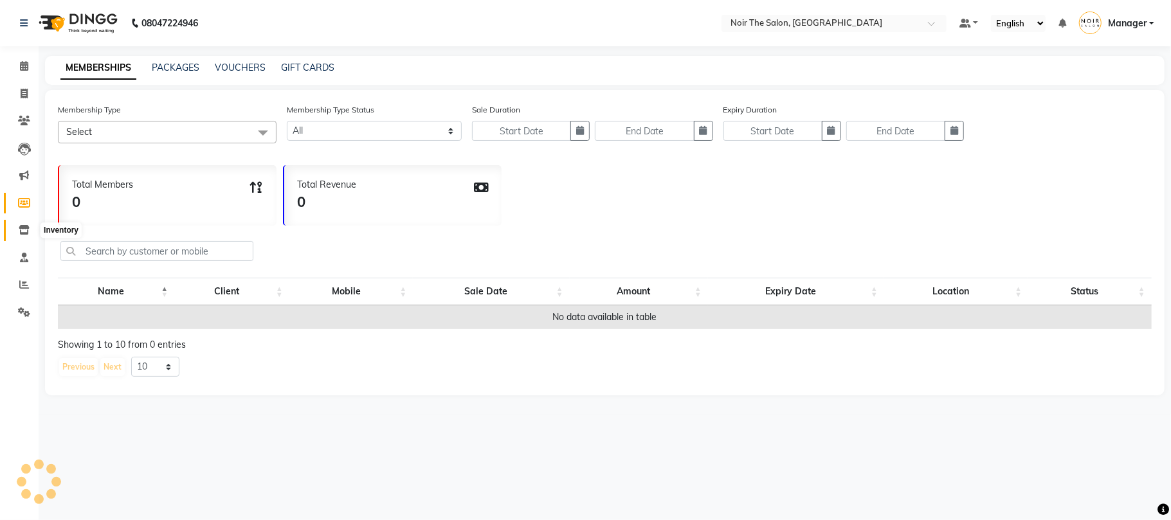
click at [26, 227] on icon at bounding box center [24, 230] width 11 height 10
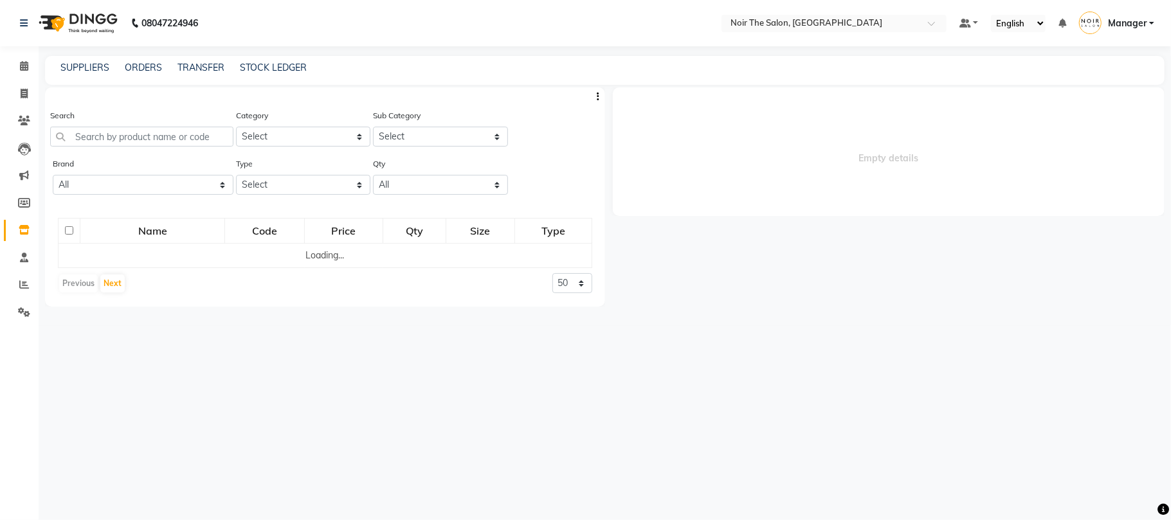
select select
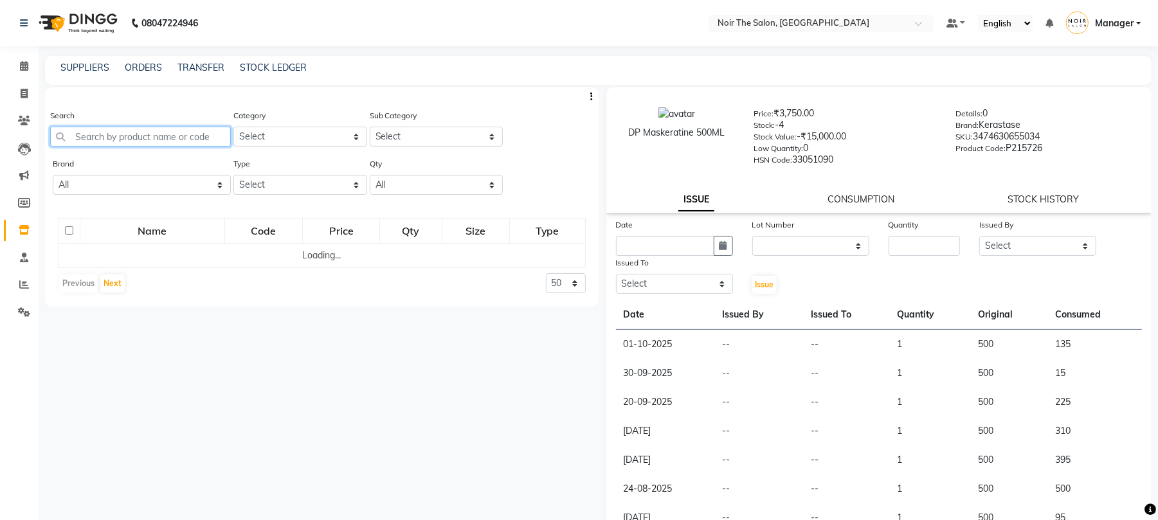
click at [127, 143] on input "text" at bounding box center [140, 137] width 181 height 20
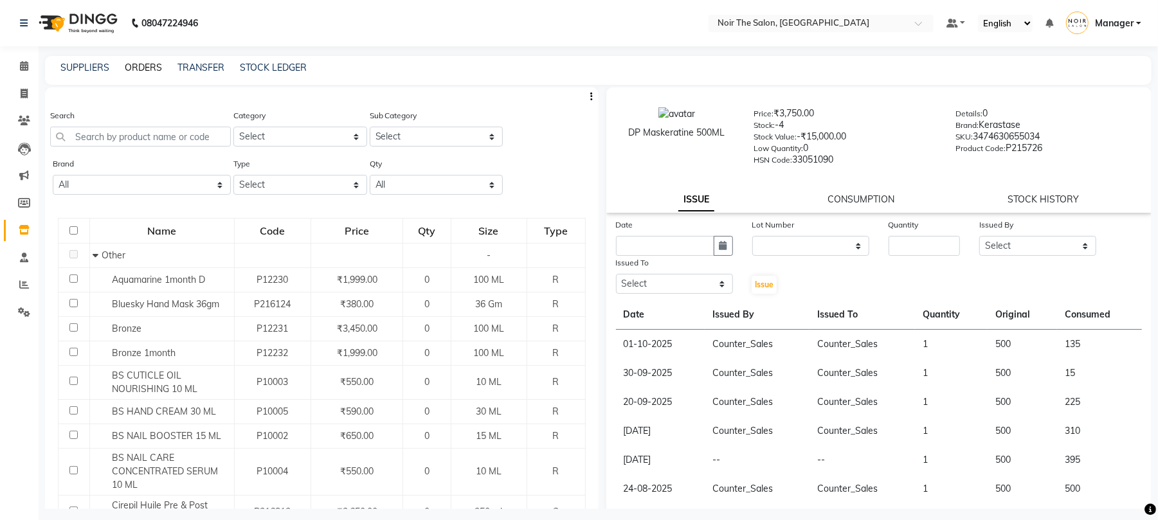
click at [145, 67] on link "ORDERS" at bounding box center [143, 68] width 37 height 12
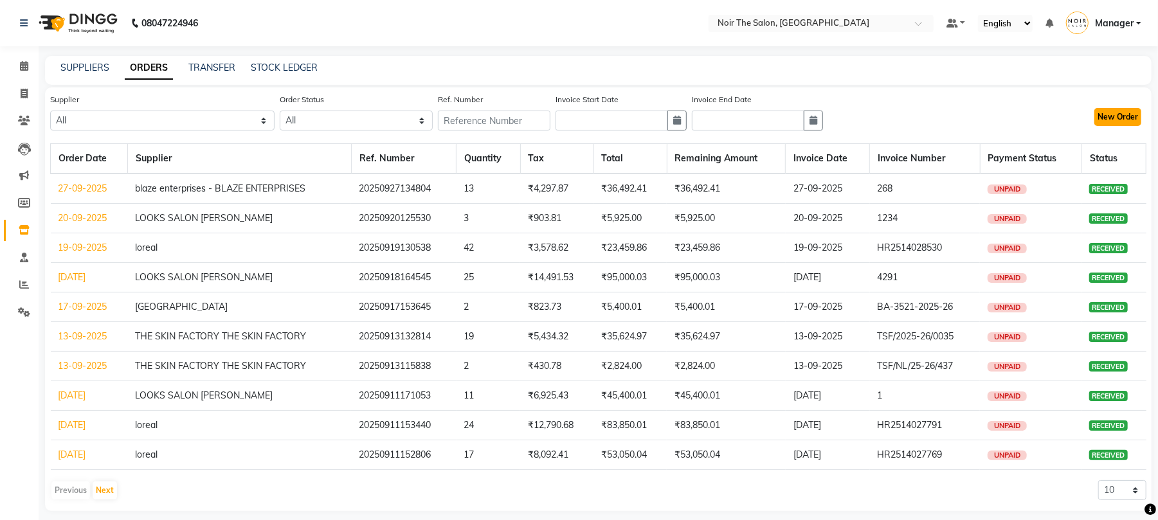
click at [1121, 124] on button "New Order" at bounding box center [1117, 117] width 47 height 18
select select "true"
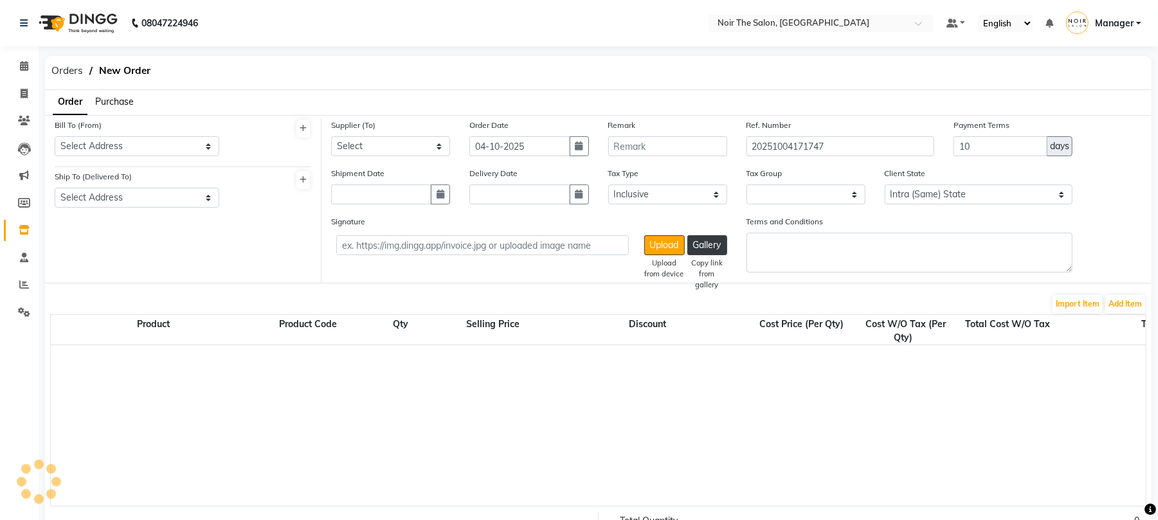
select select "3573"
click at [111, 99] on span "Purchase" at bounding box center [114, 102] width 39 height 12
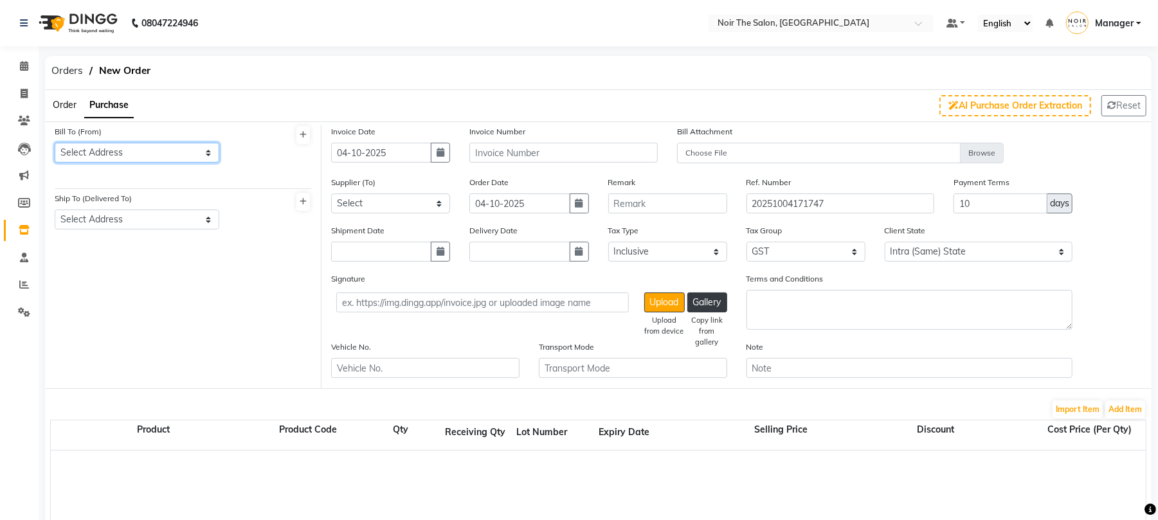
click at [139, 155] on select "Select Address TALLY KERASTASE blaze enterprises KLASSIC BEAUTY SOLUTIONS lorea…" at bounding box center [137, 153] width 165 height 20
select select "1407"
click at [55, 143] on select "Select Address TALLY KERASTASE blaze enterprises KLASSIC BEAUTY SOLUTIONS lorea…" at bounding box center [137, 153] width 165 height 20
click at [134, 235] on div "Ship To (Delivered To) Select Address noir chanakya" at bounding box center [137, 216] width 184 height 48
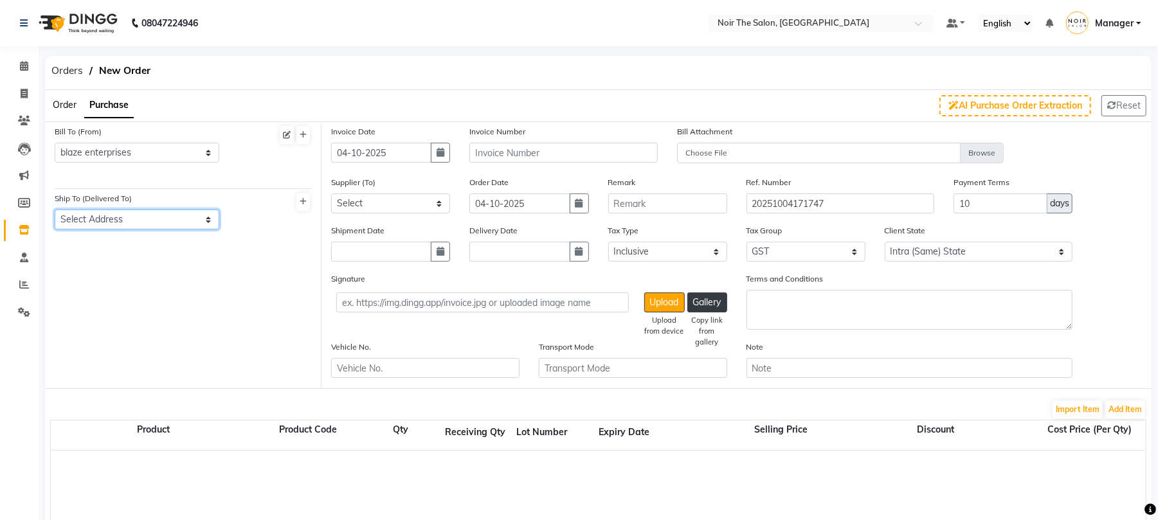
click at [134, 220] on select "Select Address noir chanakya" at bounding box center [137, 220] width 165 height 20
select select "1354"
click at [55, 210] on select "Select Address noir chanakya" at bounding box center [137, 220] width 165 height 20
click at [408, 201] on select "Select THE SKIN FACTORY THE SKIN FACTORY TALLY blaze enterprises - BLAZE ENTERP…" at bounding box center [390, 204] width 119 height 20
select select "4340"
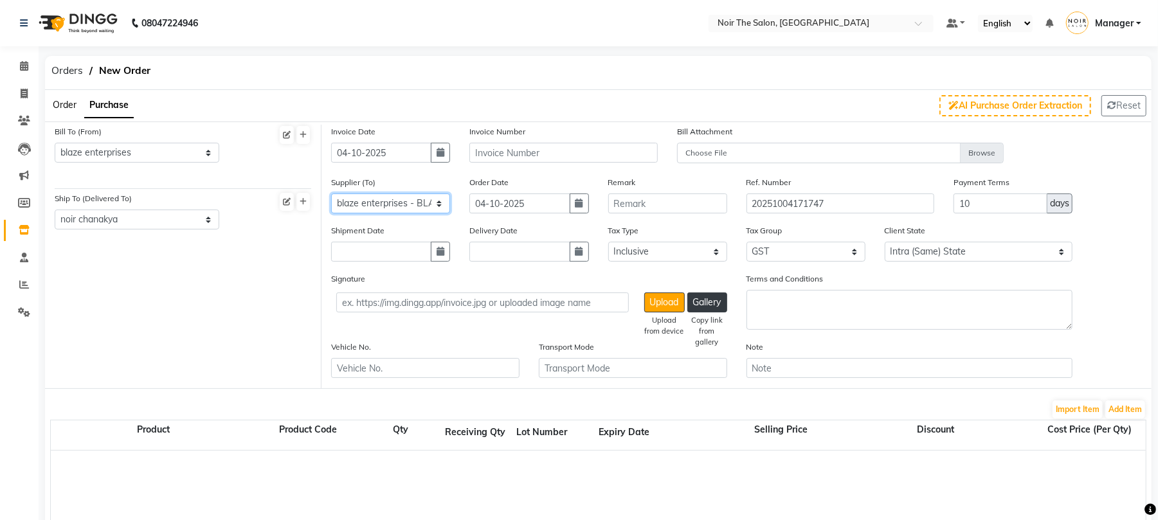
click at [331, 194] on select "Select THE SKIN FACTORY THE SKIN FACTORY TALLY blaze enterprises - BLAZE ENTERP…" at bounding box center [390, 204] width 119 height 20
click at [1114, 414] on button "Add Item" at bounding box center [1125, 410] width 40 height 18
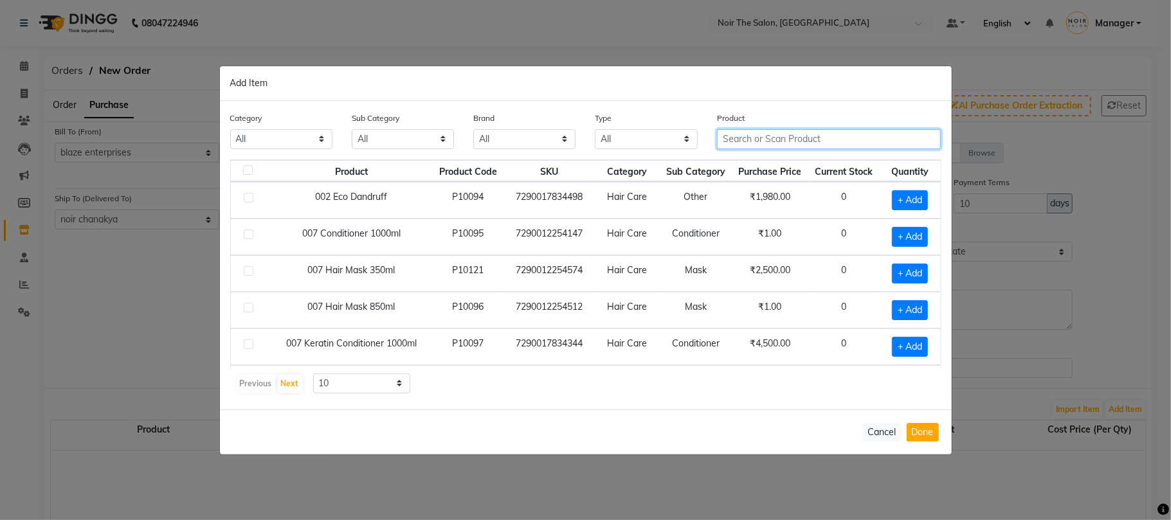
click at [777, 145] on input "text" at bounding box center [829, 139] width 224 height 20
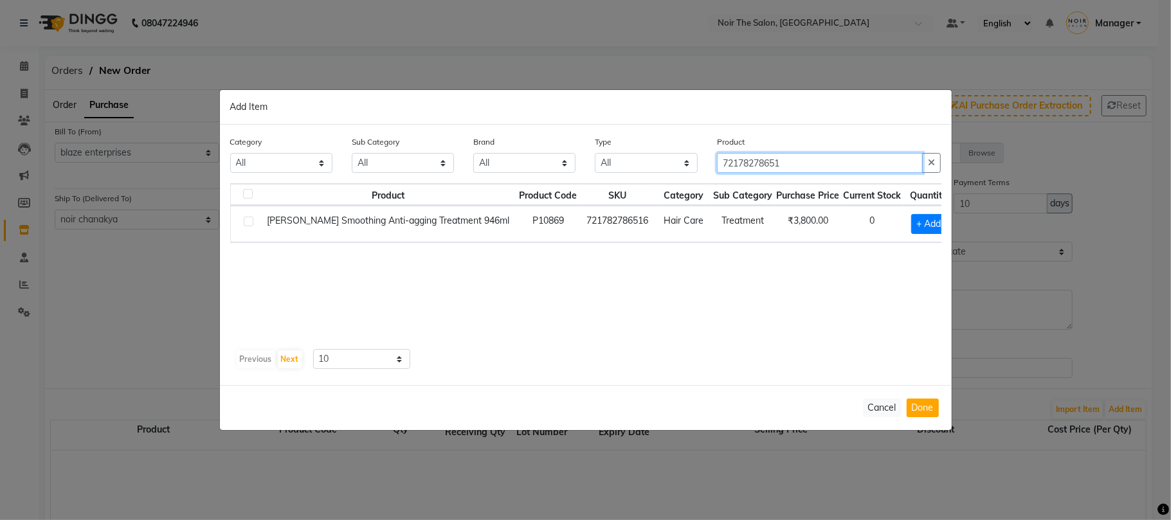
type input "72178278651"
click at [253, 221] on label at bounding box center [249, 222] width 10 height 10
click at [252, 221] on input "checkbox" at bounding box center [248, 222] width 8 height 8
checkbox input "true"
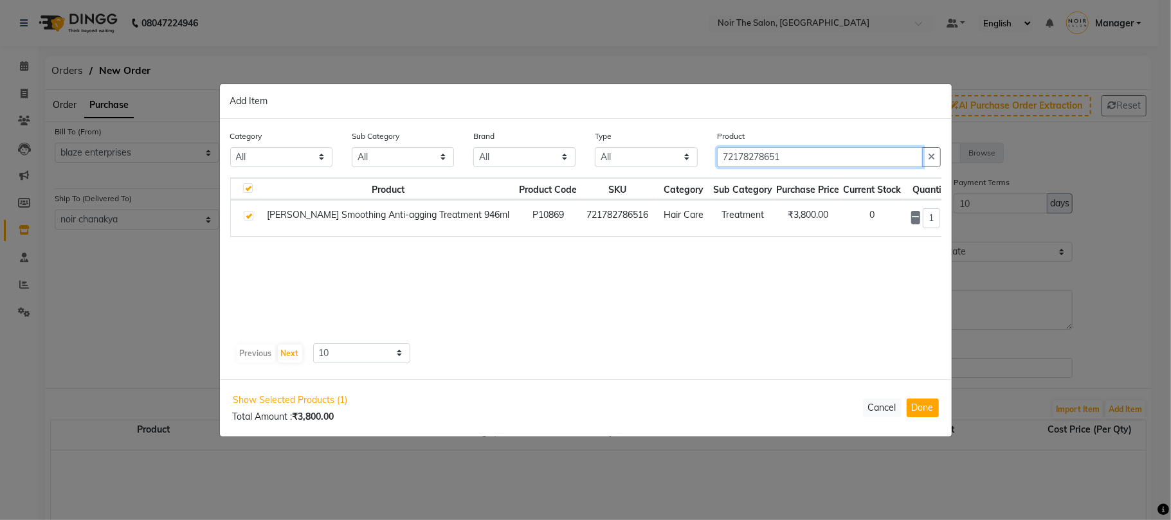
click at [791, 158] on input "72178278651" at bounding box center [820, 157] width 206 height 20
click at [919, 410] on button "Done" at bounding box center [923, 408] width 32 height 19
select select "3880"
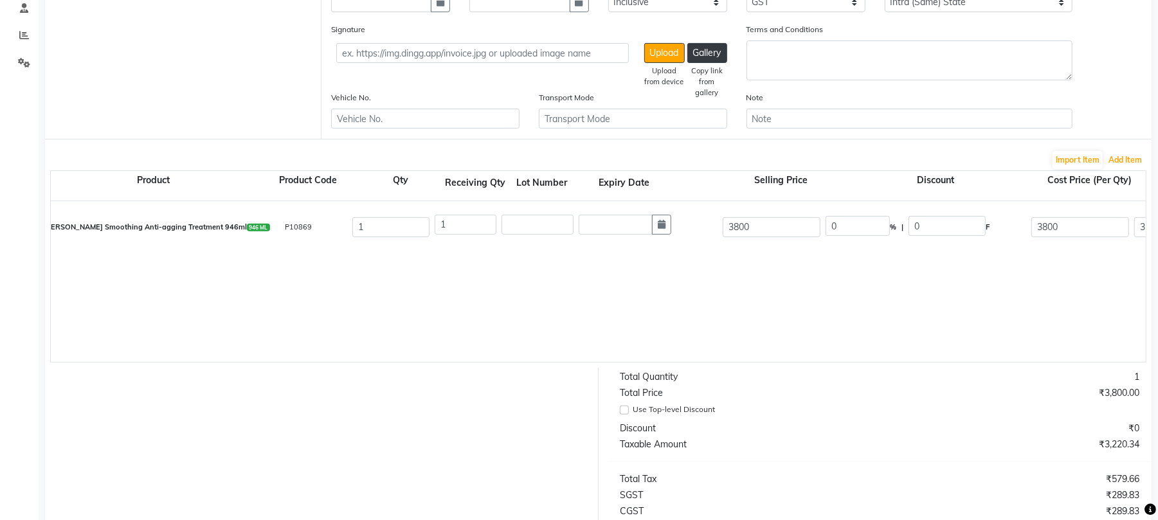
scroll to position [257, 0]
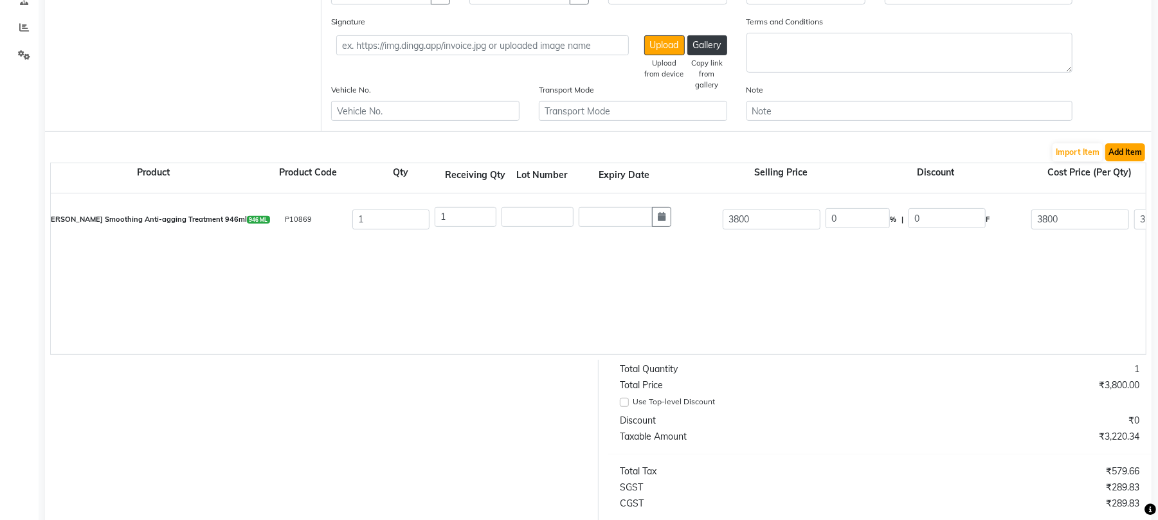
click at [1132, 143] on button "Add Item" at bounding box center [1125, 152] width 40 height 18
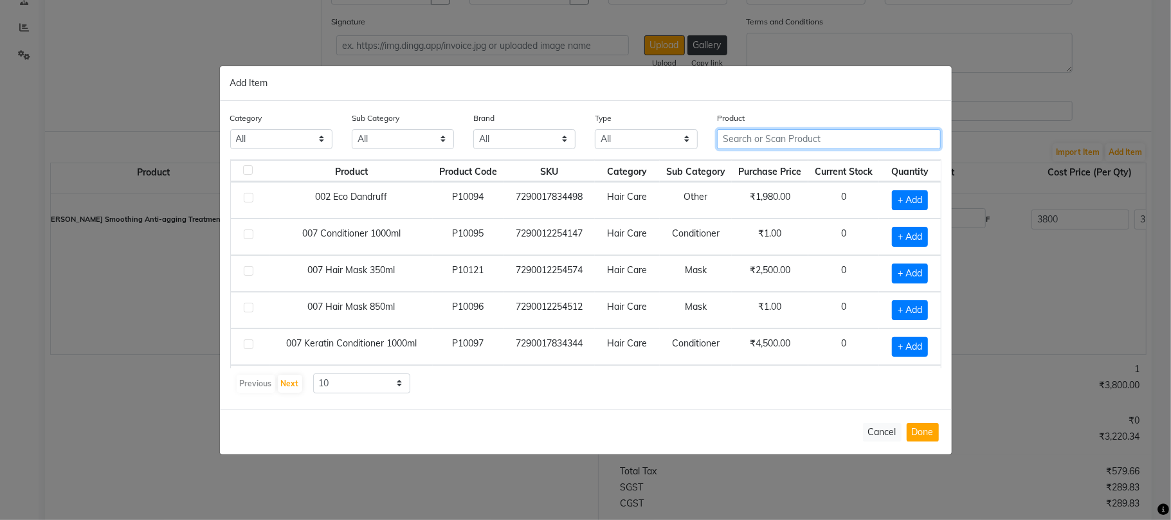
click at [791, 147] on input "text" at bounding box center [829, 139] width 224 height 20
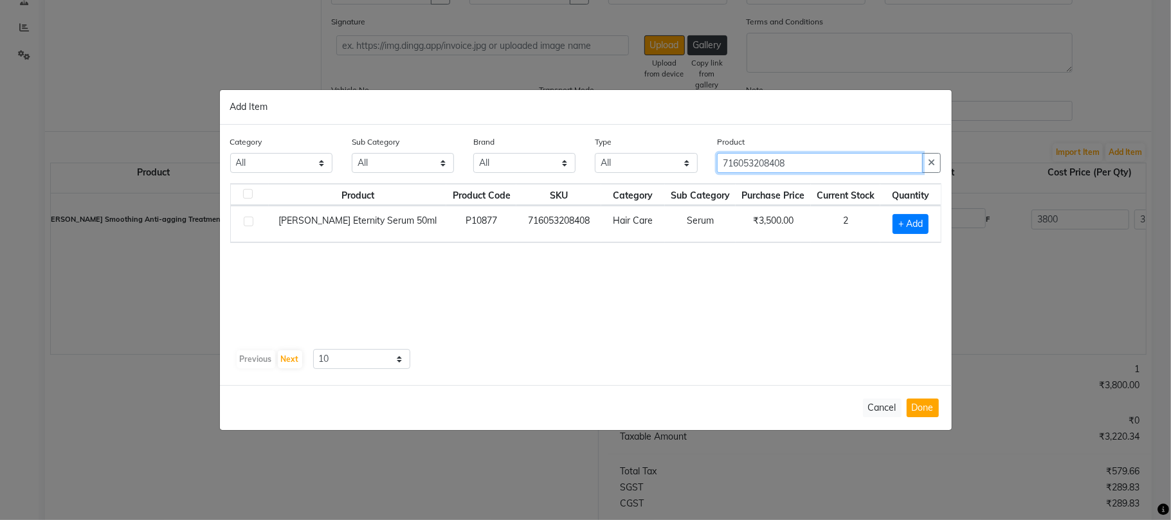
type input "716053208408"
click at [249, 220] on label at bounding box center [249, 222] width 10 height 10
click at [249, 220] on input "checkbox" at bounding box center [248, 222] width 8 height 8
checkbox input "true"
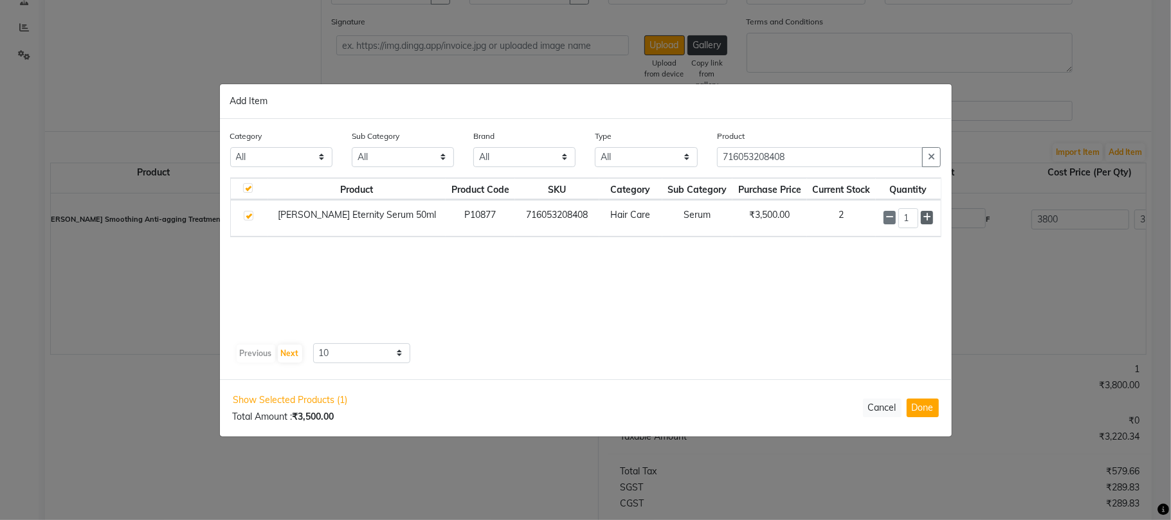
click at [931, 214] on span at bounding box center [927, 218] width 12 height 14
type input "5"
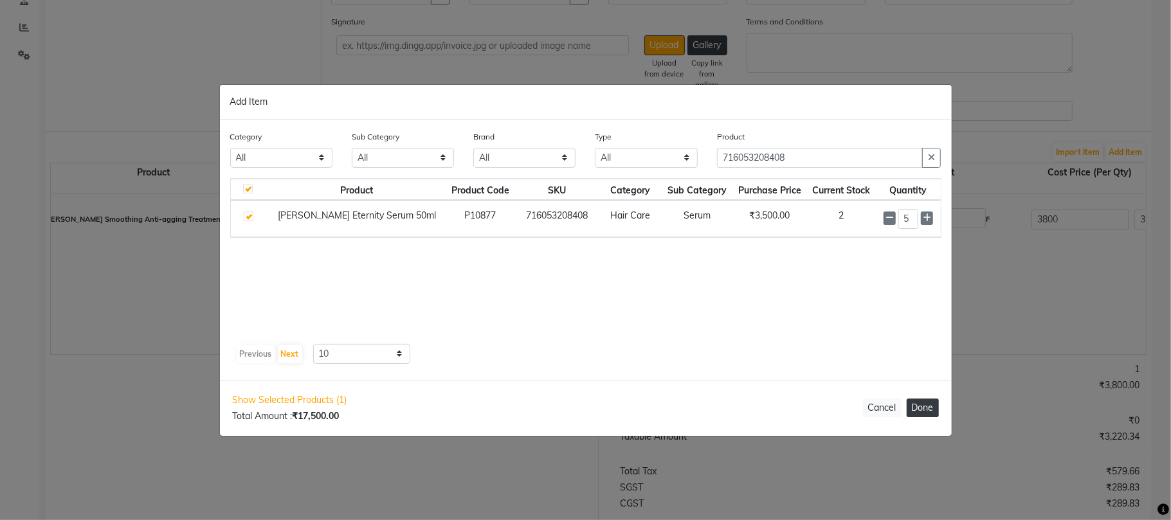
click at [914, 399] on button "Done" at bounding box center [923, 408] width 32 height 19
select select "3880"
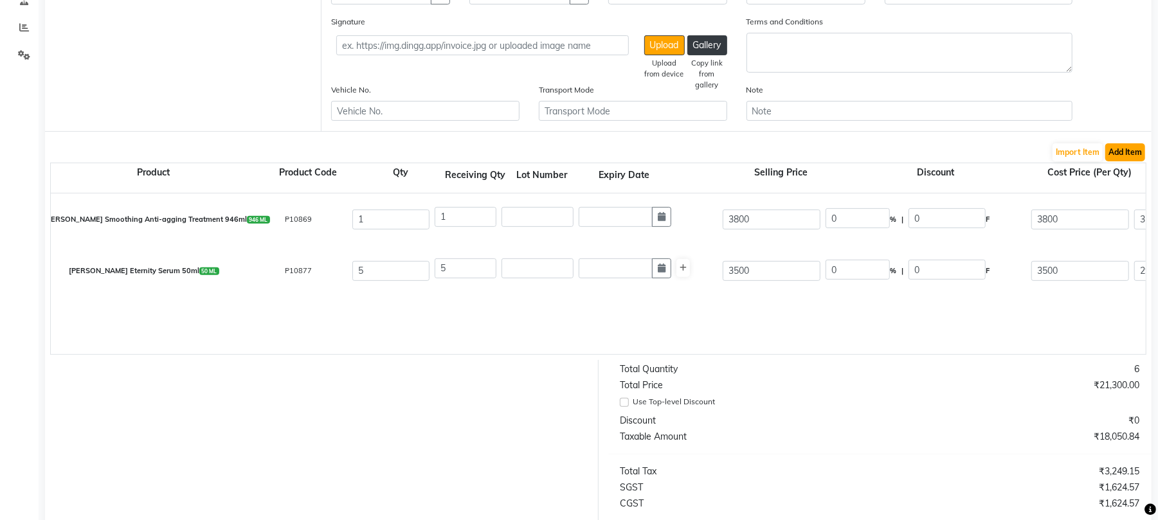
click at [1135, 148] on button "Add Item" at bounding box center [1125, 152] width 40 height 18
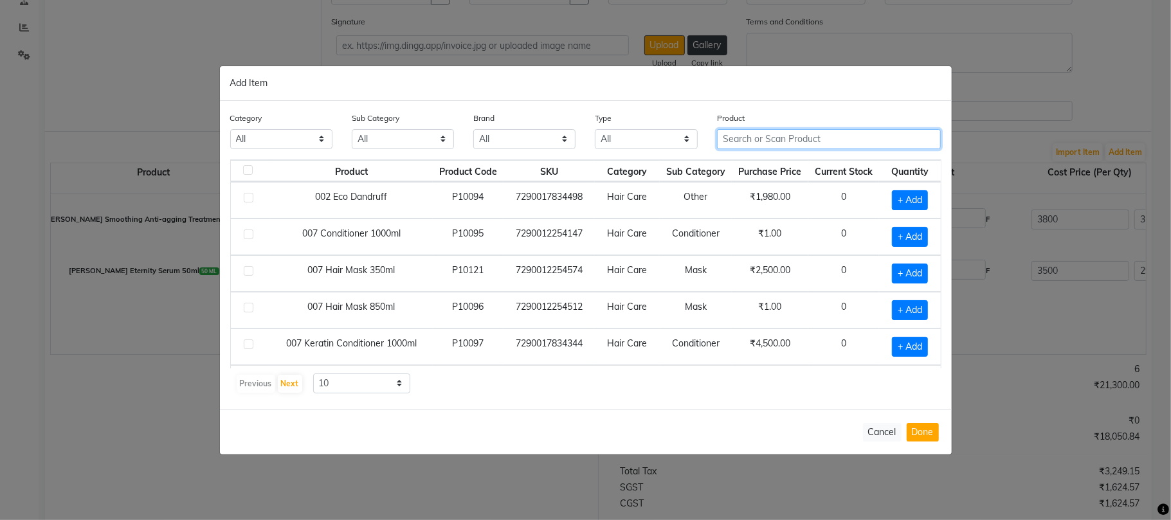
click at [755, 138] on input "text" at bounding box center [829, 139] width 224 height 20
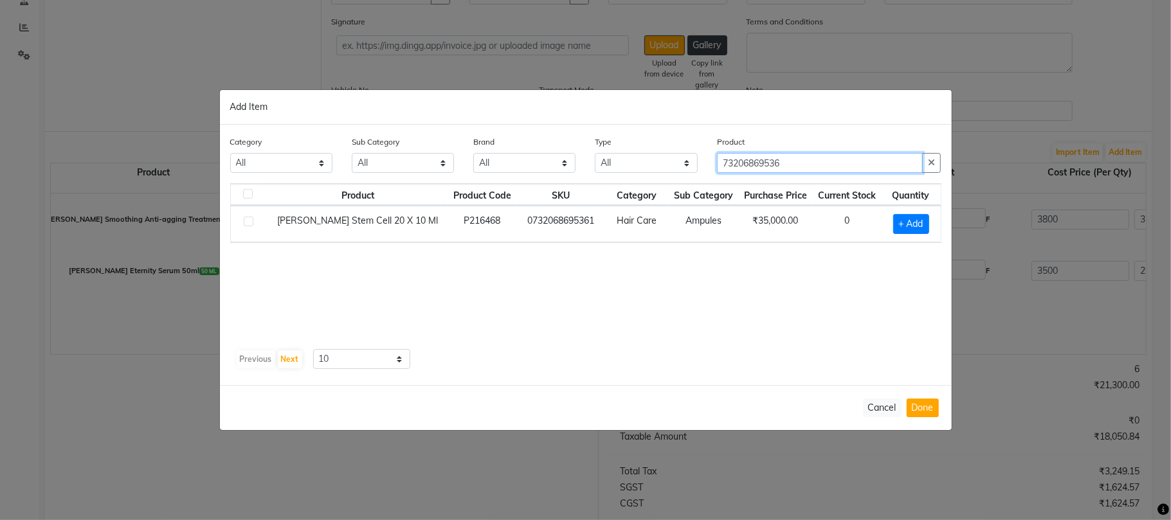
type input "73206869536"
click at [248, 227] on div at bounding box center [248, 224] width 8 height 14
click at [252, 224] on label at bounding box center [249, 222] width 10 height 10
click at [252, 224] on input "checkbox" at bounding box center [248, 222] width 8 height 8
checkbox input "true"
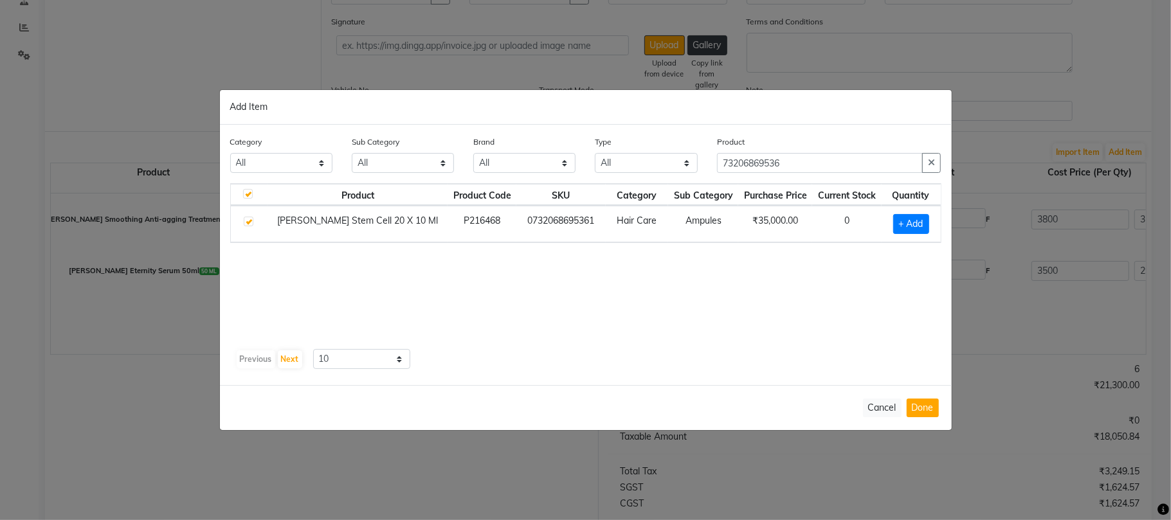
checkbox input "true"
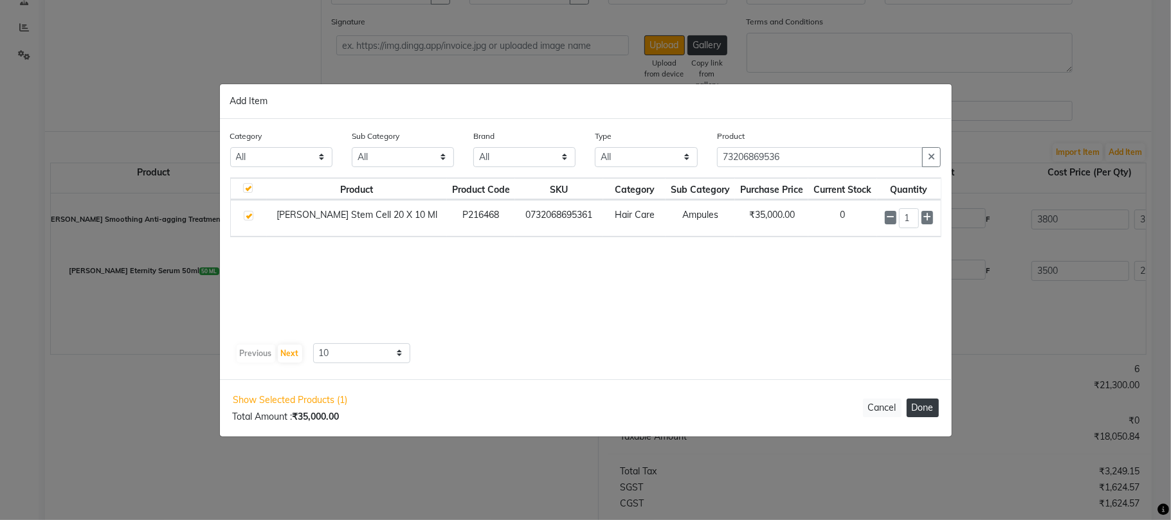
click at [916, 410] on button "Done" at bounding box center [923, 408] width 32 height 19
select select "3880"
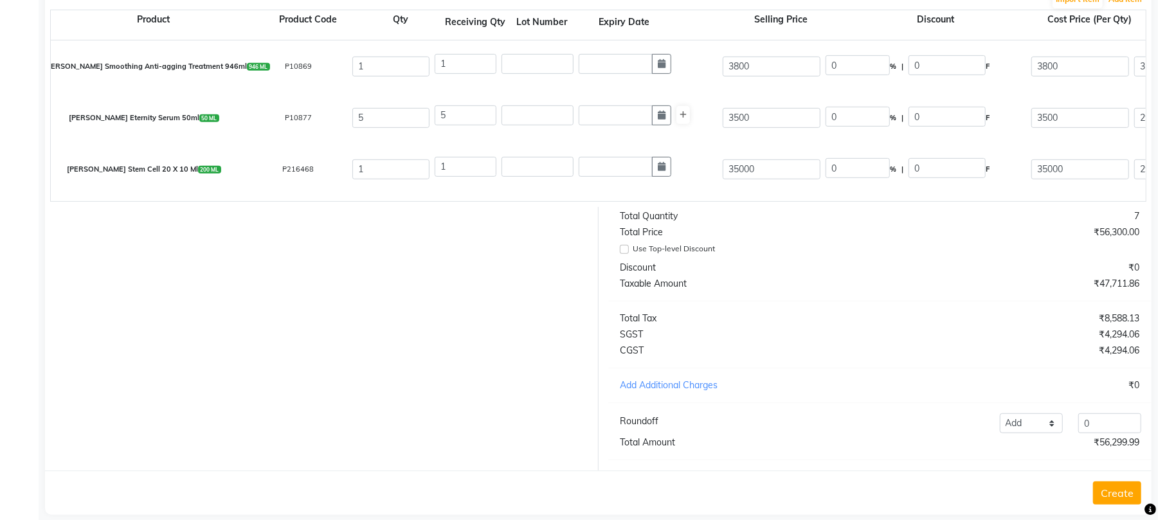
scroll to position [440, 0]
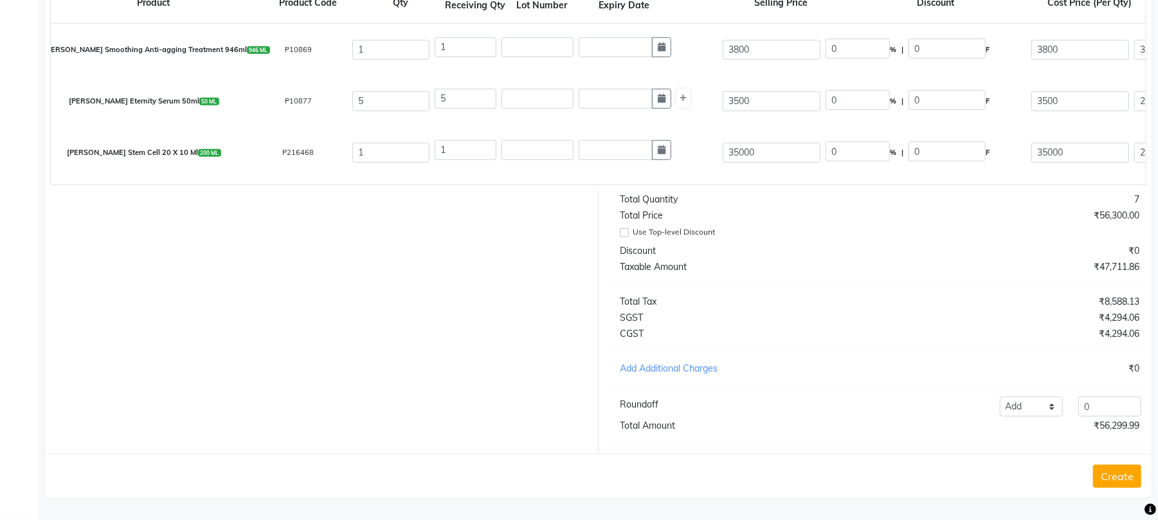
click at [1137, 469] on button "Create" at bounding box center [1117, 476] width 48 height 23
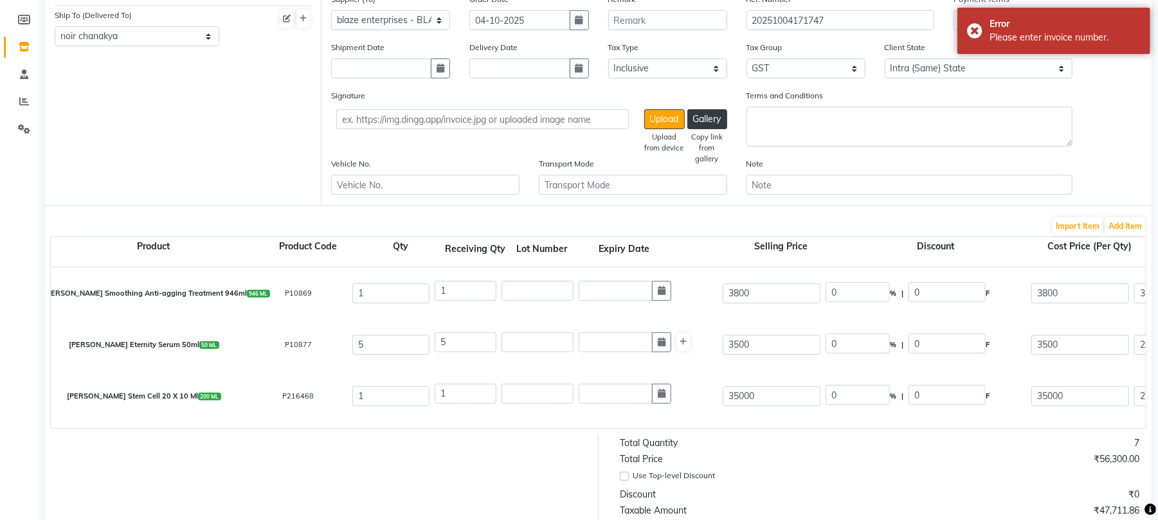
scroll to position [98, 0]
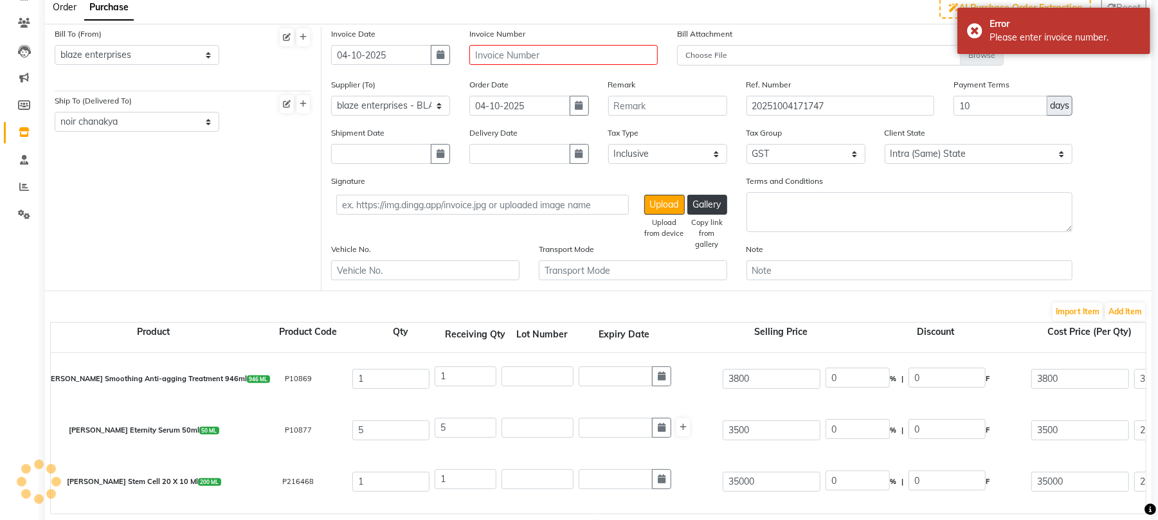
click at [536, 70] on div "Invoice Number" at bounding box center [564, 52] width 208 height 51
click at [545, 60] on input "text" at bounding box center [563, 55] width 188 height 20
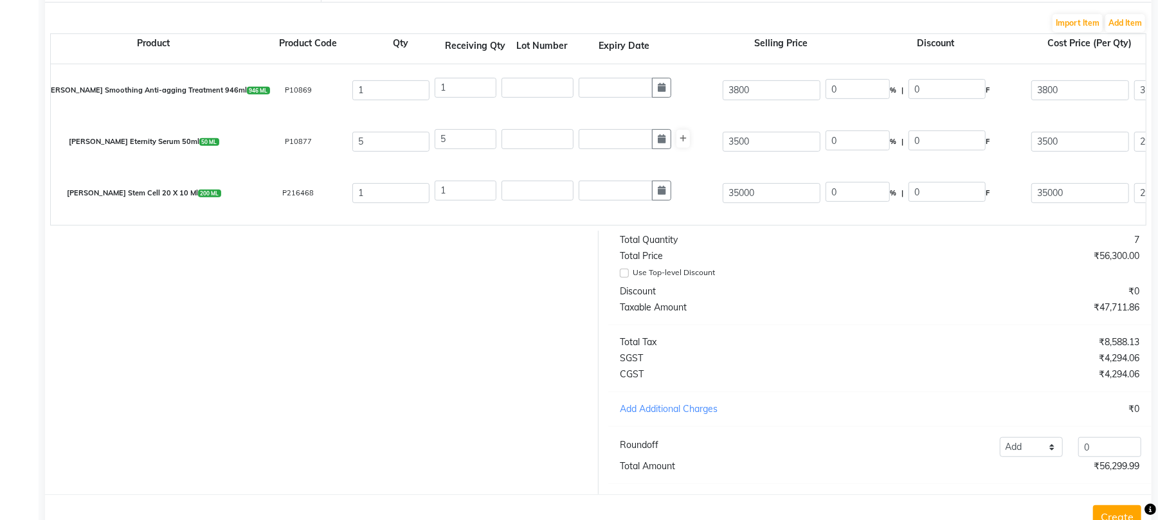
scroll to position [440, 0]
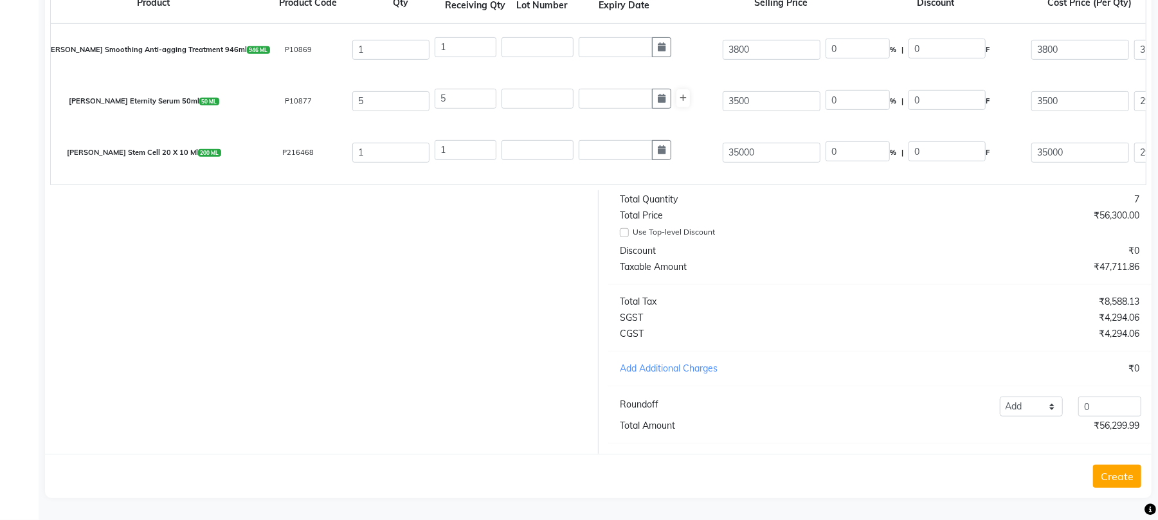
type input "283"
click at [1122, 476] on button "Create" at bounding box center [1117, 476] width 48 height 23
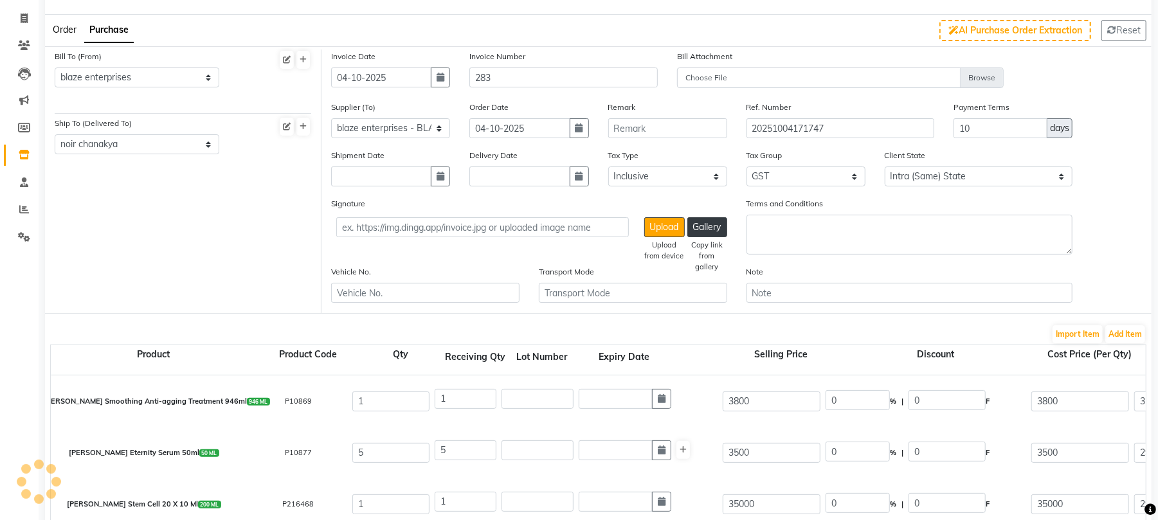
scroll to position [257, 0]
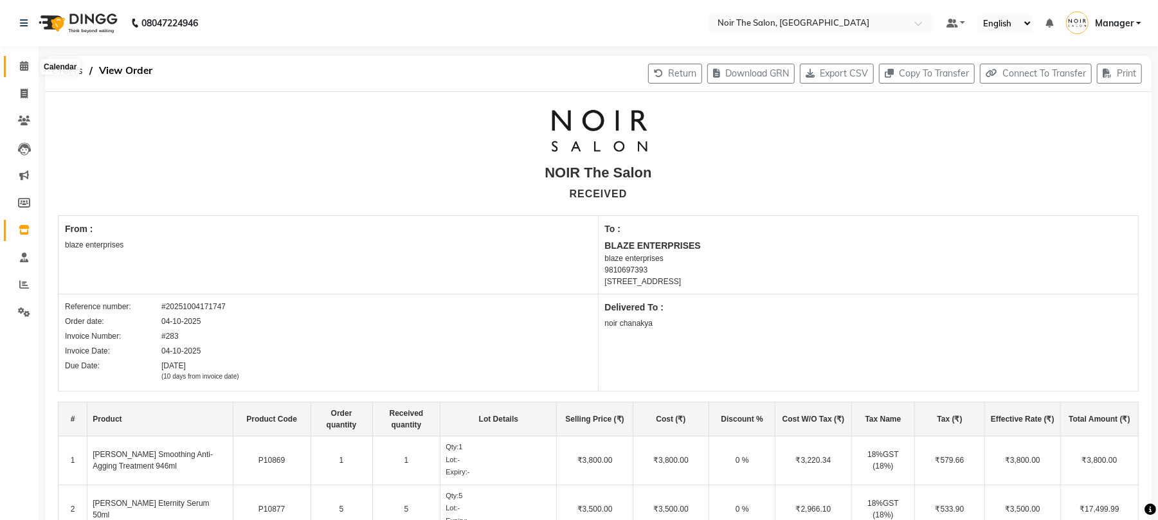
click at [26, 70] on icon at bounding box center [24, 66] width 8 height 10
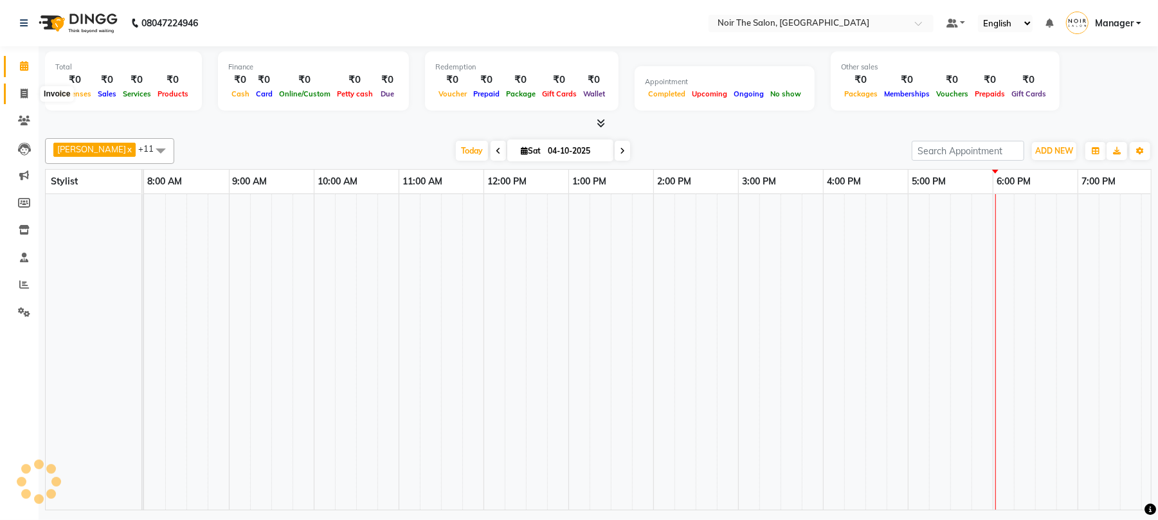
click at [27, 87] on span at bounding box center [24, 94] width 23 height 15
select select "service"
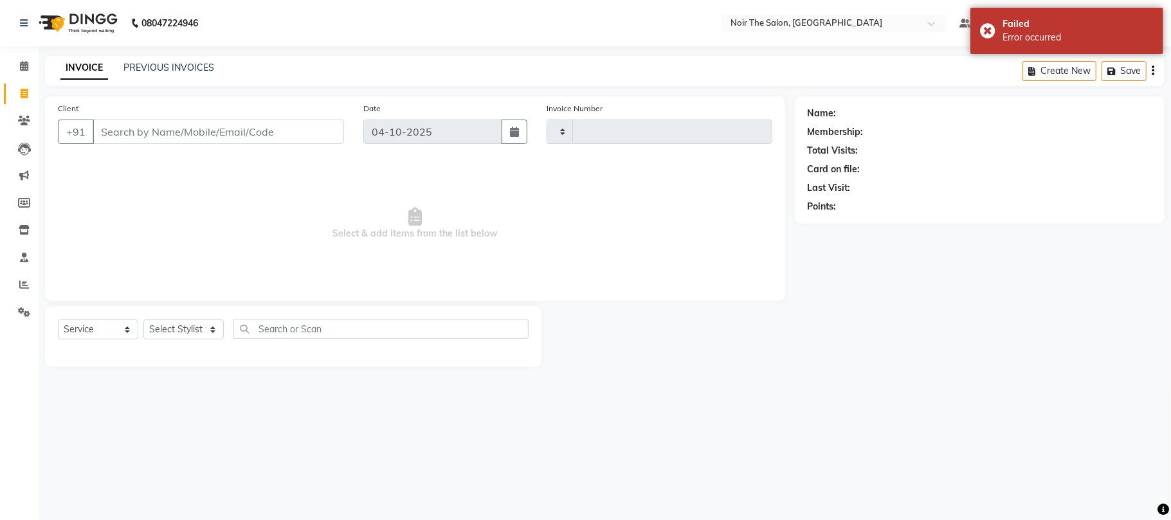
drag, startPoint x: 173, startPoint y: 123, endPoint x: 184, endPoint y: 184, distance: 61.4
click at [175, 125] on input "Client" at bounding box center [218, 132] width 251 height 24
click at [181, 327] on select "Select Stylist" at bounding box center [183, 330] width 80 height 20
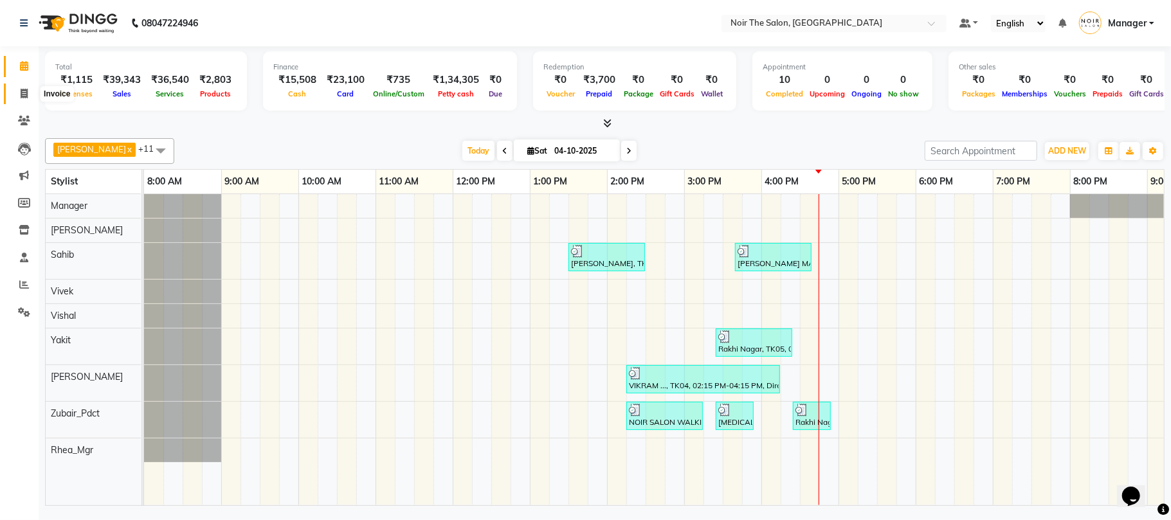
click at [21, 93] on icon at bounding box center [24, 94] width 7 height 10
select select "8026"
select select "service"
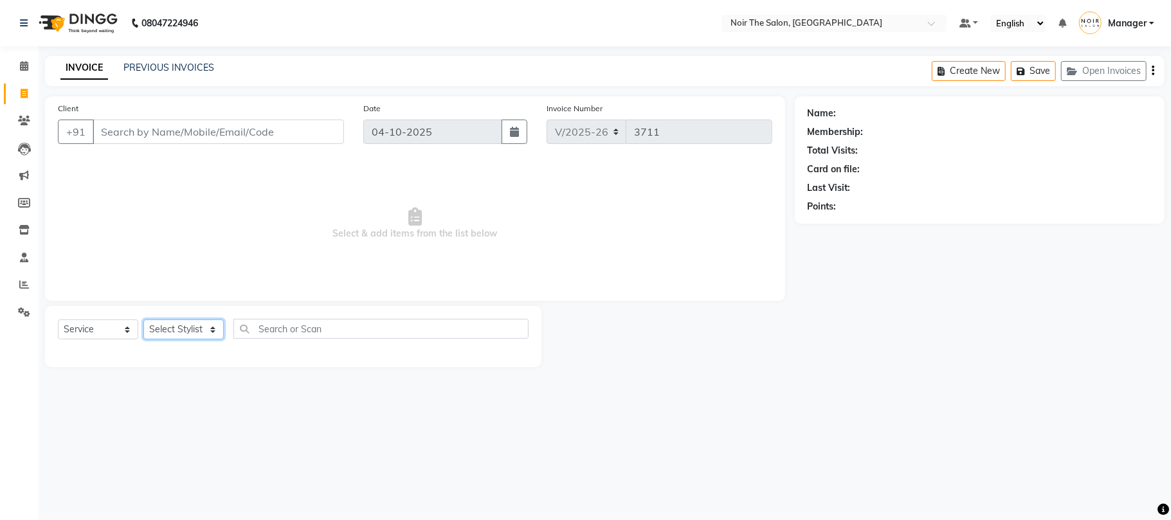
click at [183, 322] on select "Select Stylist" at bounding box center [183, 330] width 80 height 20
select select "72628"
click at [143, 320] on select "Select Stylist Aalam Abhishek_Mgr Abhishek_Pdct [PERSON_NAME] Counter_Sales Man…" at bounding box center [183, 330] width 80 height 20
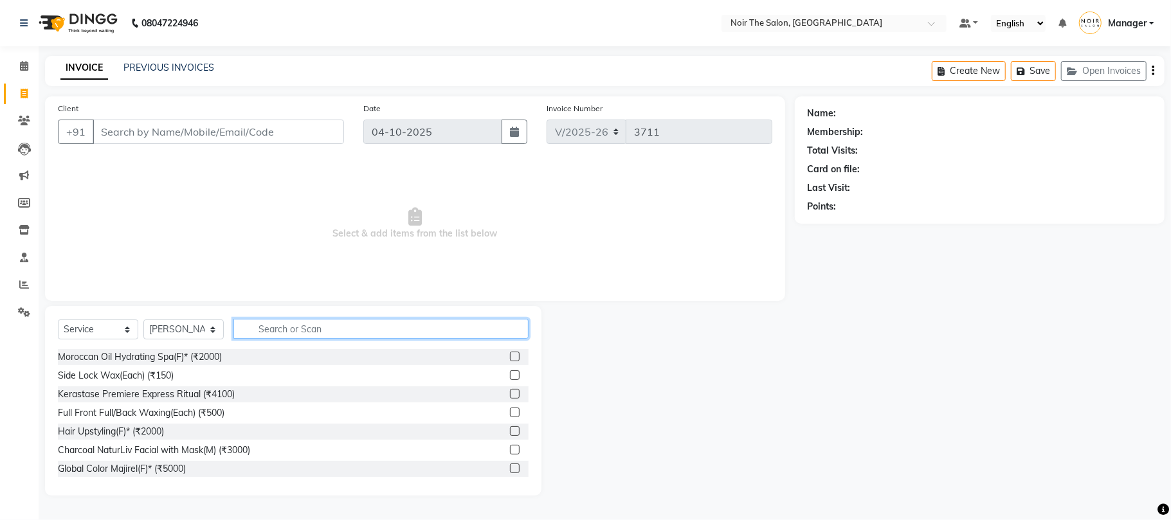
click at [294, 325] on input "text" at bounding box center [380, 329] width 295 height 20
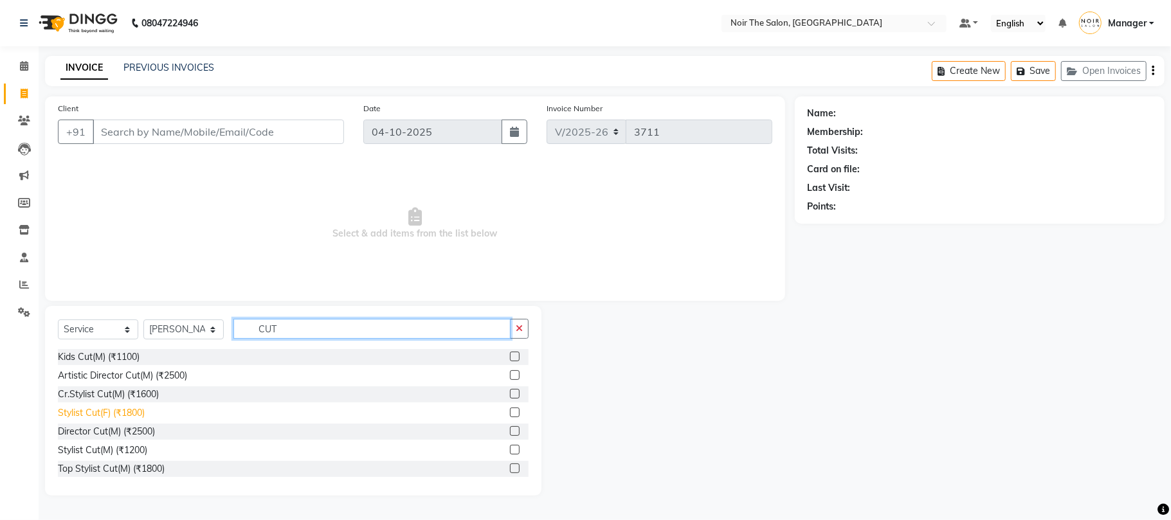
type input "CUT"
click at [119, 415] on div "Stylist Cut(F) (₹1800)" at bounding box center [101, 413] width 87 height 14
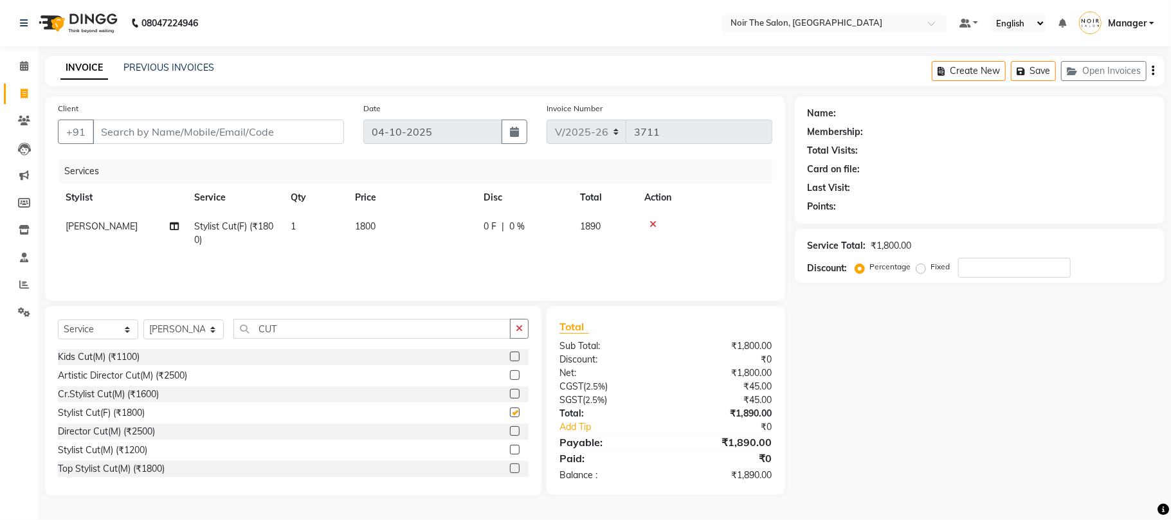
checkbox input "false"
click at [220, 129] on input "Client" at bounding box center [218, 132] width 251 height 24
type input "9"
type input "0"
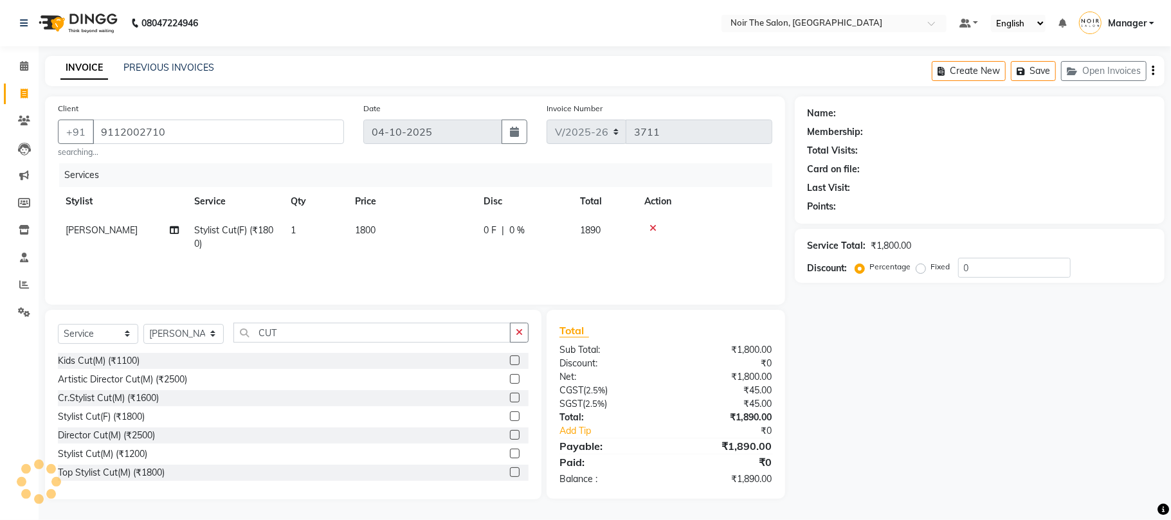
click at [266, 162] on div "Client +91 9112002710 searching... Date 04-10-2025 Invoice Number V/2025 V/2025…" at bounding box center [415, 200] width 740 height 208
click at [143, 152] on small "searching..." at bounding box center [201, 153] width 286 height 12
drag, startPoint x: 177, startPoint y: 129, endPoint x: 75, endPoint y: 132, distance: 102.3
click at [75, 132] on div "+91 9112002710" at bounding box center [201, 132] width 286 height 24
click at [180, 127] on input "9112002710" at bounding box center [218, 132] width 251 height 24
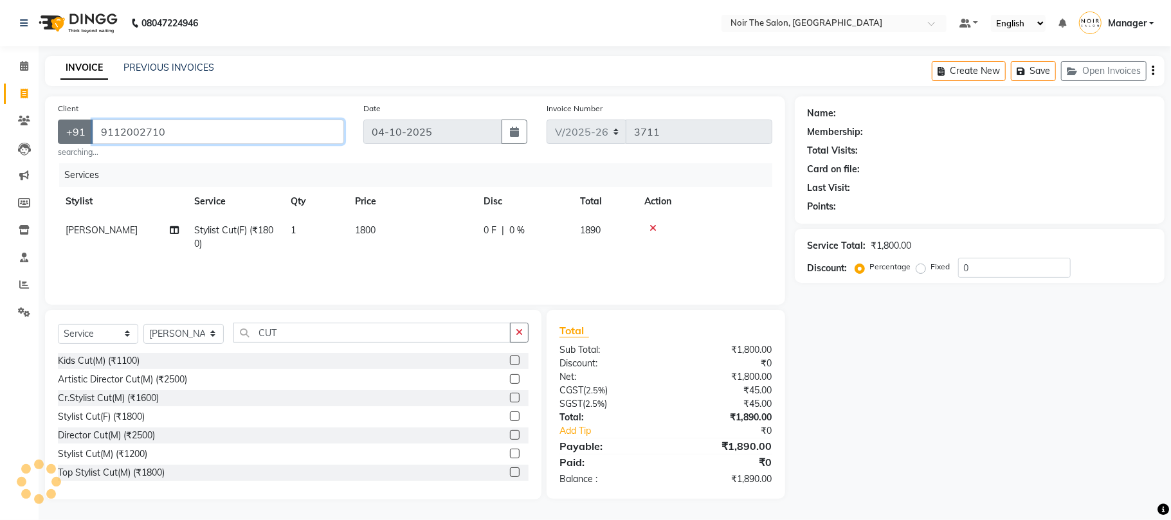
drag, startPoint x: 180, startPoint y: 127, endPoint x: 76, endPoint y: 127, distance: 104.2
click at [76, 127] on div "+91 9112002710" at bounding box center [201, 132] width 286 height 24
type input "9319902890"
click at [192, 153] on small "searching..." at bounding box center [201, 153] width 286 height 12
click at [179, 127] on input "9319902890" at bounding box center [218, 132] width 251 height 24
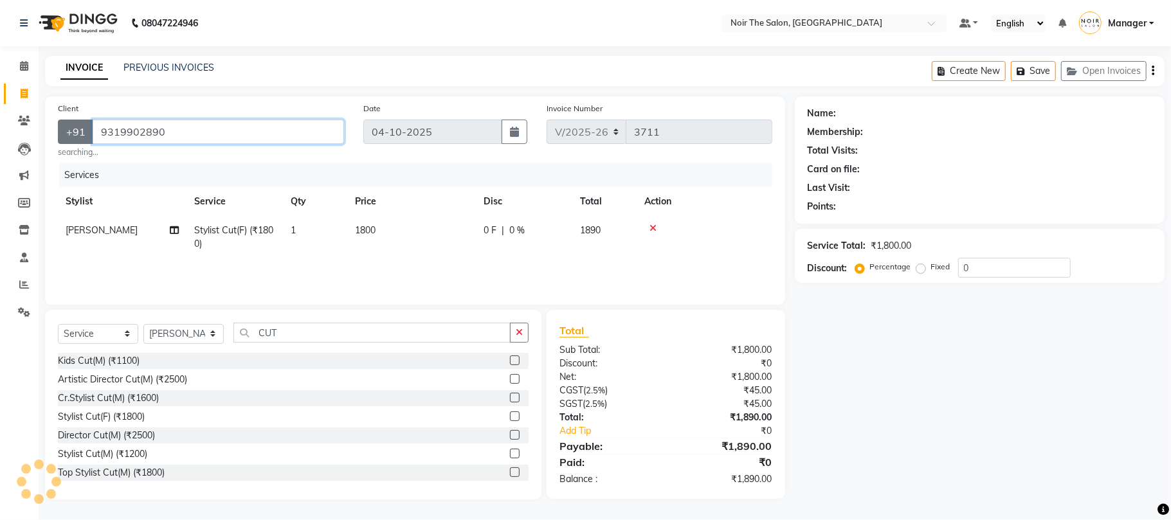
drag, startPoint x: 173, startPoint y: 132, endPoint x: 90, endPoint y: 129, distance: 83.0
click at [90, 129] on div "+91 9319902890" at bounding box center [201, 132] width 286 height 24
click at [238, 160] on div "Client +91 9319902890 Add Client searching... Date 04-10-2025 Invoice Number V/…" at bounding box center [415, 200] width 740 height 208
click at [302, 136] on span "Add Client" at bounding box center [310, 131] width 51 height 13
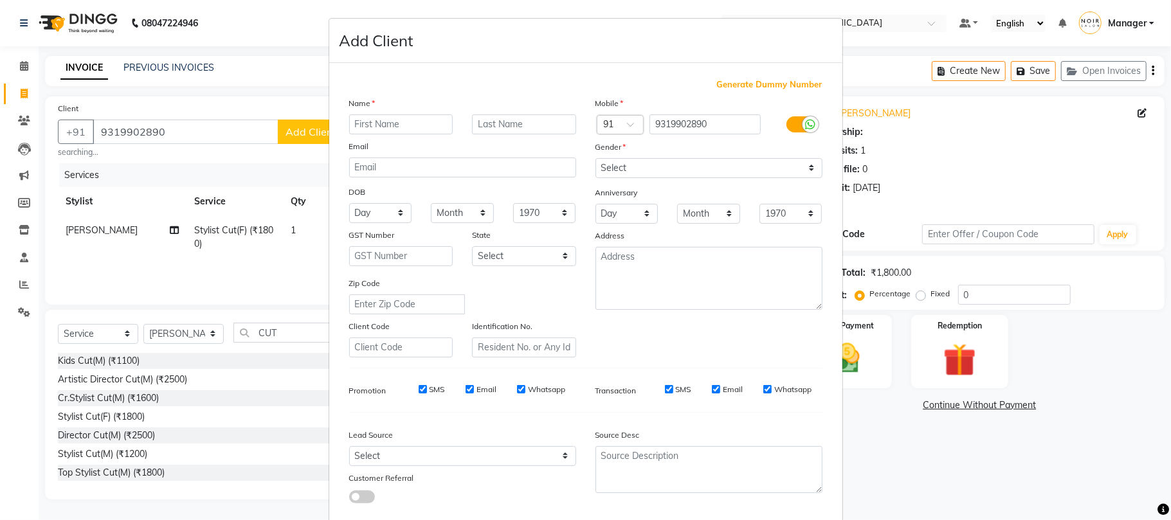
select select "1: Object"
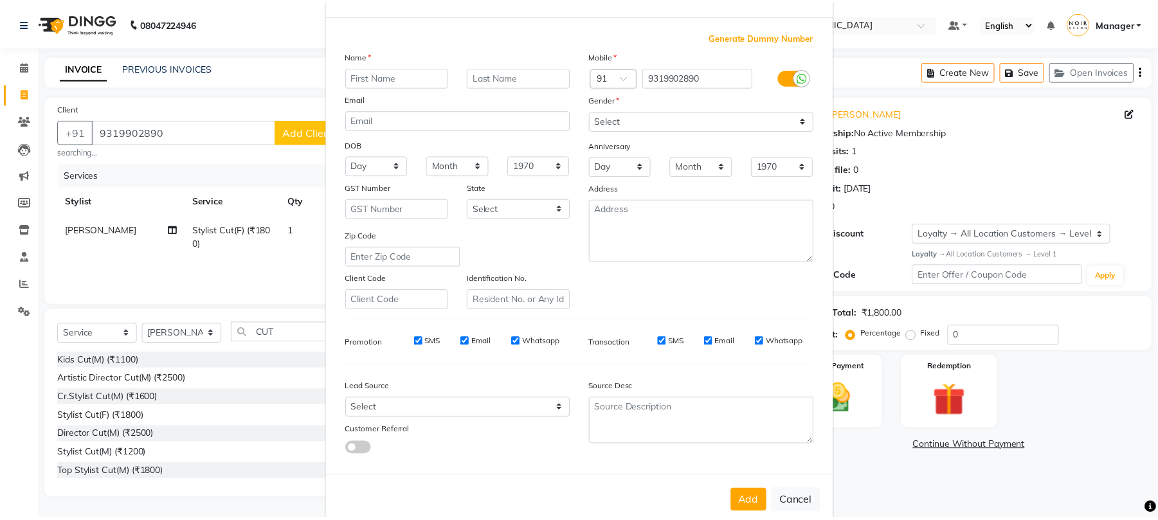
scroll to position [70, 0]
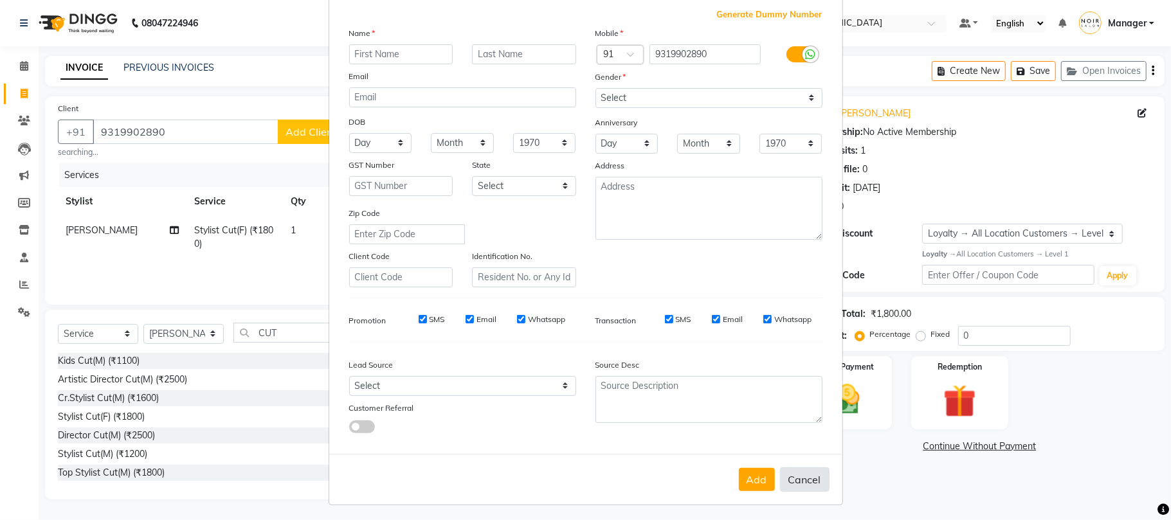
click at [795, 479] on button "Cancel" at bounding box center [805, 479] width 50 height 24
select select
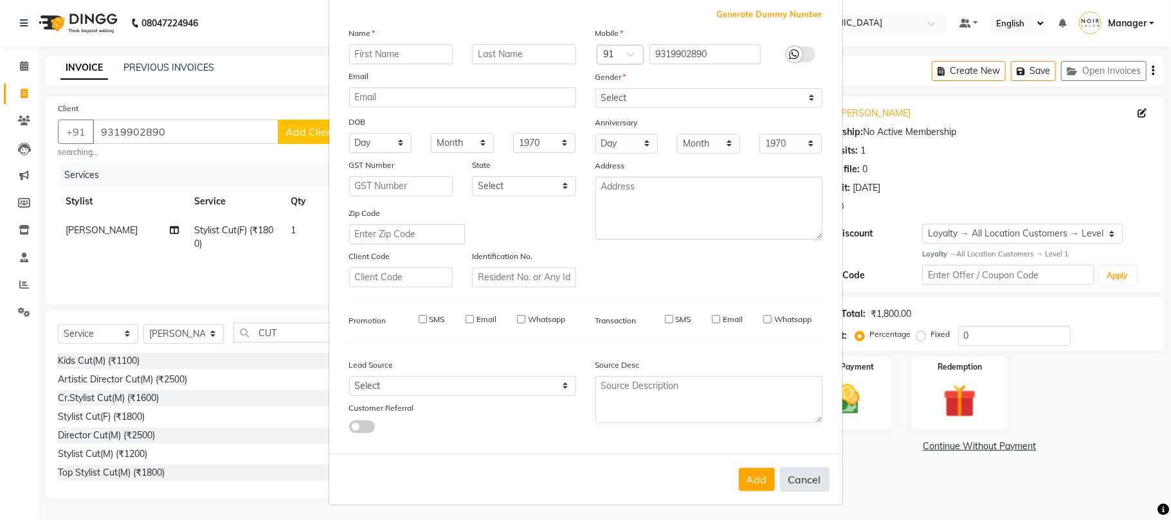
select select
checkbox input "false"
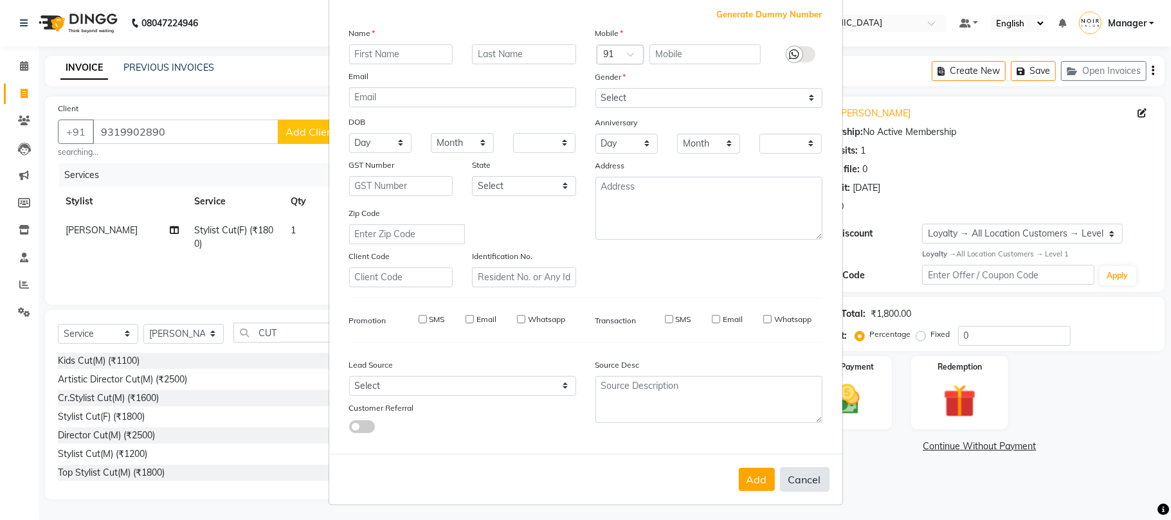
checkbox input "false"
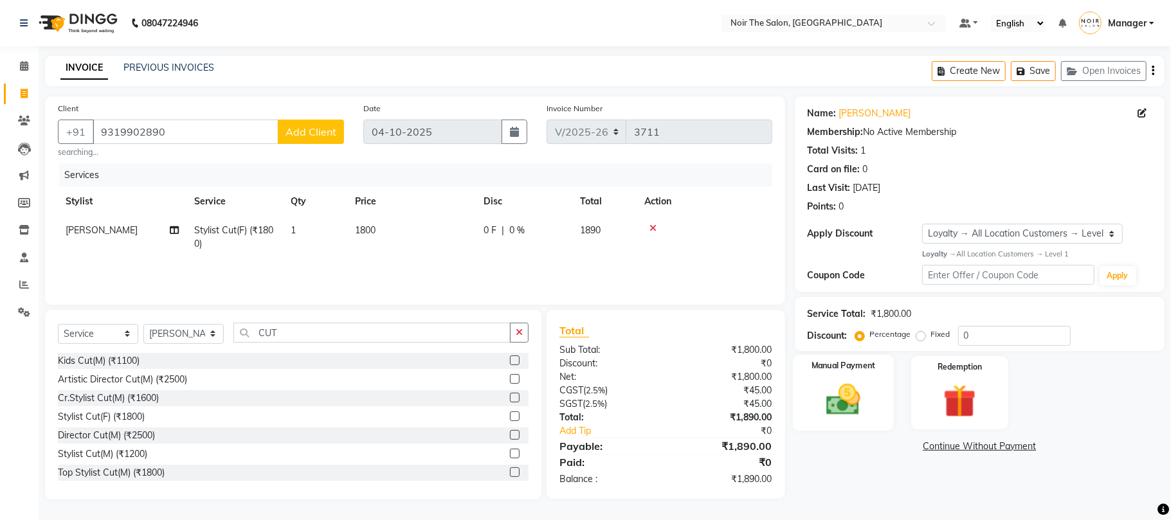
click at [844, 400] on img at bounding box center [843, 400] width 56 height 40
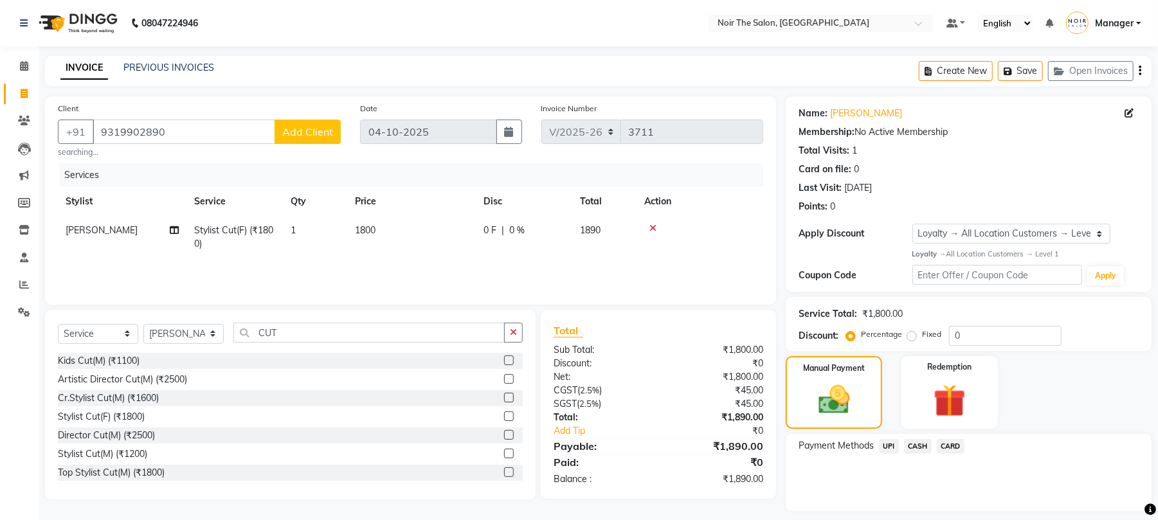
click at [950, 444] on span "CARD" at bounding box center [951, 446] width 28 height 15
click at [942, 508] on button "Add Payment" at bounding box center [1029, 515] width 220 height 20
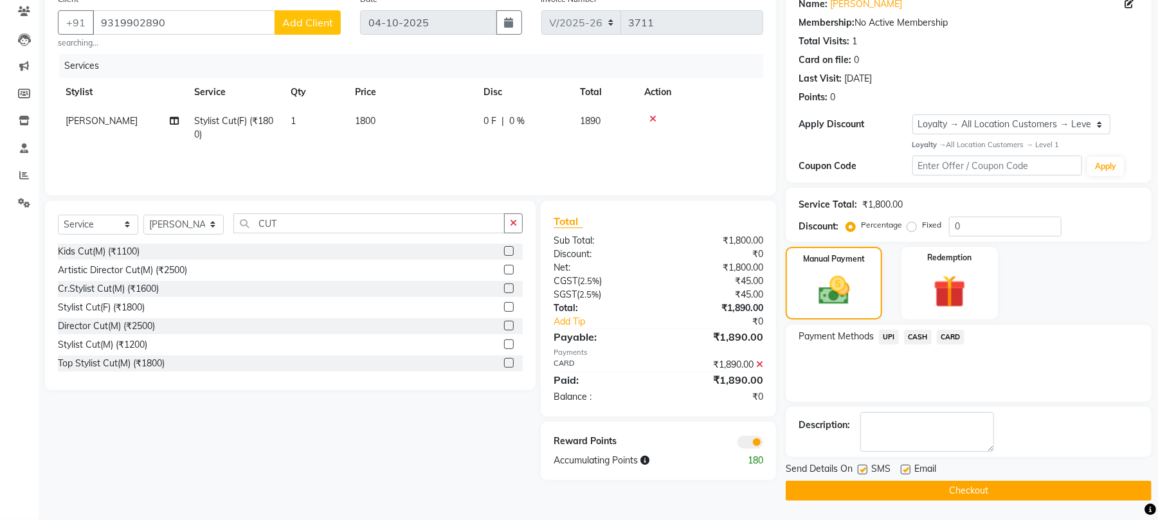
scroll to position [111, 0]
click at [745, 439] on span at bounding box center [750, 442] width 26 height 13
click at [763, 444] on input "checkbox" at bounding box center [763, 444] width 0 height 0
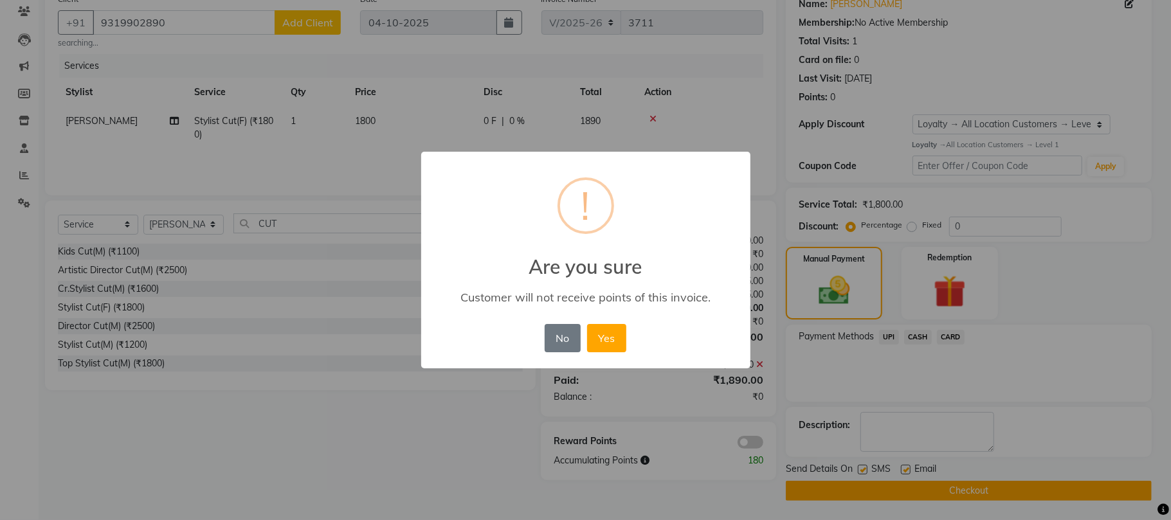
click at [600, 338] on button "Yes" at bounding box center [606, 338] width 39 height 28
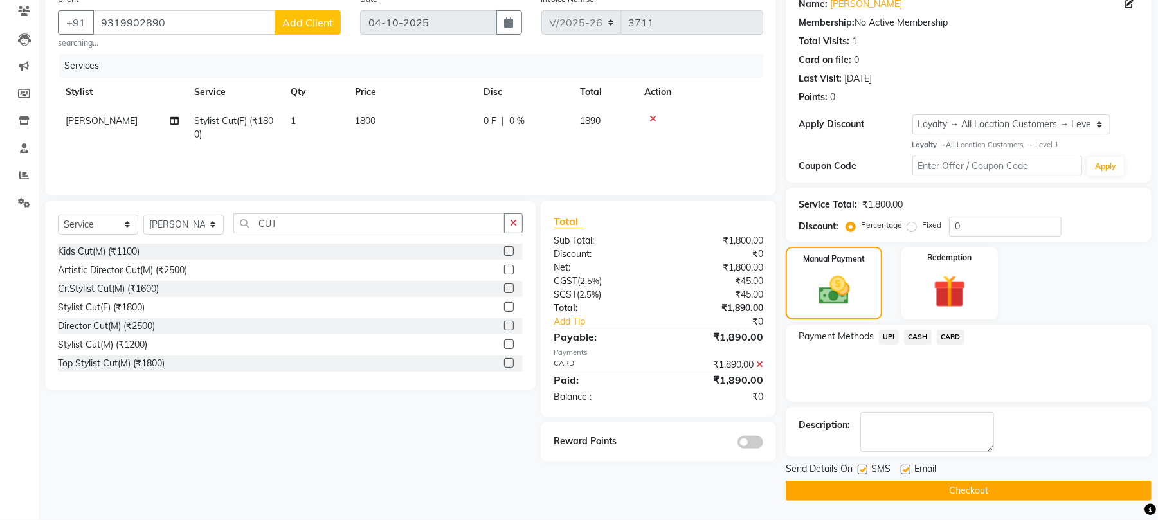
click at [903, 469] on label at bounding box center [906, 470] width 10 height 10
click at [903, 469] on input "checkbox" at bounding box center [905, 470] width 8 height 8
checkbox input "false"
click at [898, 486] on button "Checkout" at bounding box center [969, 491] width 366 height 20
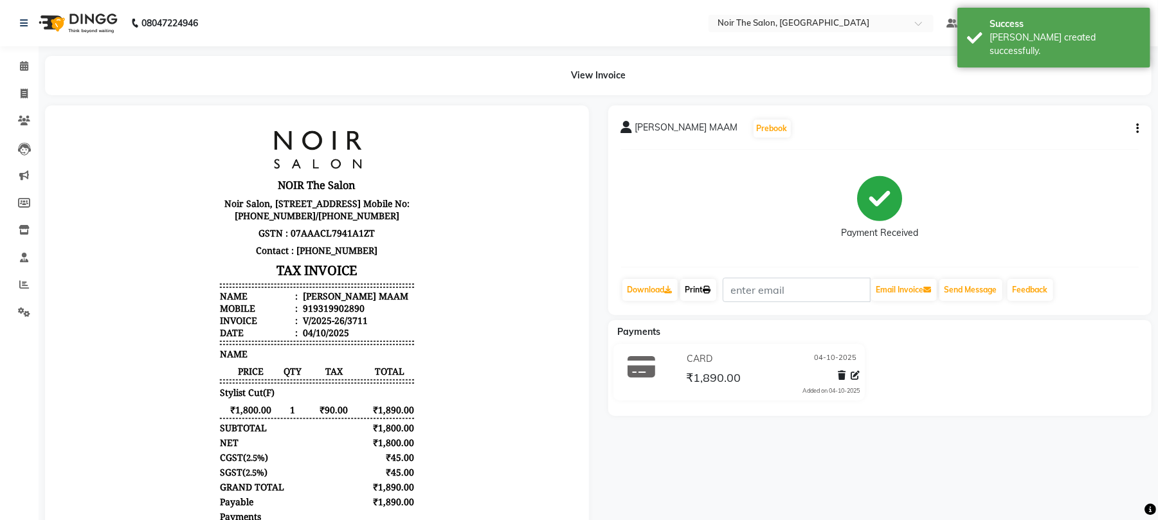
click at [712, 296] on link "Print" at bounding box center [698, 290] width 36 height 22
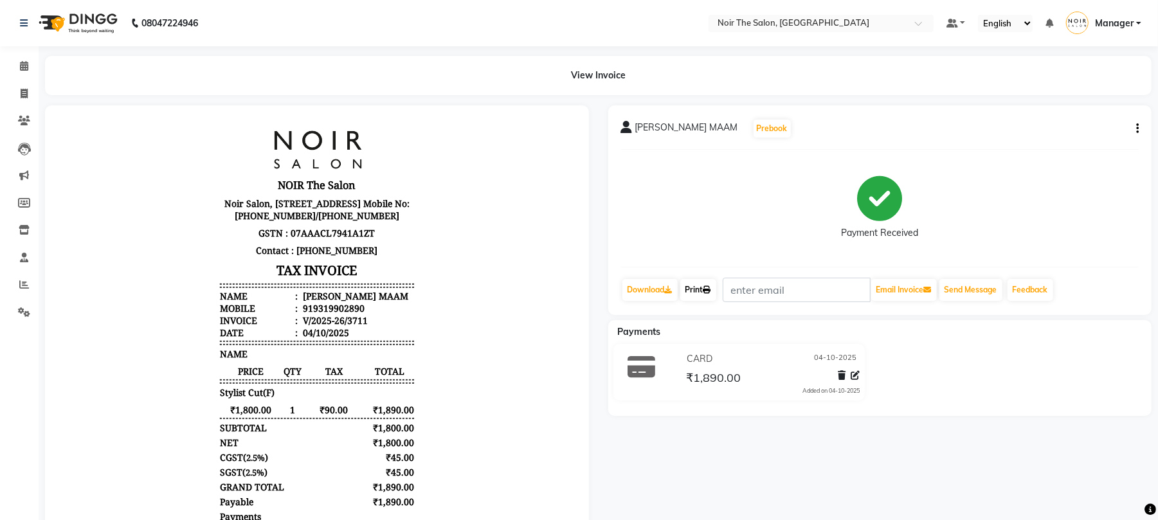
click at [702, 288] on link "Print" at bounding box center [698, 290] width 36 height 22
click at [13, 65] on link "Calendar" at bounding box center [19, 66] width 31 height 21
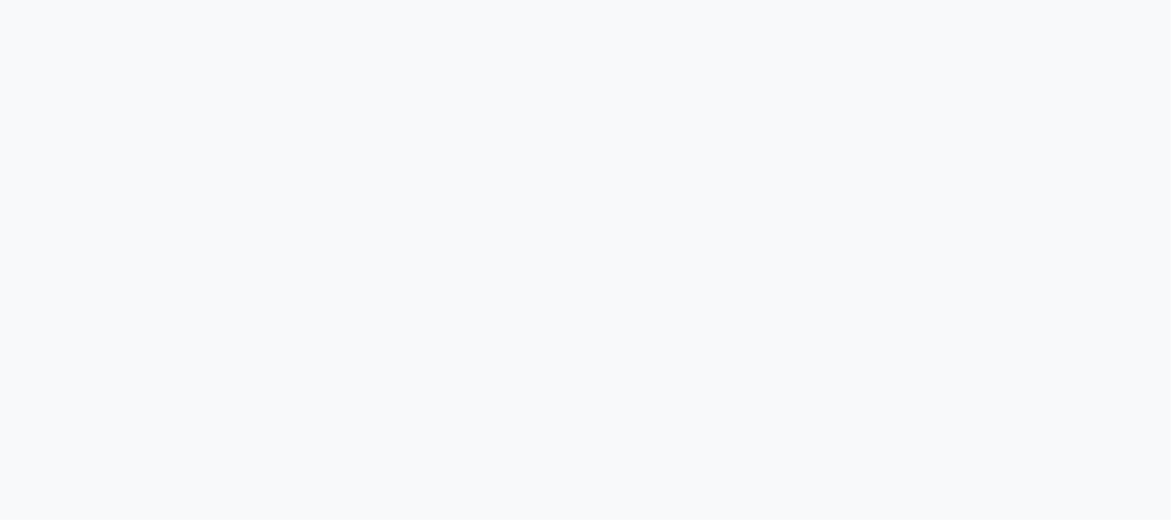
select select "service"
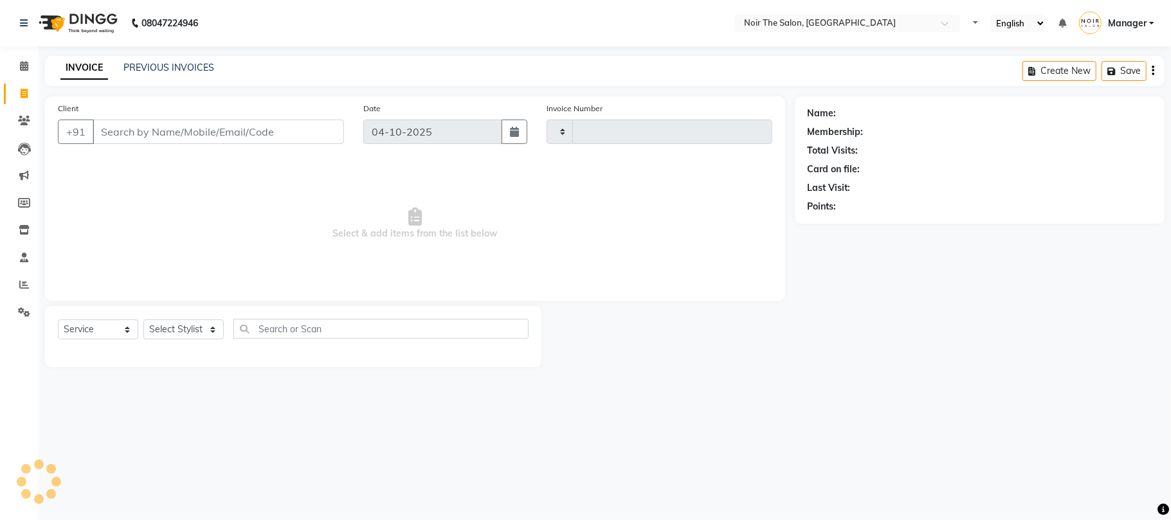
select select "en"
type input "3713"
select select "8026"
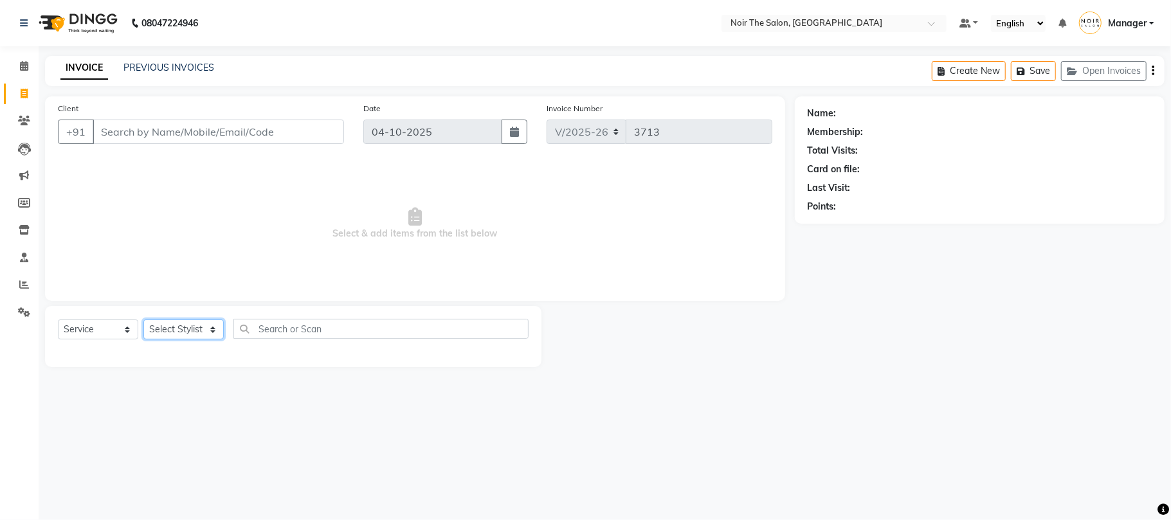
click at [177, 324] on select "Select Stylist Aalam Abhishek_Mgr Abhishek_Pdct [PERSON_NAME] Counter_Sales Man…" at bounding box center [183, 330] width 80 height 20
select select "72631"
click at [143, 320] on select "Select Stylist Aalam Abhishek_Mgr Abhishek_Pdct [PERSON_NAME] Counter_Sales Man…" at bounding box center [183, 330] width 80 height 20
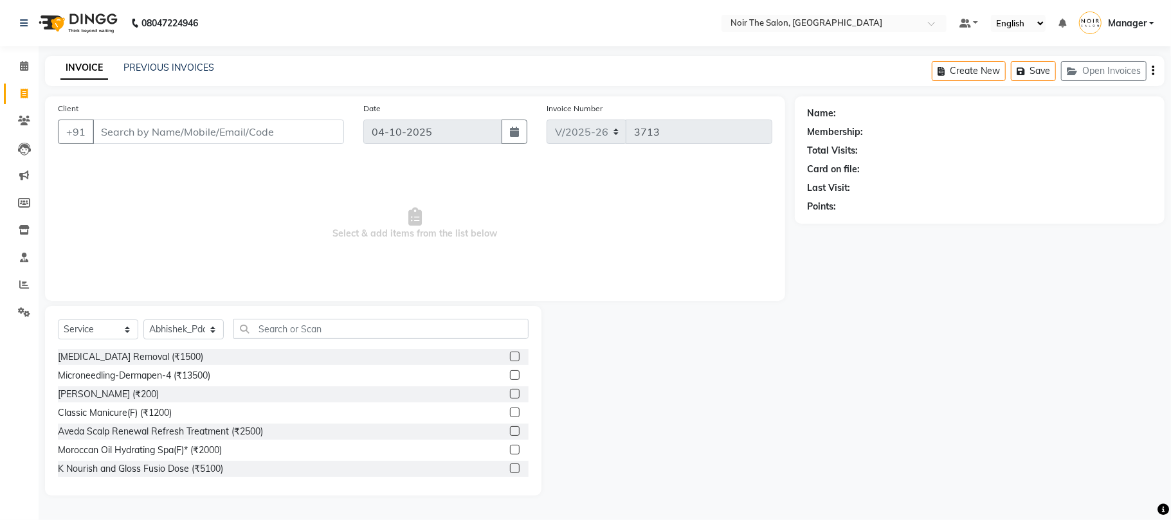
click at [300, 307] on div "Select Service Product Membership Package Voucher Prepaid Gift Card Select Styl…" at bounding box center [293, 401] width 496 height 190
click at [300, 328] on input "text" at bounding box center [380, 329] width 295 height 20
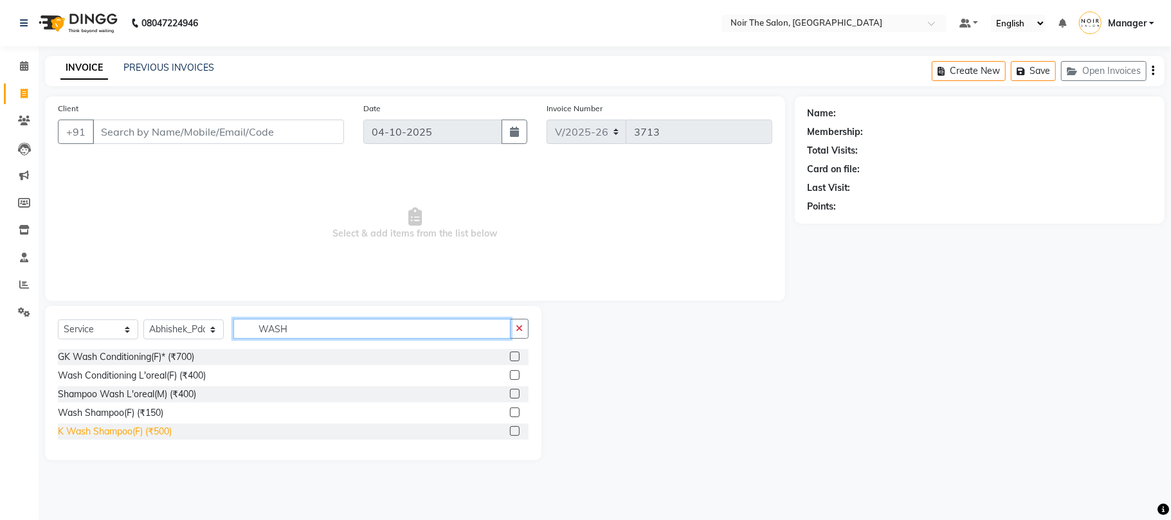
type input "WASH"
drag, startPoint x: 152, startPoint y: 429, endPoint x: 166, endPoint y: 422, distance: 15.2
click at [153, 429] on div "K Wash Shampoo(F) (₹500)" at bounding box center [115, 432] width 114 height 14
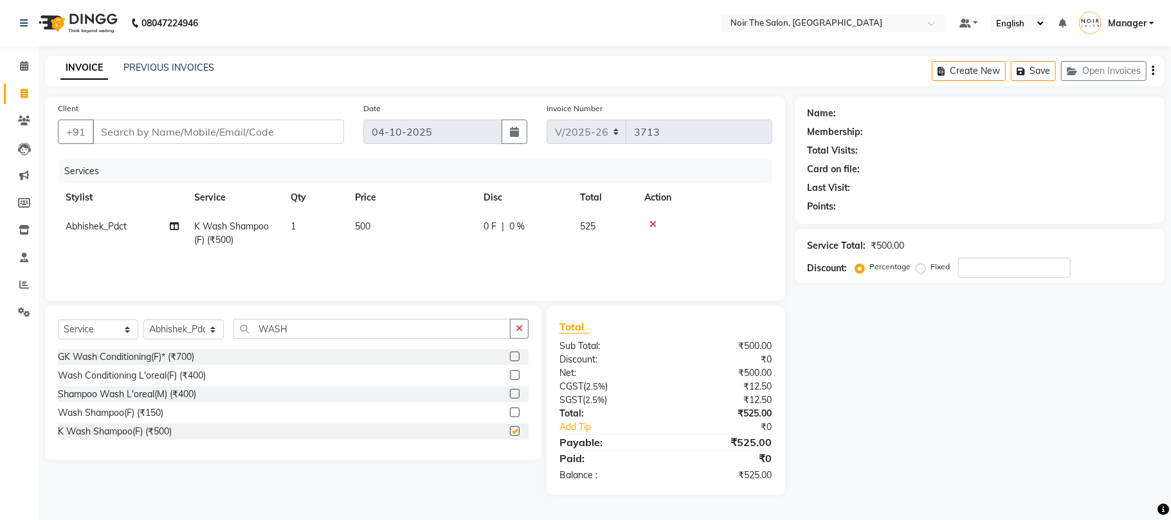
checkbox input "false"
click at [192, 124] on input "Client" at bounding box center [218, 132] width 251 height 24
type input "K"
type input "0"
click at [230, 136] on input "[PERSON_NAME]" at bounding box center [186, 132] width 186 height 24
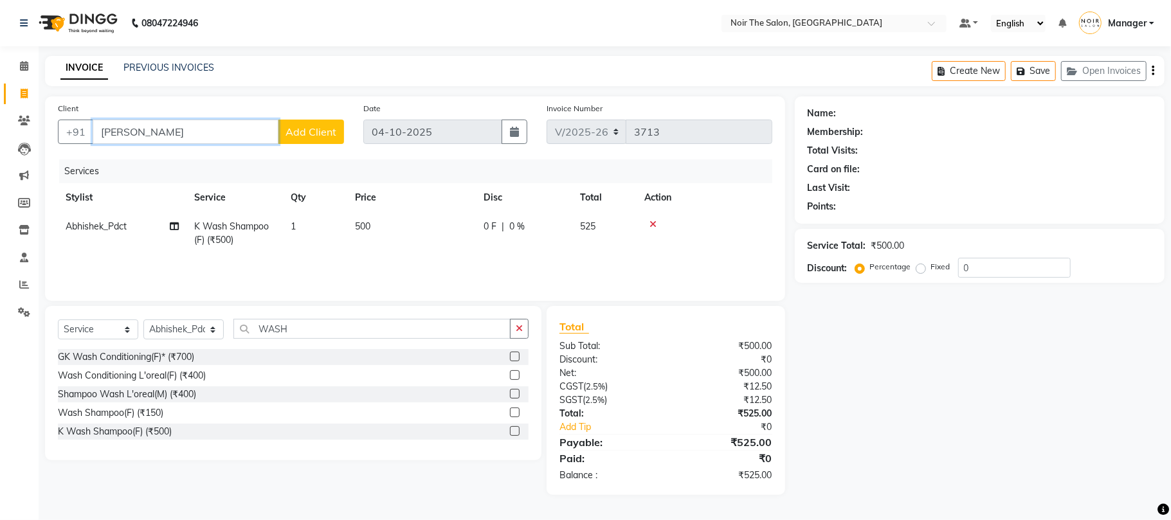
click at [230, 136] on input "[PERSON_NAME]" at bounding box center [186, 132] width 186 height 24
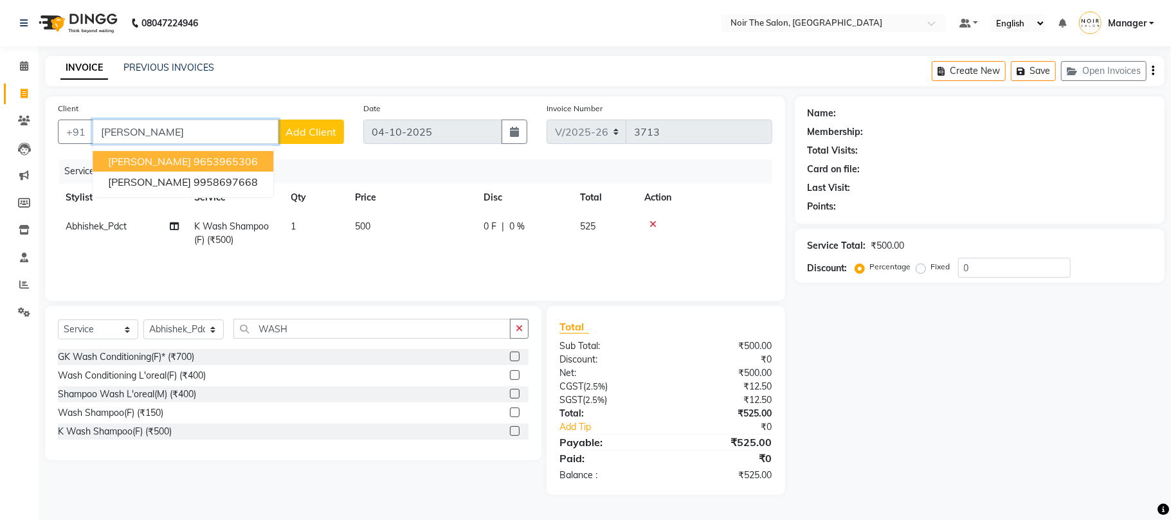
click at [194, 165] on ngb-highlight "9653965306" at bounding box center [226, 161] width 64 height 13
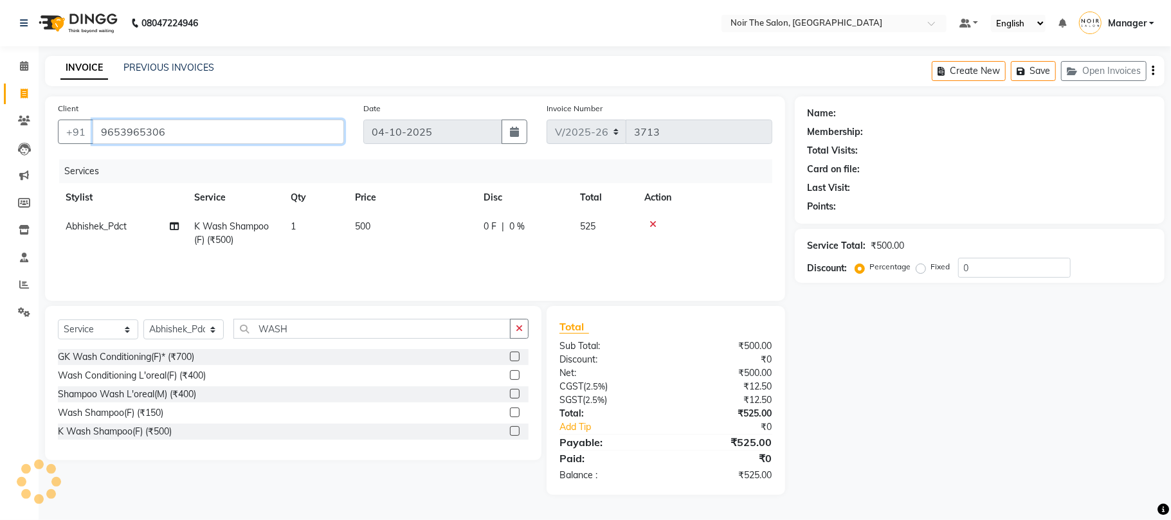
type input "9653965306"
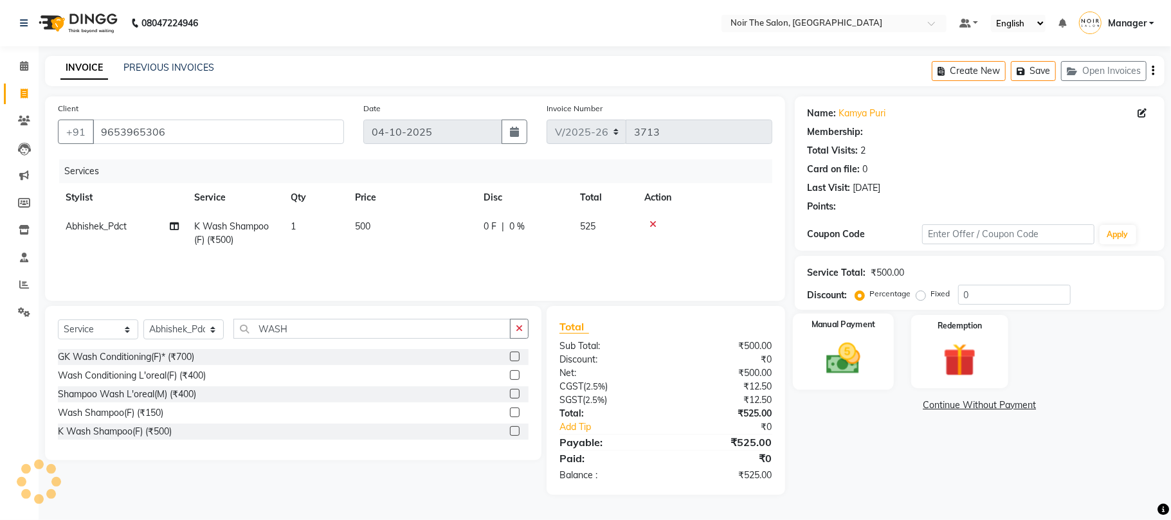
select select "1: Object"
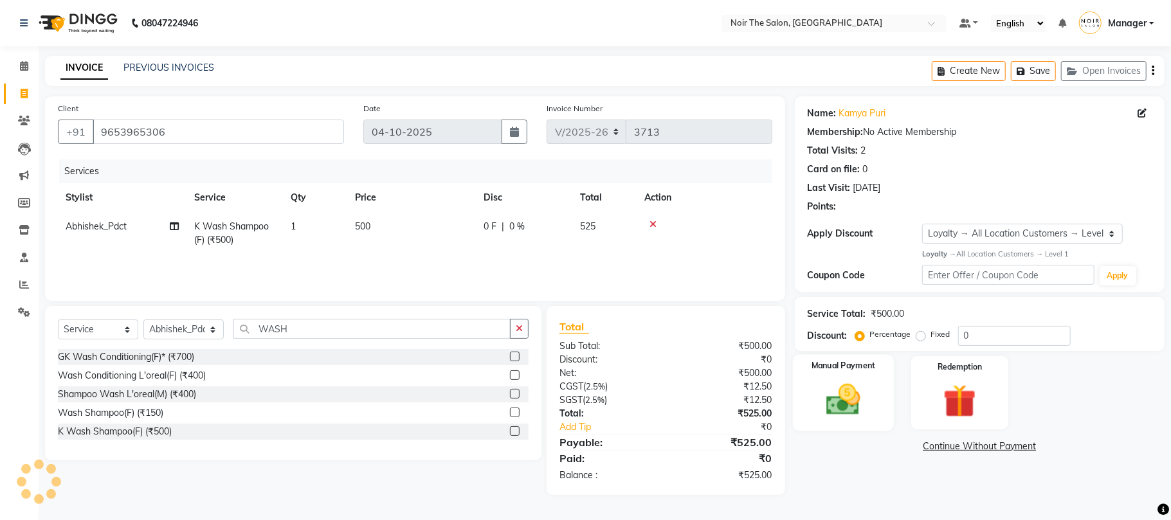
click at [855, 379] on div "Manual Payment" at bounding box center [843, 393] width 101 height 76
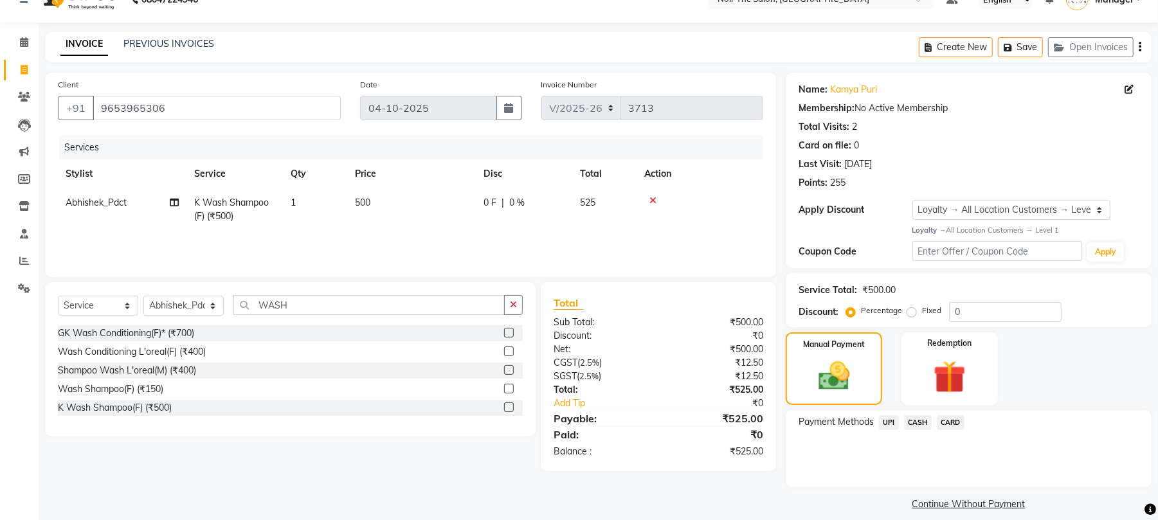
scroll to position [37, 0]
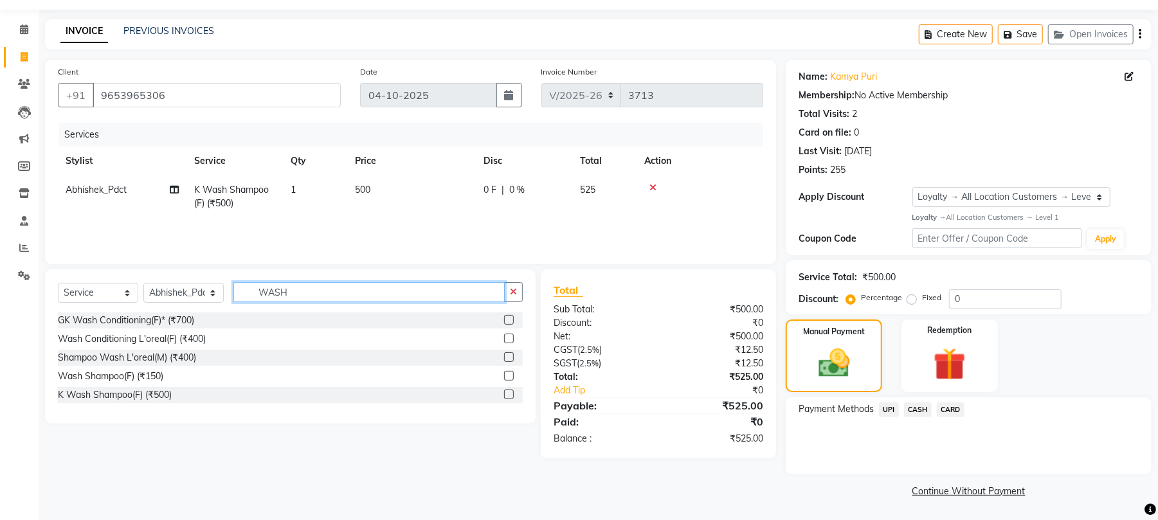
click at [293, 299] on input "WASH" at bounding box center [368, 292] width 271 height 20
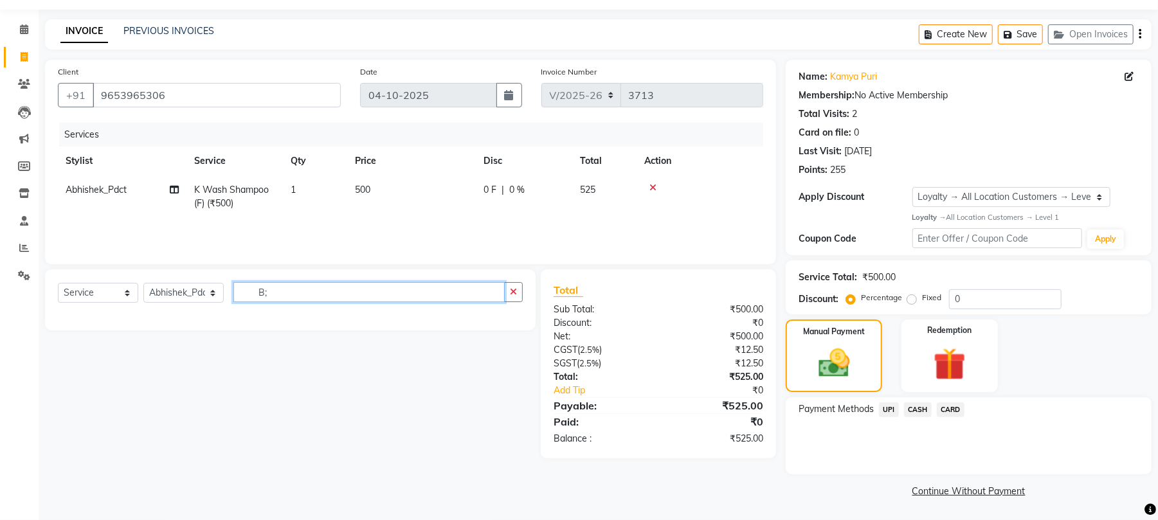
type input "B"
click at [369, 296] on input "BLOWDR" at bounding box center [368, 292] width 271 height 20
type input "BLOW"
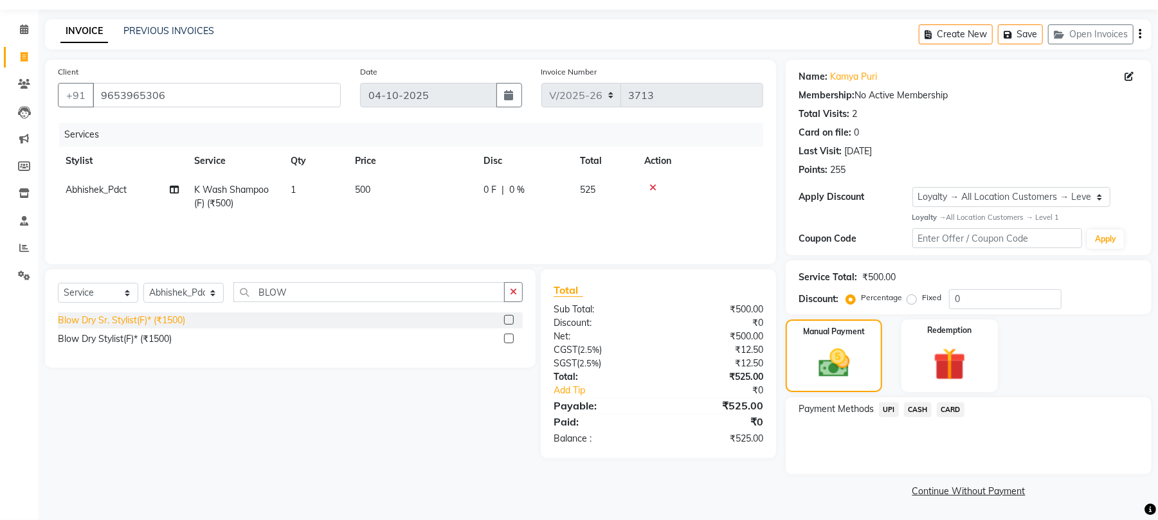
click at [158, 317] on div "Blow Dry Sr. Stylist(F)* (₹1500)" at bounding box center [121, 321] width 127 height 14
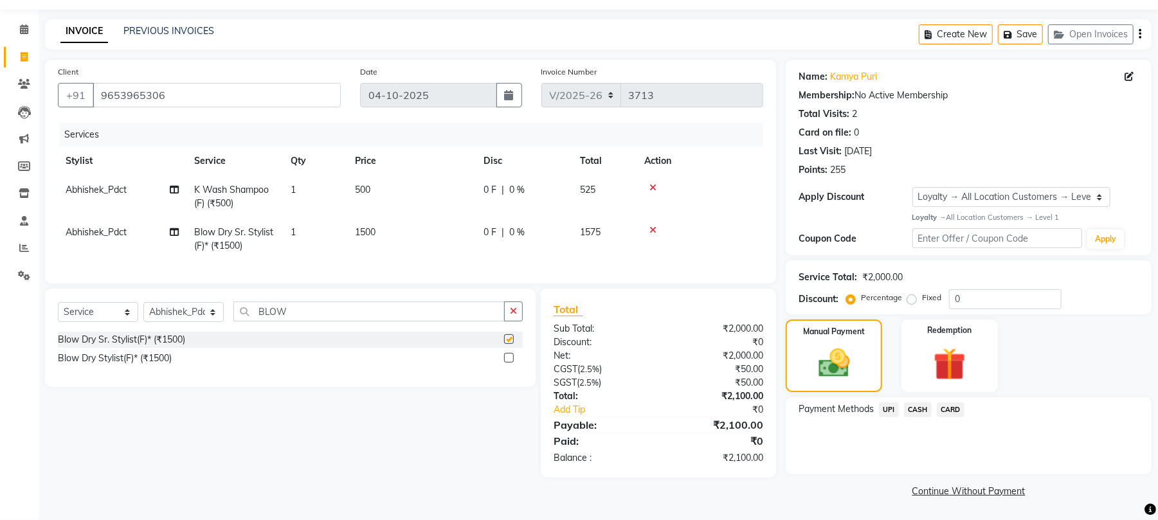
checkbox input "false"
click at [368, 203] on td "500" at bounding box center [411, 197] width 129 height 42
select select "72631"
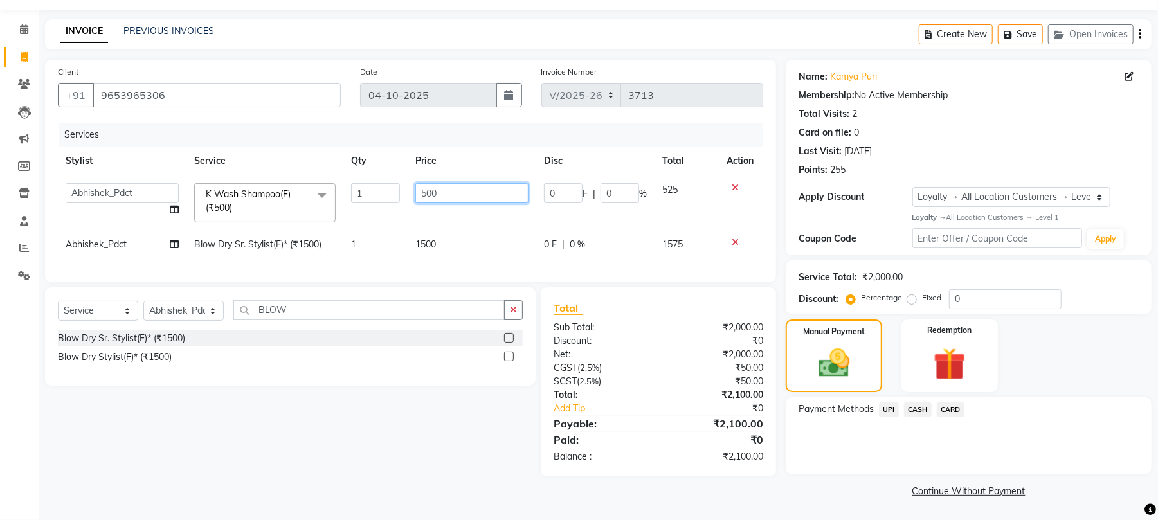
click at [429, 185] on input "500" at bounding box center [471, 193] width 113 height 20
type input "700"
click at [413, 219] on tbody "Aalam Abhishek_Mgr Abhishek_Pdct [PERSON_NAME] Counter_Sales Manager [PERSON_NA…" at bounding box center [410, 218] width 705 height 84
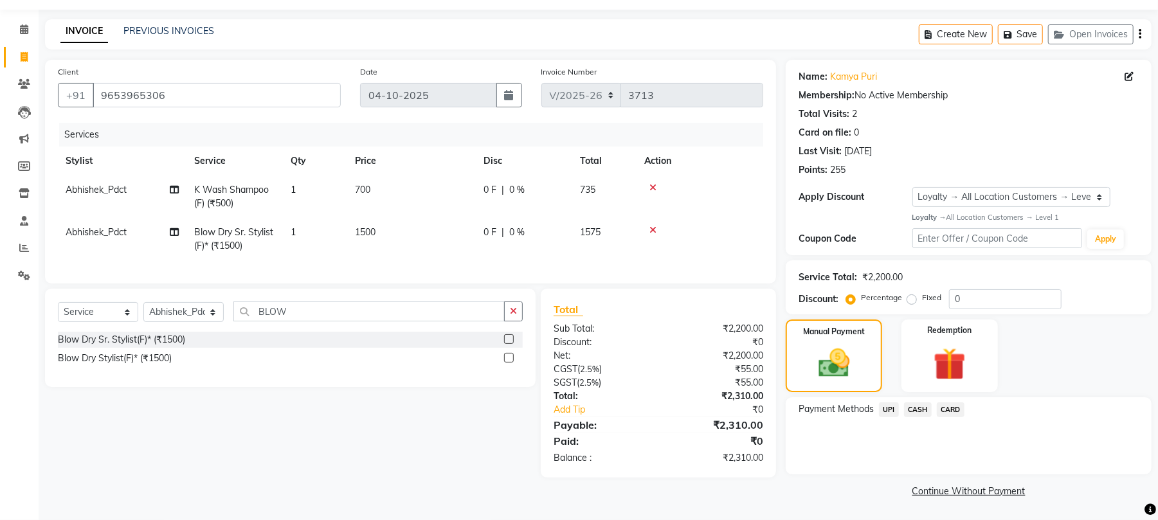
click at [102, 243] on td "Abhishek_Pdct" at bounding box center [122, 239] width 129 height 42
select select "72631"
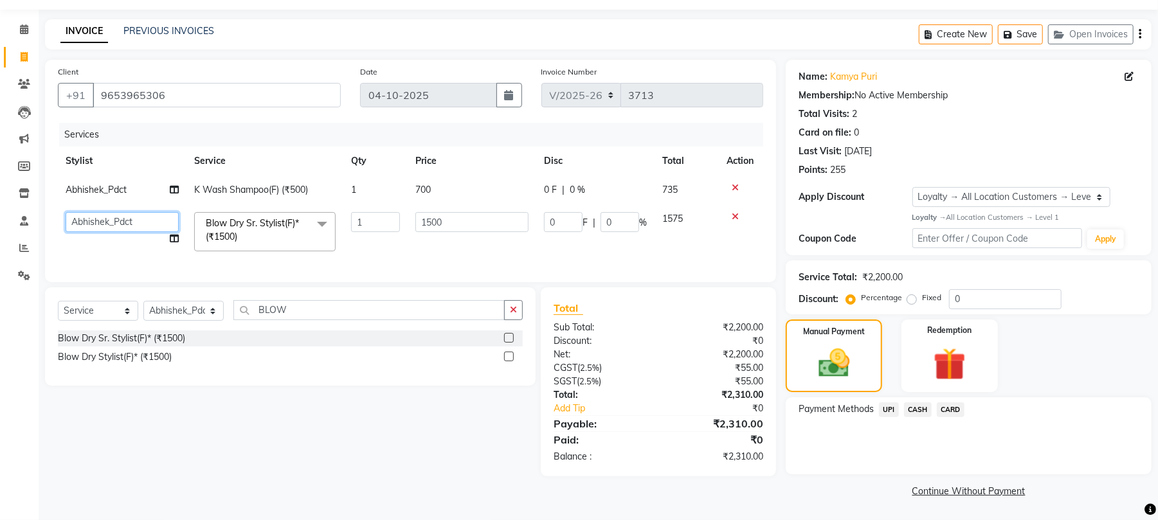
click at [104, 226] on select "Aalam Abhishek_Mgr Abhishek_Pdct [PERSON_NAME] Counter_Sales Manager [PERSON_NA…" at bounding box center [122, 222] width 113 height 20
select select "72623"
click at [905, 415] on span "CASH" at bounding box center [918, 409] width 28 height 15
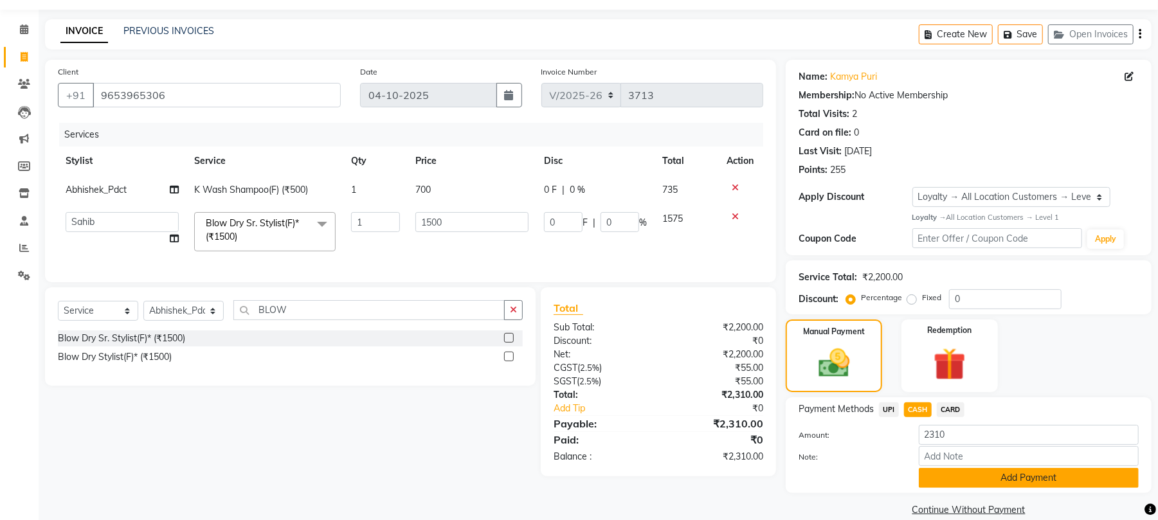
click at [986, 484] on button "Add Payment" at bounding box center [1029, 478] width 220 height 20
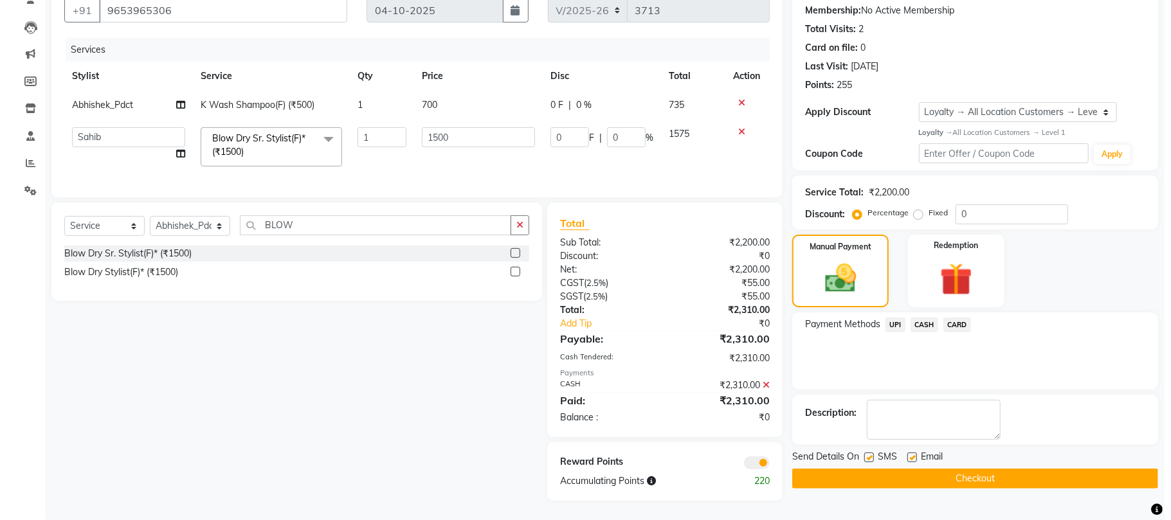
scroll to position [134, 0]
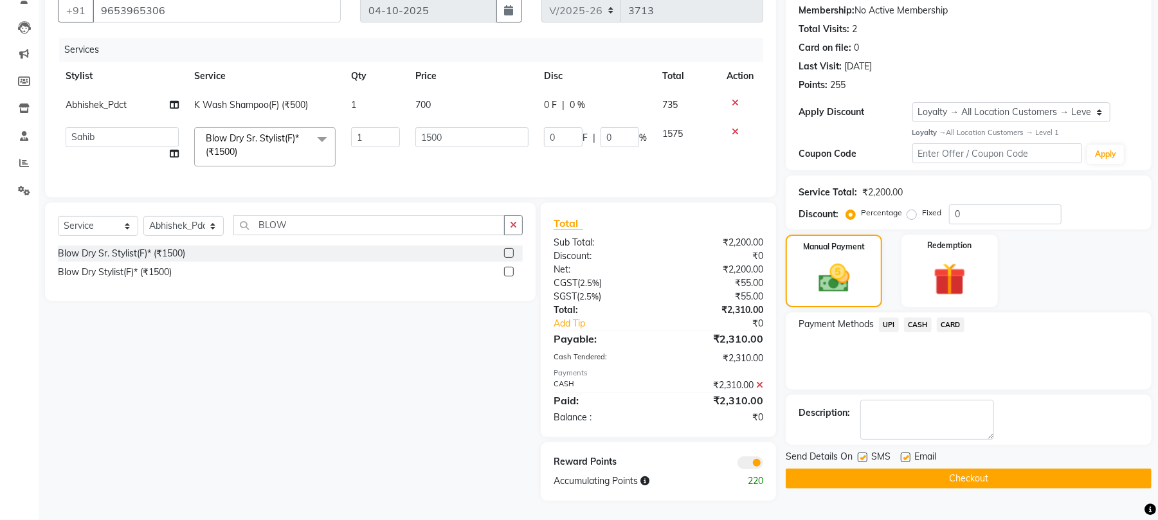
click at [761, 466] on span at bounding box center [750, 463] width 26 height 13
click at [763, 465] on input "checkbox" at bounding box center [763, 465] width 0 height 0
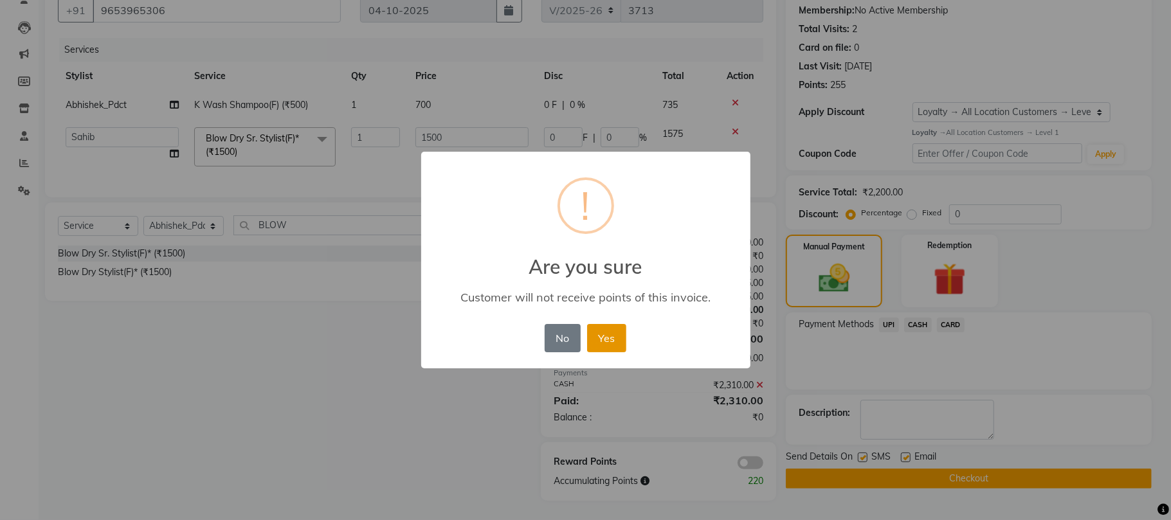
click at [602, 332] on button "Yes" at bounding box center [606, 338] width 39 height 28
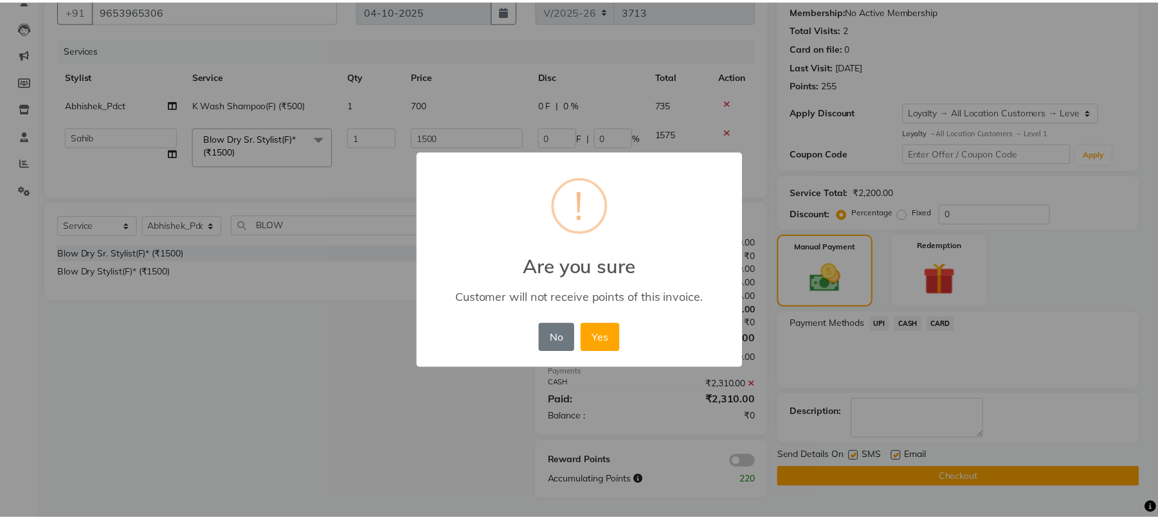
scroll to position [116, 0]
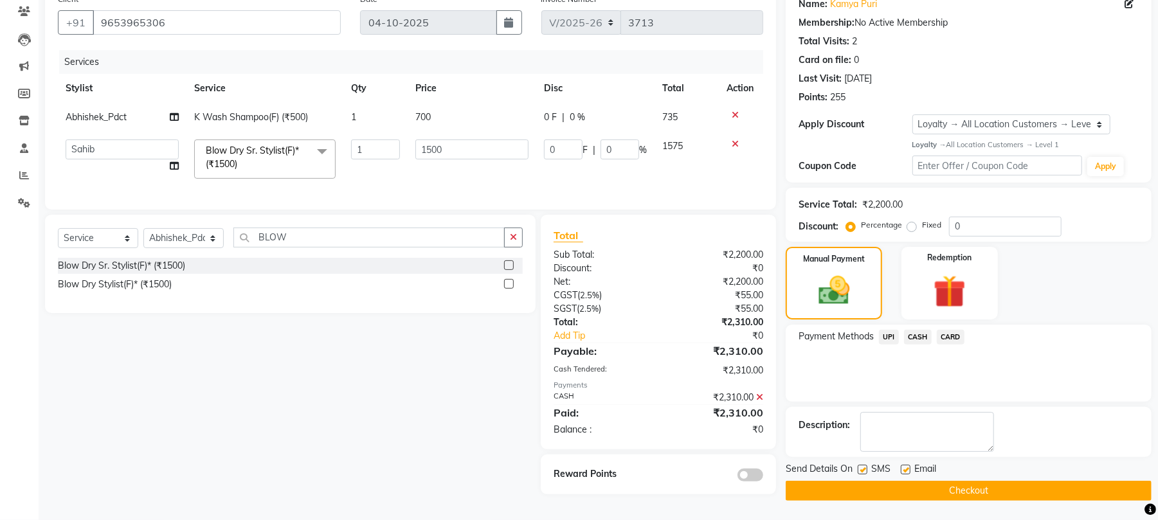
click at [854, 462] on div "Send Details On SMS Email" at bounding box center [969, 470] width 366 height 16
drag, startPoint x: 894, startPoint y: 461, endPoint x: 908, endPoint y: 461, distance: 14.1
click at [896, 462] on div "SMS" at bounding box center [879, 470] width 43 height 16
click at [907, 465] on label at bounding box center [906, 470] width 10 height 10
click at [907, 466] on input "checkbox" at bounding box center [905, 470] width 8 height 8
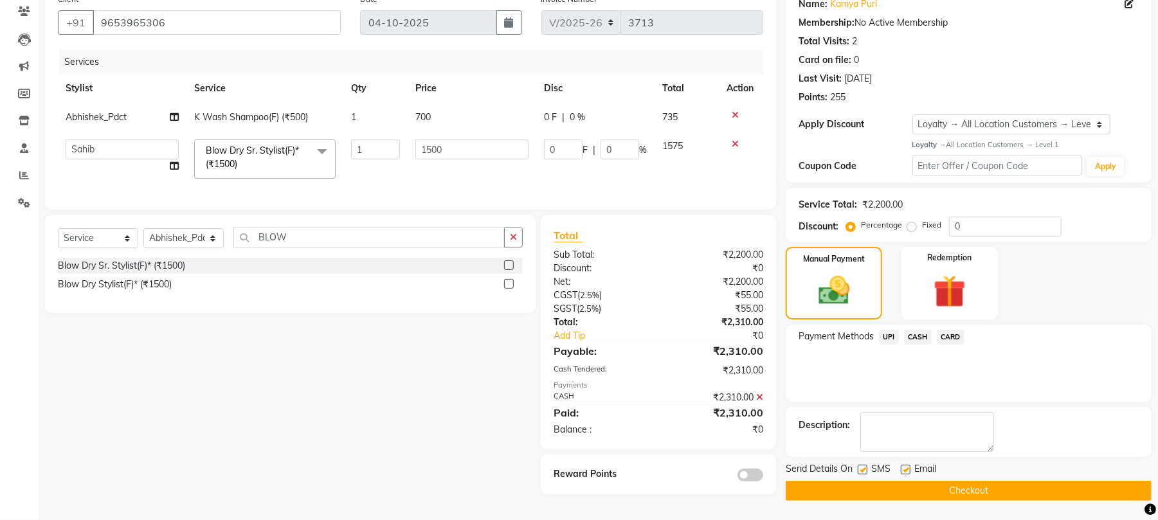
checkbox input "false"
click at [867, 467] on label at bounding box center [863, 470] width 10 height 10
click at [866, 467] on input "checkbox" at bounding box center [862, 470] width 8 height 8
checkbox input "false"
click at [856, 481] on button "Checkout" at bounding box center [969, 491] width 366 height 20
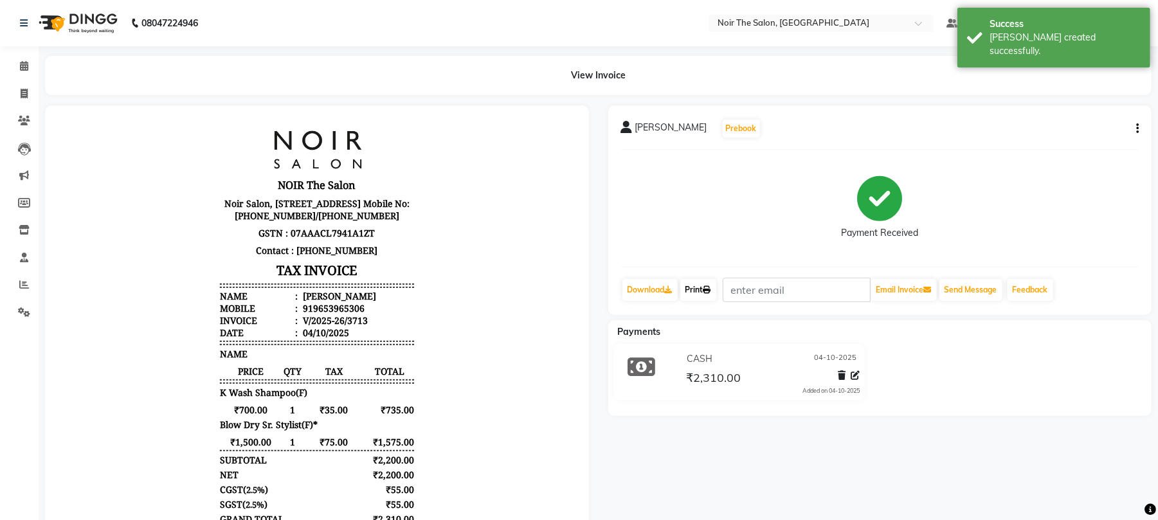
click at [703, 289] on link "Print" at bounding box center [698, 290] width 36 height 22
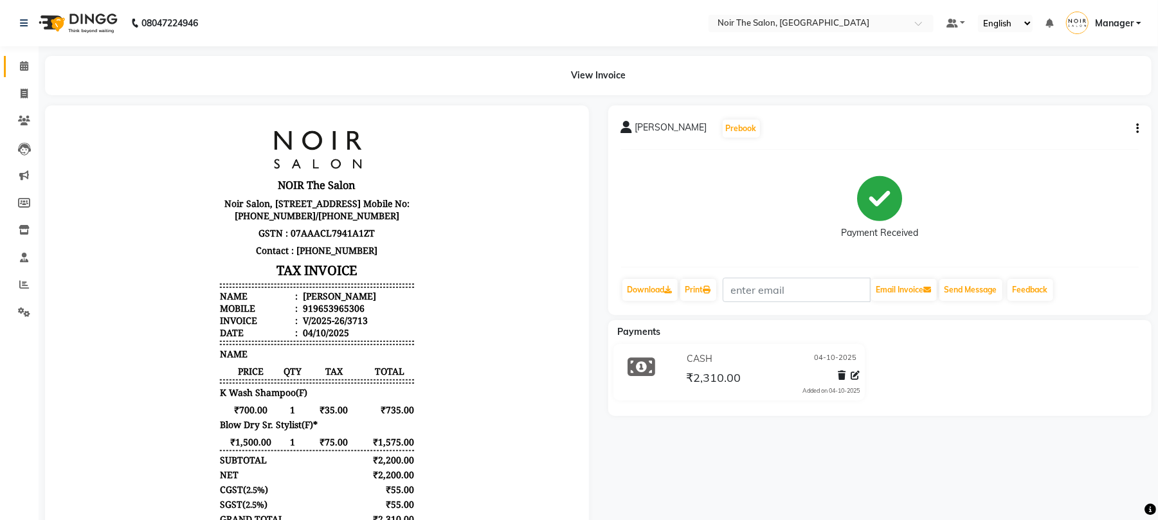
click at [24, 68] on icon at bounding box center [24, 66] width 8 height 10
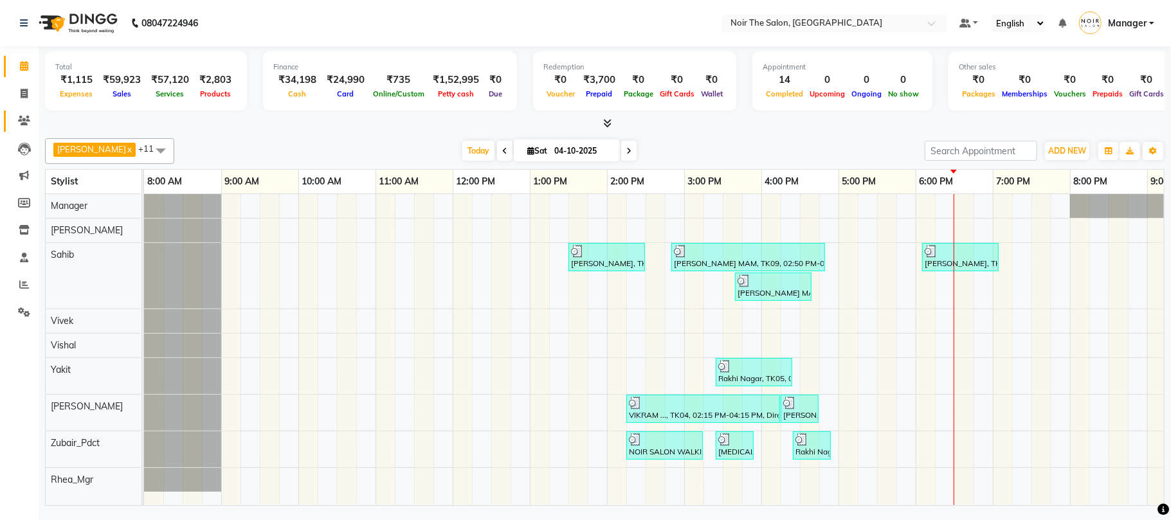
click at [8, 114] on link "Clients" at bounding box center [19, 121] width 31 height 21
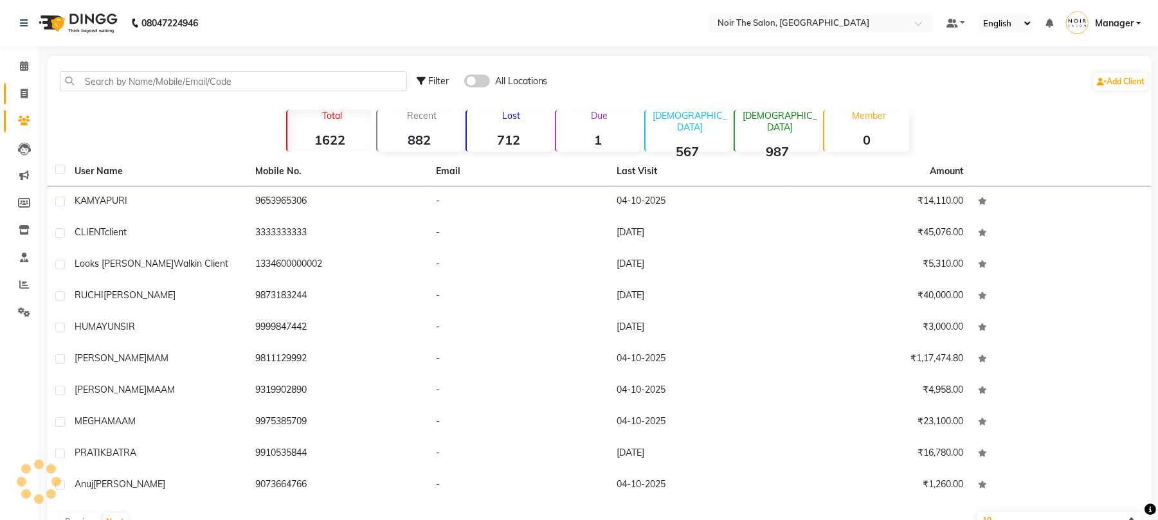
click at [21, 103] on link "Invoice" at bounding box center [19, 94] width 31 height 21
select select "service"
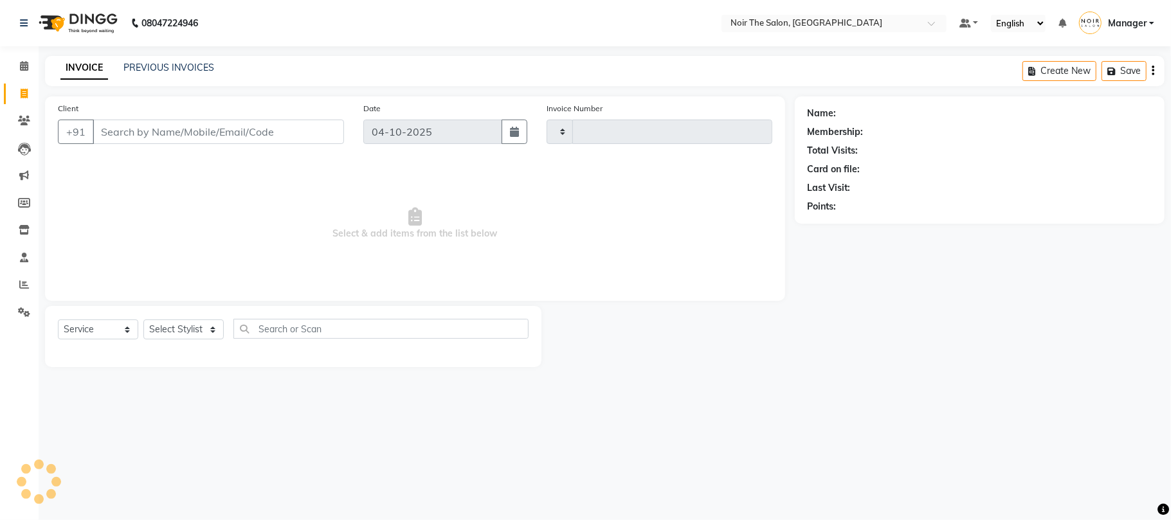
type input "3714"
select select "8026"
click at [185, 336] on select "Select Stylist" at bounding box center [183, 330] width 80 height 20
click at [186, 335] on select "Select Stylist" at bounding box center [183, 330] width 80 height 20
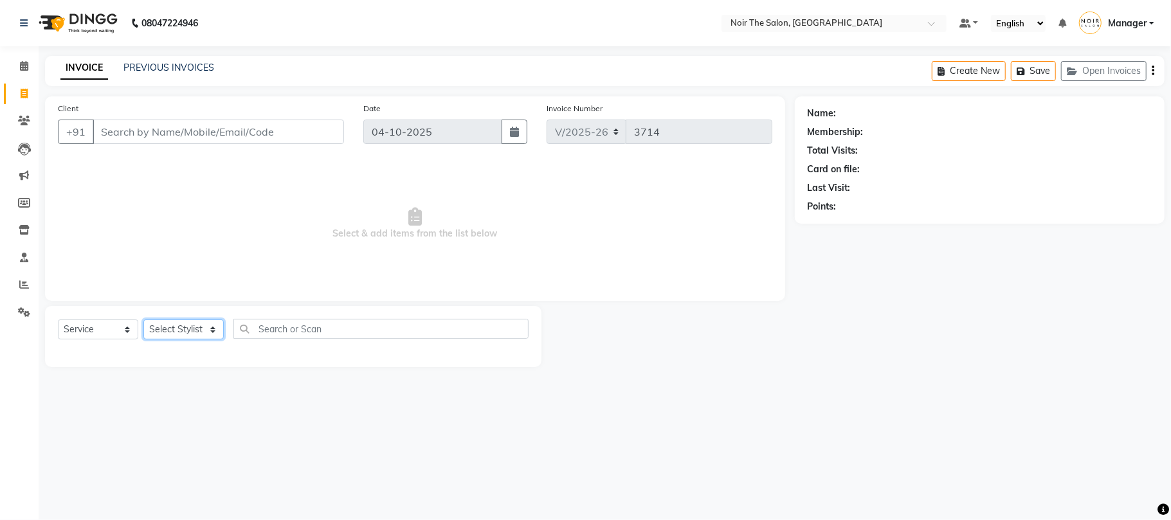
select select "72626"
click at [143, 320] on select "Select Stylist Aalam Abhishek_Mgr Abhishek_Pdct [PERSON_NAME] Counter_Sales Man…" at bounding box center [183, 330] width 80 height 20
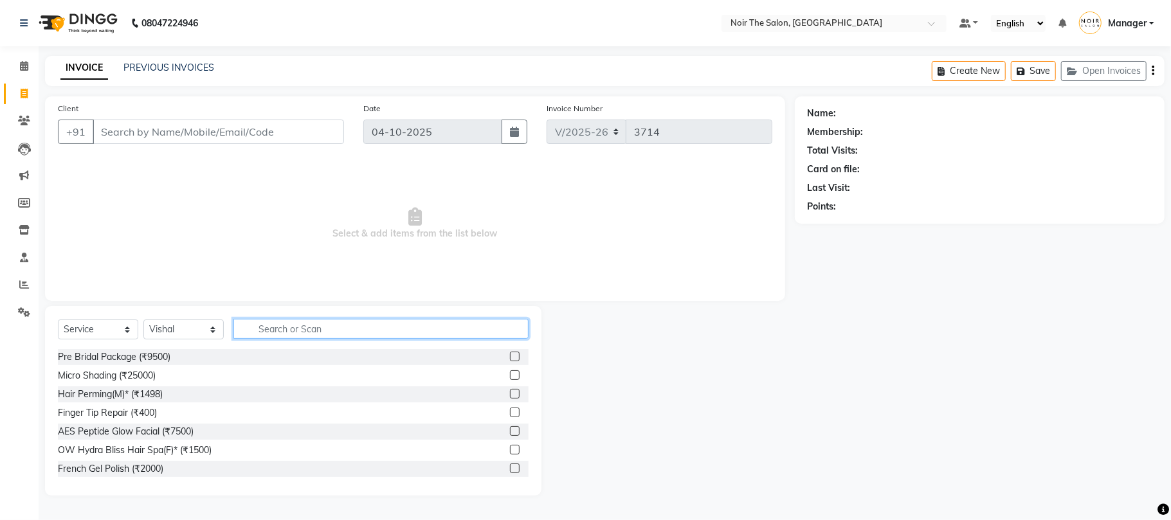
click at [321, 329] on input "text" at bounding box center [380, 329] width 295 height 20
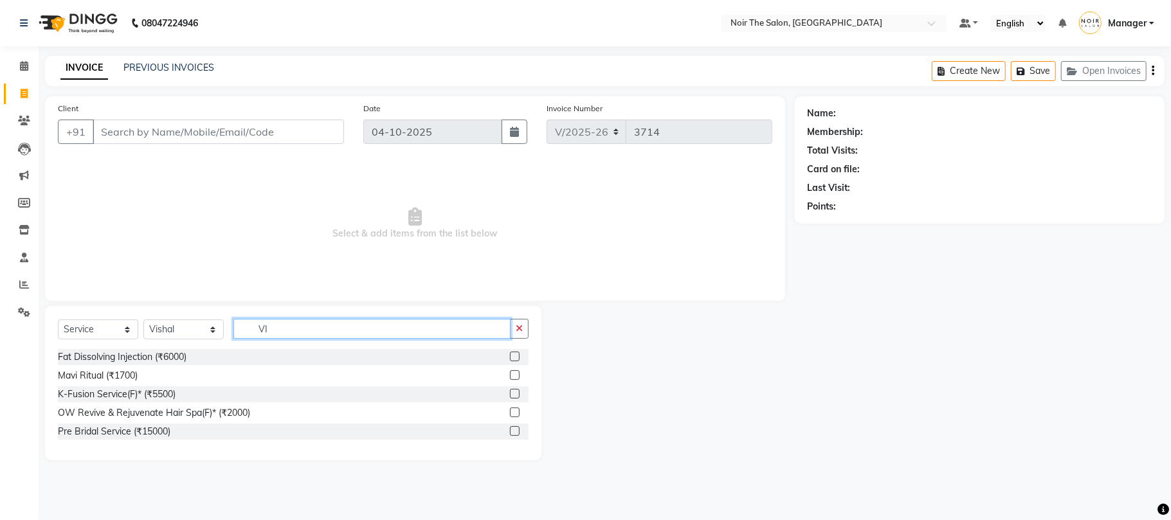
type input "V"
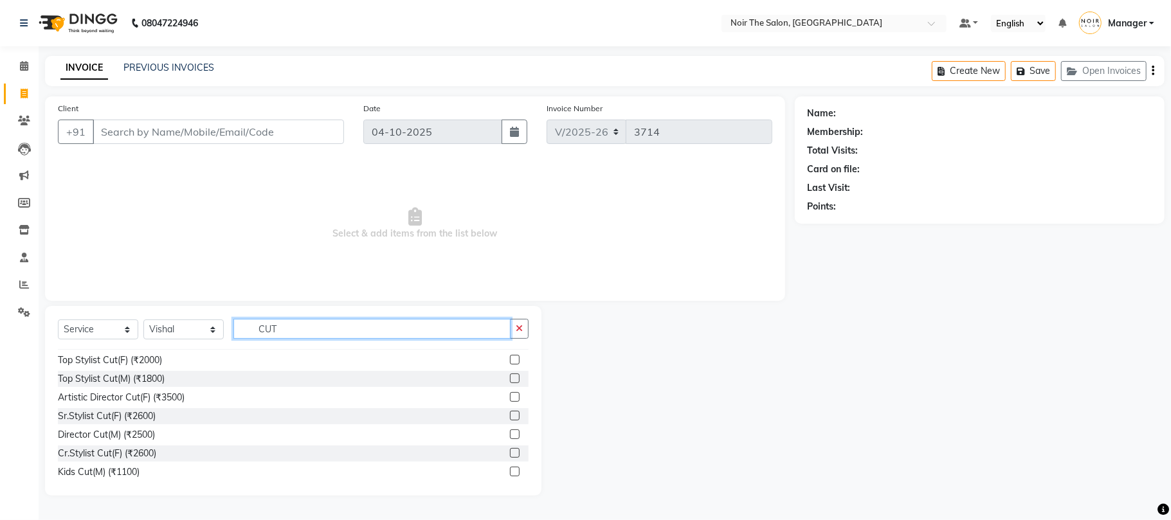
scroll to position [150, 0]
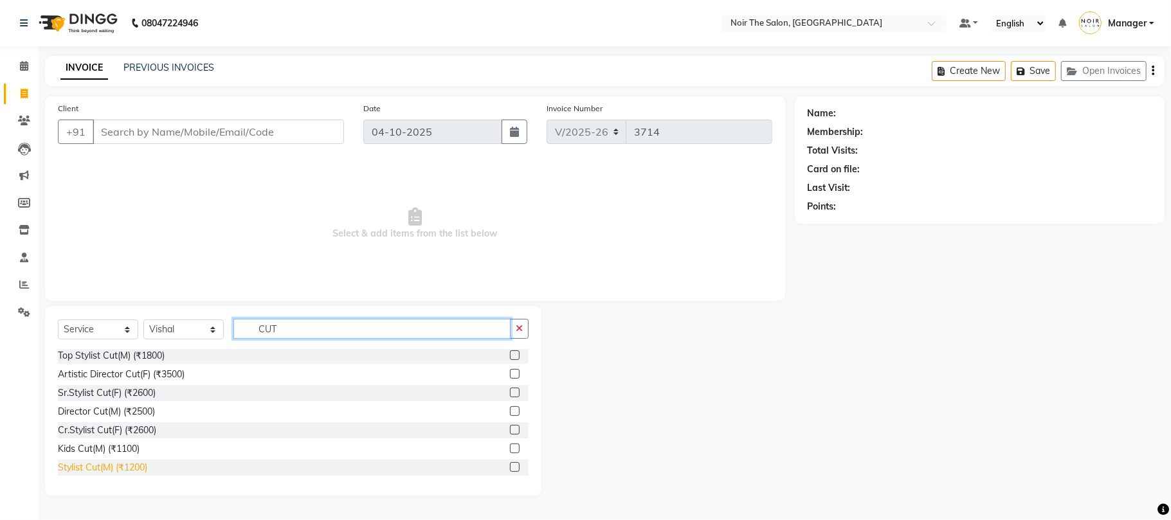
type input "CUT"
click at [101, 469] on div "Stylist Cut(M) (₹1200)" at bounding box center [102, 468] width 89 height 14
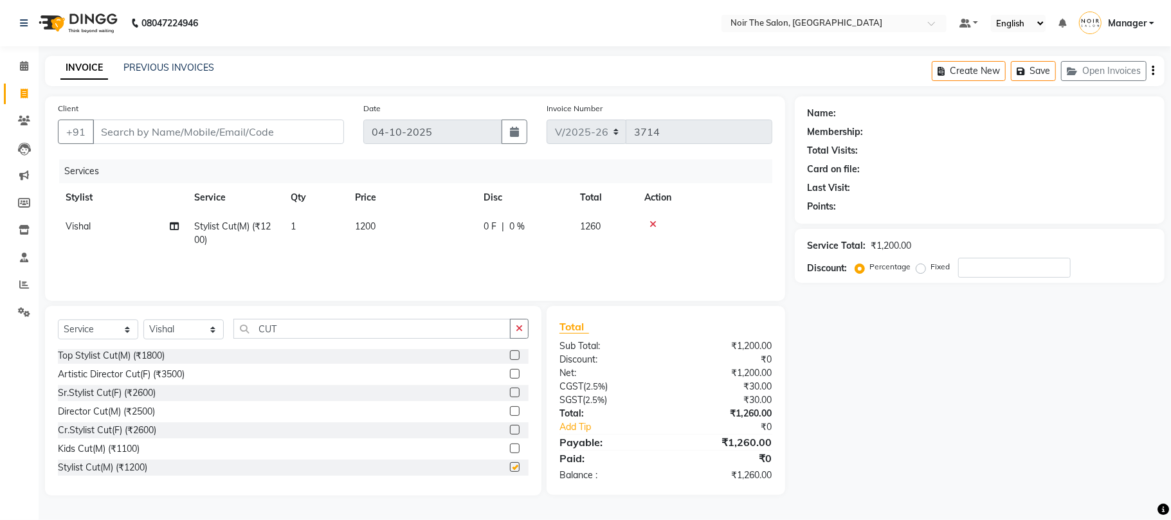
checkbox input "false"
click at [284, 135] on input "Client" at bounding box center [218, 132] width 251 height 24
click at [274, 111] on div "Client +91" at bounding box center [200, 128] width 305 height 53
click at [271, 127] on input "Client" at bounding box center [218, 132] width 251 height 24
type input "9"
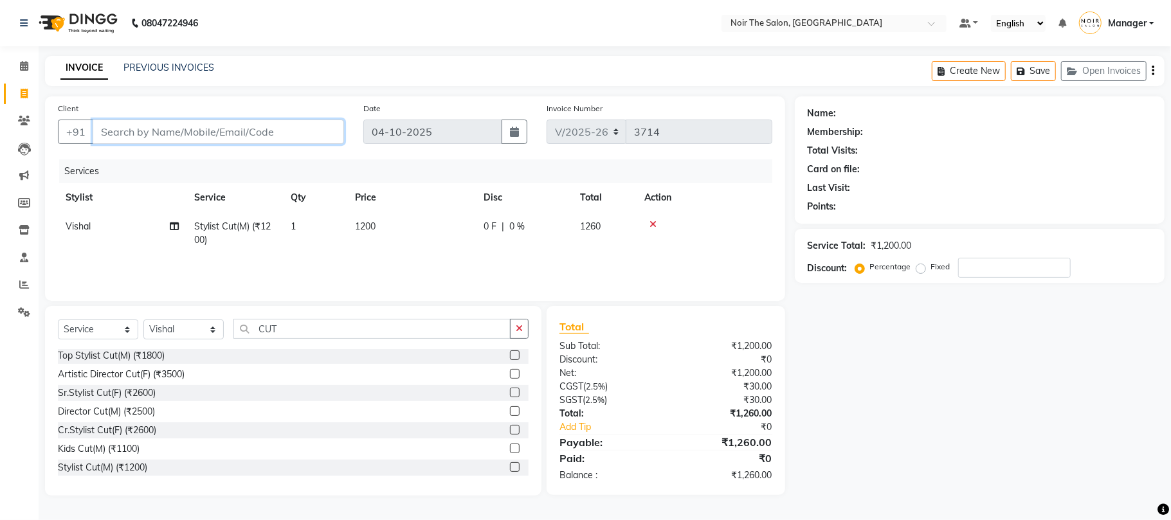
type input "0"
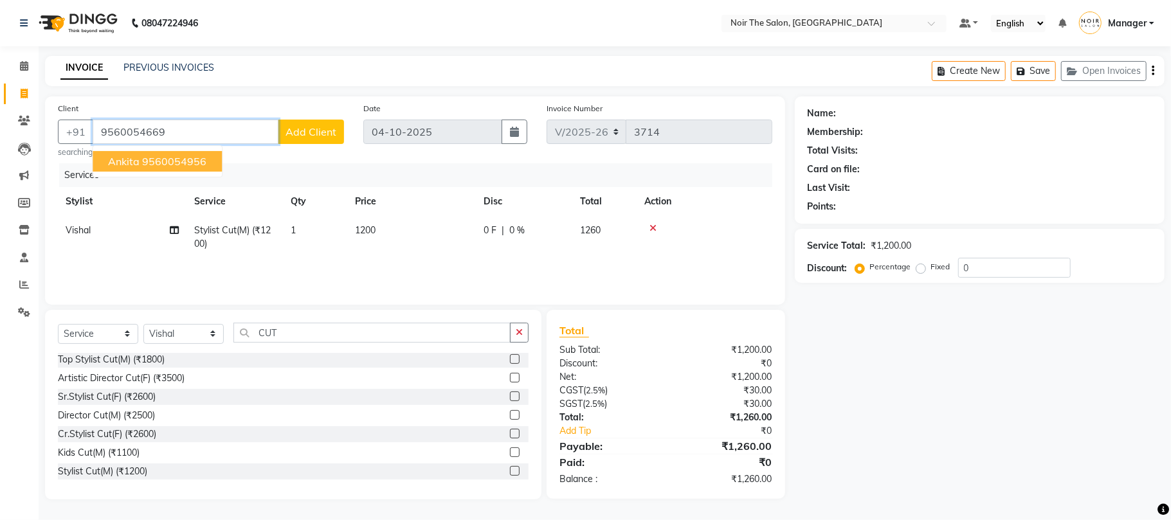
type input "9560054669"
click at [294, 138] on button "Add Client" at bounding box center [311, 132] width 66 height 24
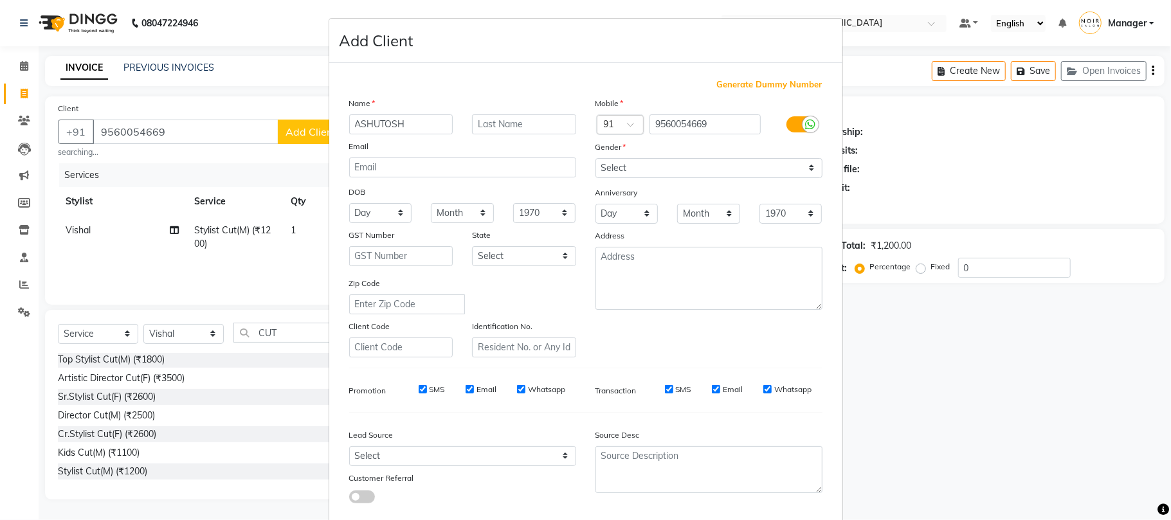
type input "ASHUTOSH"
type input "SIR"
click at [564, 152] on div "Email" at bounding box center [462, 149] width 246 height 18
click at [615, 168] on select "Select [DEMOGRAPHIC_DATA] [DEMOGRAPHIC_DATA] Other Prefer Not To Say" at bounding box center [708, 168] width 227 height 20
select select "[DEMOGRAPHIC_DATA]"
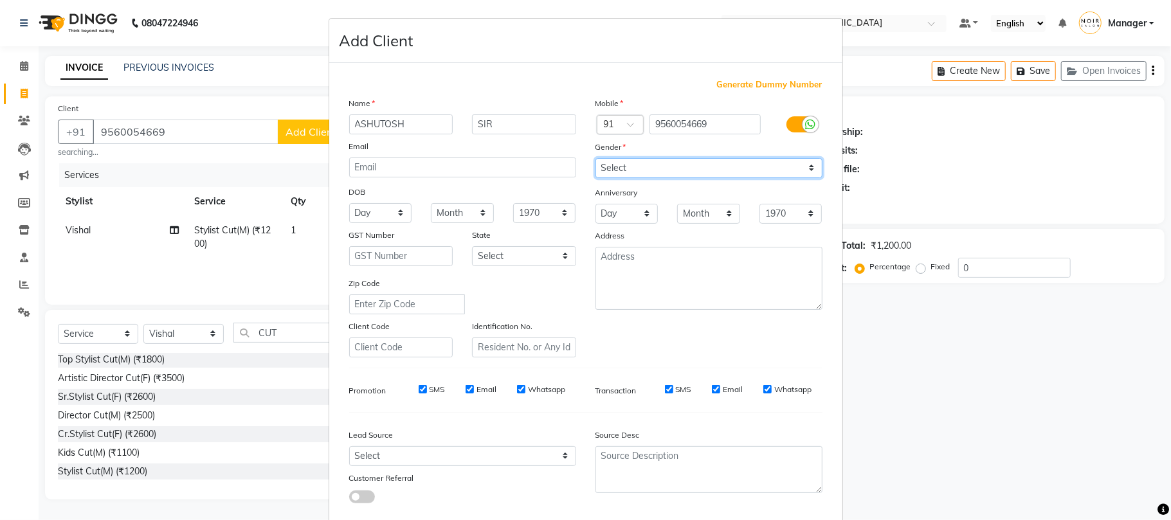
click at [595, 158] on select "Select [DEMOGRAPHIC_DATA] [DEMOGRAPHIC_DATA] Other Prefer Not To Say" at bounding box center [708, 168] width 227 height 20
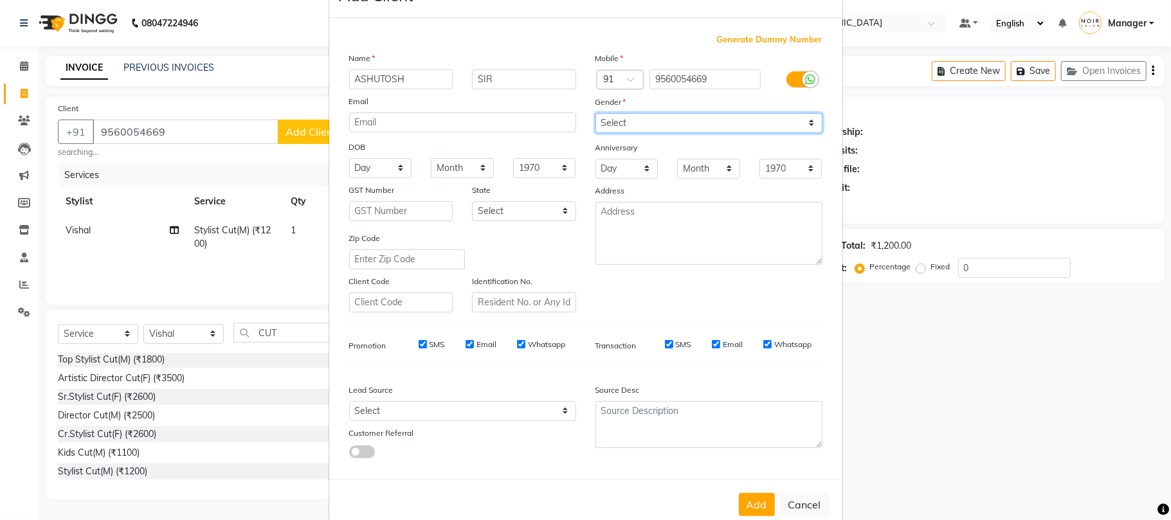
scroll to position [70, 0]
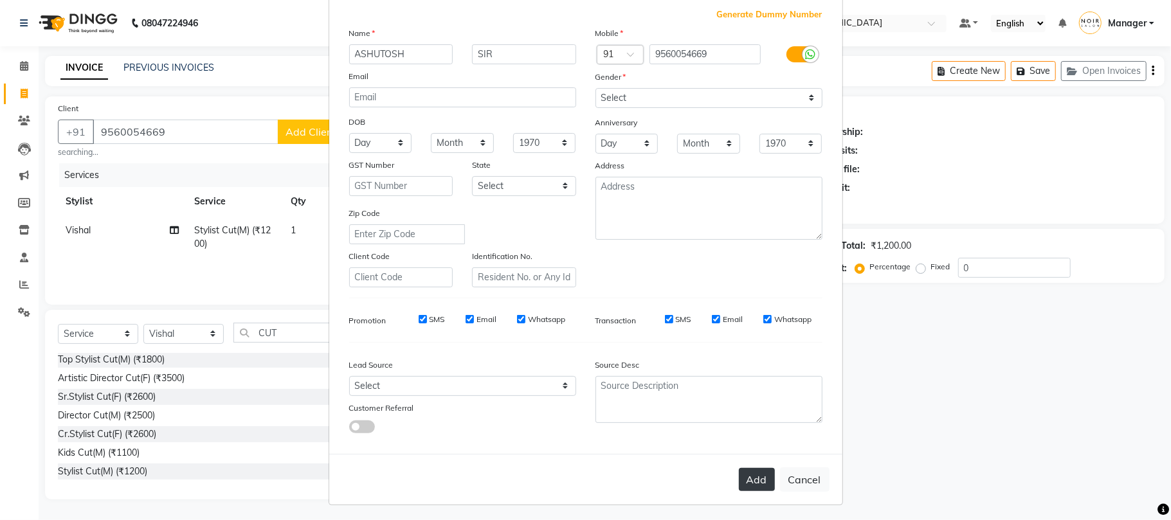
click at [746, 469] on button "Add" at bounding box center [757, 479] width 36 height 23
select select
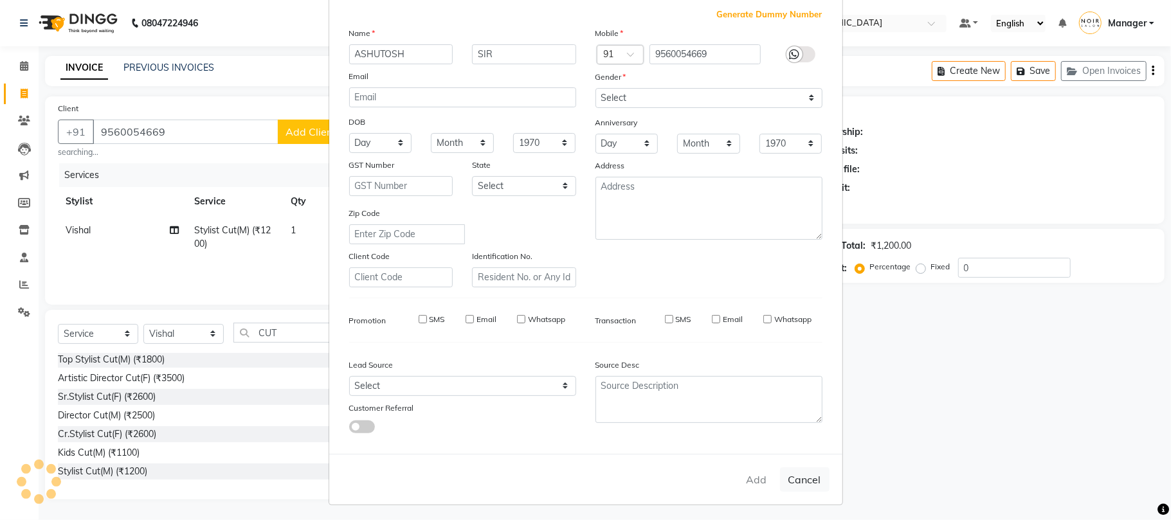
select select
checkbox input "false"
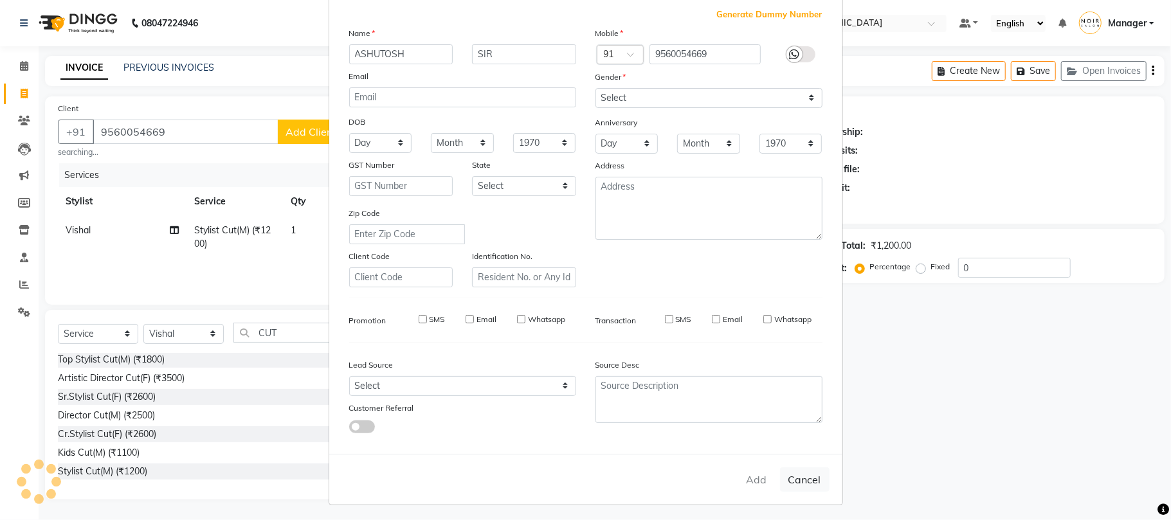
checkbox input "false"
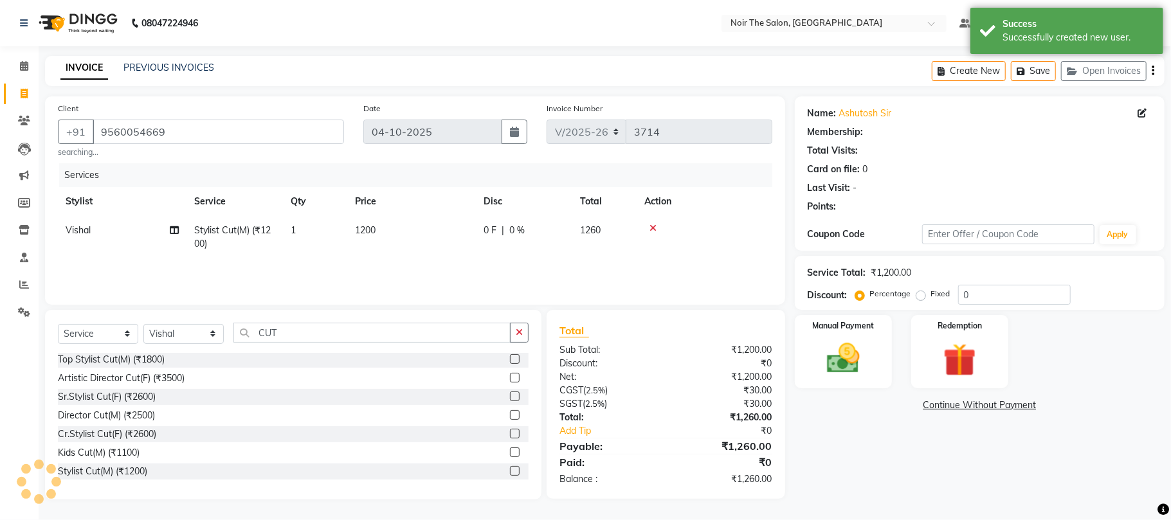
drag, startPoint x: 831, startPoint y: 360, endPoint x: 909, endPoint y: 339, distance: 81.1
click at [832, 358] on img at bounding box center [843, 358] width 53 height 38
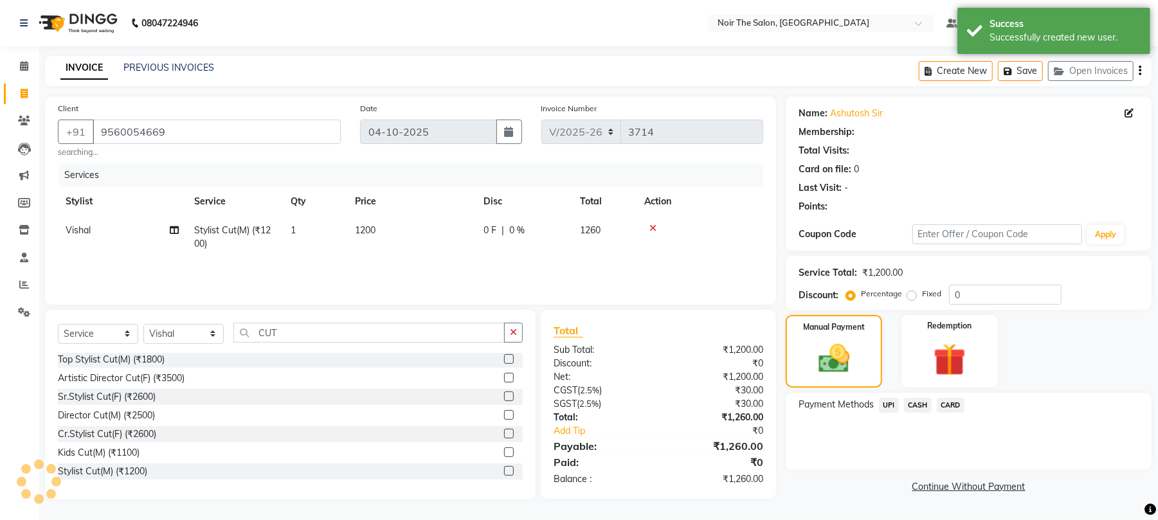
select select "1: Object"
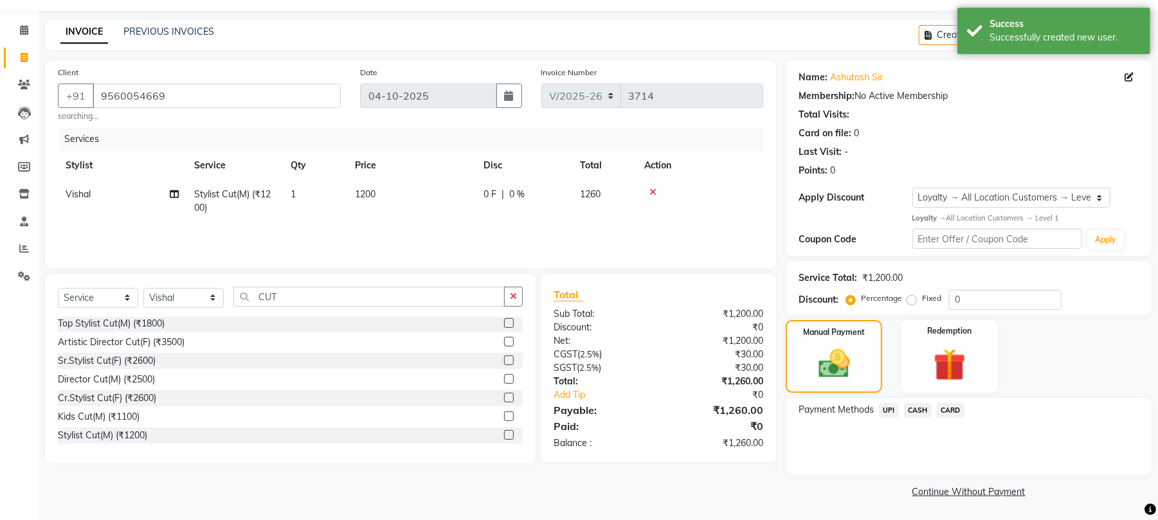
scroll to position [37, 0]
click at [889, 410] on span "UPI" at bounding box center [889, 409] width 20 height 15
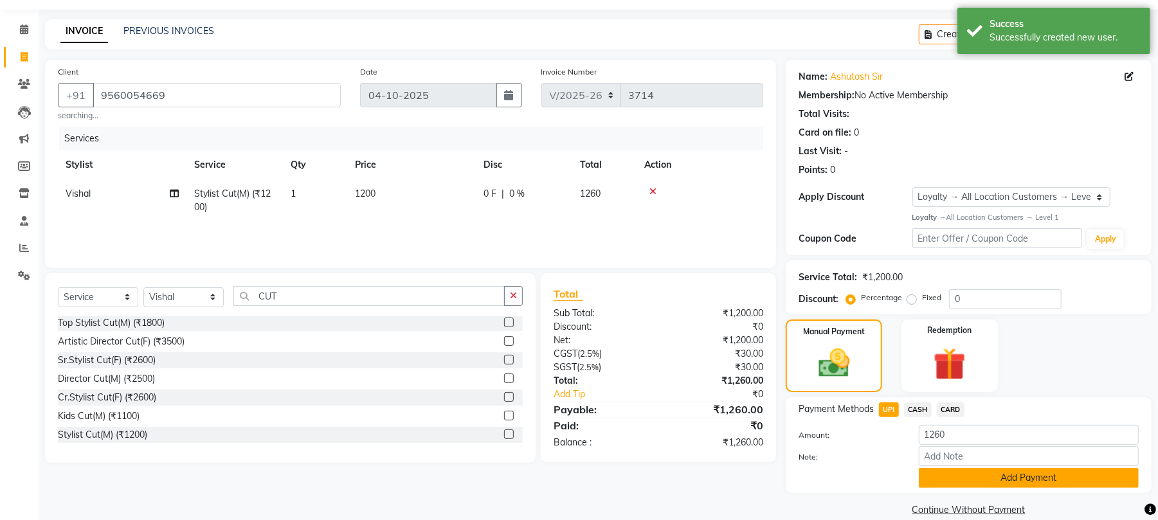
click at [950, 475] on button "Add Payment" at bounding box center [1029, 478] width 220 height 20
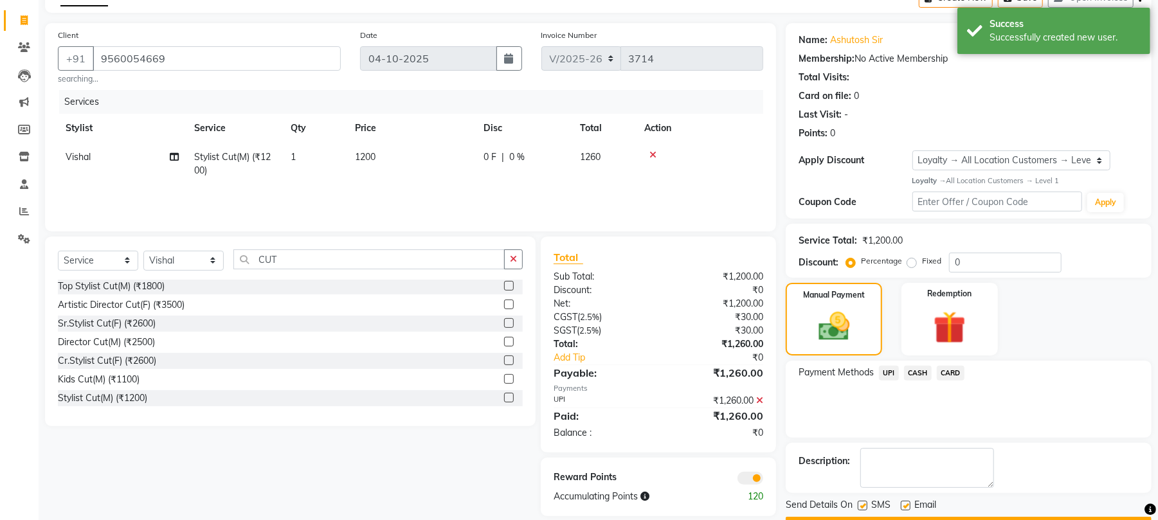
scroll to position [111, 0]
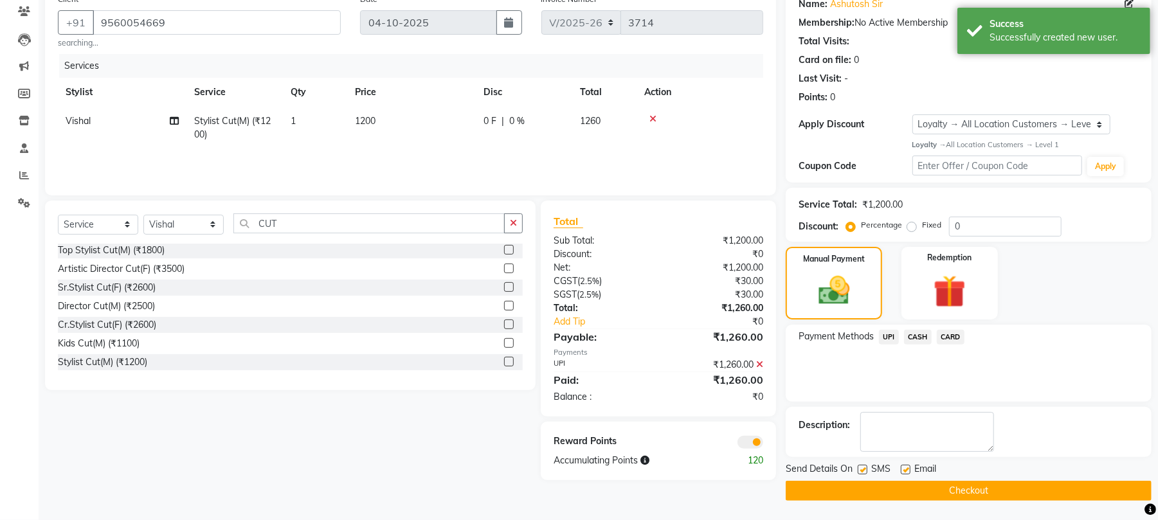
click at [752, 446] on span at bounding box center [750, 442] width 26 height 13
click at [763, 444] on input "checkbox" at bounding box center [763, 444] width 0 height 0
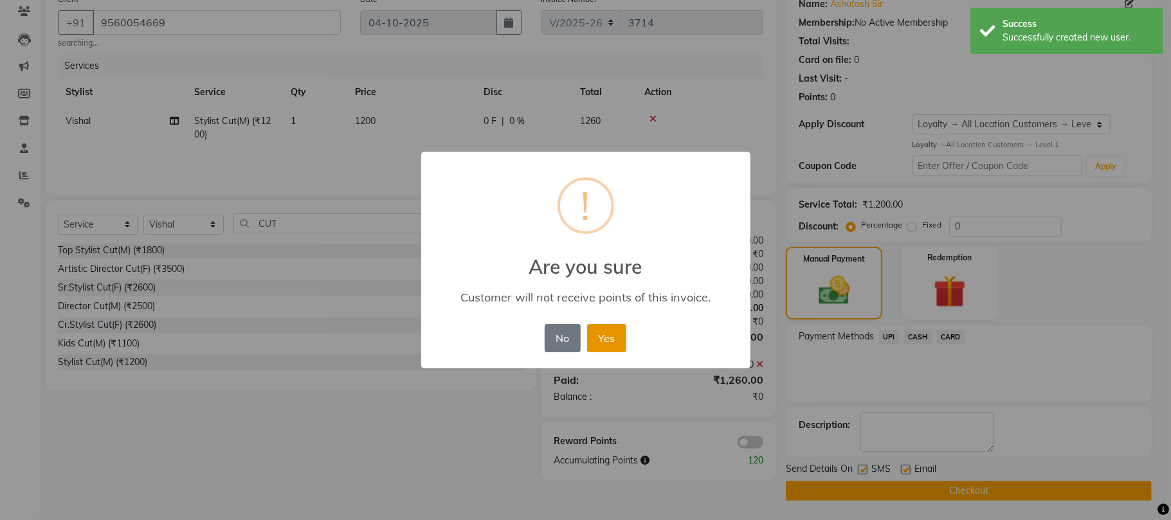
click at [610, 342] on button "Yes" at bounding box center [606, 338] width 39 height 28
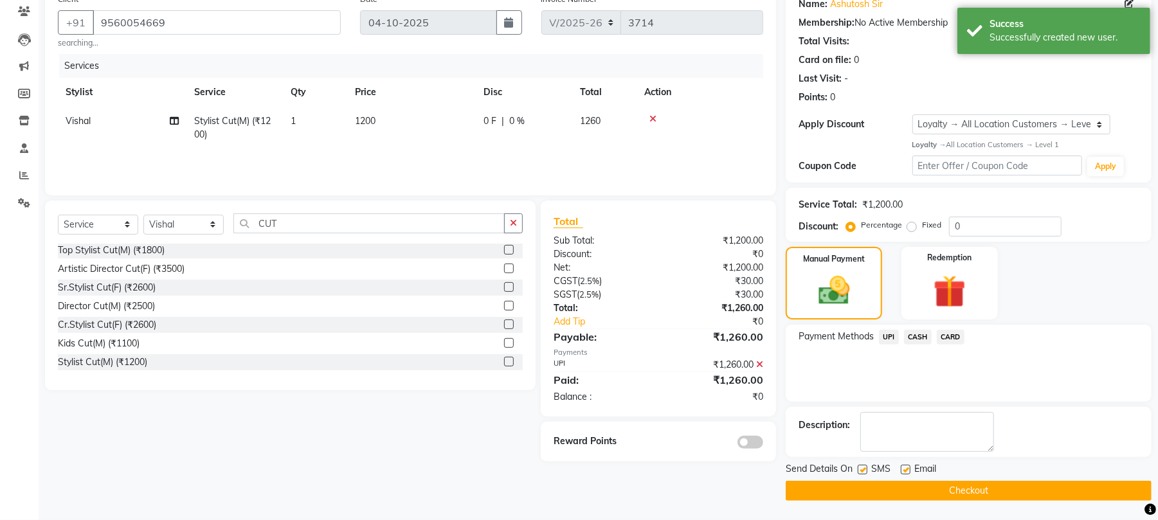
click at [908, 471] on label at bounding box center [906, 470] width 10 height 10
click at [908, 471] on input "checkbox" at bounding box center [905, 470] width 8 height 8
checkbox input "false"
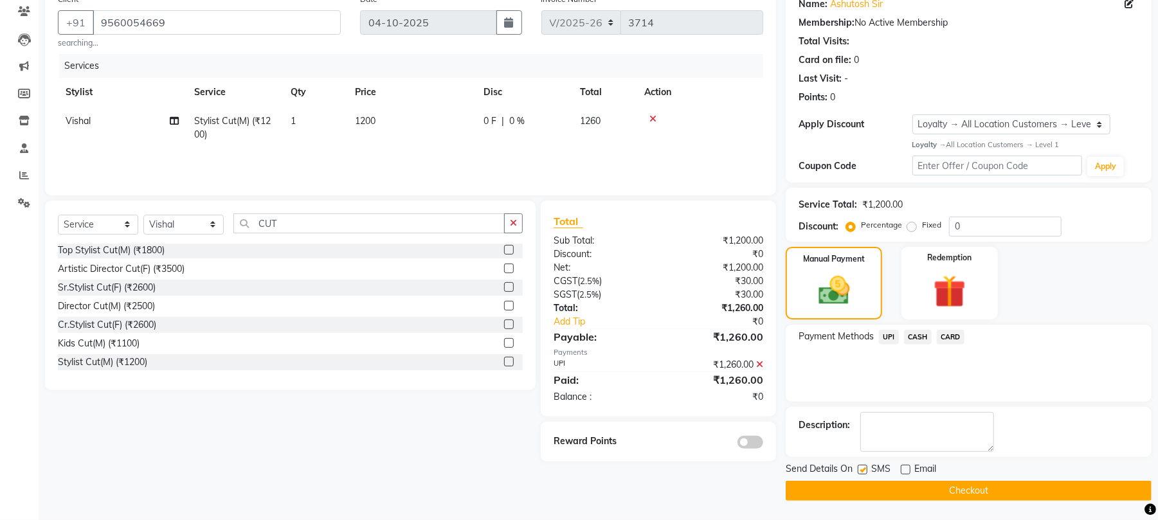
click at [896, 484] on button "Checkout" at bounding box center [969, 491] width 366 height 20
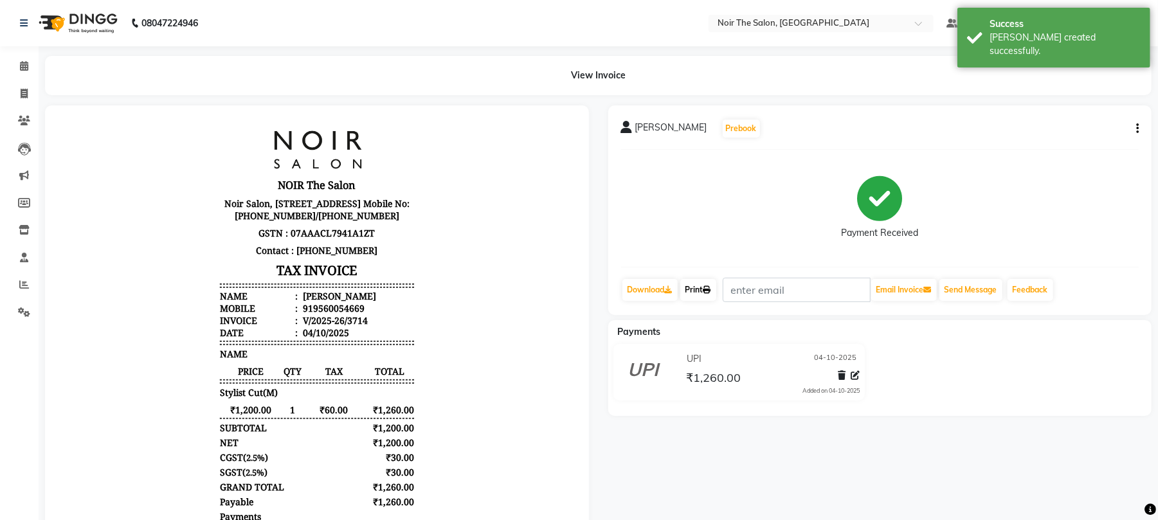
click at [705, 285] on link "Print" at bounding box center [698, 290] width 36 height 22
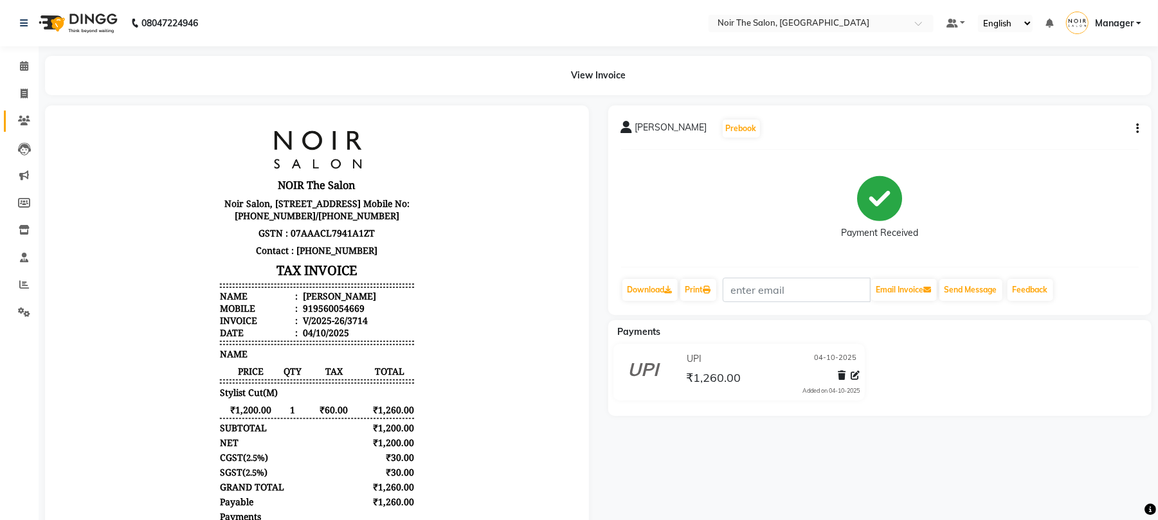
click at [21, 111] on link "Clients" at bounding box center [19, 121] width 31 height 21
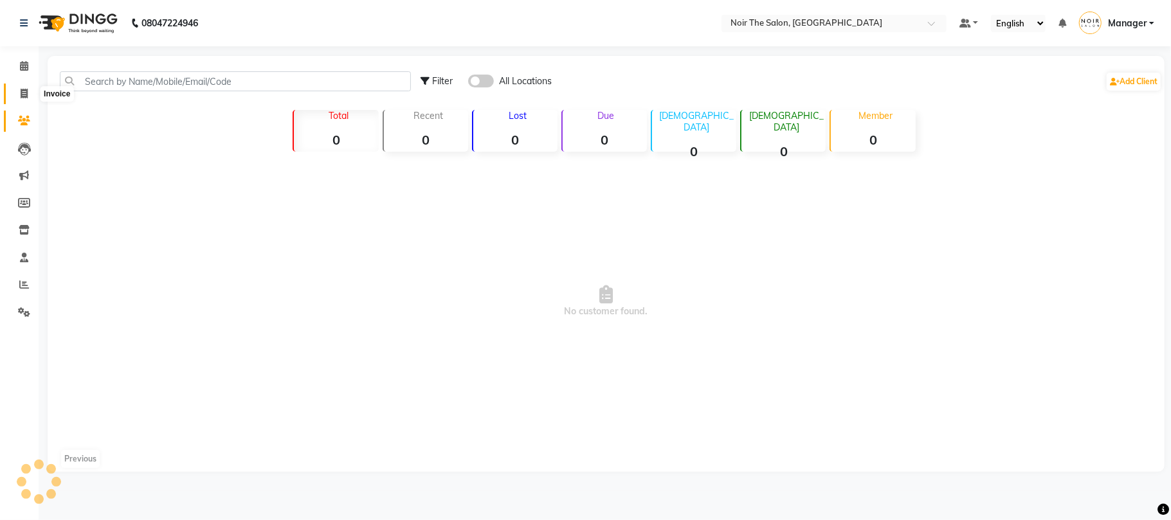
click at [21, 84] on link "Invoice" at bounding box center [19, 94] width 31 height 21
select select "service"
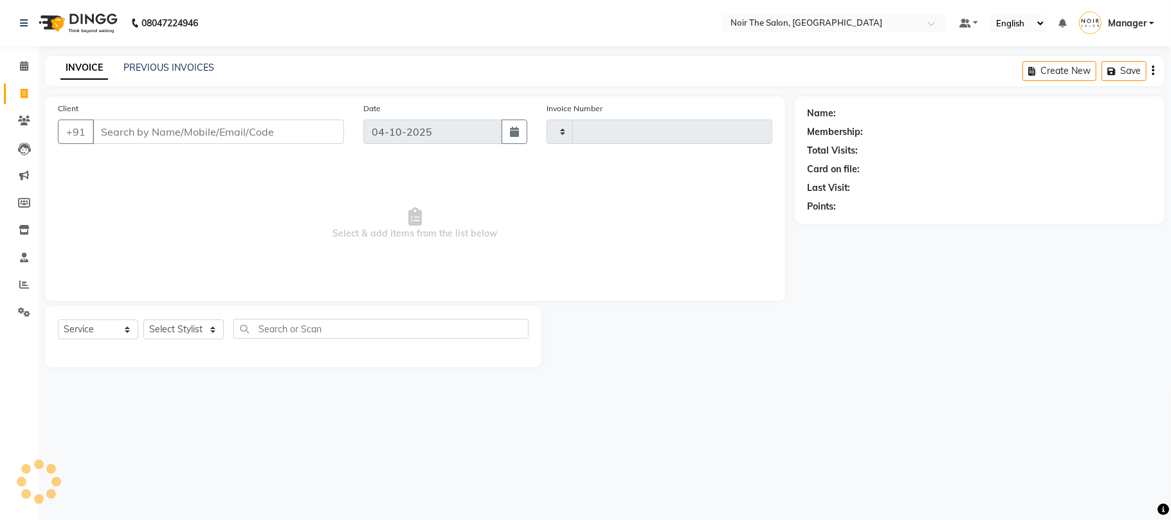
type input "3715"
select select "8026"
click at [219, 58] on div "INVOICE PREVIOUS INVOICES Create New Save Open Invoices" at bounding box center [604, 71] width 1119 height 30
click at [199, 67] on link "PREVIOUS INVOICES" at bounding box center [168, 68] width 91 height 12
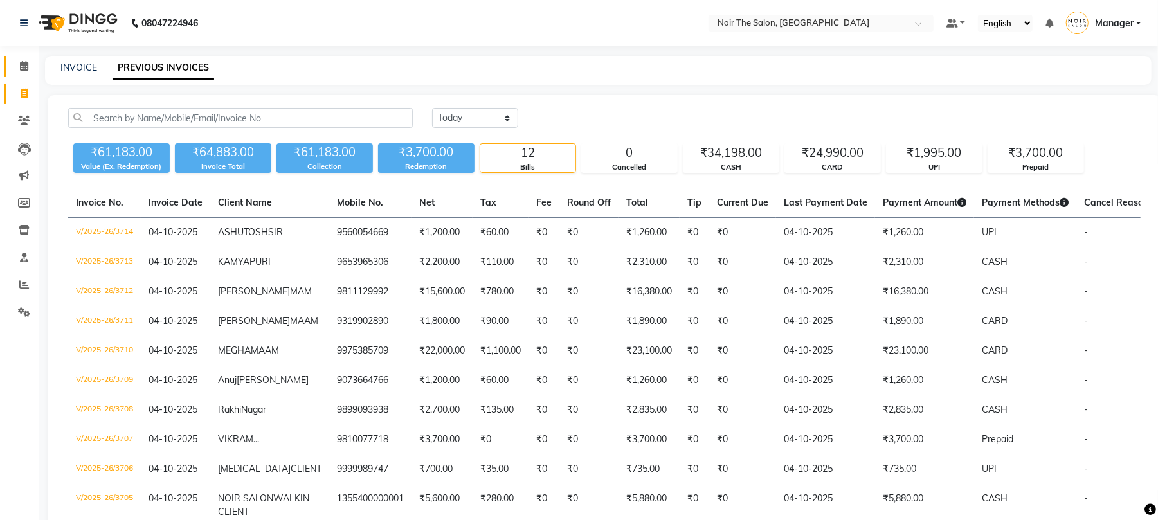
click at [31, 62] on span at bounding box center [24, 66] width 23 height 15
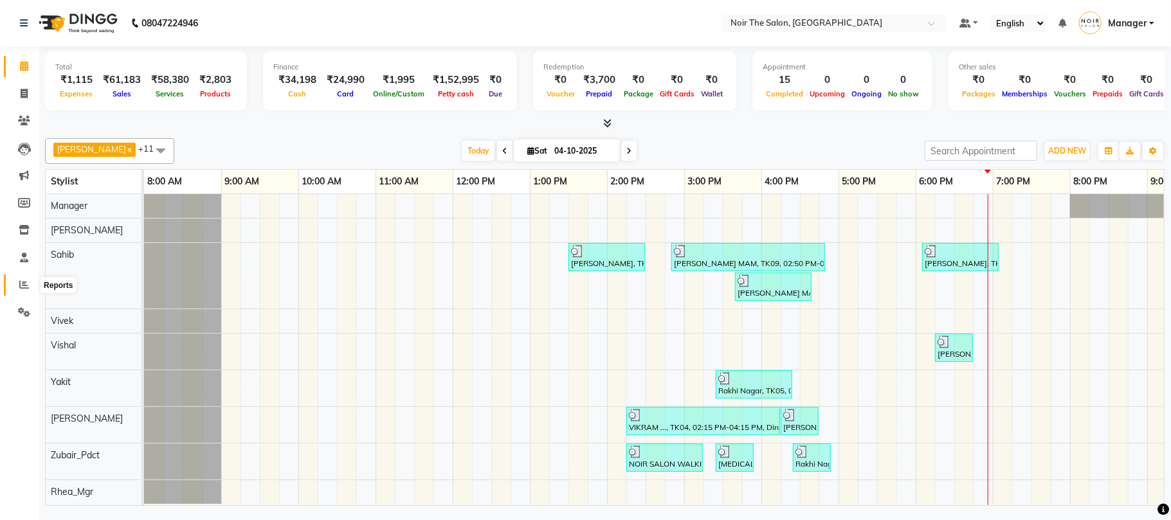
click at [19, 284] on icon at bounding box center [24, 285] width 10 height 10
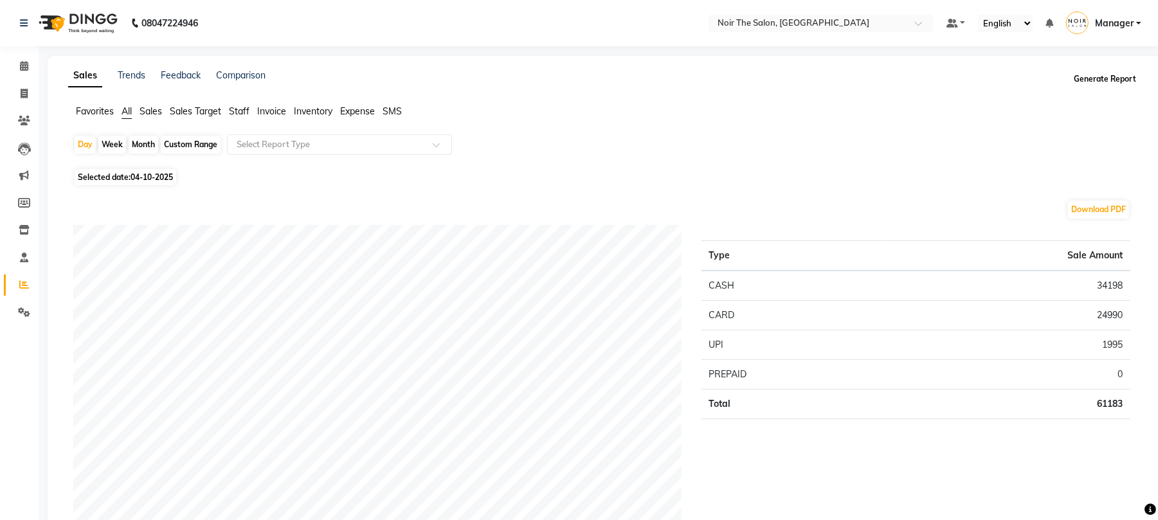
click at [1111, 81] on button "Generate Report" at bounding box center [1105, 79] width 69 height 18
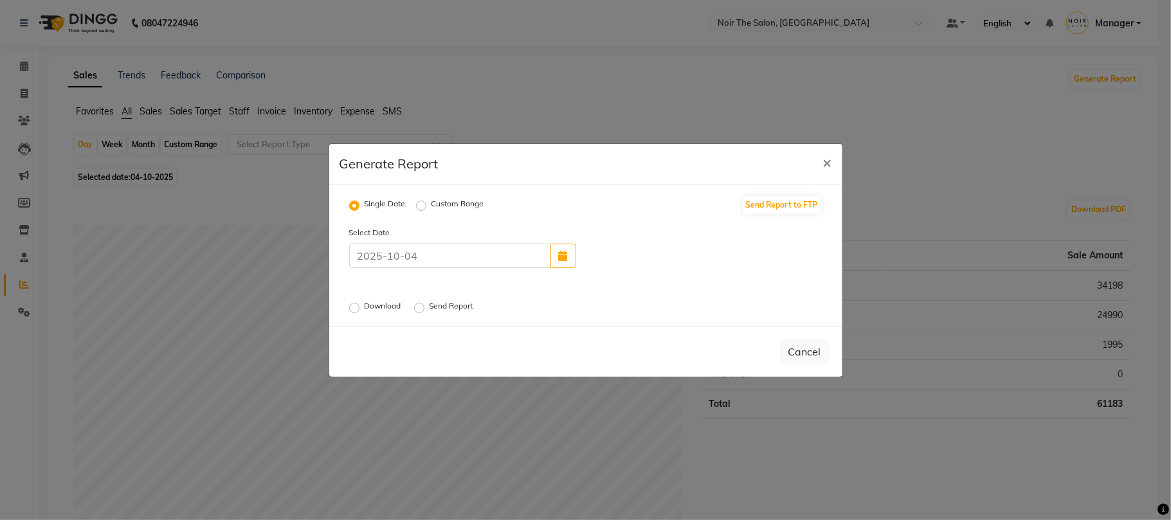
click at [365, 304] on label "Download" at bounding box center [384, 307] width 39 height 15
click at [356, 304] on input "Download" at bounding box center [356, 307] width 9 height 9
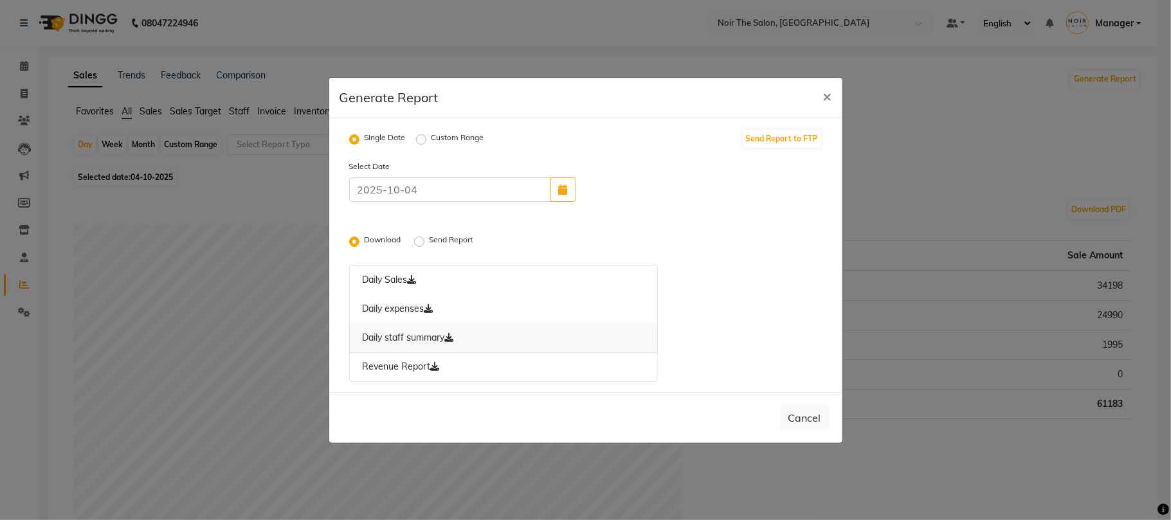
click at [415, 330] on link "Daily staff summary" at bounding box center [503, 338] width 309 height 30
click at [422, 334] on link "Daily staff summary" at bounding box center [503, 338] width 309 height 30
click at [415, 338] on link "Daily staff summary" at bounding box center [503, 338] width 309 height 30
click at [824, 89] on span "×" at bounding box center [827, 95] width 9 height 19
radio input "false"
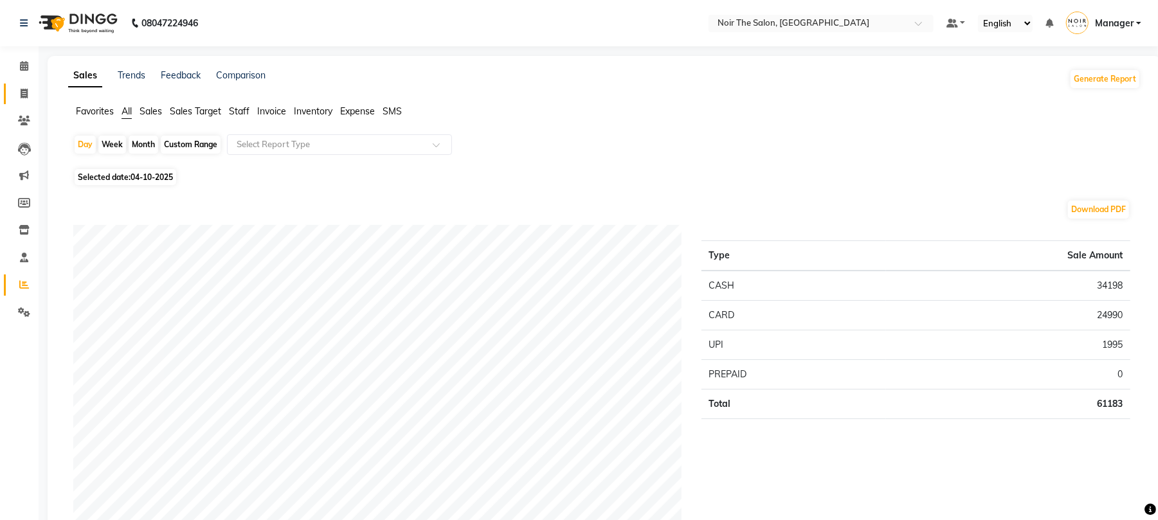
click at [9, 101] on link "Invoice" at bounding box center [19, 94] width 31 height 21
select select "service"
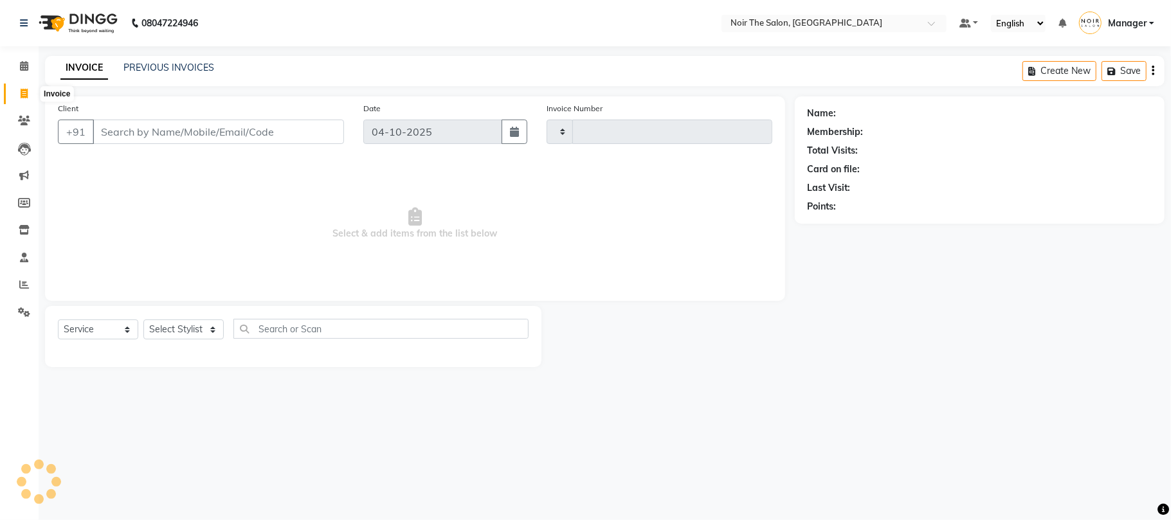
type input "3715"
select select "8026"
click at [186, 57] on div "INVOICE PREVIOUS INVOICES Create New Save Open Invoices" at bounding box center [604, 71] width 1119 height 30
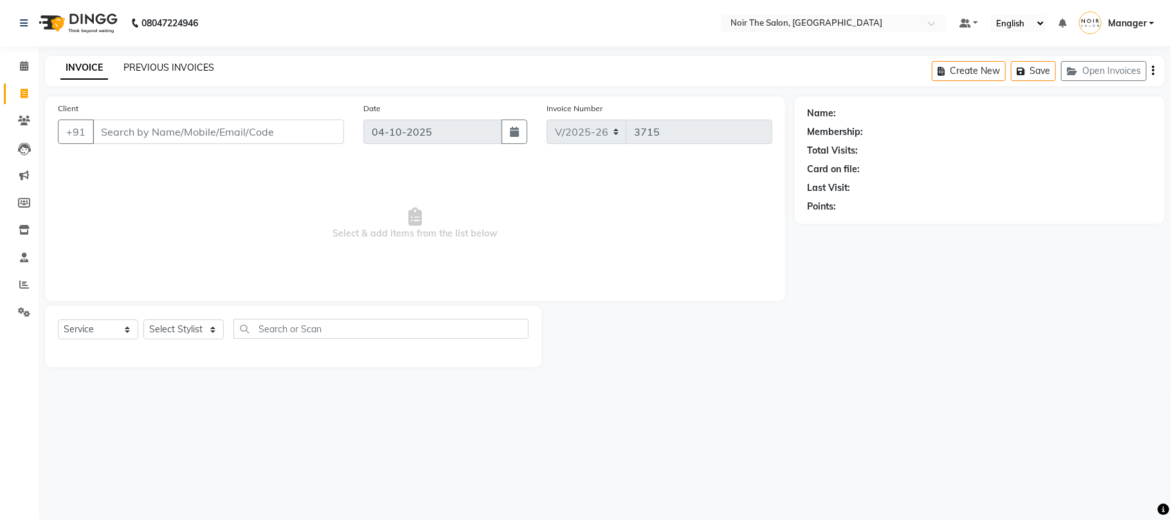
click at [186, 62] on link "PREVIOUS INVOICES" at bounding box center [168, 68] width 91 height 12
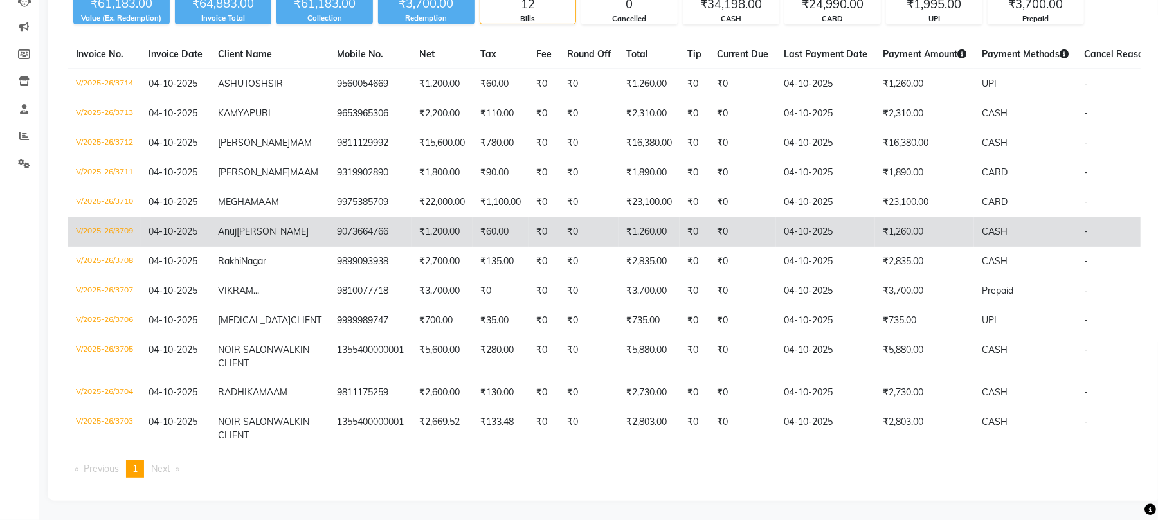
scroll to position [305, 0]
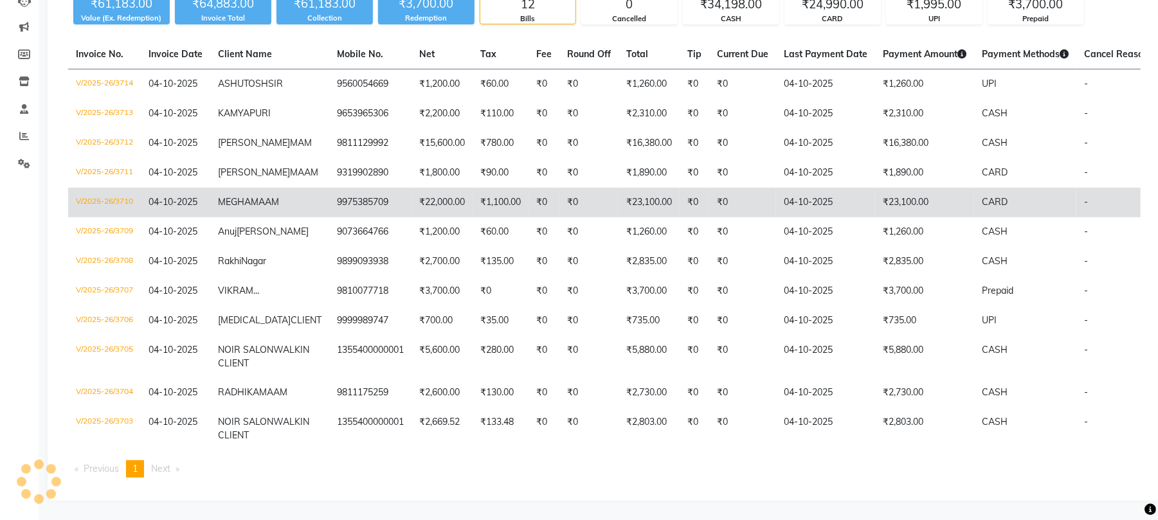
click at [80, 188] on td "V/2025-26/3710" at bounding box center [104, 203] width 73 height 30
